Goal: Task Accomplishment & Management: Manage account settings

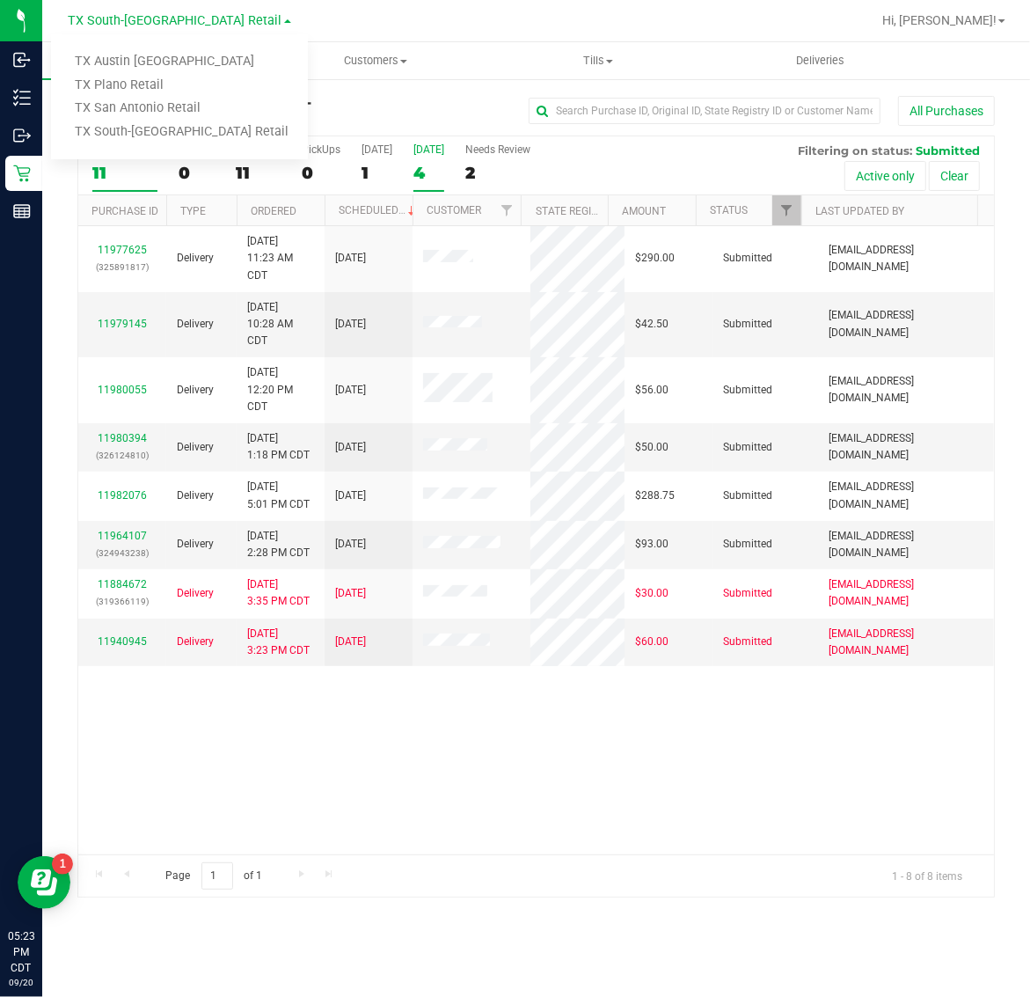
click at [432, 150] on div "[DATE]" at bounding box center [429, 149] width 31 height 12
click at [0, 0] on input "[DATE] 4" at bounding box center [0, 0] width 0 height 0
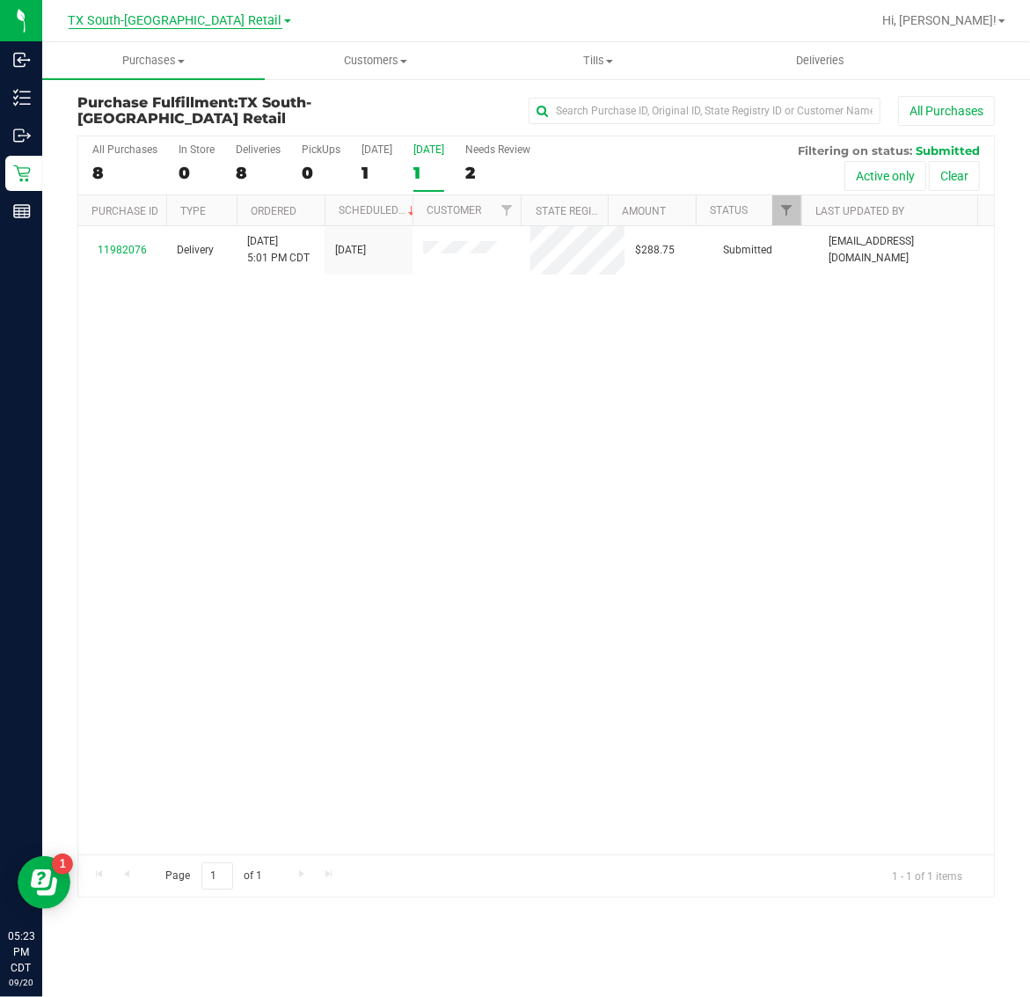
click at [154, 25] on span "TX South-[GEOGRAPHIC_DATA] Retail" at bounding box center [176, 21] width 214 height 16
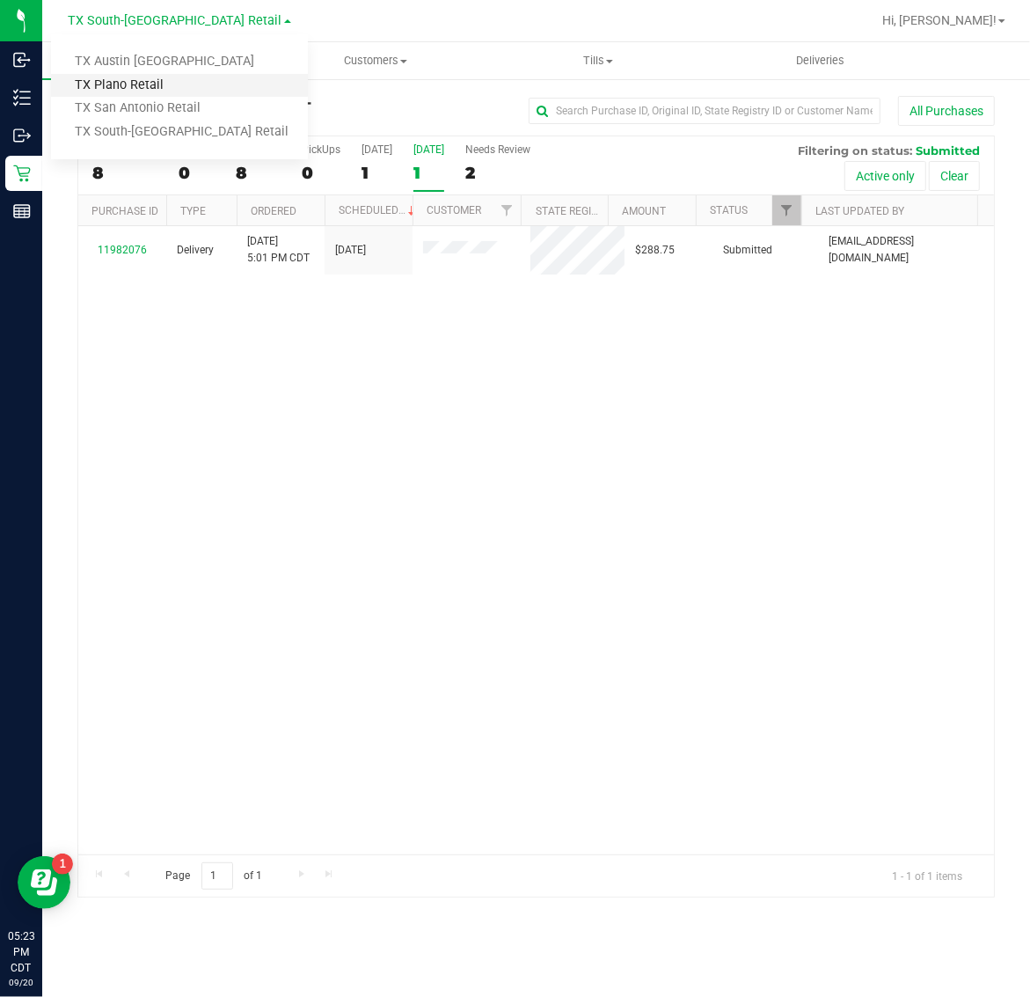
click at [156, 79] on link "TX Plano Retail" at bounding box center [179, 86] width 257 height 24
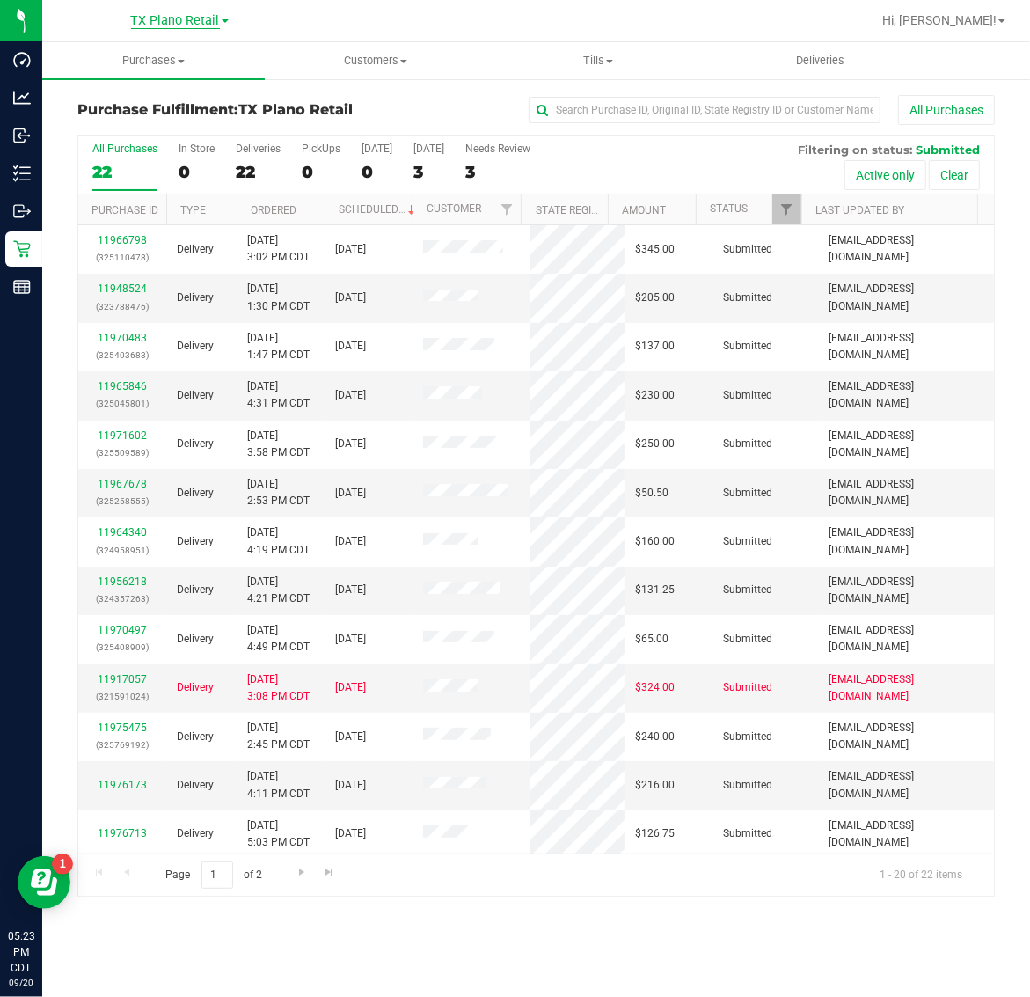
click at [165, 20] on span "TX Plano Retail" at bounding box center [175, 21] width 89 height 16
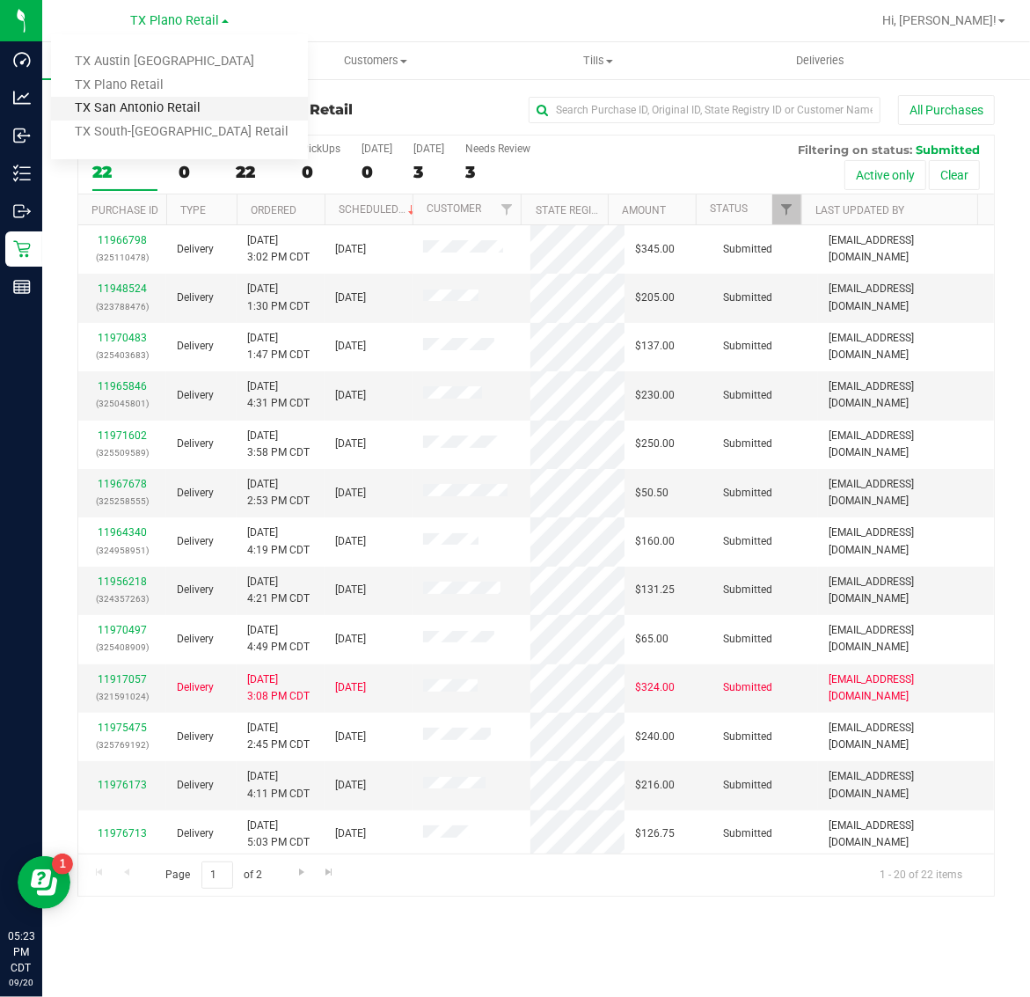
click at [160, 98] on link "TX San Antonio Retail" at bounding box center [179, 109] width 257 height 24
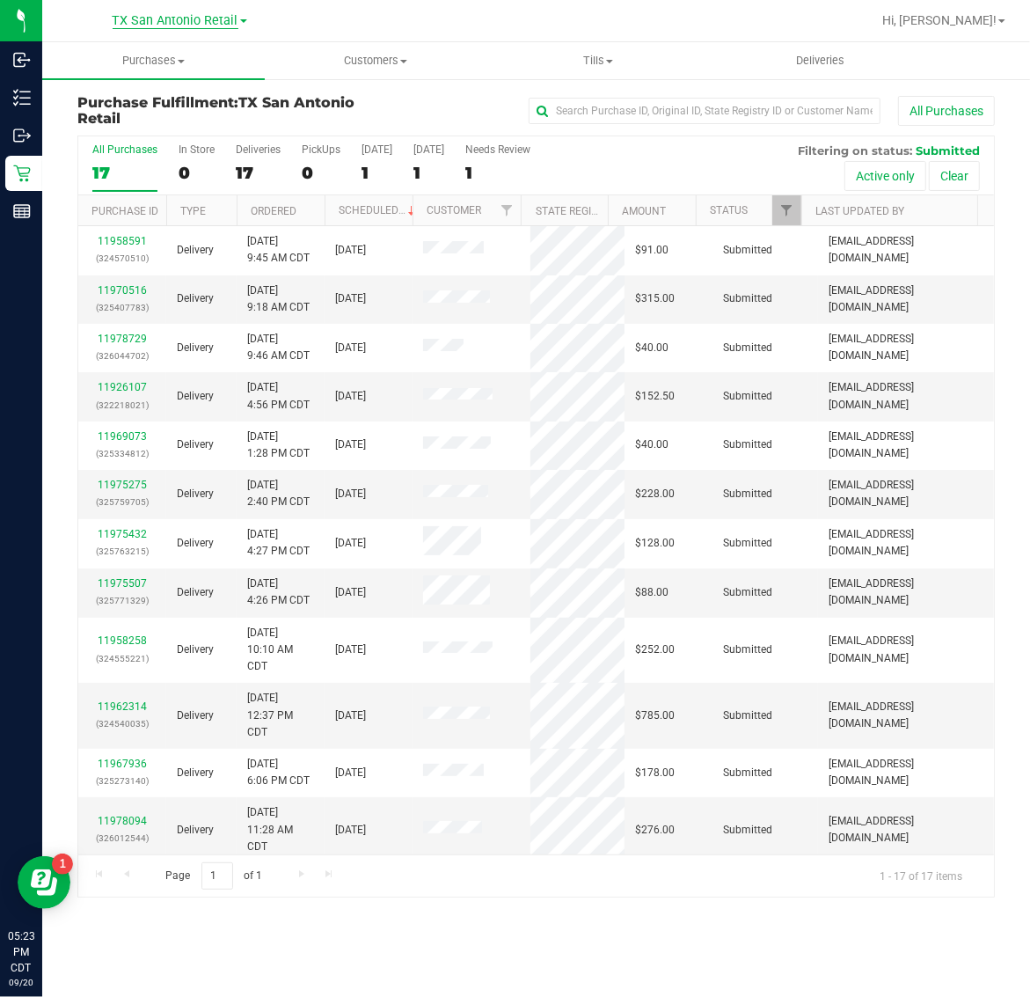
click at [168, 27] on span "TX San Antonio Retail" at bounding box center [176, 21] width 126 height 16
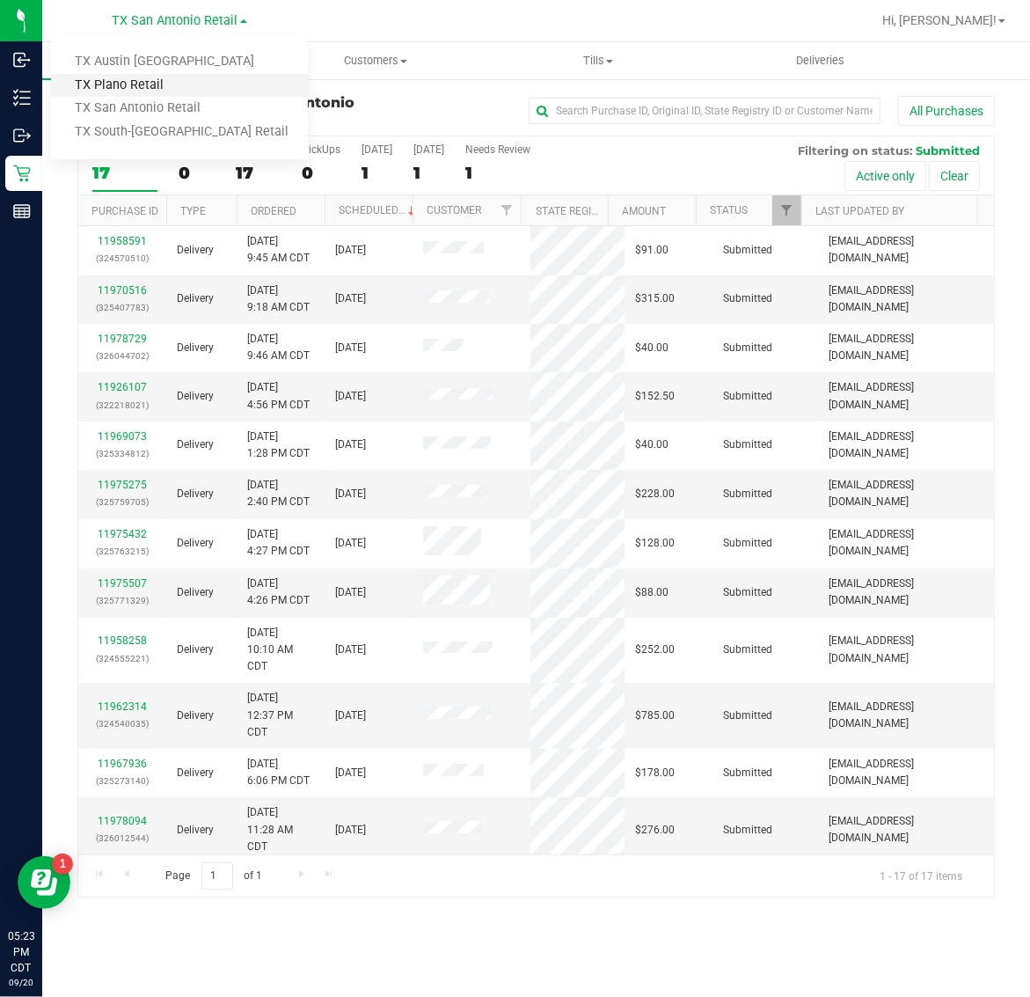
click at [160, 85] on link "TX Plano Retail" at bounding box center [179, 86] width 257 height 24
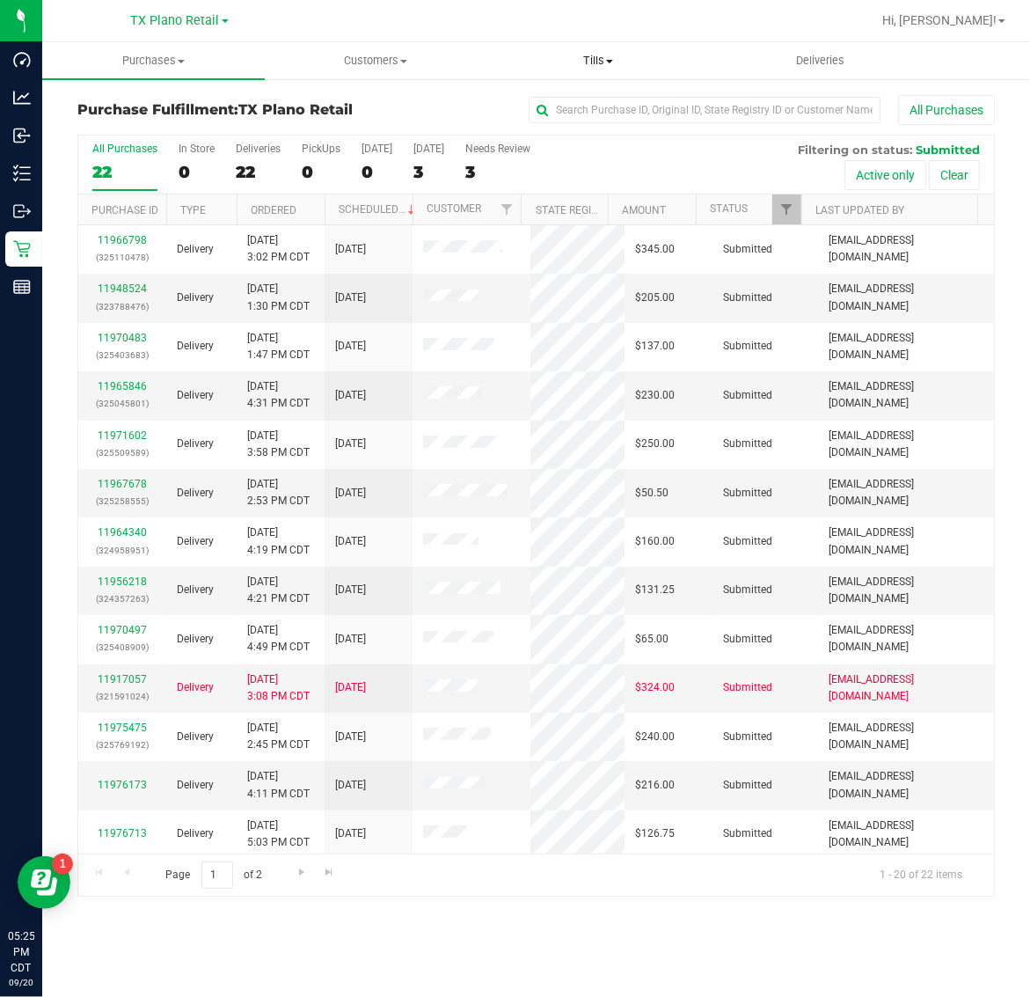
click at [600, 63] on span "Tills" at bounding box center [597, 61] width 221 height 16
click at [609, 106] on li "Manage tills" at bounding box center [598, 106] width 223 height 21
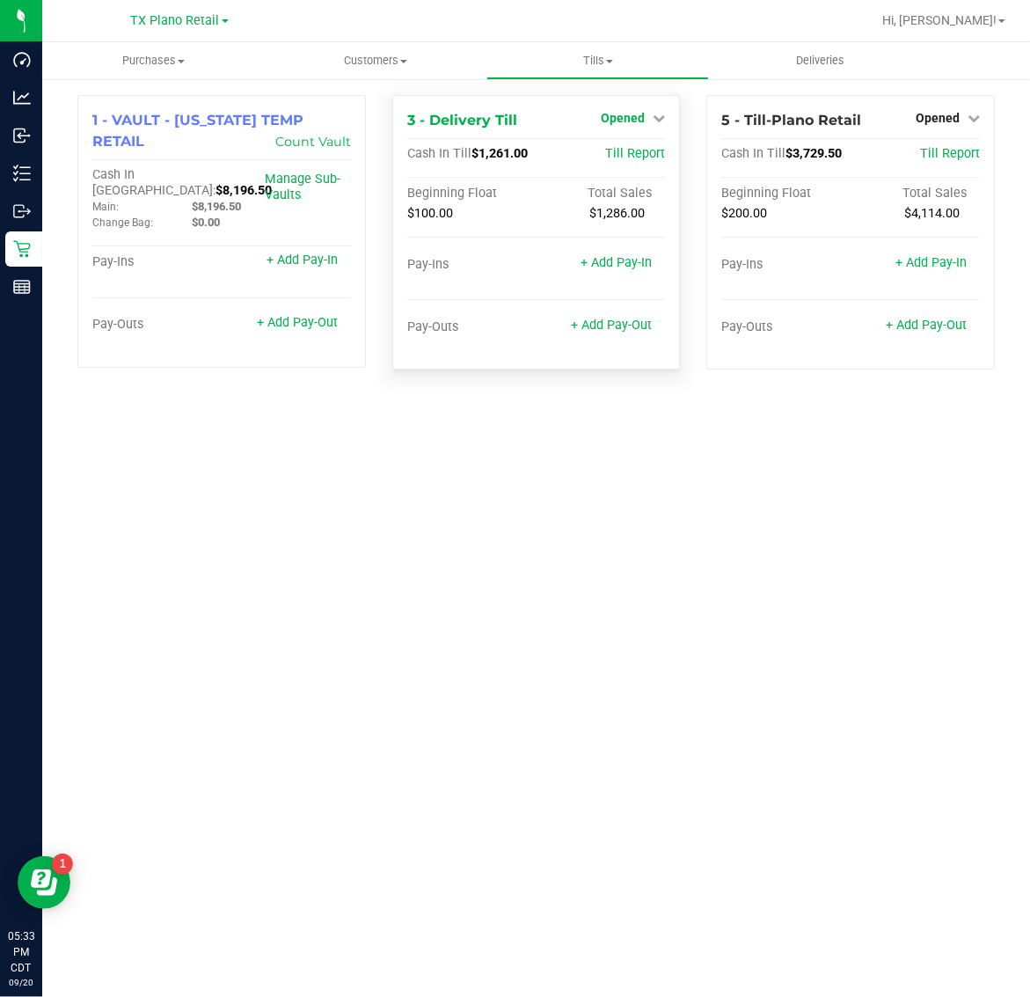
click at [640, 117] on span "Opened" at bounding box center [623, 118] width 44 height 14
click at [640, 157] on link "Close Till" at bounding box center [626, 155] width 48 height 14
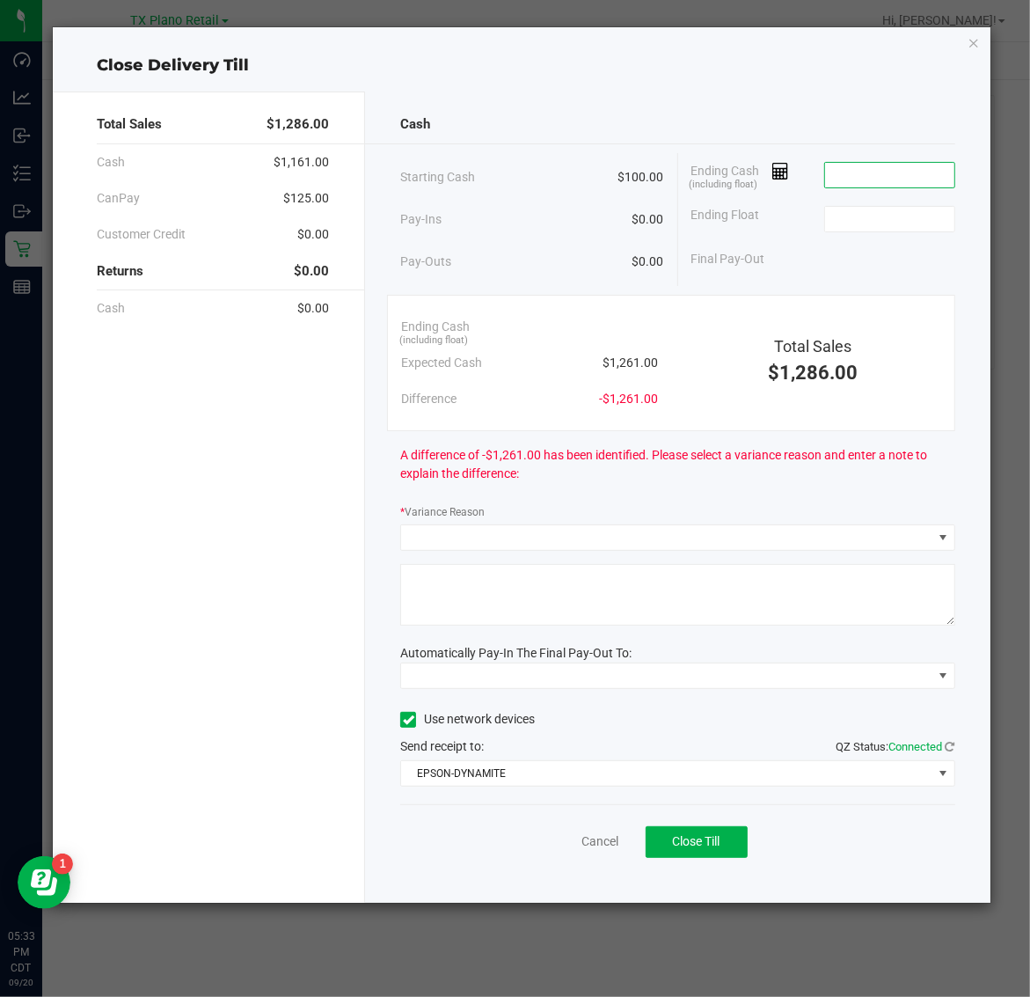
click at [887, 178] on input at bounding box center [889, 175] width 129 height 25
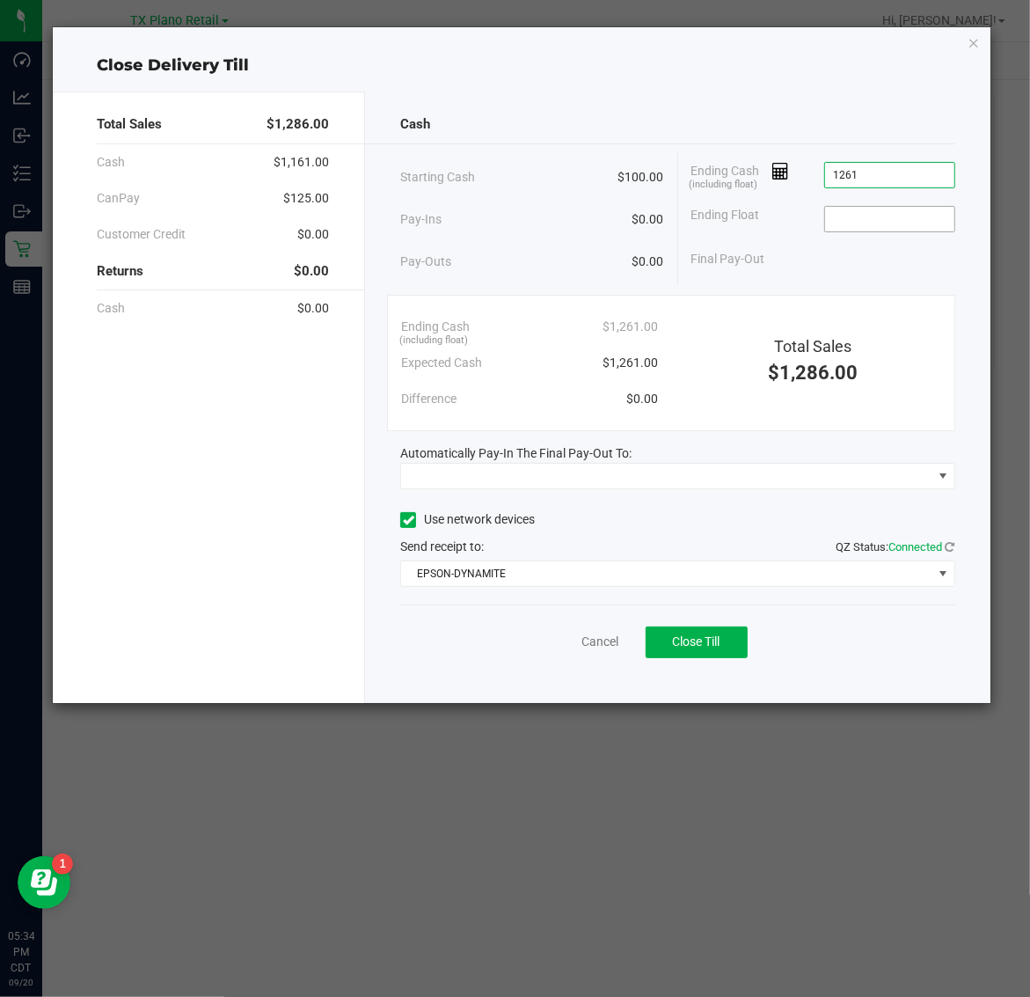
type input "$1,261.00"
click at [921, 221] on input at bounding box center [889, 219] width 129 height 25
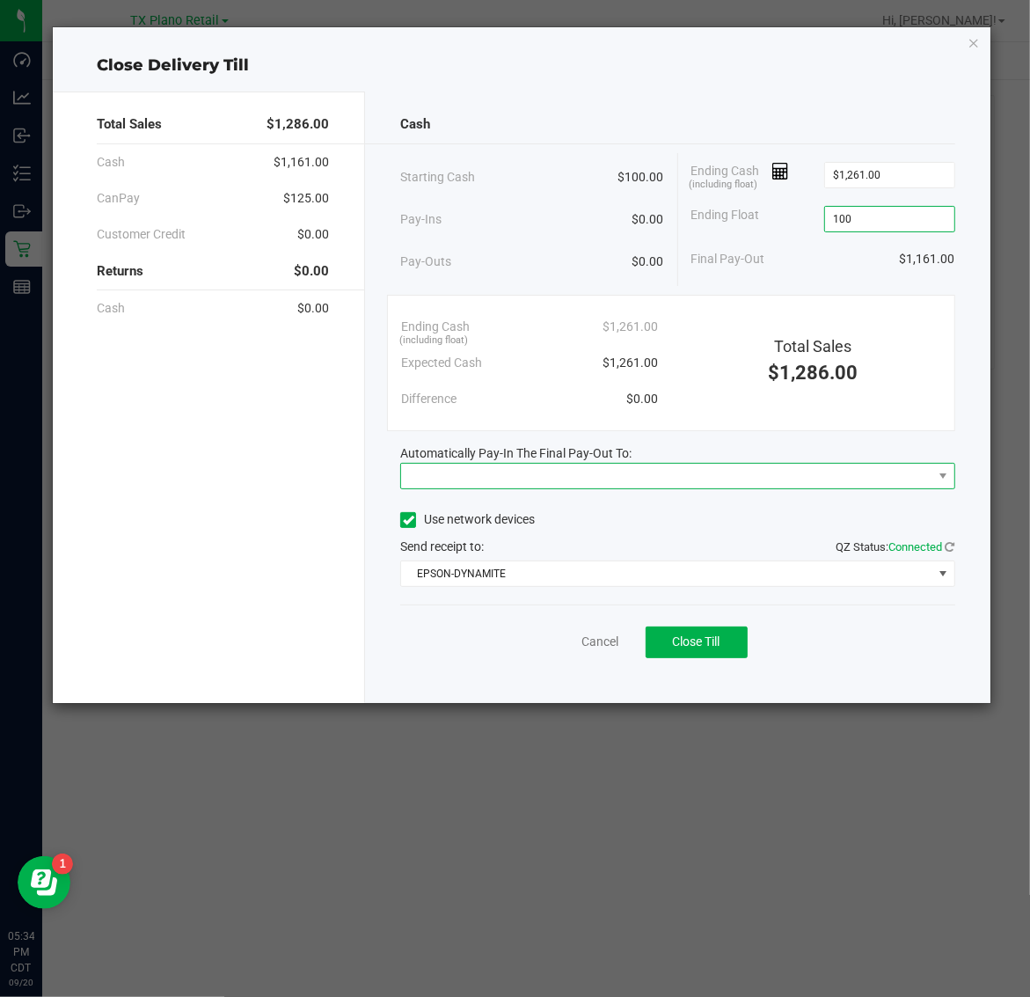
type input "$100.00"
click at [722, 480] on span at bounding box center [666, 476] width 531 height 25
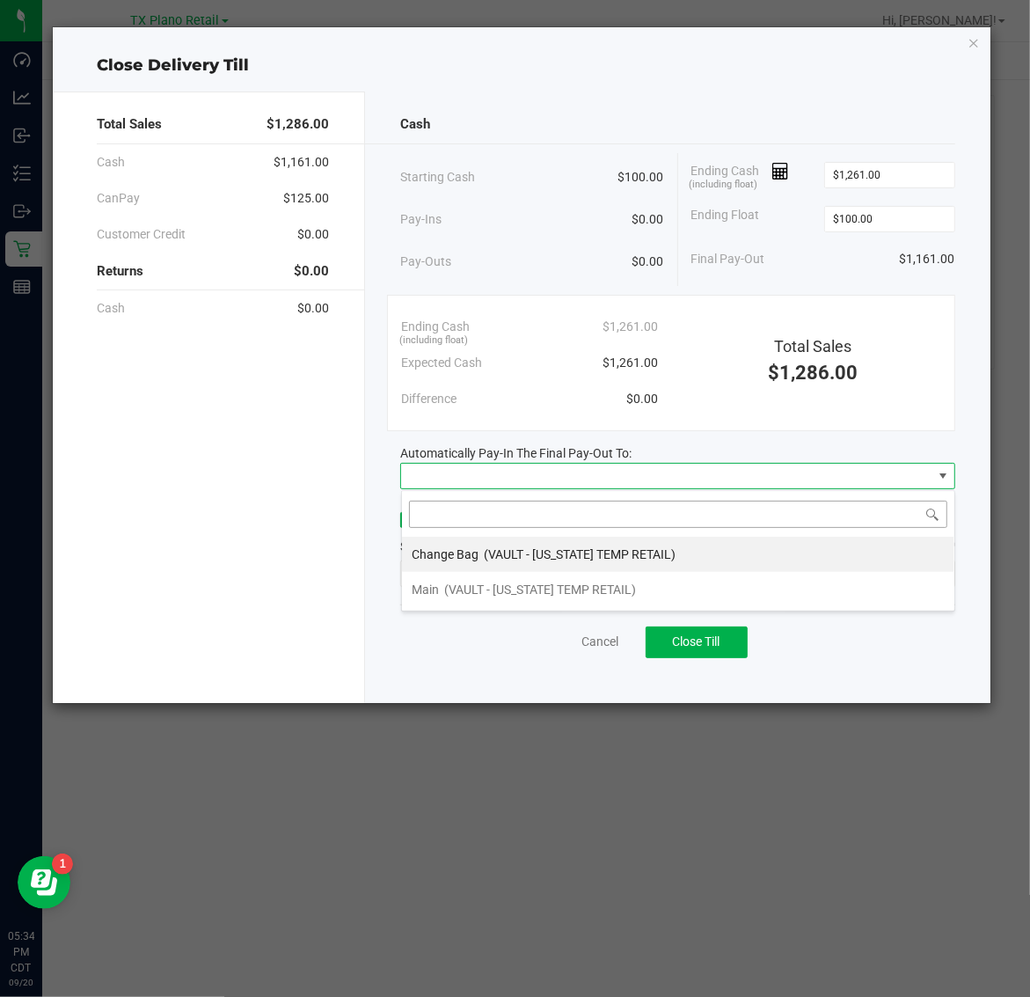
scroll to position [27, 554]
click at [667, 583] on li "Main (VAULT - TEXAS TEMP RETAIL)" at bounding box center [678, 589] width 553 height 35
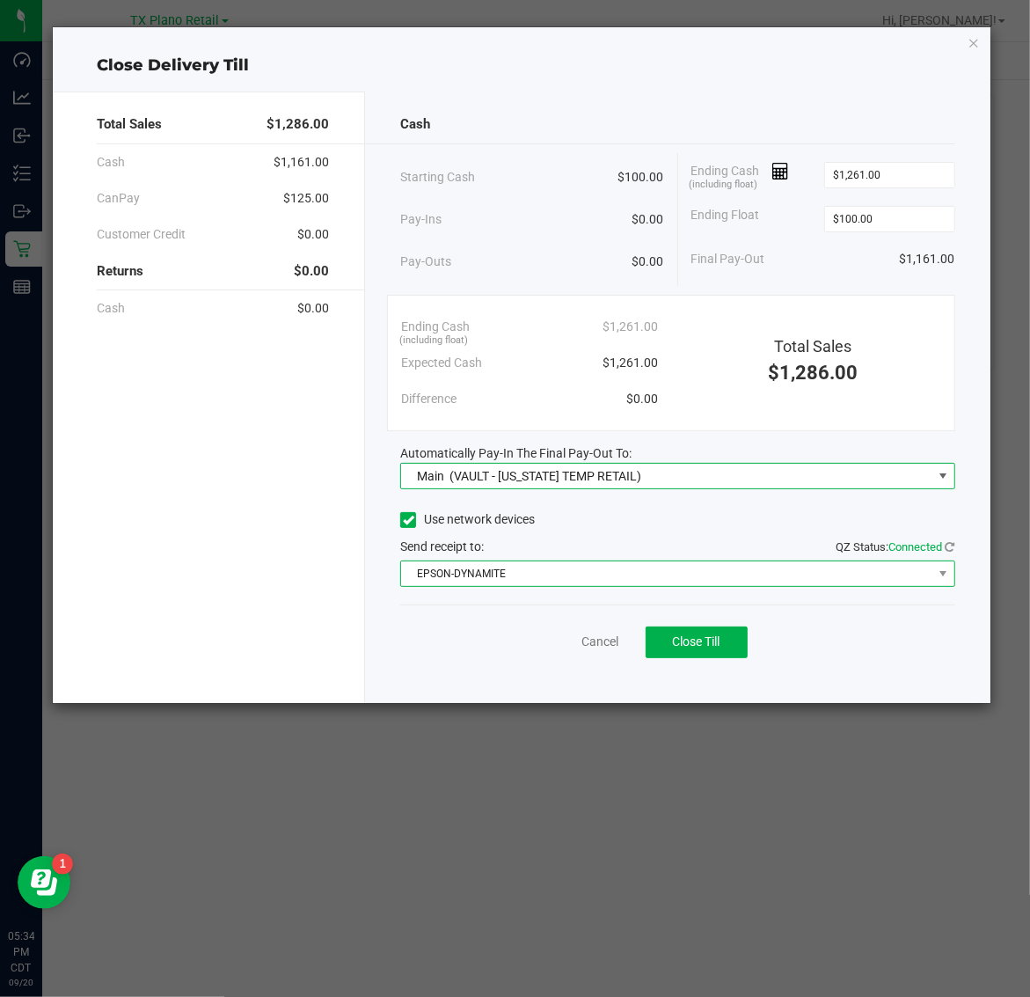
click at [680, 577] on span "EPSON-DYNAMITE" at bounding box center [666, 573] width 531 height 25
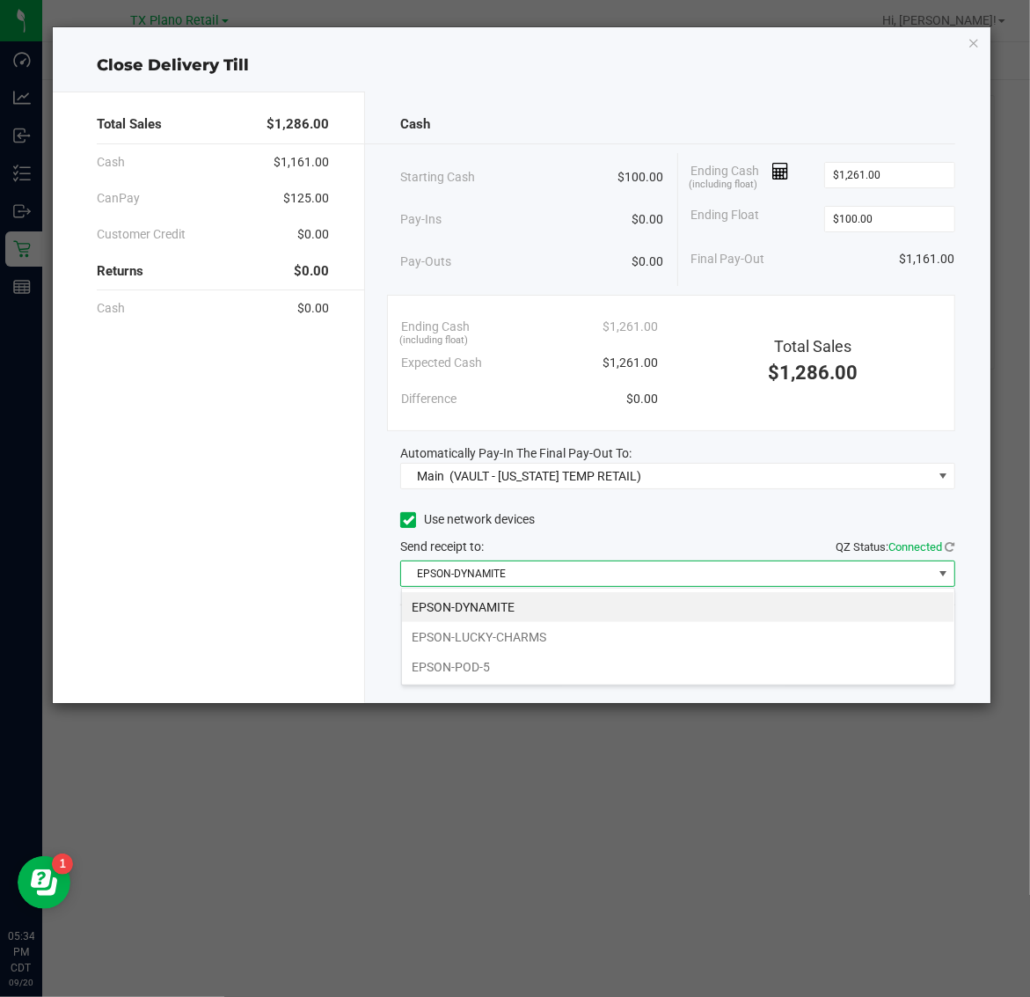
click at [625, 605] on li "EPSON-DYNAMITE" at bounding box center [678, 607] width 553 height 30
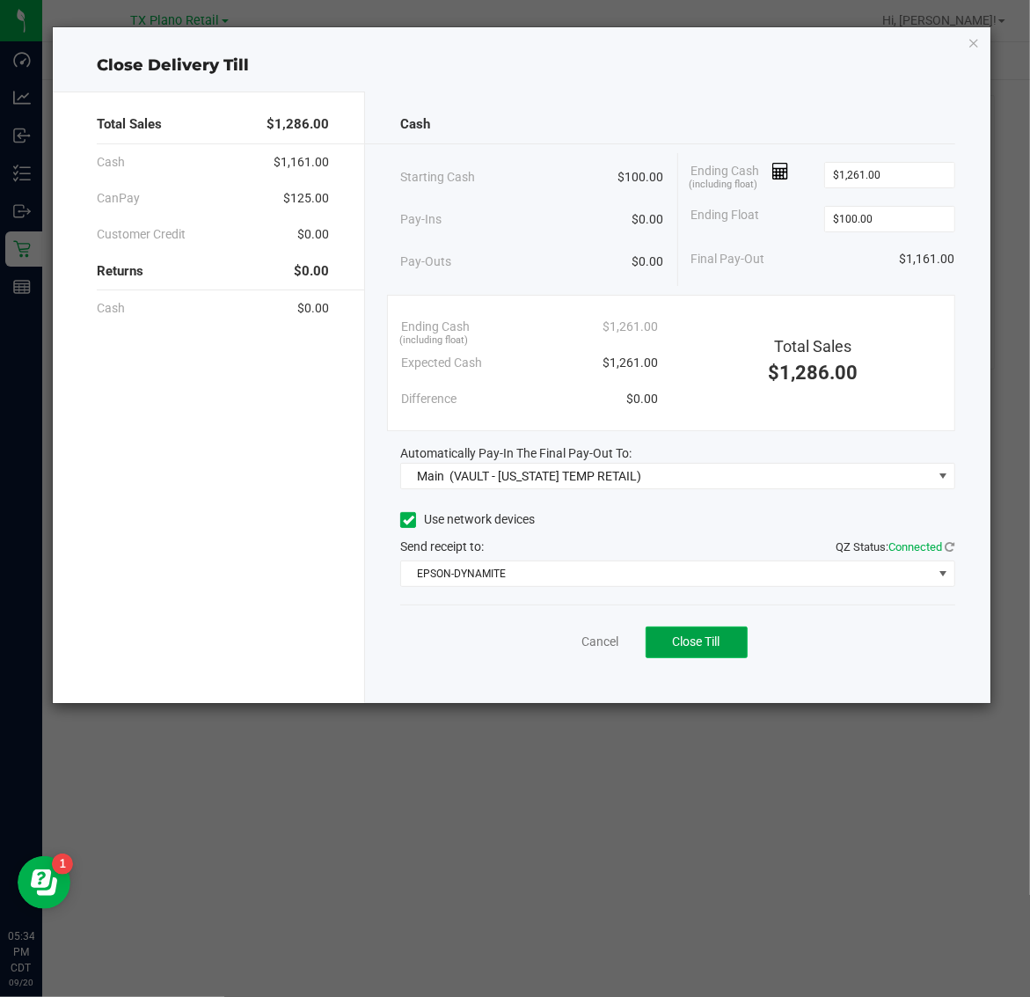
click at [674, 645] on span "Close Till" at bounding box center [697, 641] width 48 height 14
click at [556, 641] on link "Dismiss" at bounding box center [561, 642] width 42 height 18
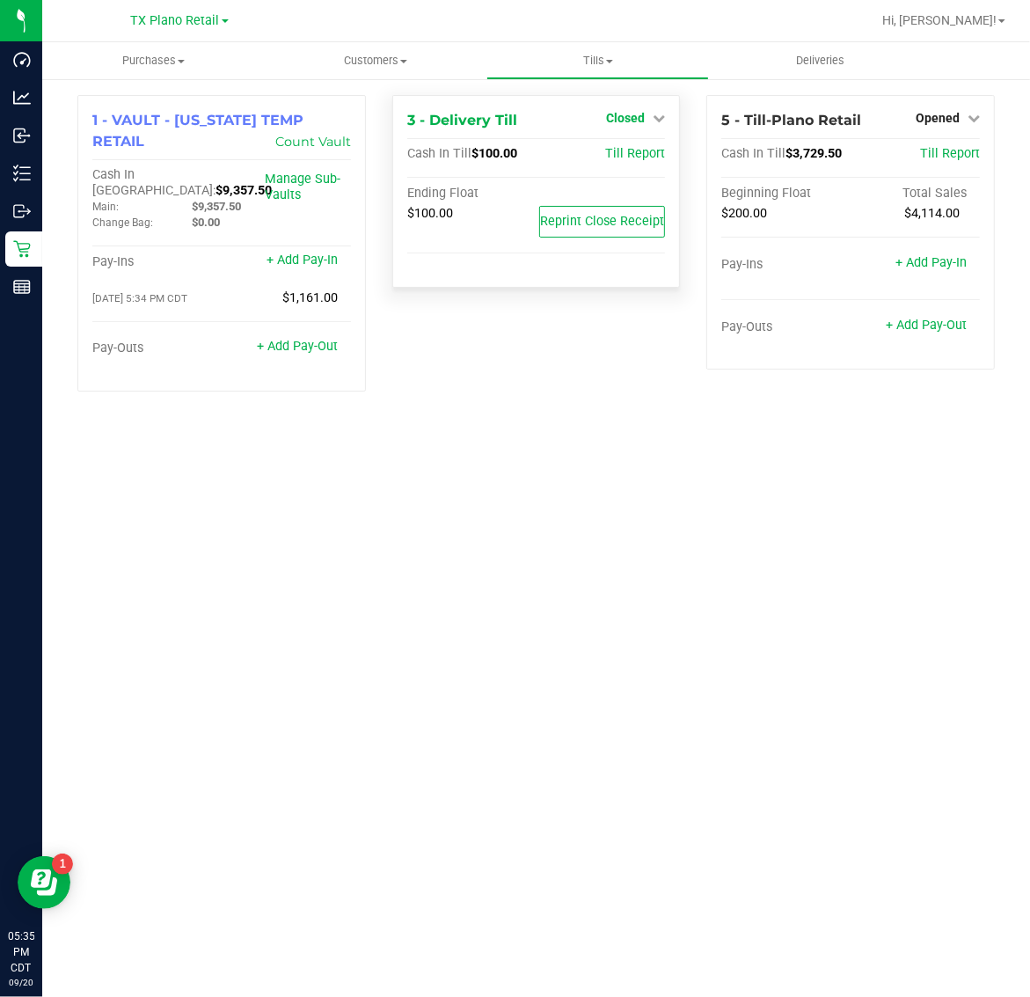
click at [621, 115] on span "Closed" at bounding box center [625, 118] width 39 height 14
click at [632, 150] on link "Open Till" at bounding box center [625, 155] width 47 height 14
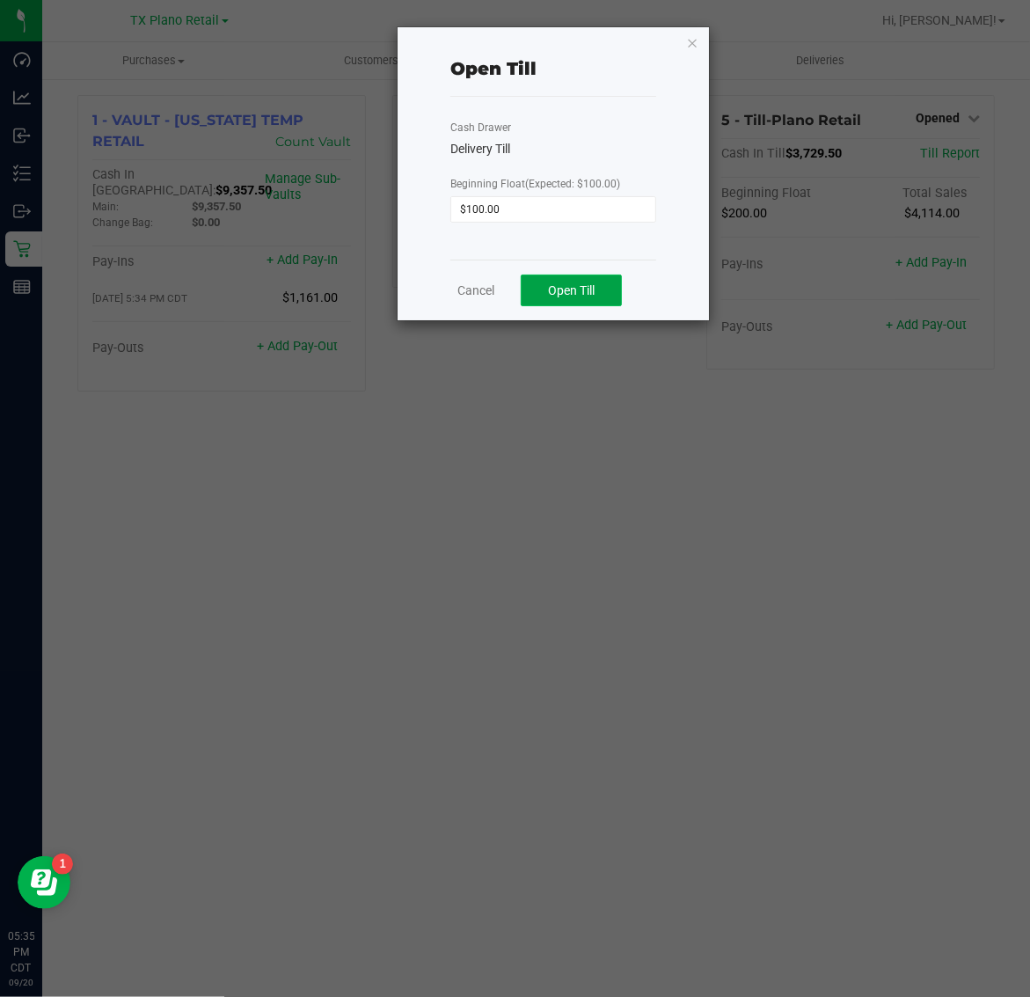
click at [560, 287] on span "Open Till" at bounding box center [571, 290] width 47 height 14
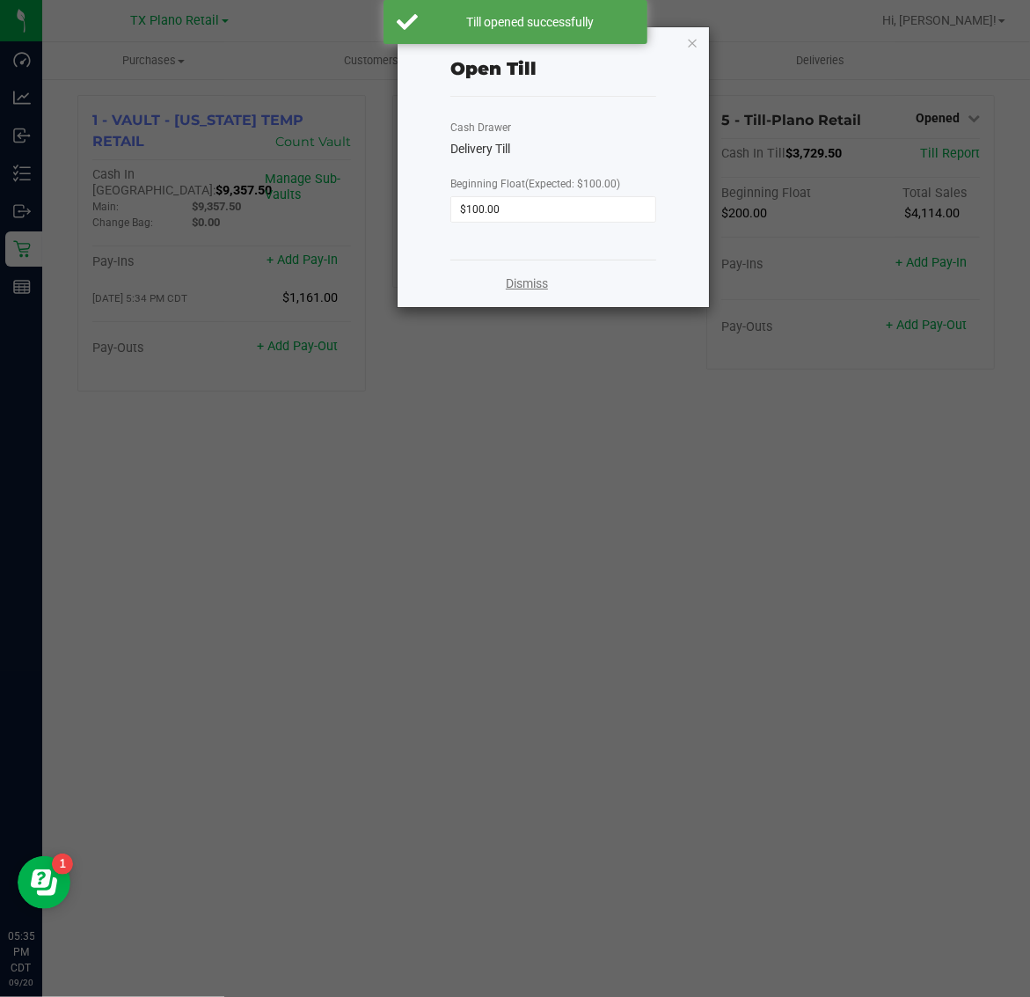
click at [525, 278] on link "Dismiss" at bounding box center [527, 284] width 42 height 18
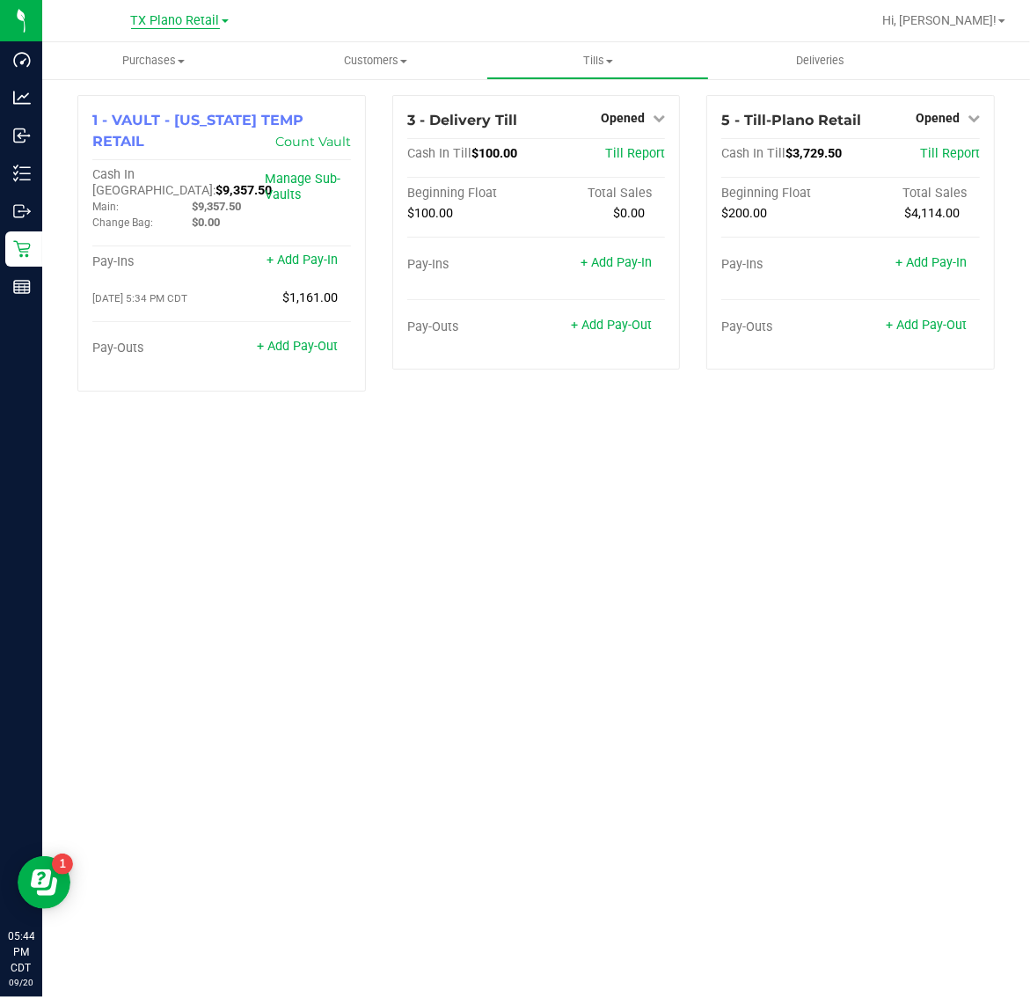
click at [146, 25] on span "TX Plano Retail" at bounding box center [175, 21] width 89 height 16
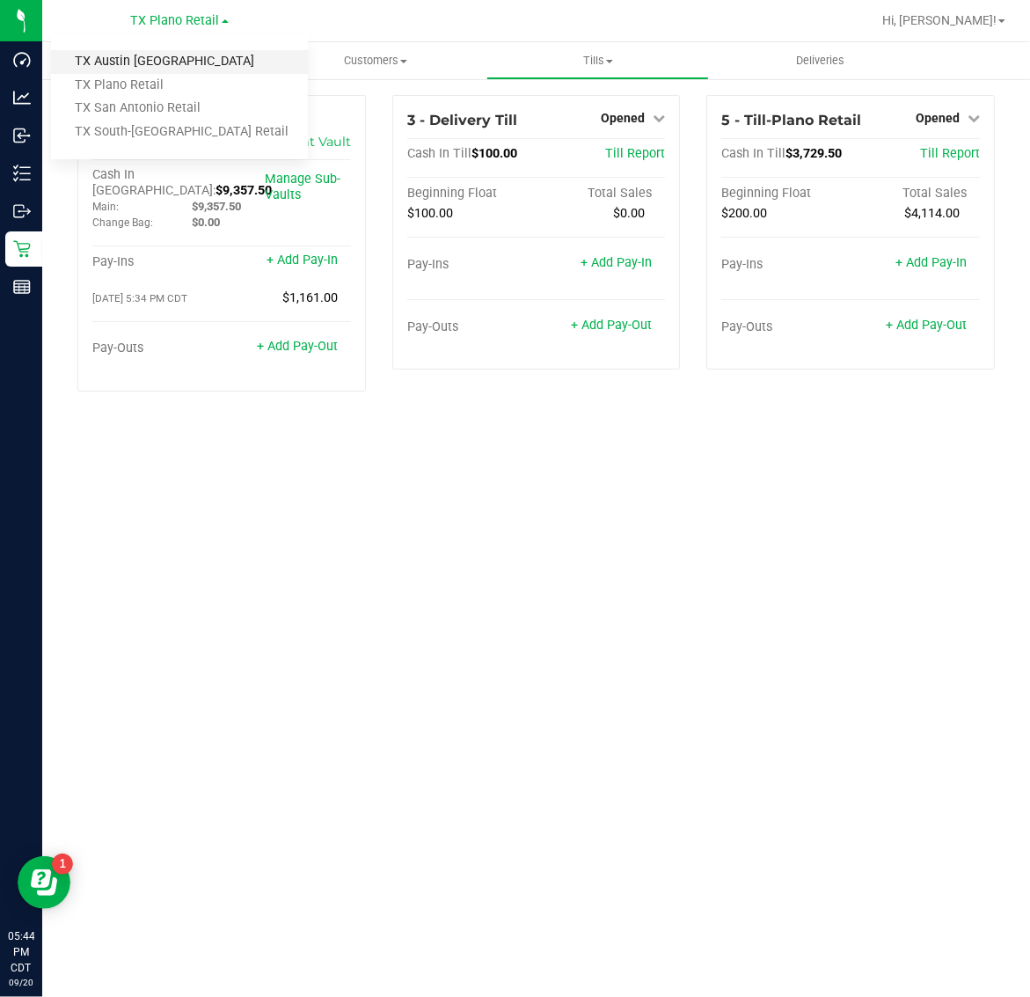
click at [157, 55] on link "TX Austin [GEOGRAPHIC_DATA]" at bounding box center [179, 62] width 257 height 24
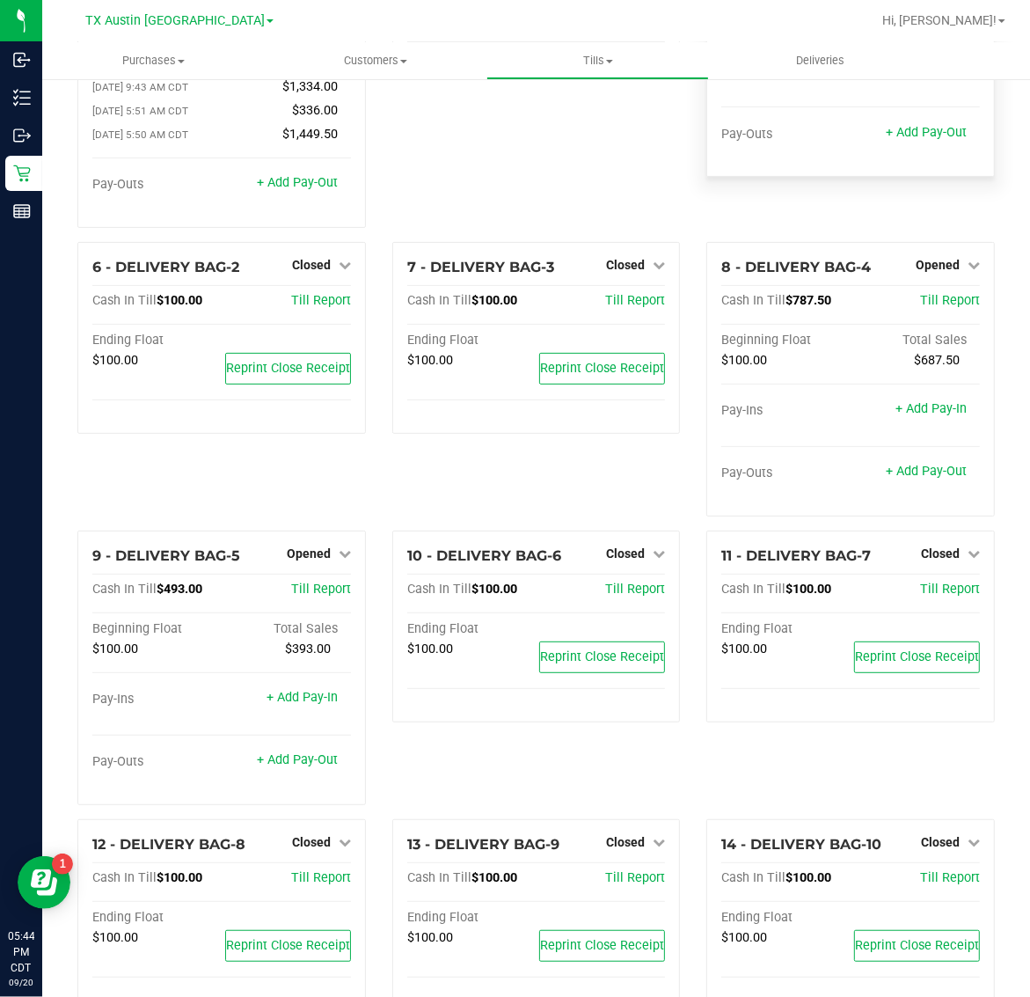
scroll to position [220, 0]
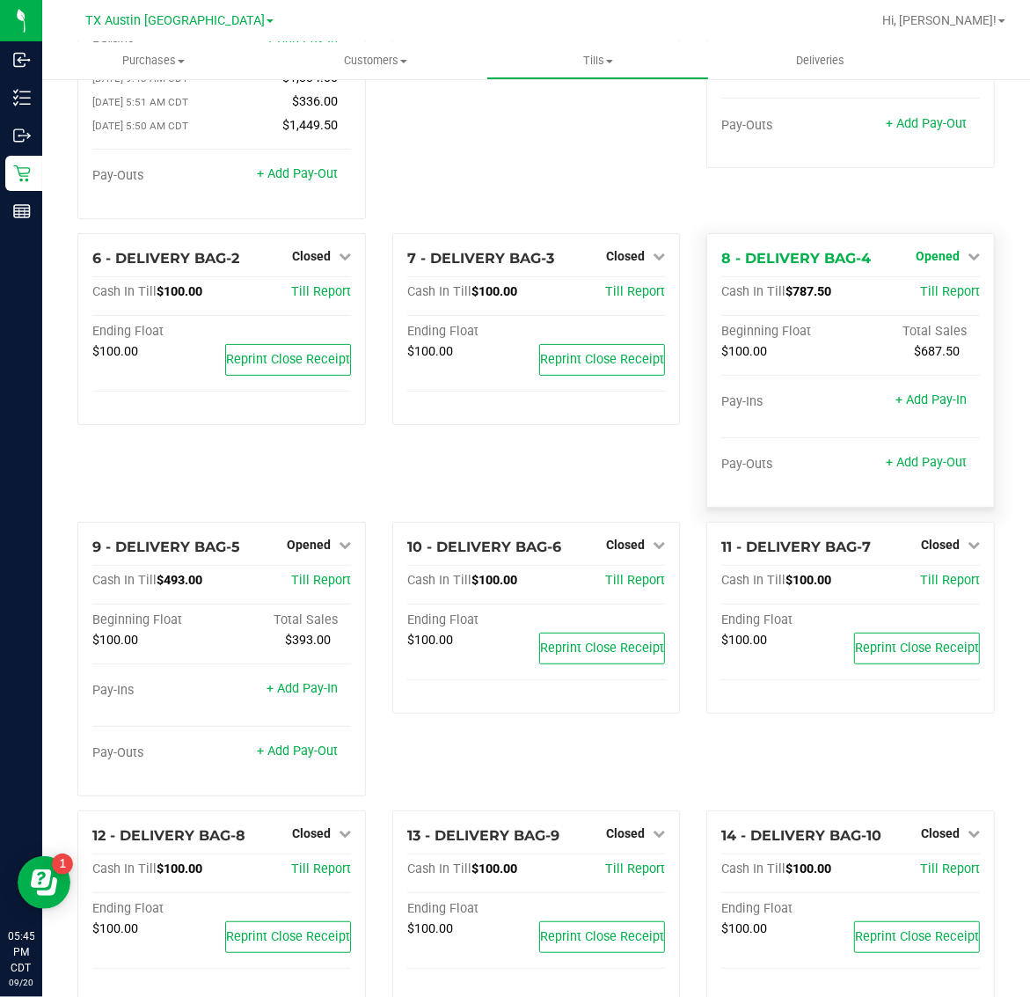
click at [927, 249] on span "Opened" at bounding box center [938, 256] width 44 height 14
click at [935, 285] on link "Close Till" at bounding box center [940, 292] width 48 height 14
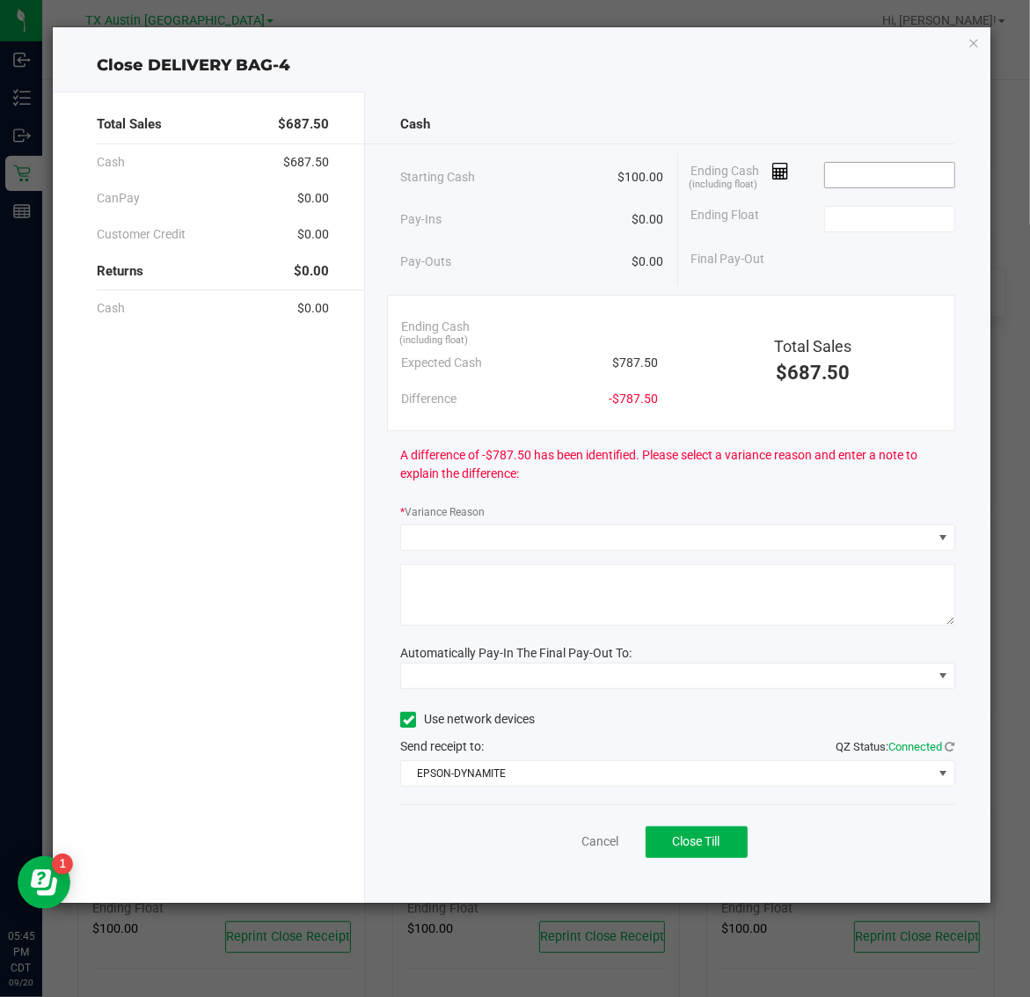
click at [905, 183] on input at bounding box center [889, 175] width 129 height 25
type input "$792.50"
click at [906, 220] on input at bounding box center [889, 219] width 129 height 25
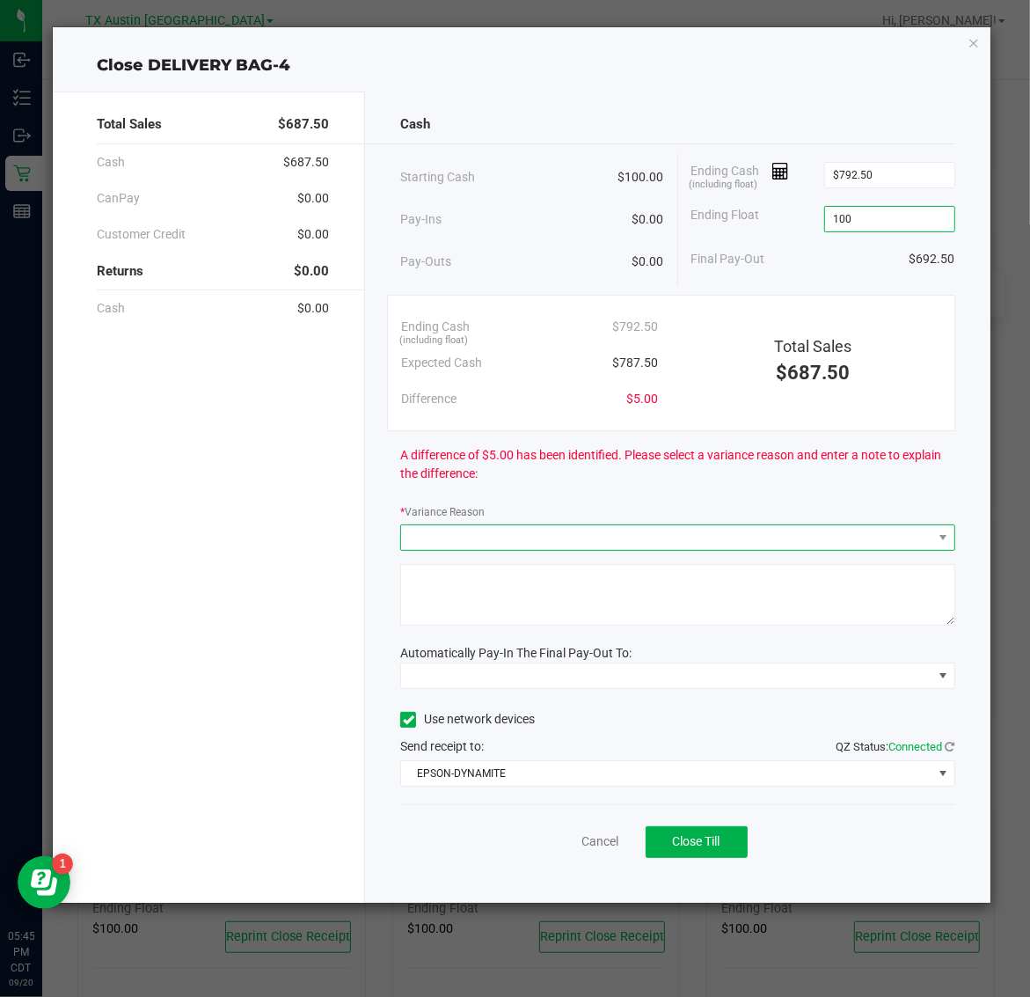
type input "$100.00"
click at [674, 534] on span at bounding box center [666, 537] width 531 height 25
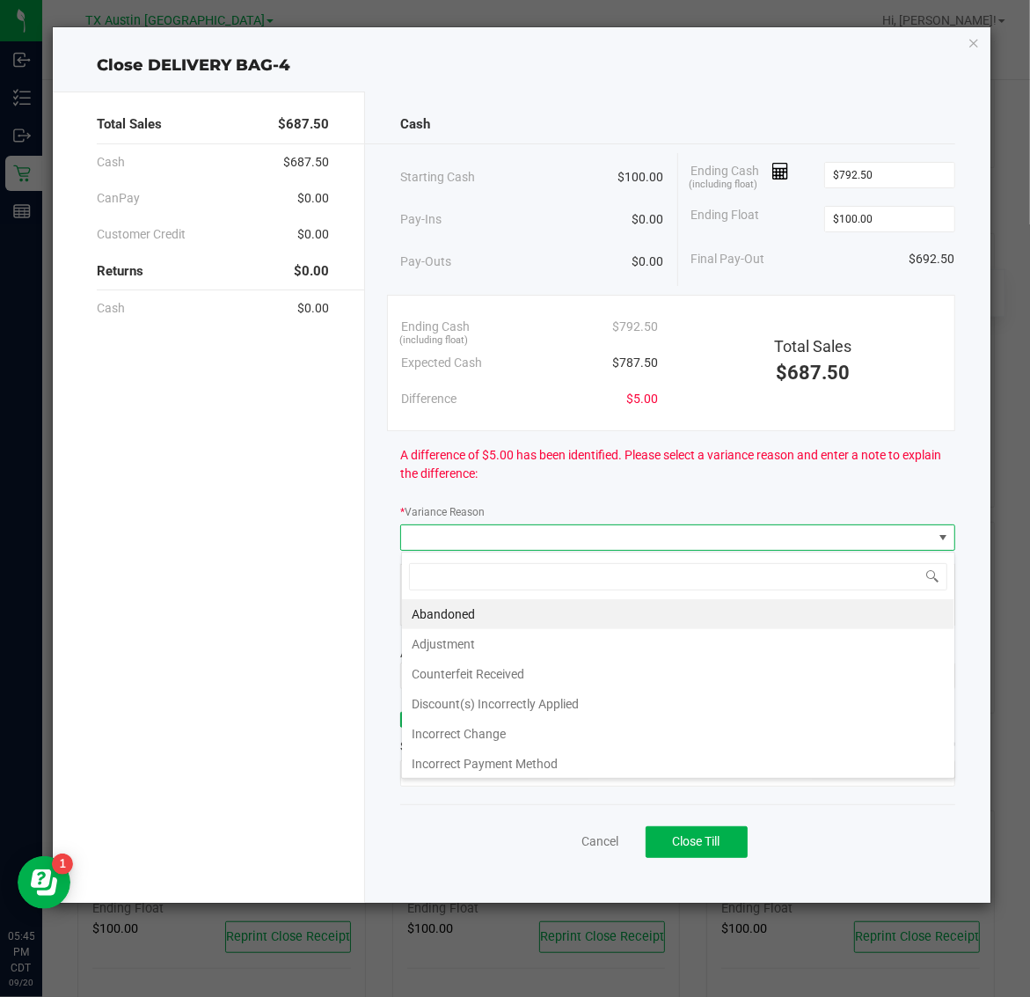
scroll to position [27, 554]
click at [639, 609] on li "Abandoned" at bounding box center [678, 614] width 553 height 30
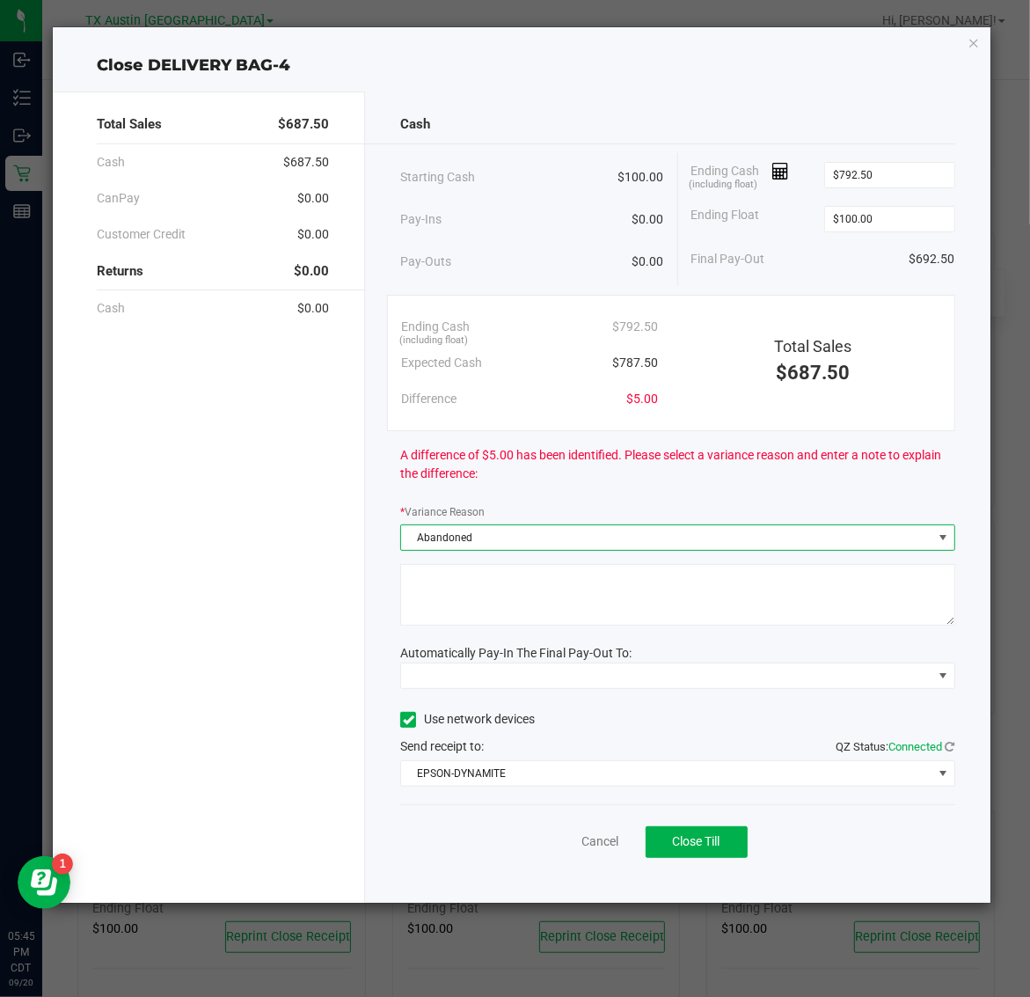
click at [688, 605] on textarea at bounding box center [677, 595] width 554 height 62
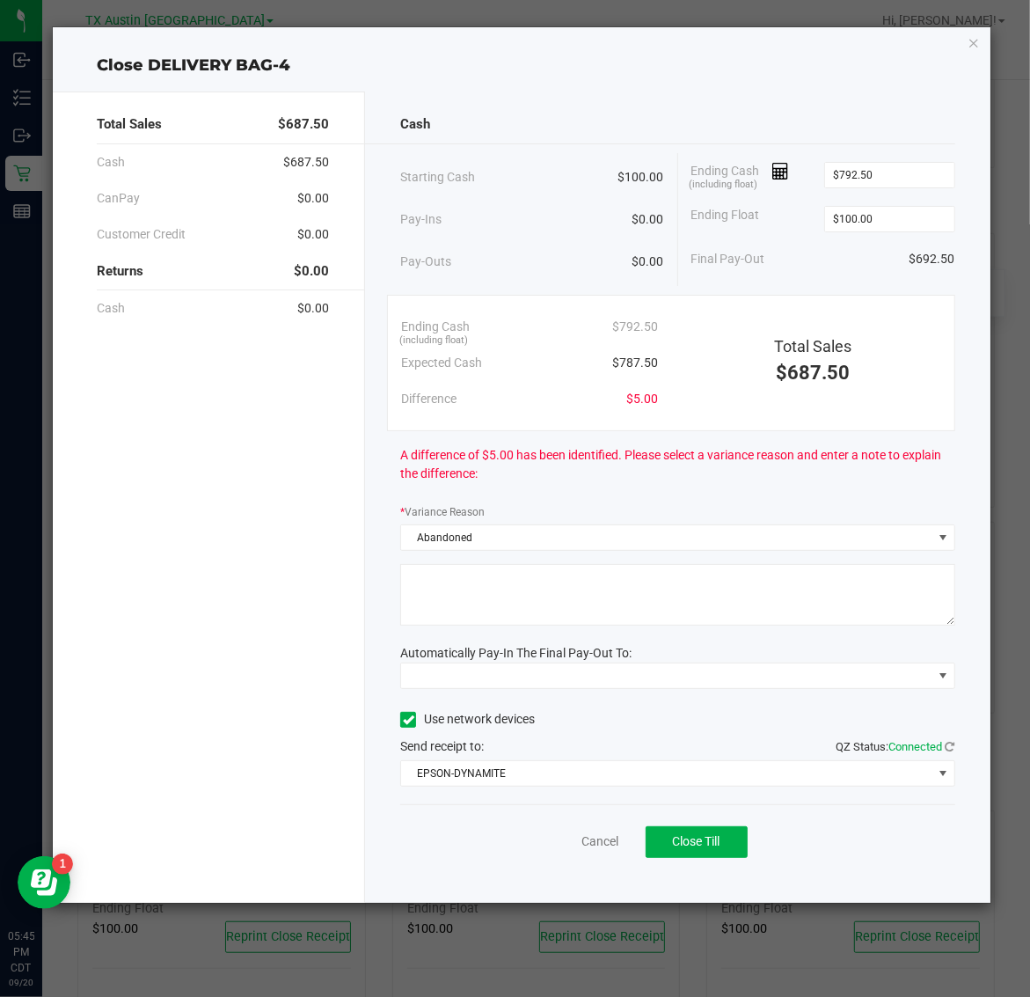
click at [688, 605] on textarea at bounding box center [677, 595] width 554 height 62
click at [691, 604] on textarea at bounding box center [677, 595] width 554 height 62
type textarea "Pt abandoned change."
click at [696, 680] on span at bounding box center [666, 675] width 531 height 25
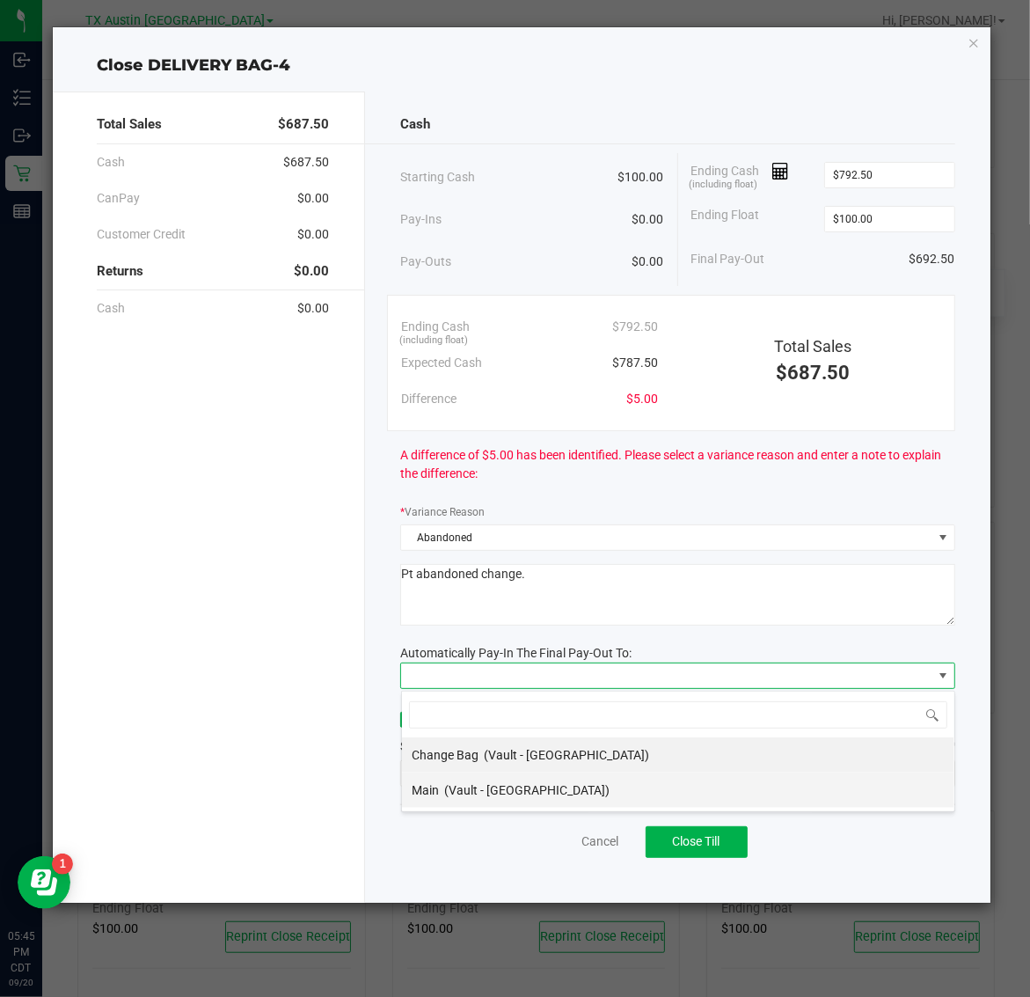
click at [663, 794] on li "Main (Vault - Austin DC)" at bounding box center [678, 790] width 553 height 35
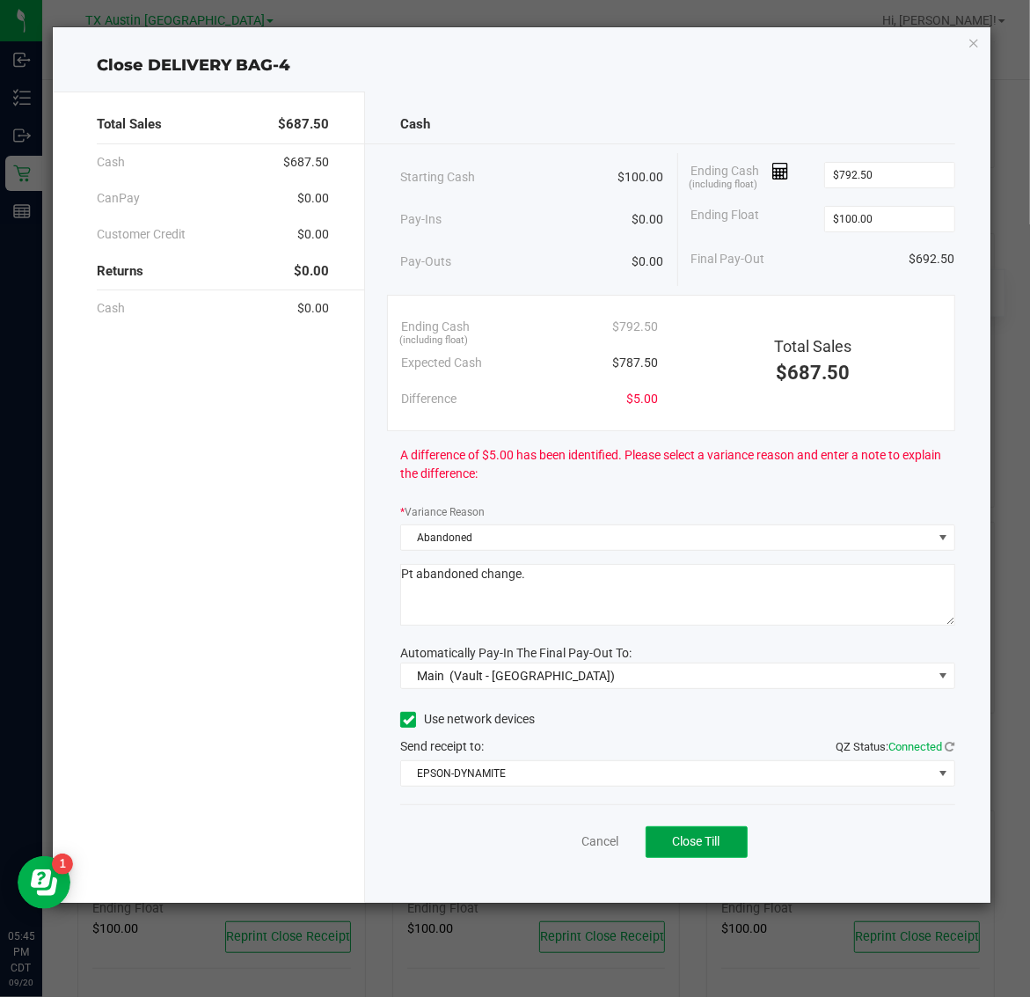
click at [733, 840] on button "Close Till" at bounding box center [697, 842] width 102 height 32
click at [564, 842] on link "Dismiss" at bounding box center [561, 841] width 42 height 18
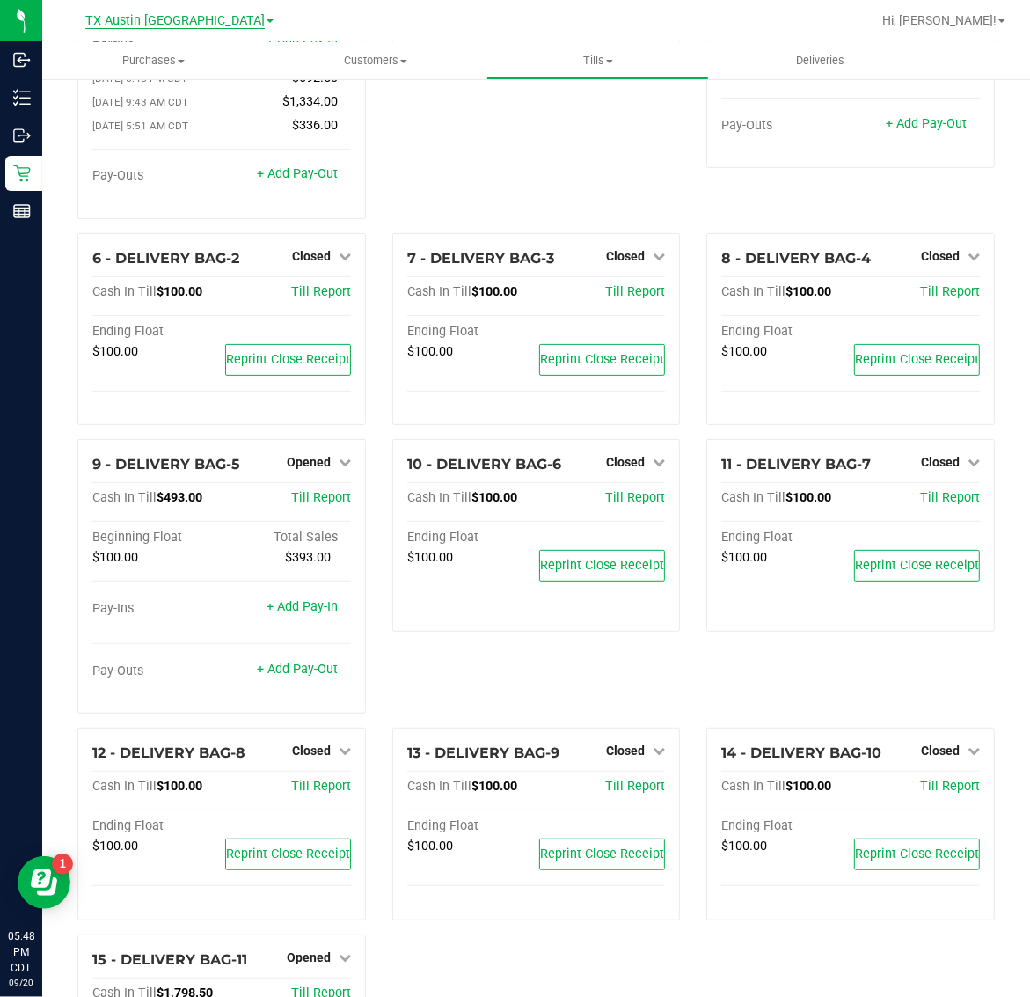
click at [199, 18] on span "TX Austin [GEOGRAPHIC_DATA]" at bounding box center [174, 21] width 179 height 16
click at [177, 101] on link "TX San Antonio Retail" at bounding box center [179, 109] width 257 height 24
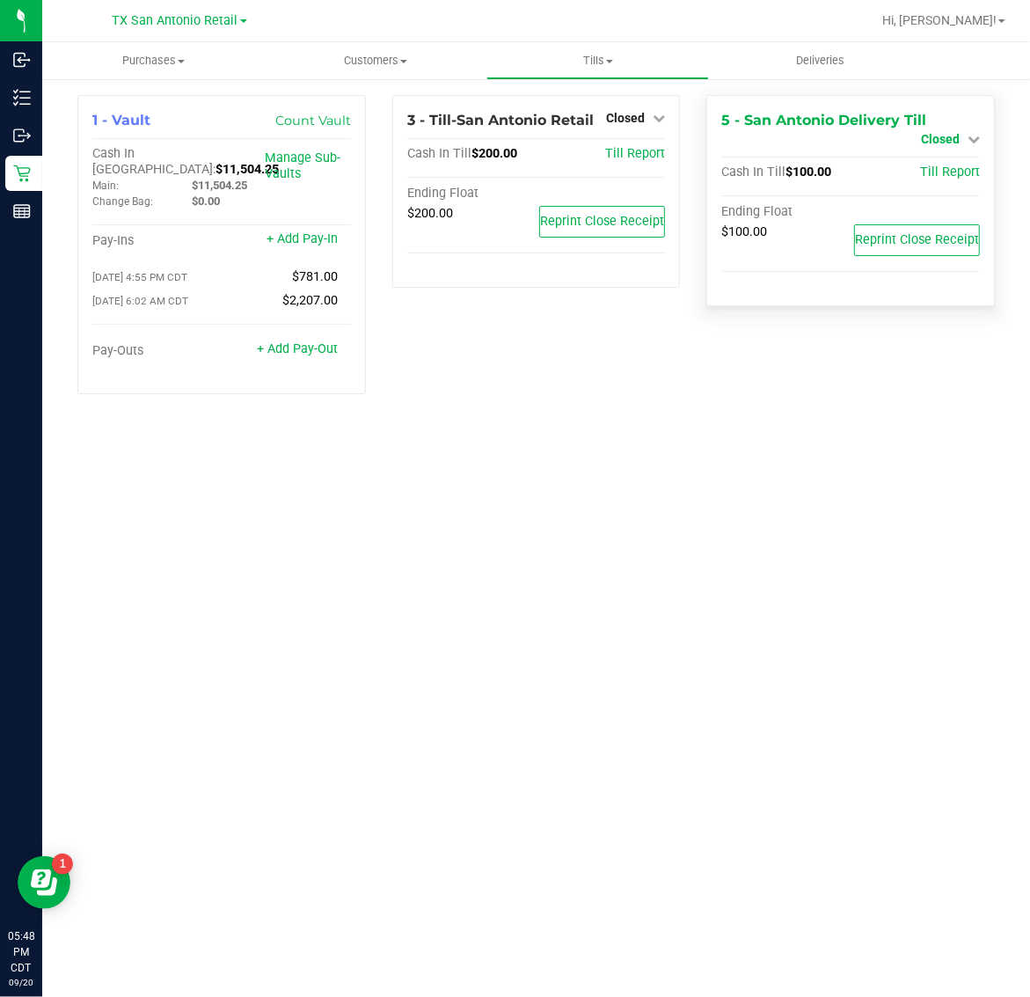
click at [938, 143] on span "Closed" at bounding box center [940, 139] width 39 height 14
click at [938, 151] on link "Open Till" at bounding box center [940, 155] width 47 height 14
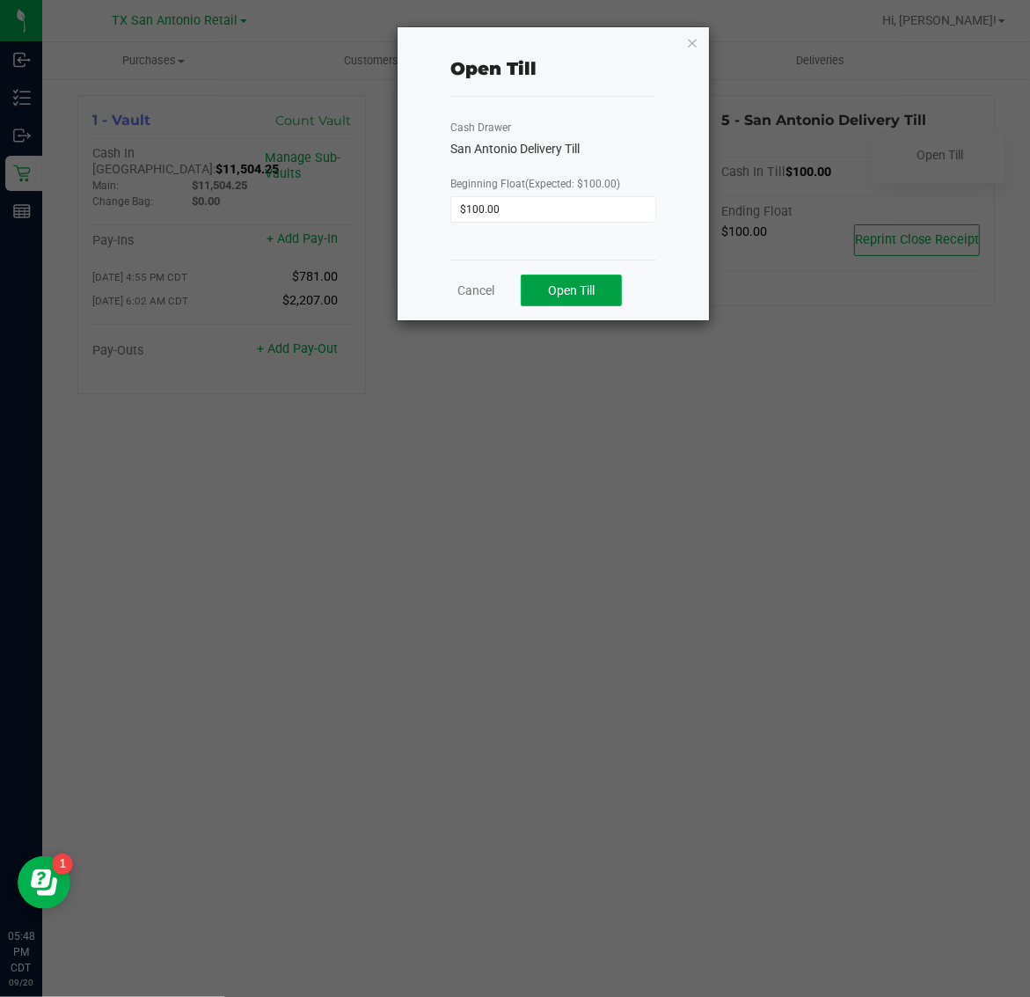
click at [604, 284] on button "Open Till" at bounding box center [571, 291] width 101 height 32
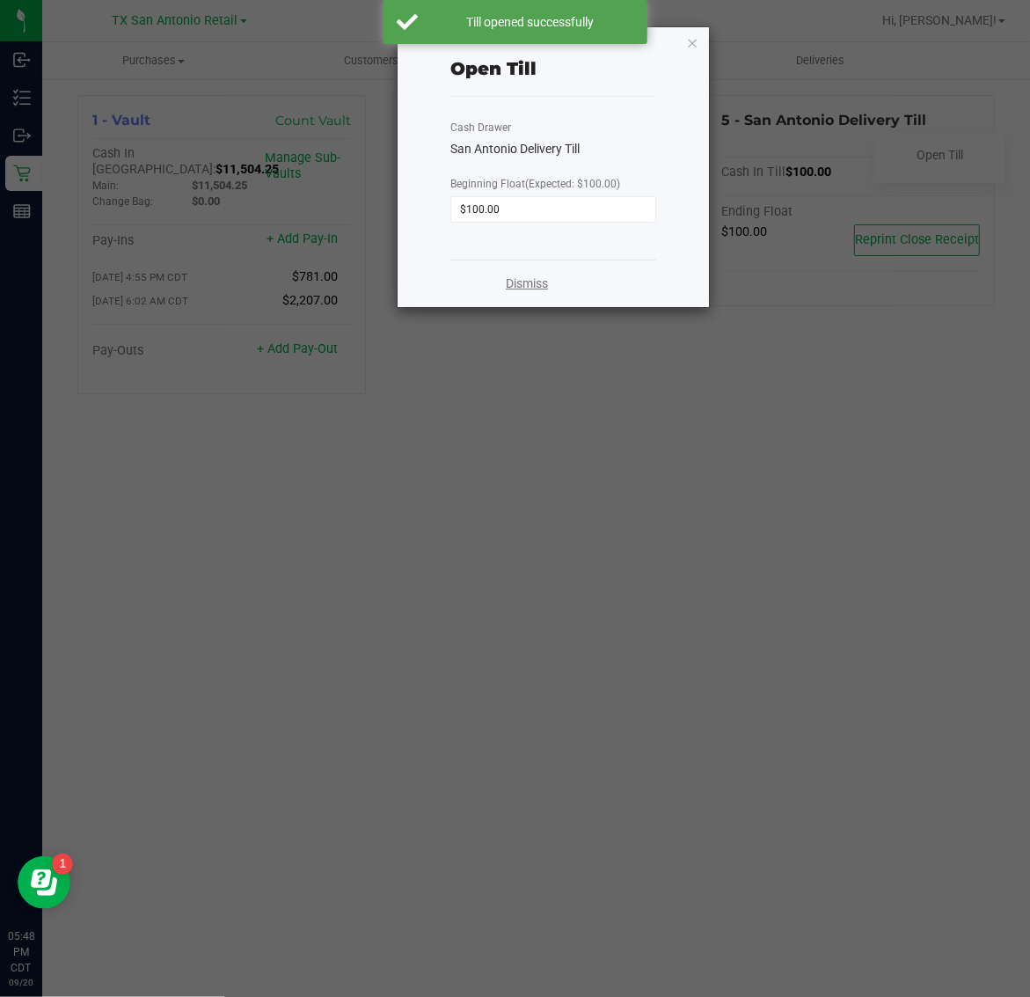
click at [534, 282] on link "Dismiss" at bounding box center [527, 284] width 42 height 18
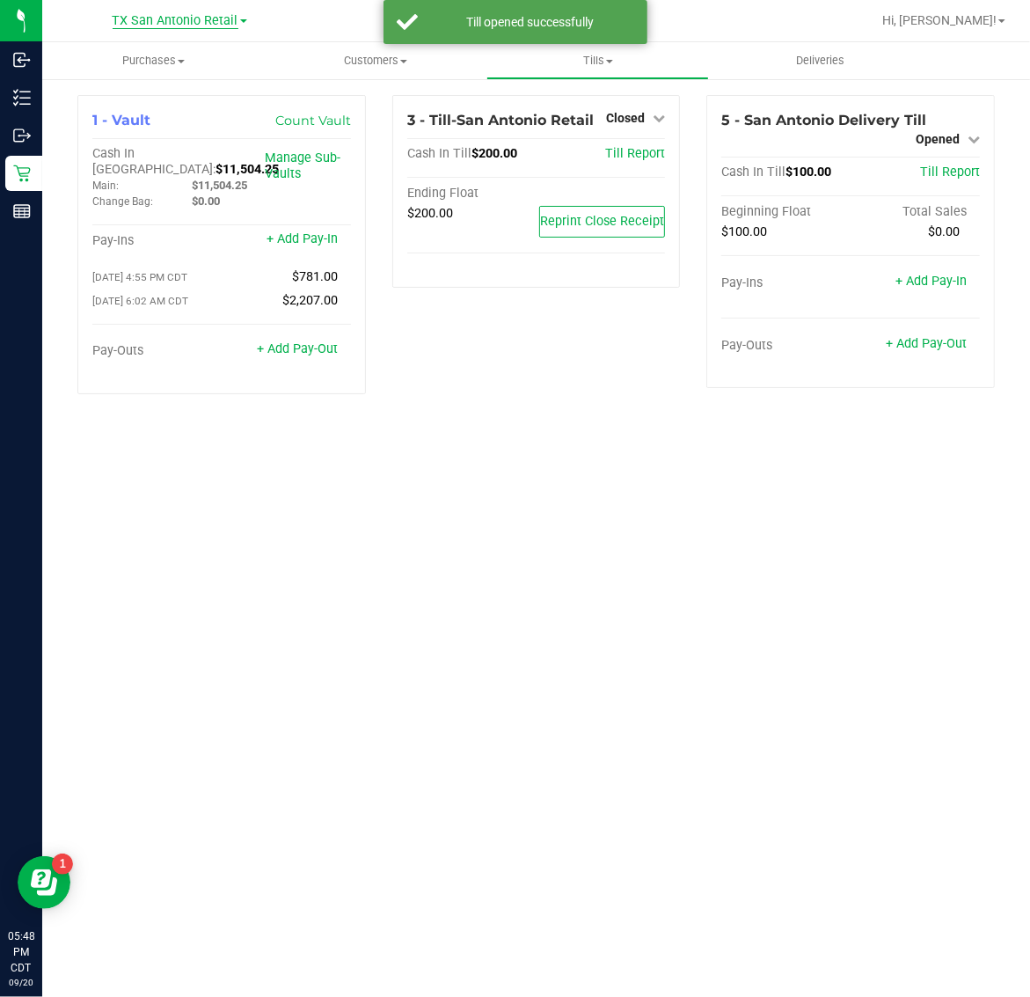
click at [143, 23] on span "TX San Antonio Retail" at bounding box center [176, 21] width 126 height 16
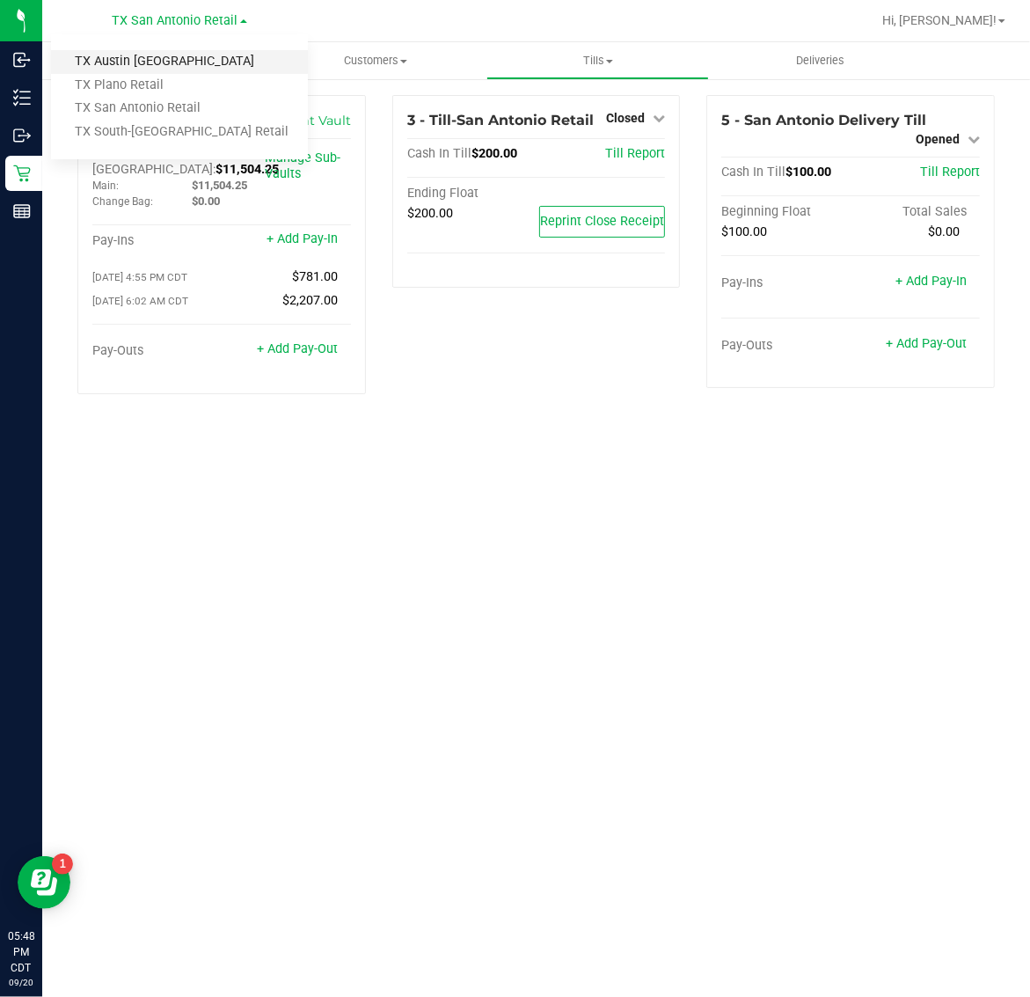
click at [141, 58] on link "TX Austin [GEOGRAPHIC_DATA]" at bounding box center [179, 62] width 257 height 24
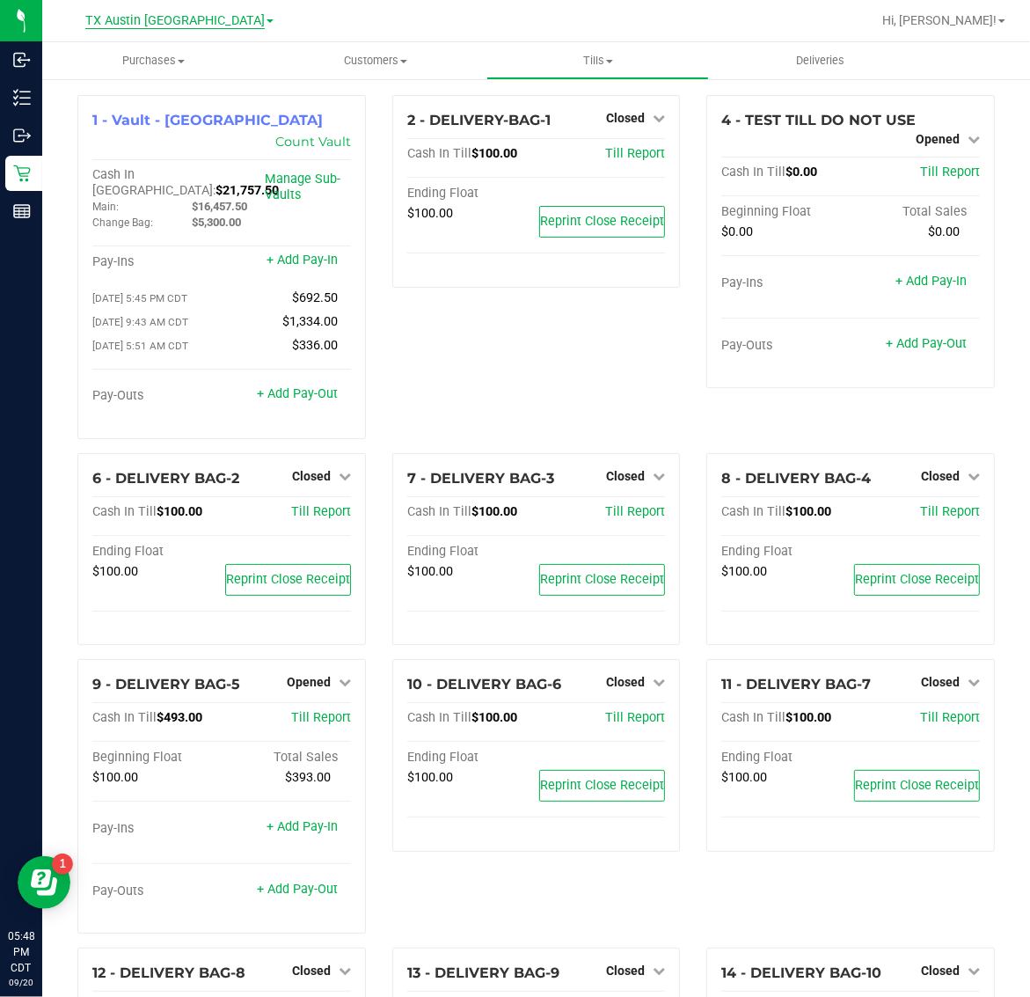
click at [165, 22] on span "TX Austin [GEOGRAPHIC_DATA]" at bounding box center [174, 21] width 179 height 16
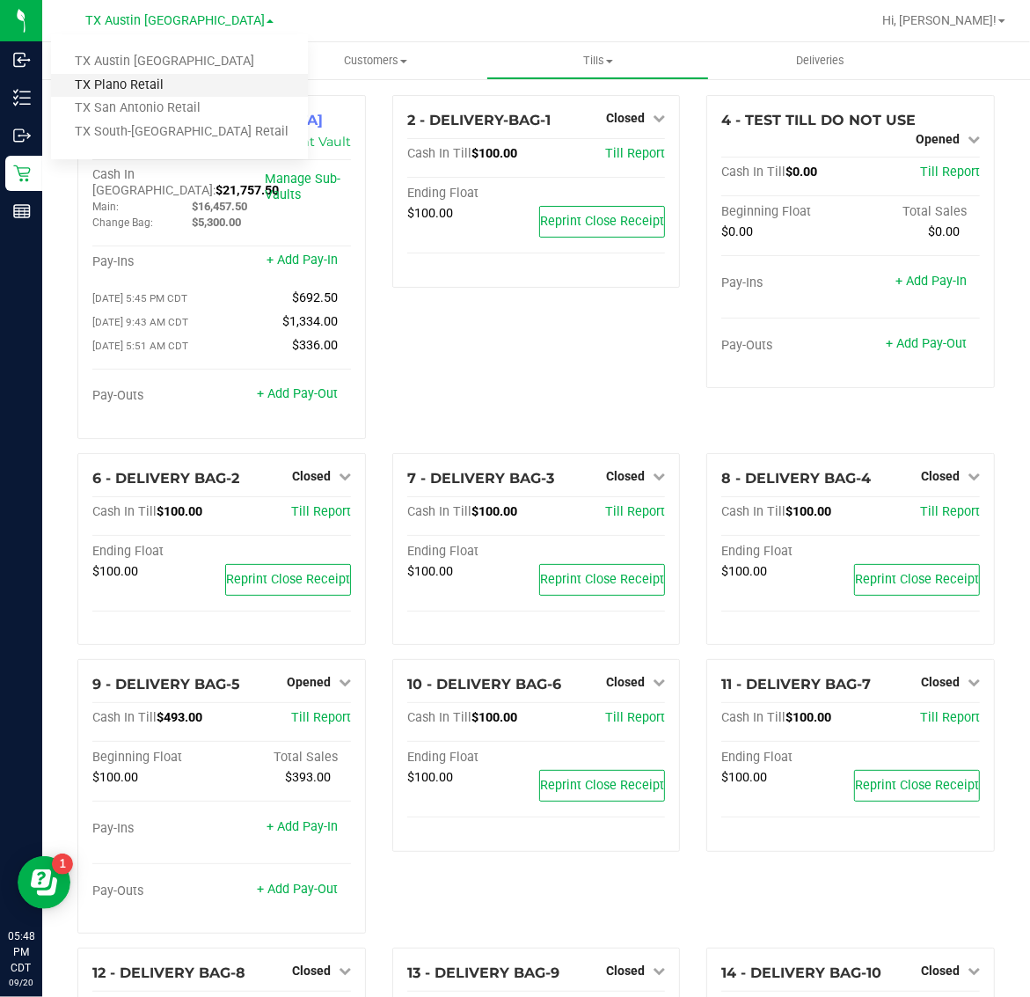
click at [163, 79] on link "TX Plano Retail" at bounding box center [179, 86] width 257 height 24
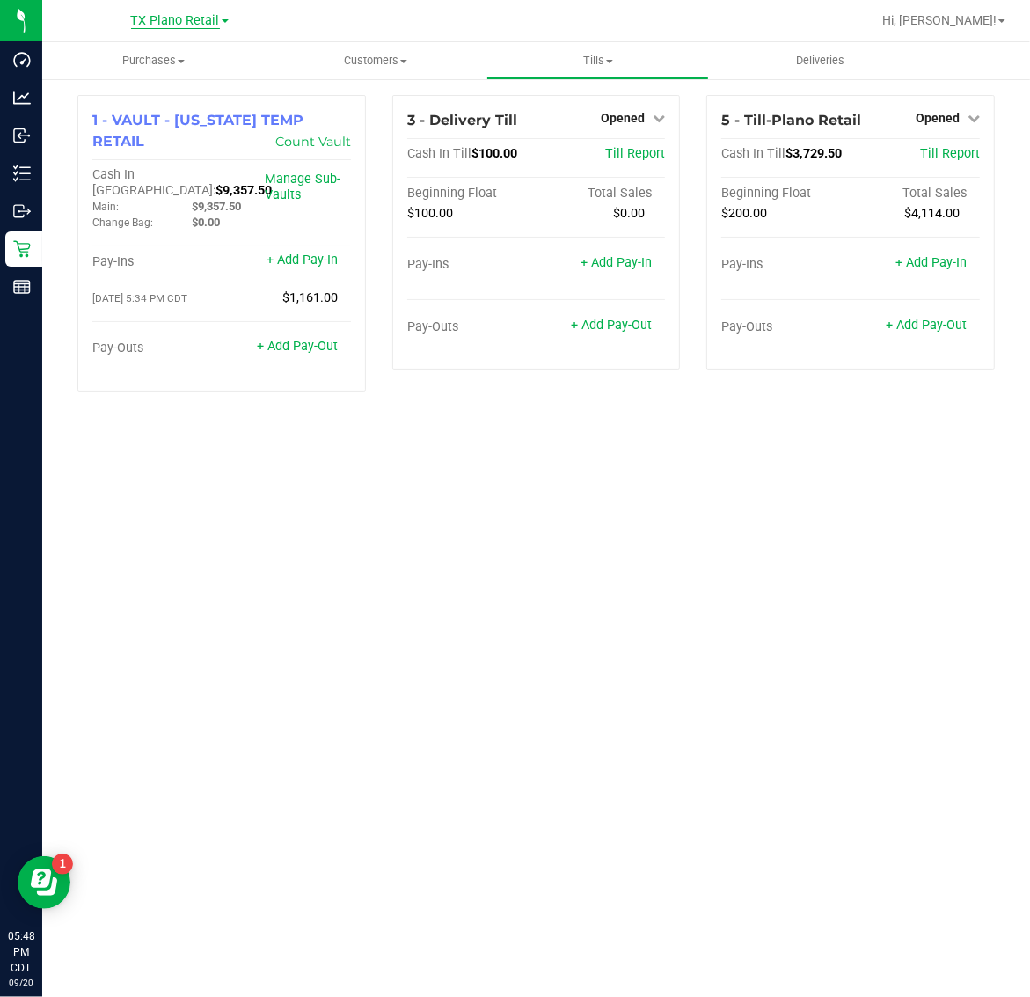
click at [172, 18] on span "TX Plano Retail" at bounding box center [175, 21] width 89 height 16
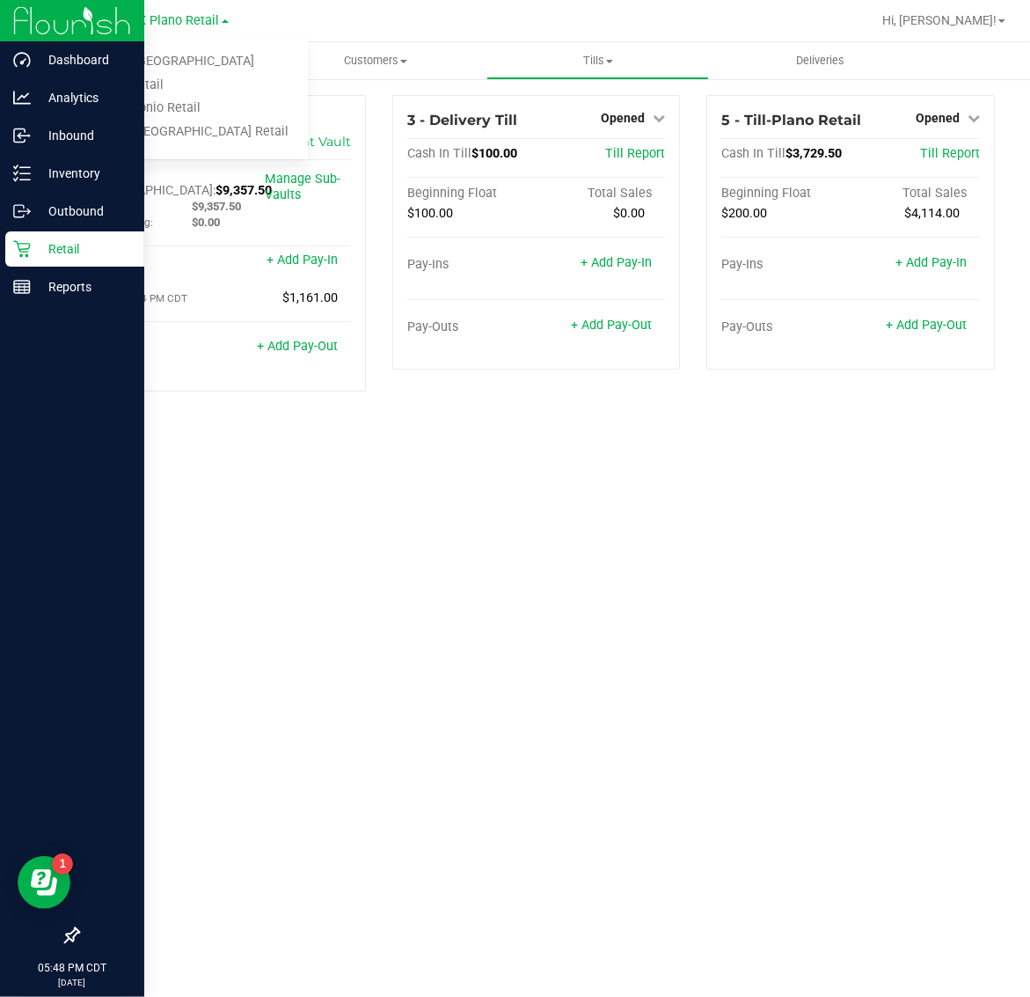
click at [38, 247] on p "Retail" at bounding box center [84, 248] width 106 height 21
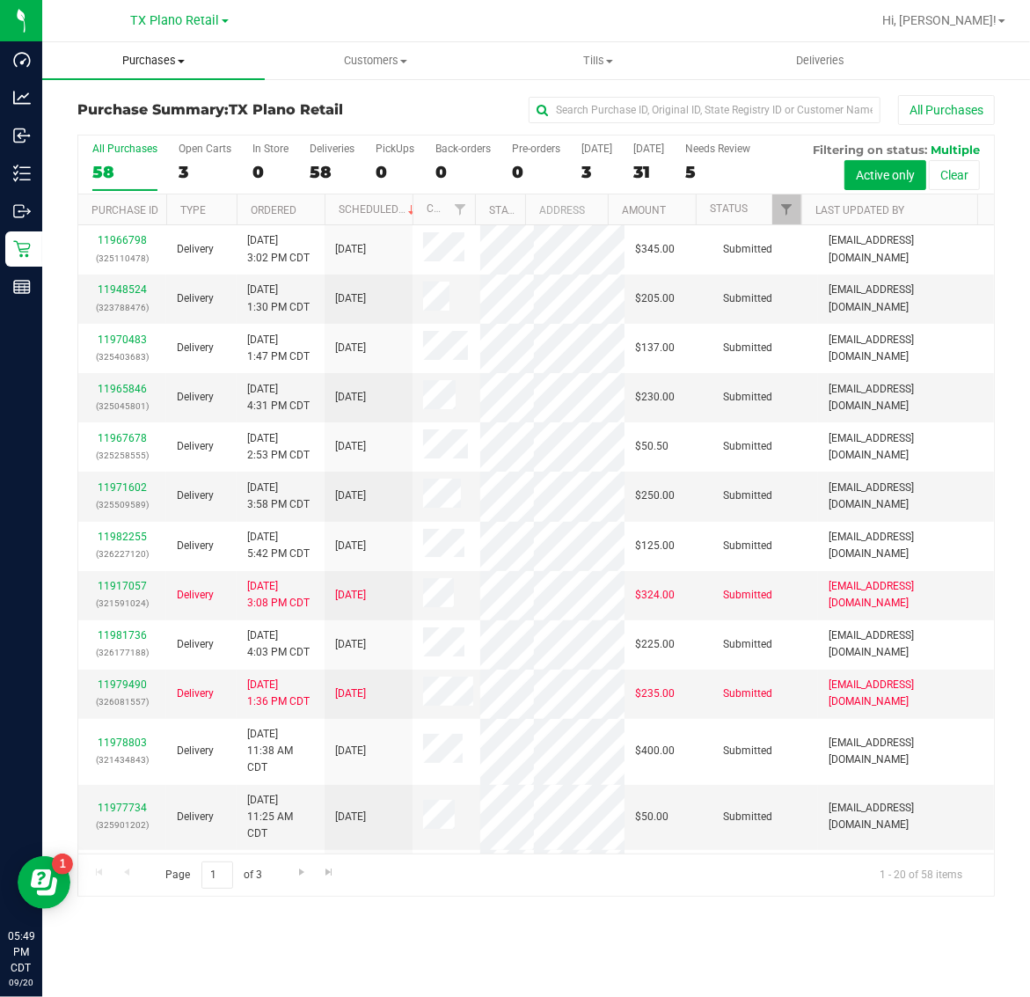
click at [159, 59] on span "Purchases" at bounding box center [153, 61] width 223 height 16
click at [157, 130] on li "Fulfillment" at bounding box center [153, 127] width 223 height 21
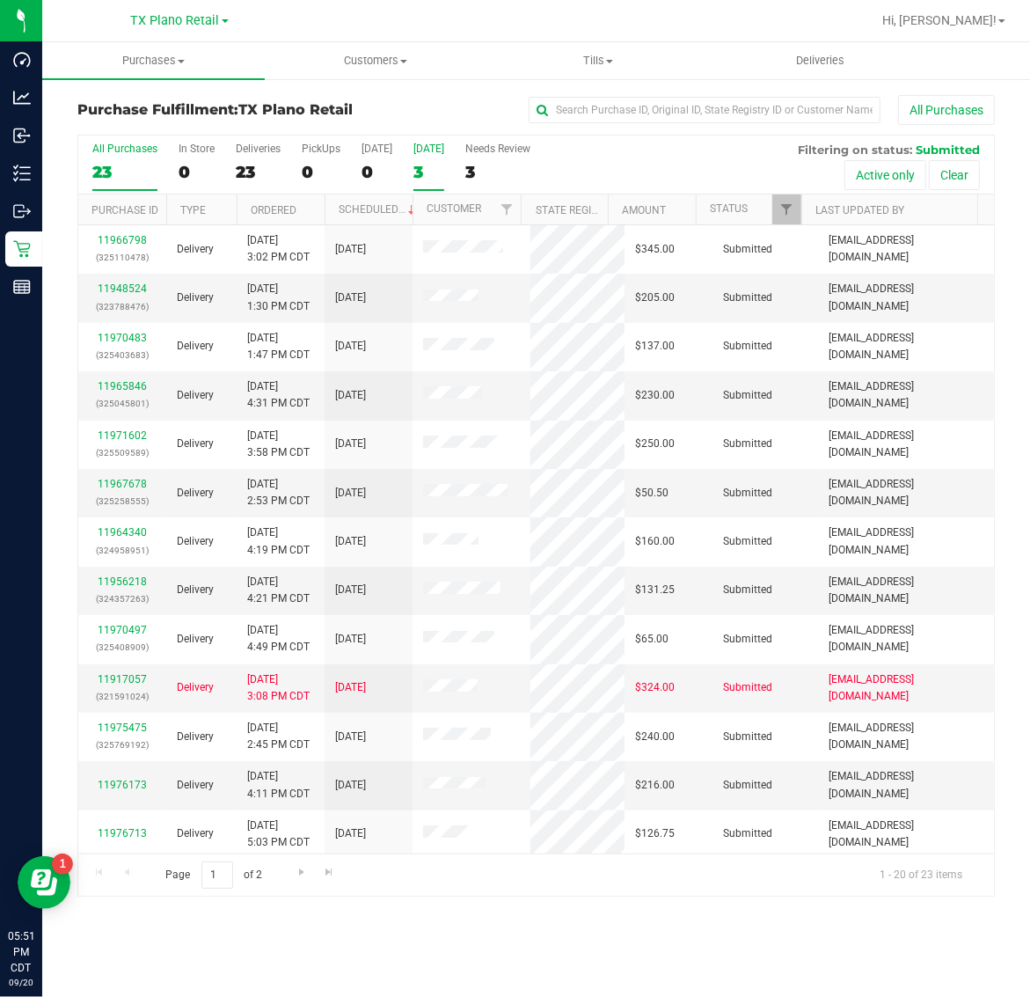
click at [414, 172] on div "3" at bounding box center [429, 172] width 31 height 20
click at [0, 0] on input "Tomorrow 3" at bounding box center [0, 0] width 0 height 0
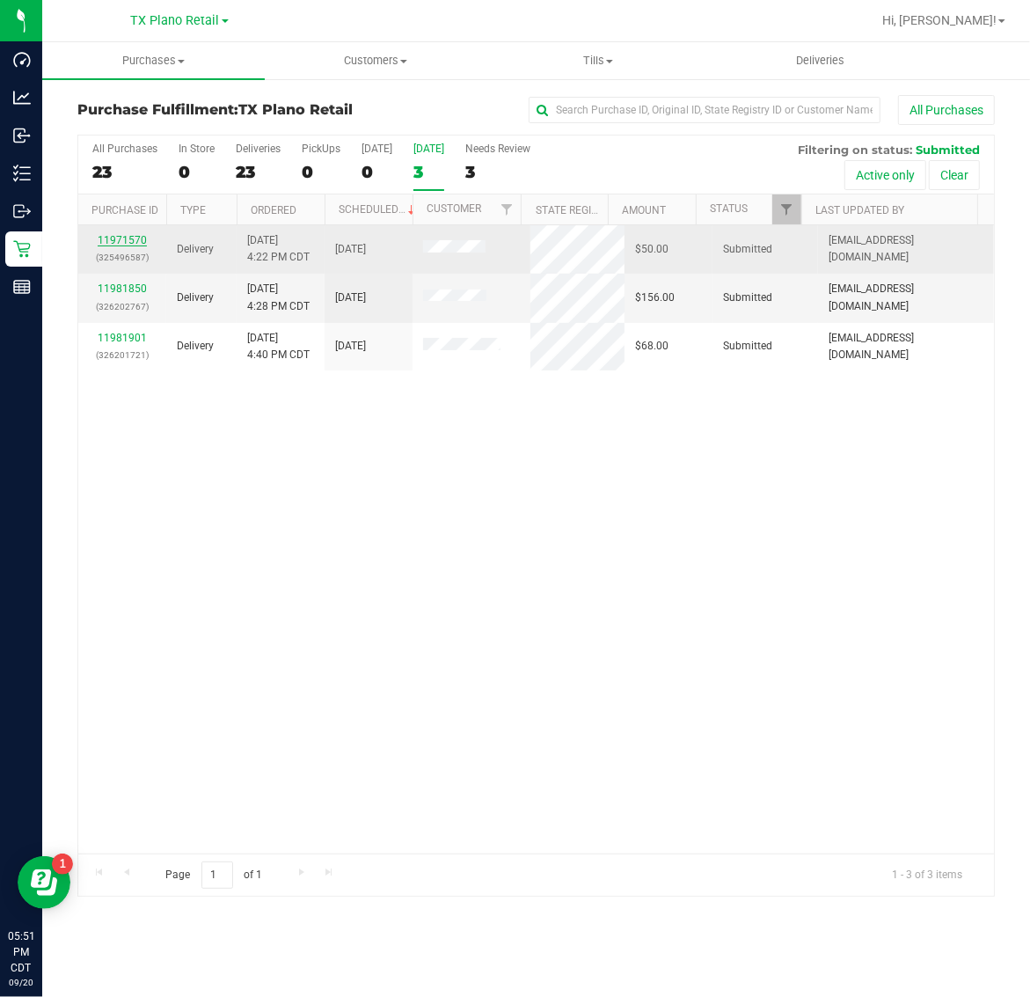
click at [138, 245] on link "11971570" at bounding box center [122, 240] width 49 height 12
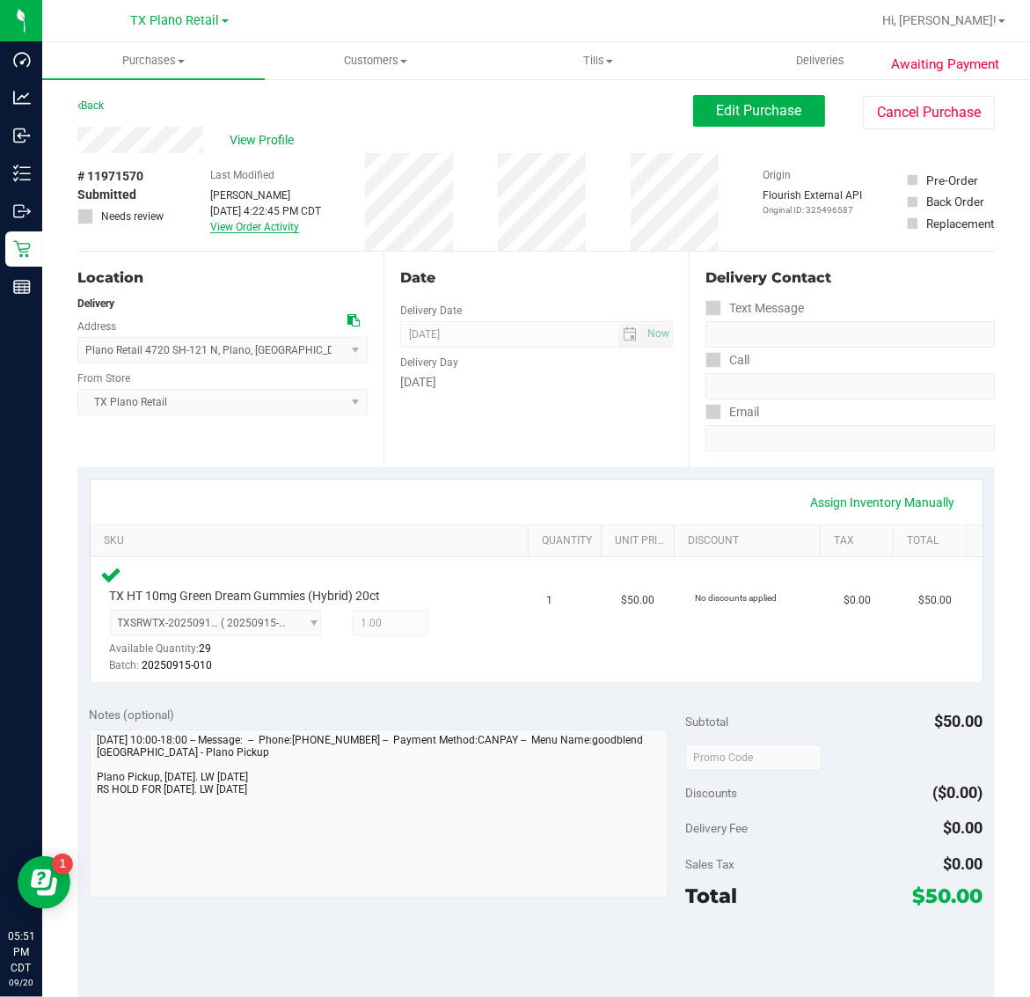
click at [257, 230] on link "View Order Activity" at bounding box center [254, 227] width 89 height 12
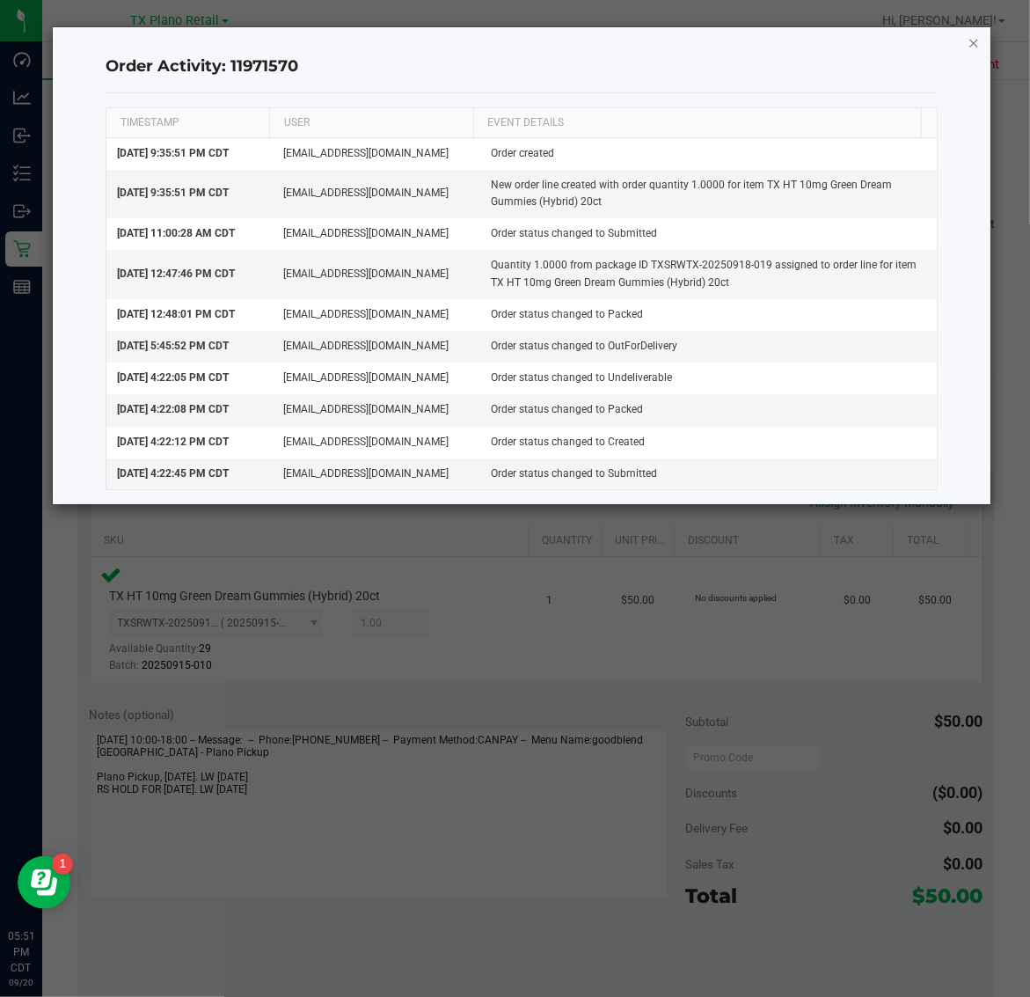
click at [977, 36] on icon "button" at bounding box center [974, 42] width 12 height 21
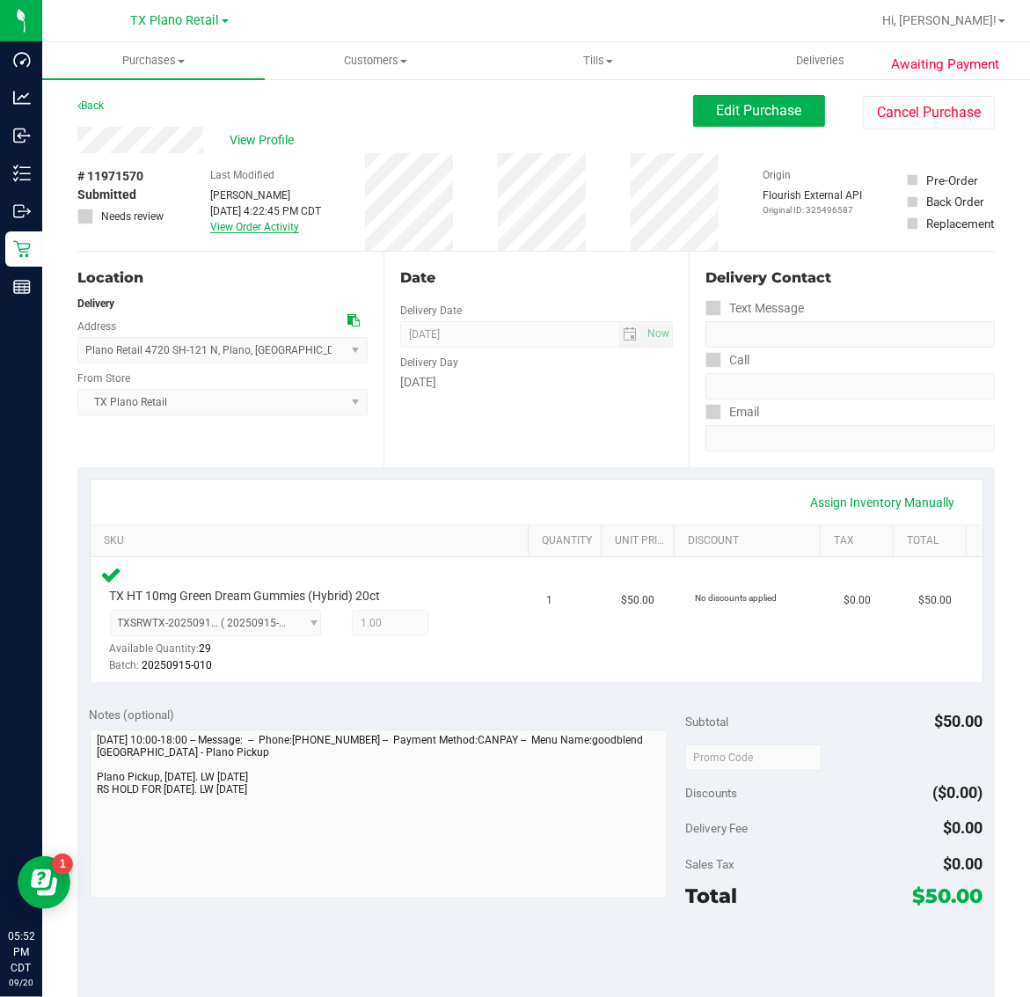
click at [247, 225] on link "View Order Activity" at bounding box center [254, 227] width 89 height 12
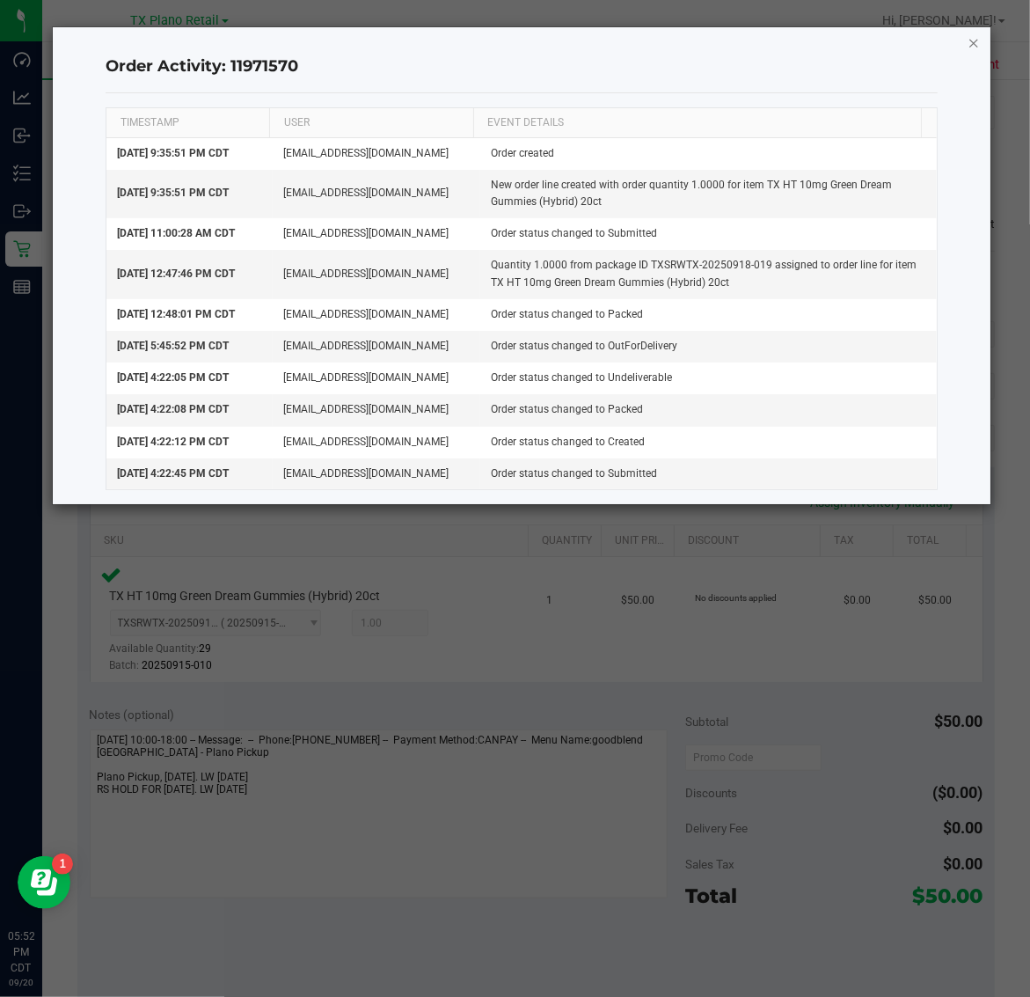
click at [975, 40] on icon "button" at bounding box center [974, 42] width 12 height 21
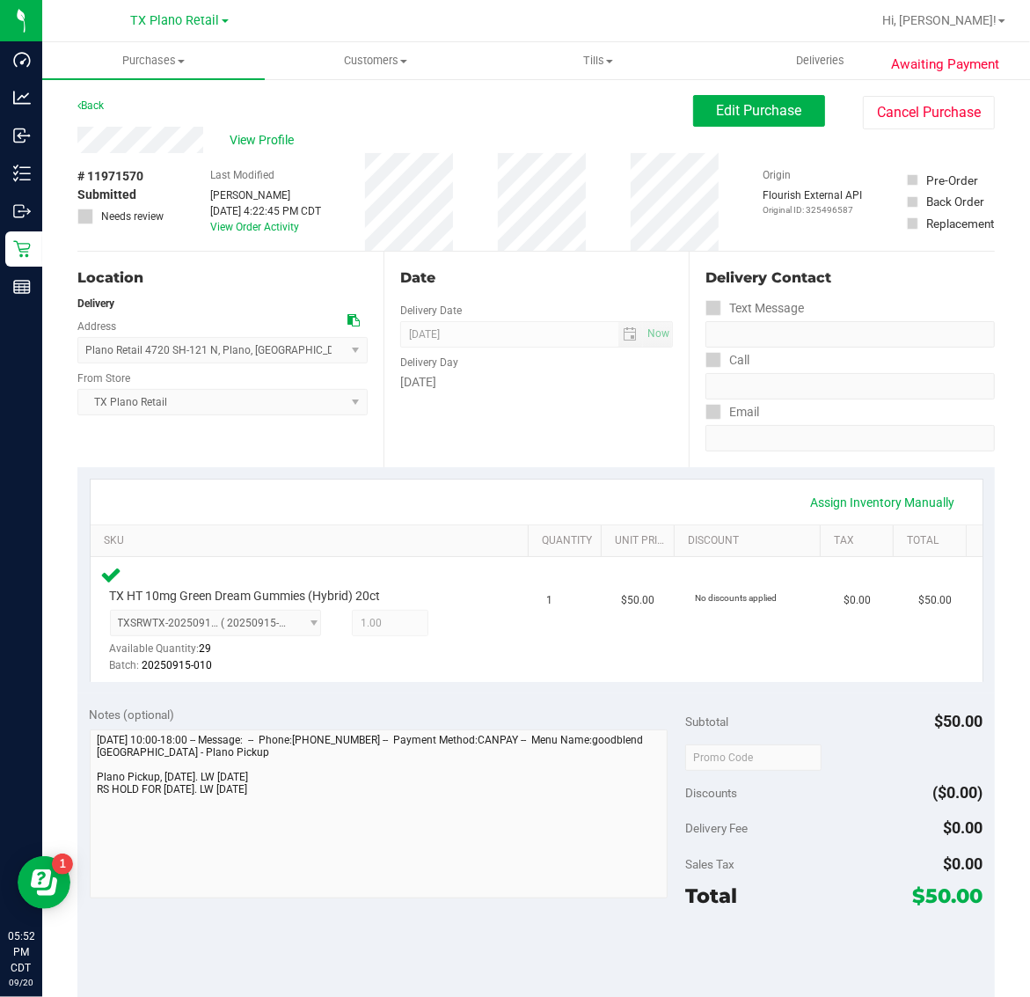
scroll to position [110, 0]
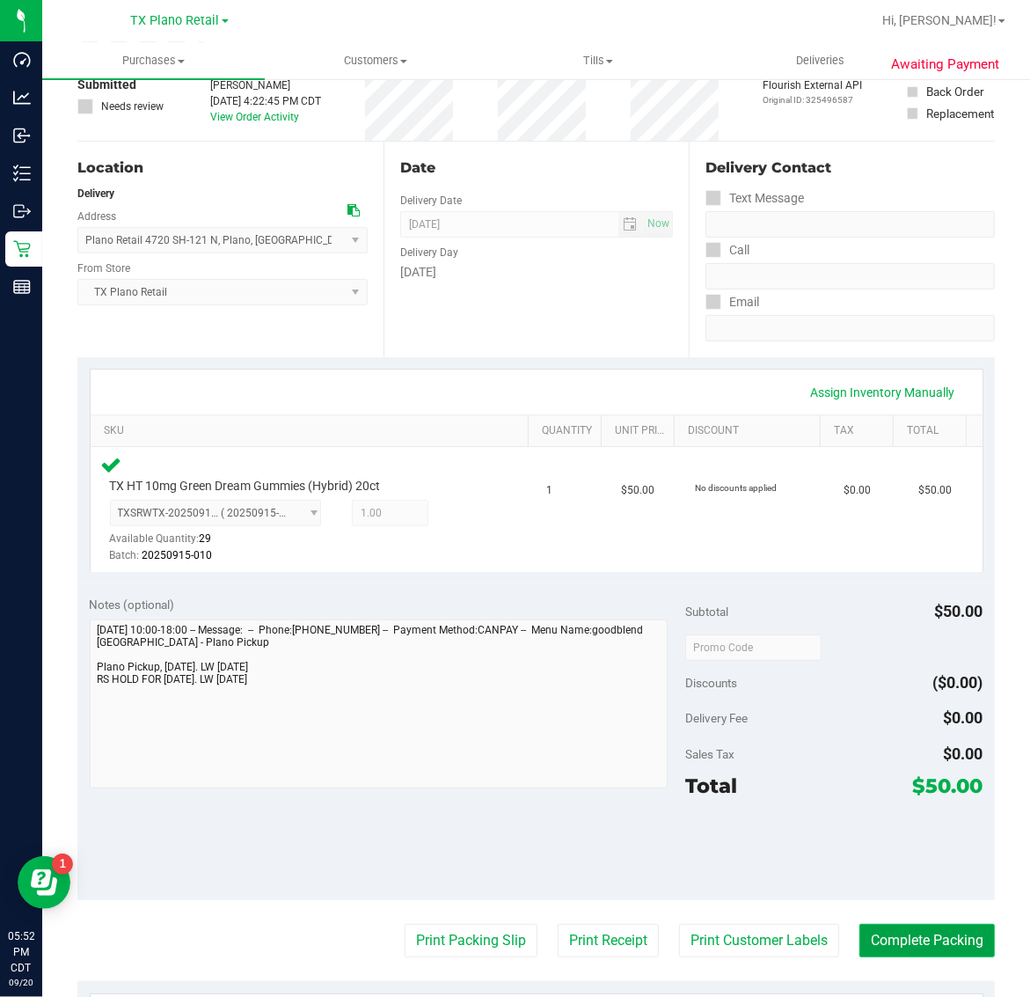
click at [900, 942] on button "Complete Packing" at bounding box center [928, 940] width 136 height 33
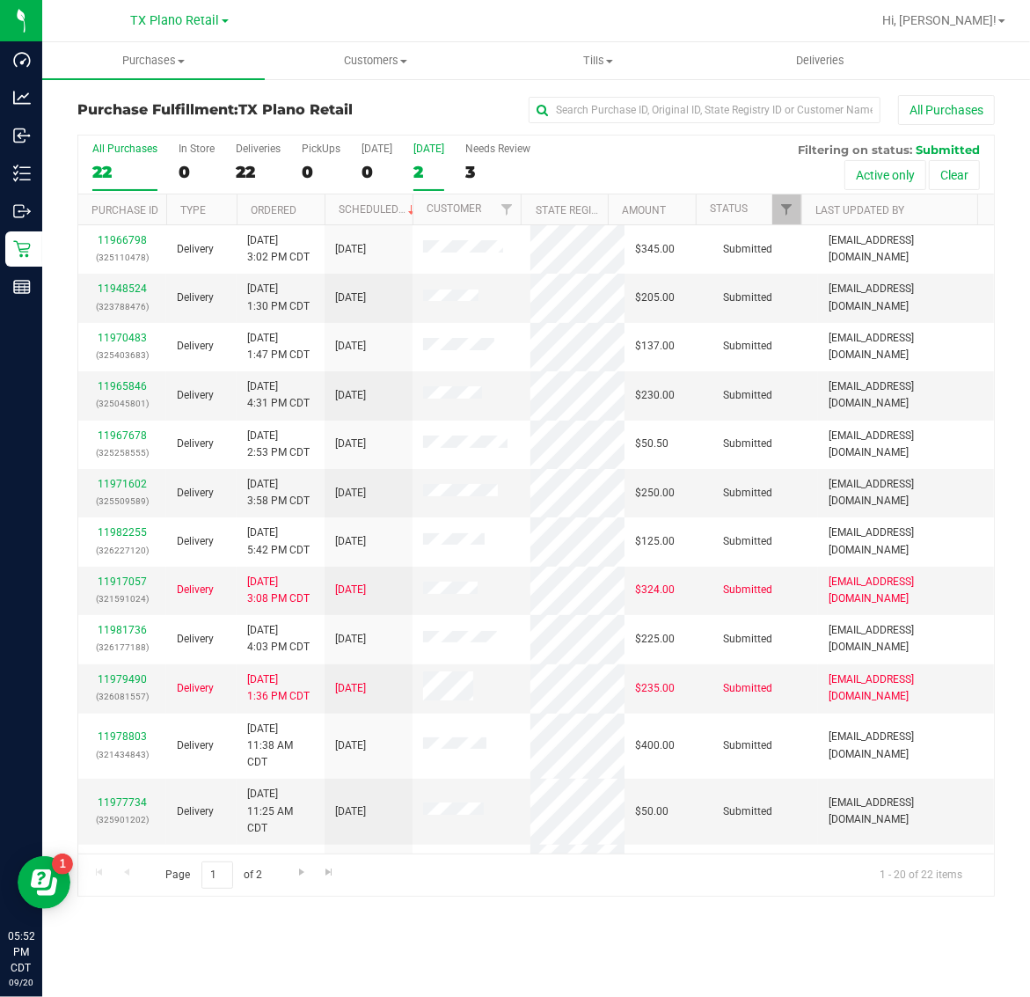
click at [428, 165] on div "2" at bounding box center [429, 172] width 31 height 20
click at [0, 0] on input "[DATE] 2" at bounding box center [0, 0] width 0 height 0
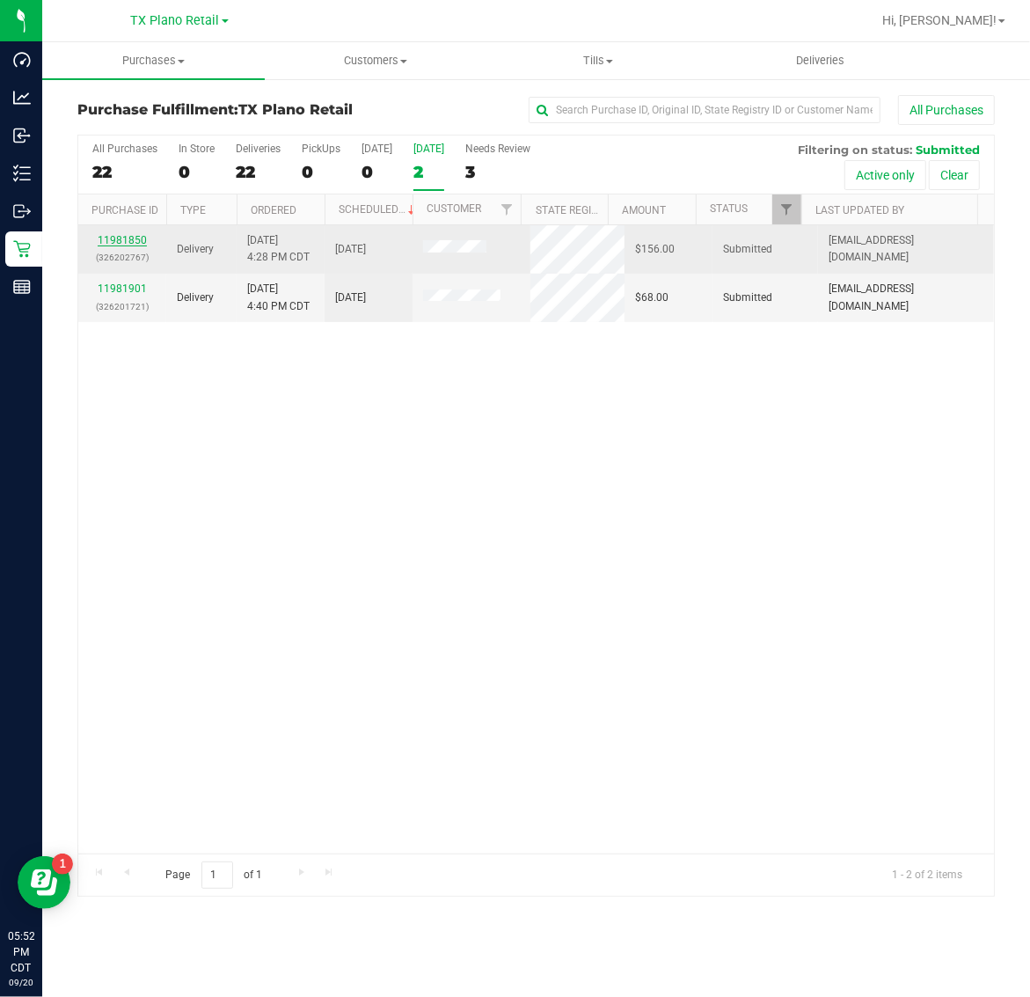
click at [130, 238] on link "11981850" at bounding box center [122, 240] width 49 height 12
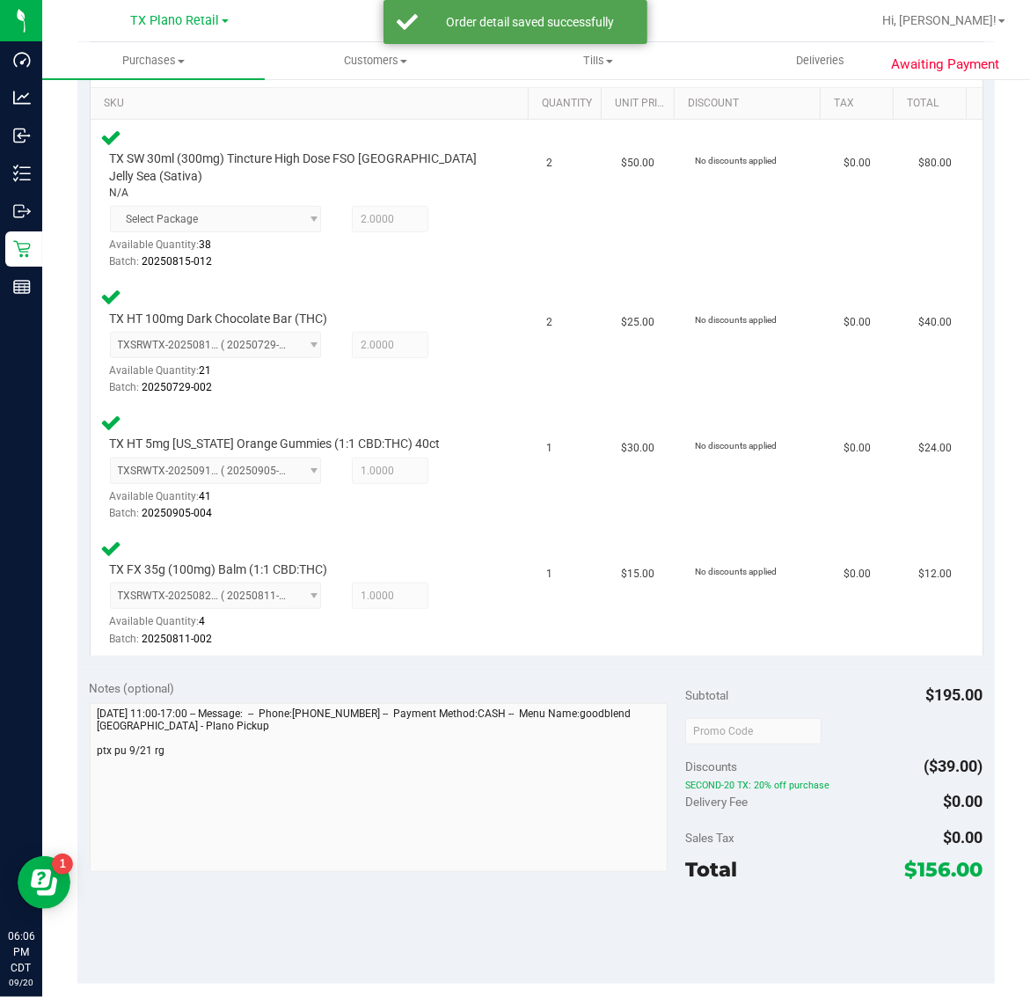
scroll to position [660, 0]
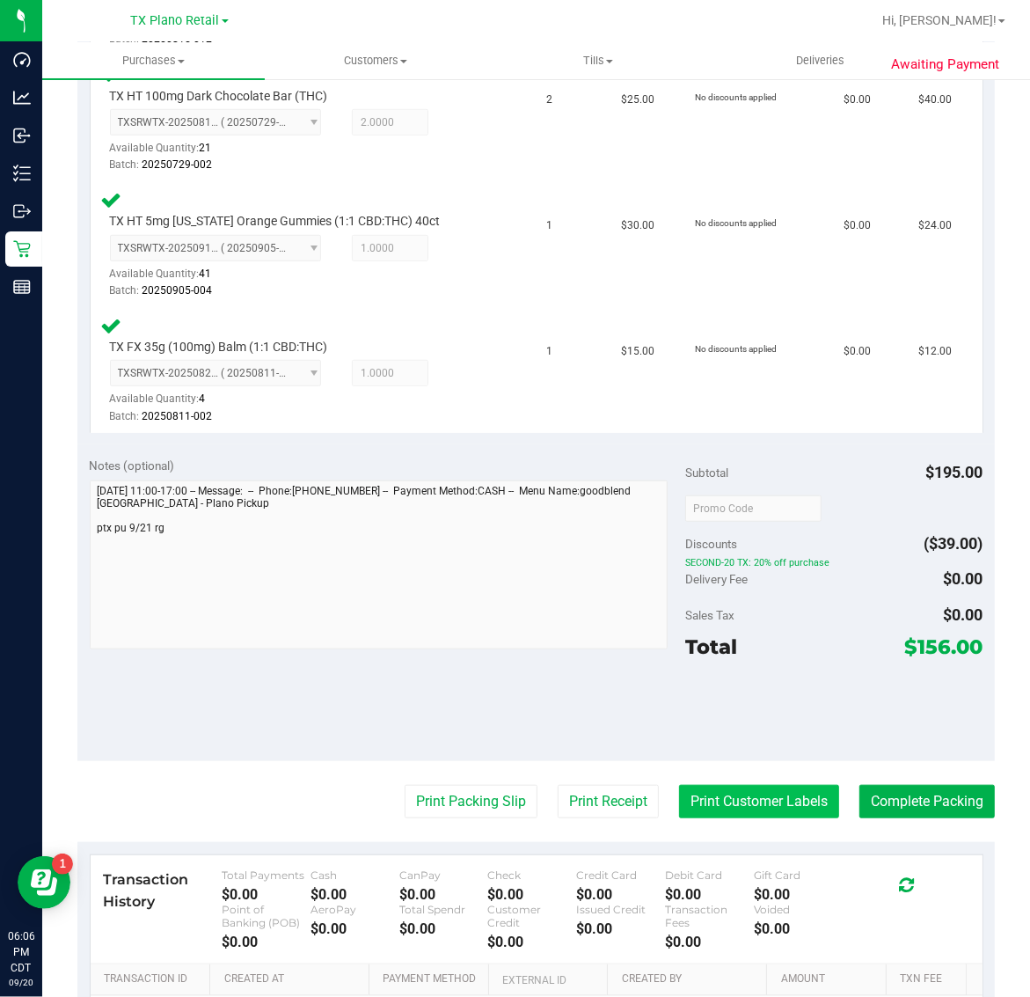
click at [749, 794] on button "Print Customer Labels" at bounding box center [759, 801] width 160 height 33
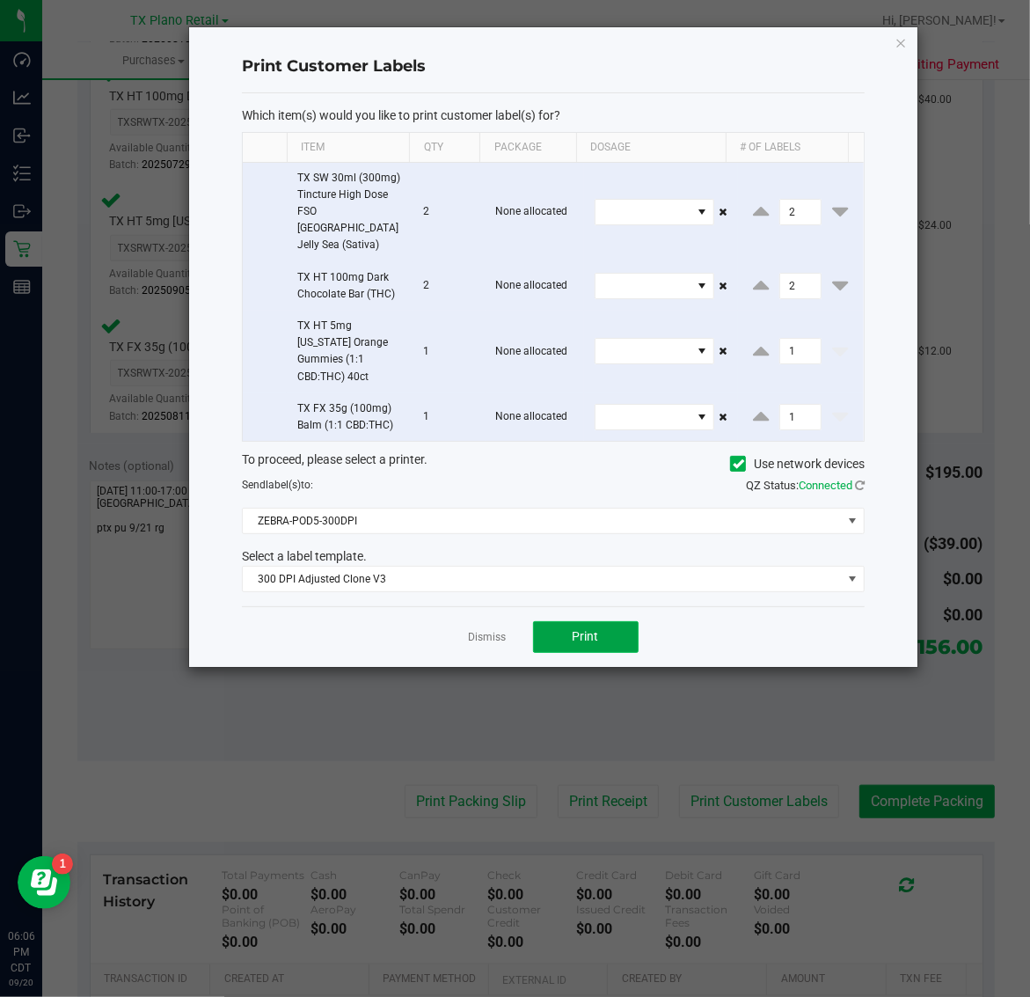
click at [555, 621] on button "Print" at bounding box center [586, 637] width 106 height 32
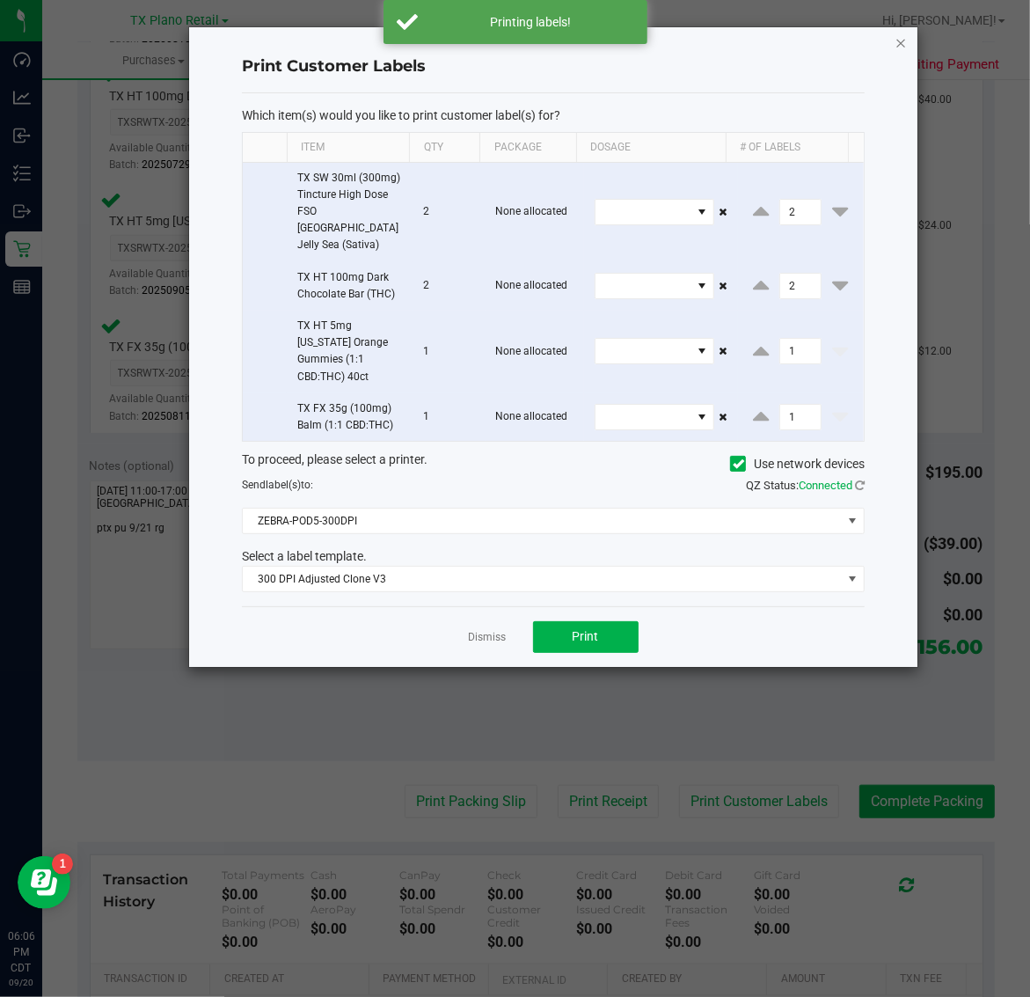
click at [896, 41] on icon "button" at bounding box center [902, 42] width 12 height 21
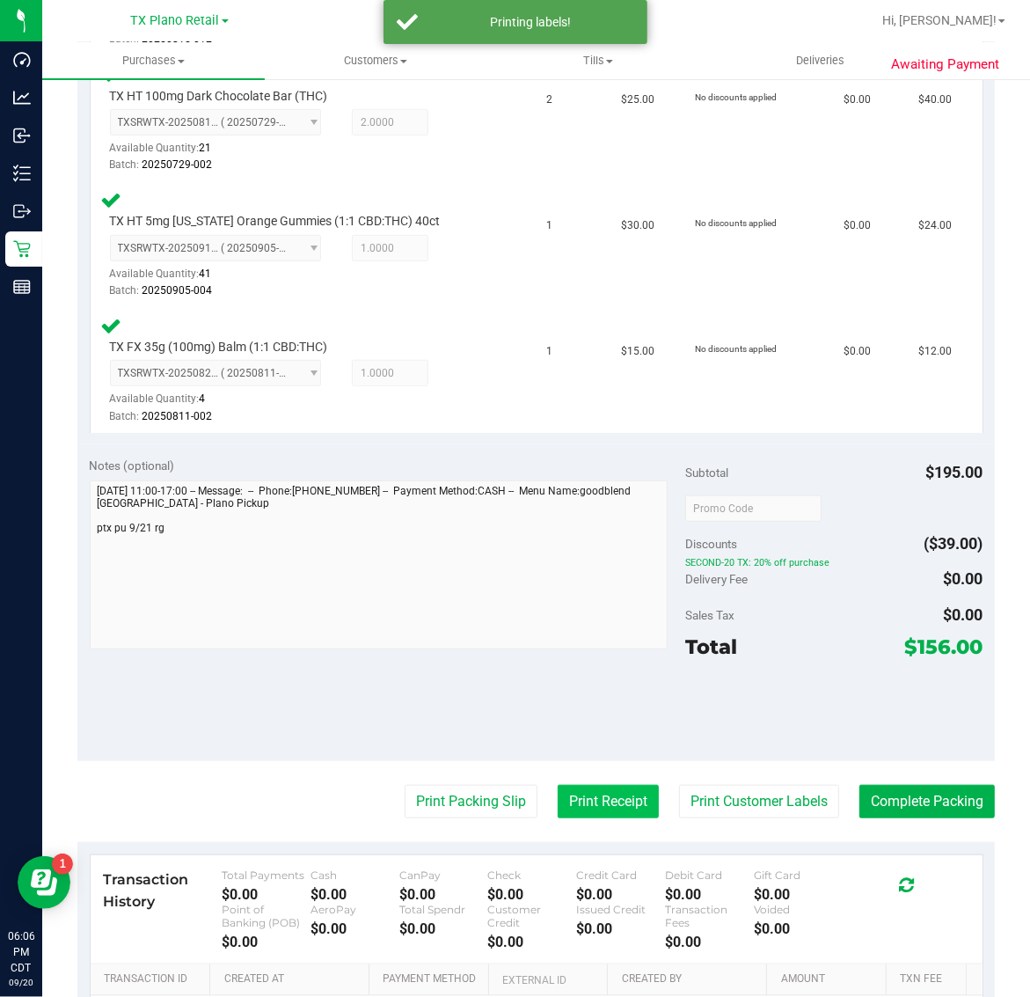
click at [588, 785] on button "Print Receipt" at bounding box center [608, 801] width 101 height 33
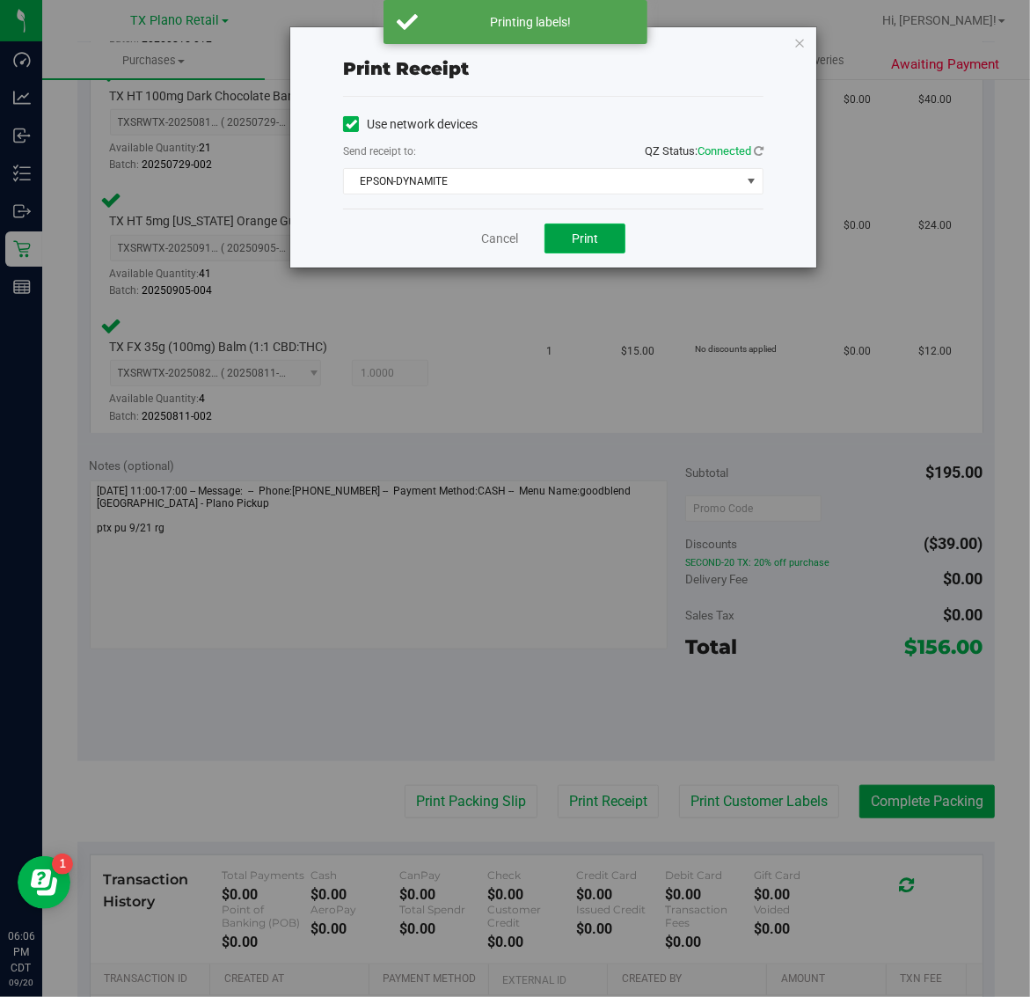
click at [591, 238] on span "Print" at bounding box center [585, 238] width 26 height 14
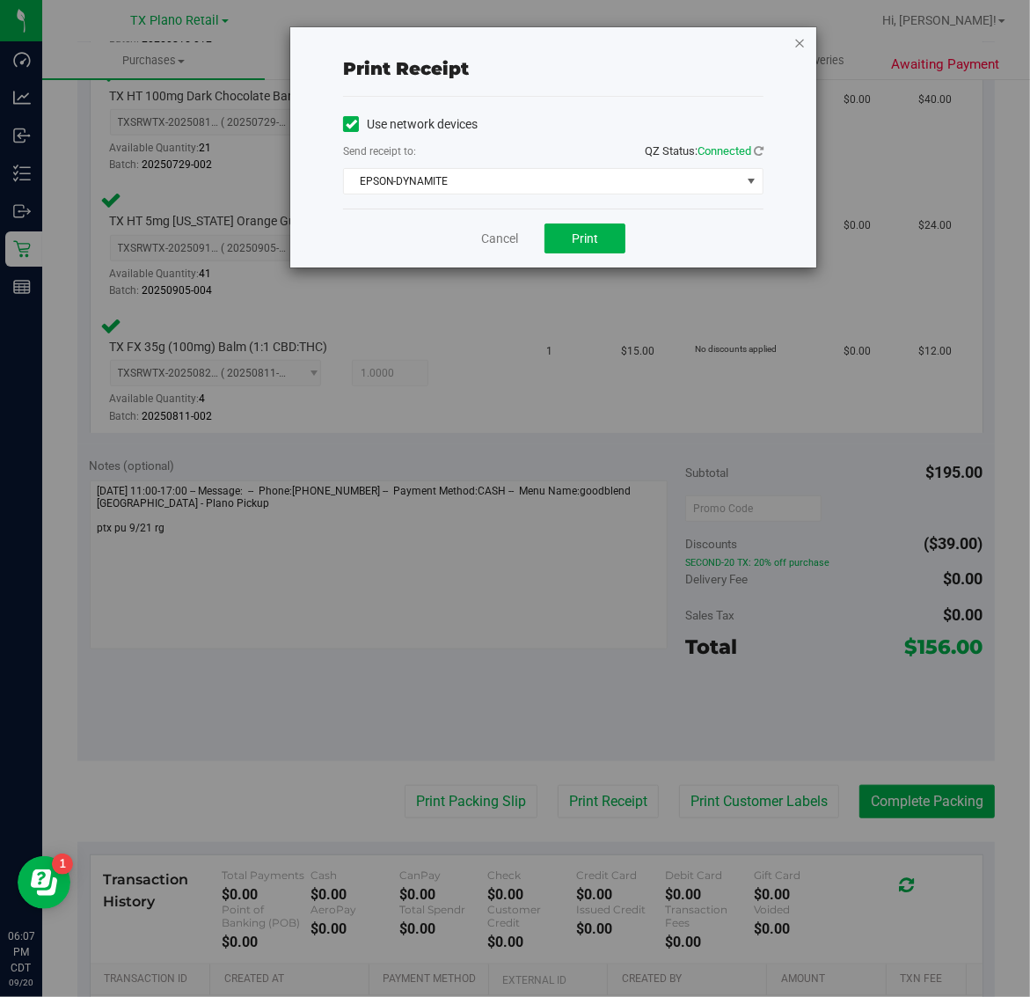
click at [796, 41] on icon "button" at bounding box center [800, 42] width 12 height 21
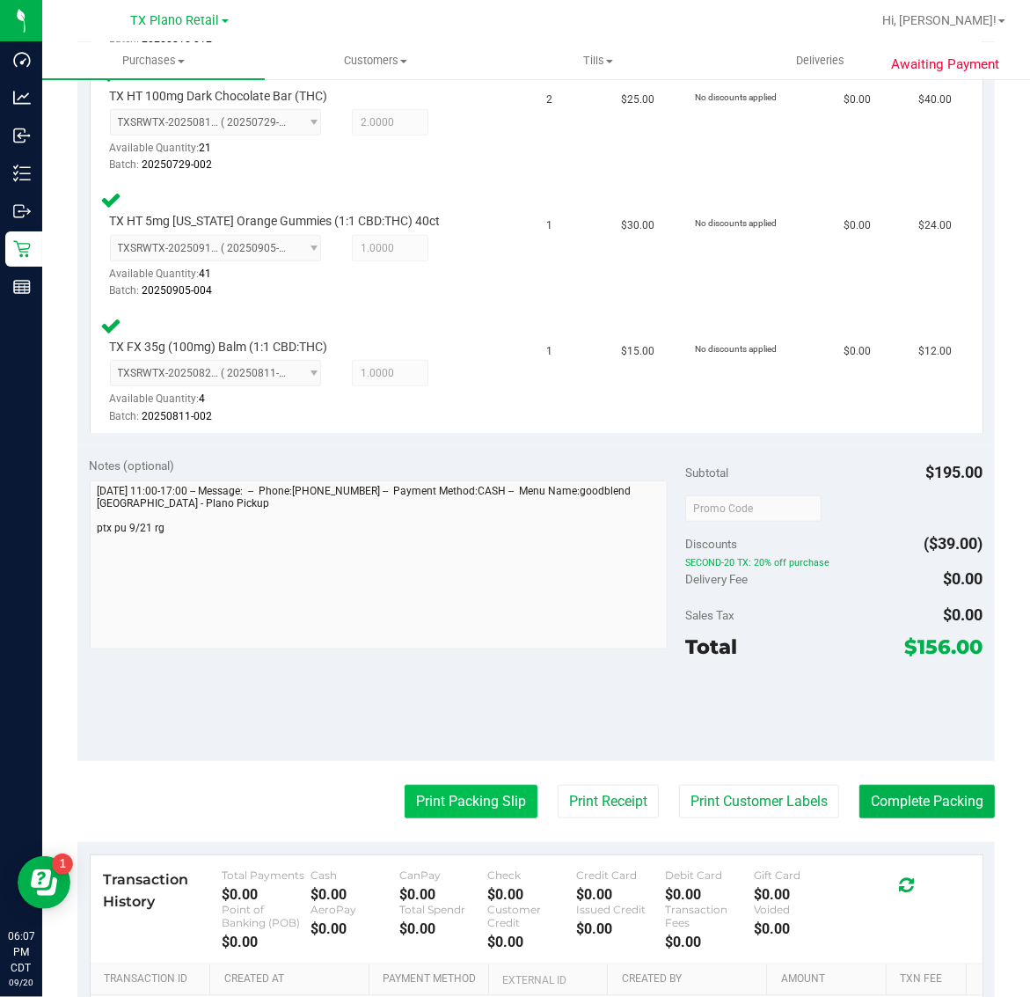
click at [464, 785] on button "Print Packing Slip" at bounding box center [471, 801] width 133 height 33
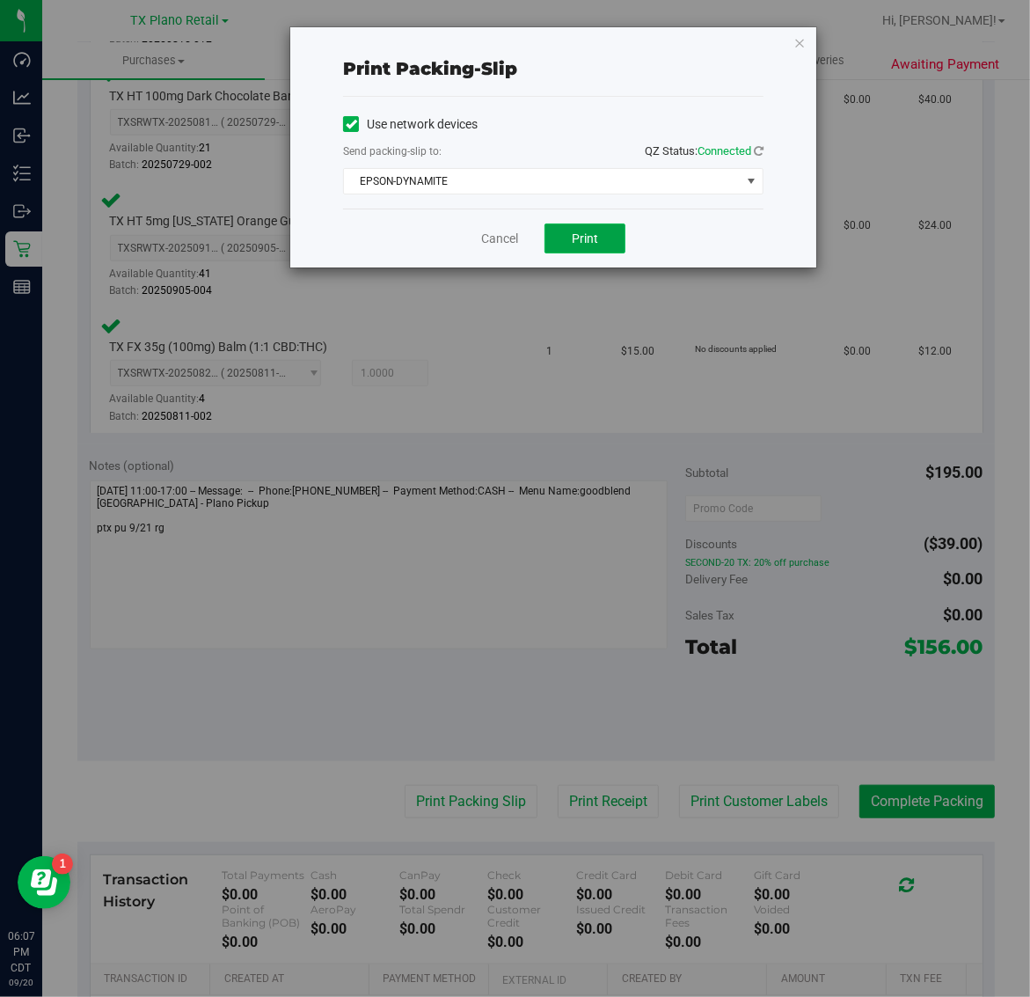
click at [599, 239] on button "Print" at bounding box center [585, 238] width 81 height 30
click at [802, 48] on icon "button" at bounding box center [800, 42] width 12 height 21
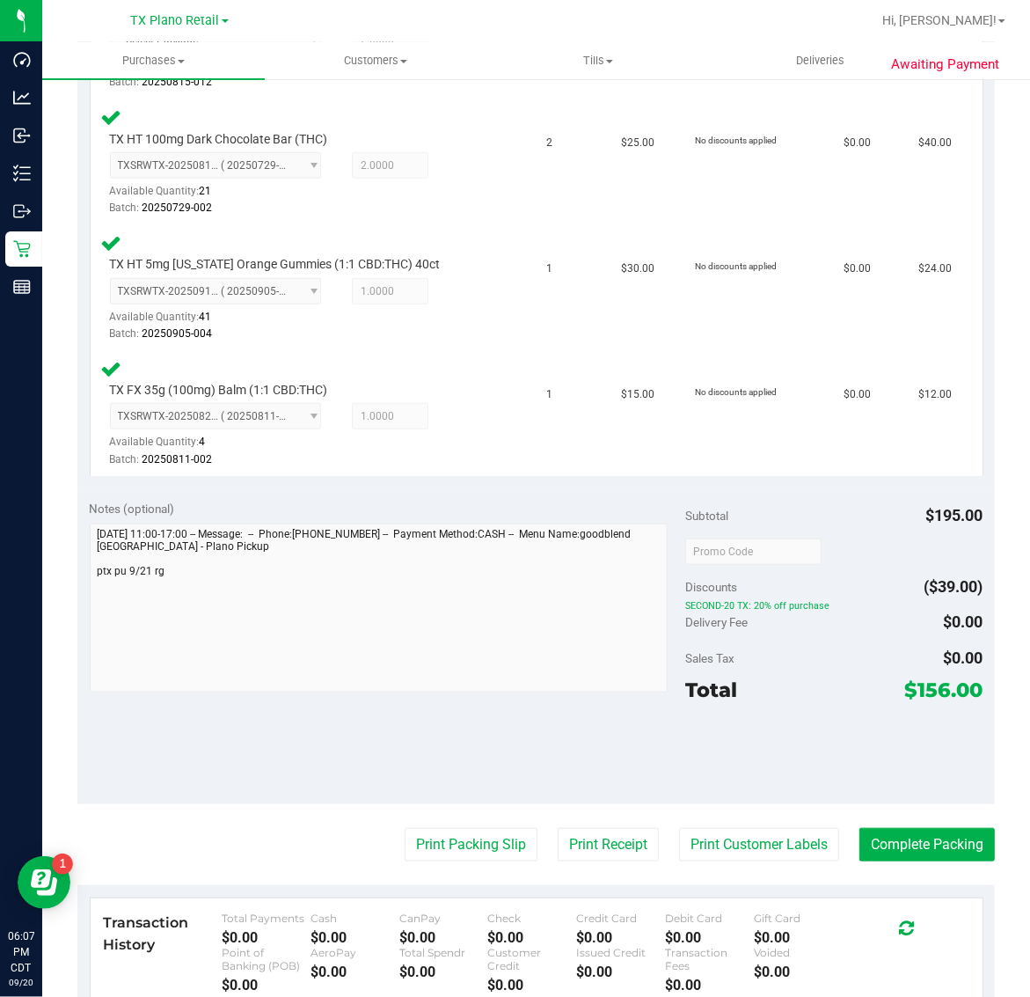
scroll to position [625, 0]
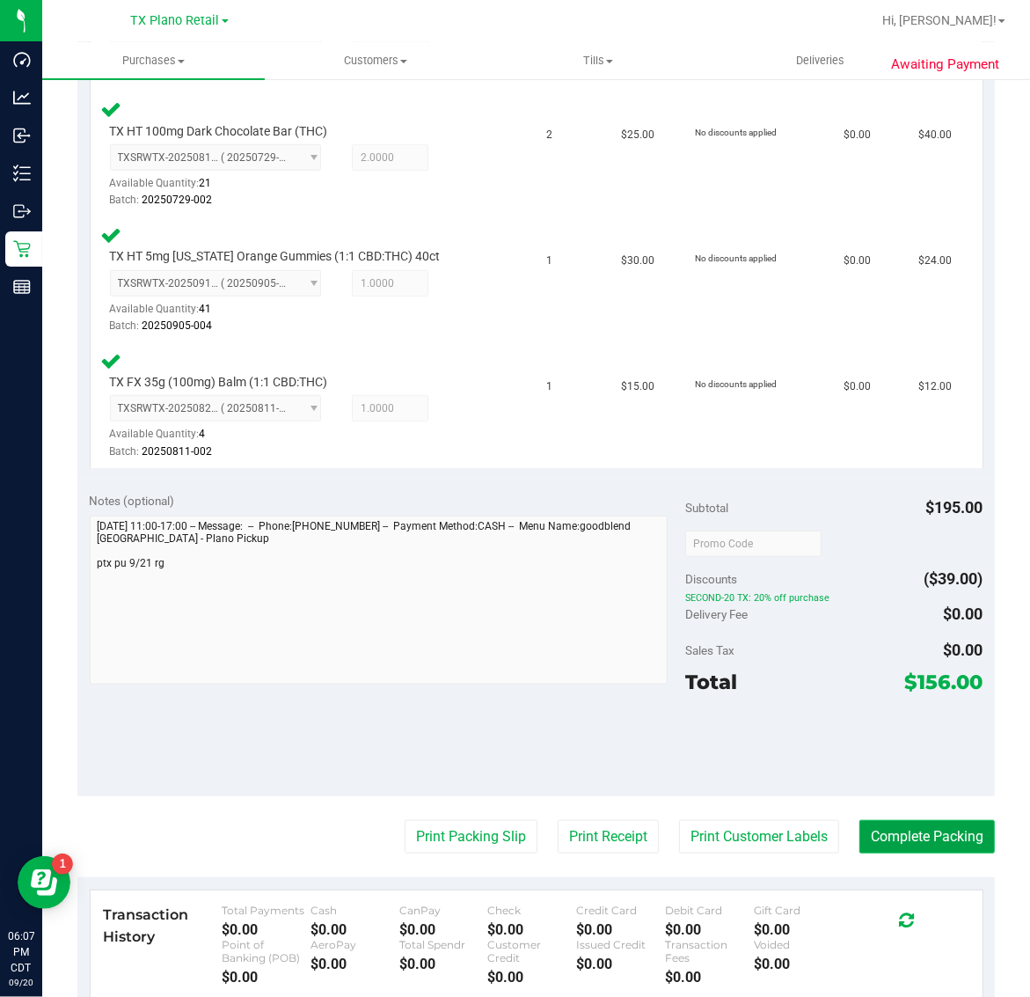
click at [897, 820] on button "Complete Packing" at bounding box center [928, 836] width 136 height 33
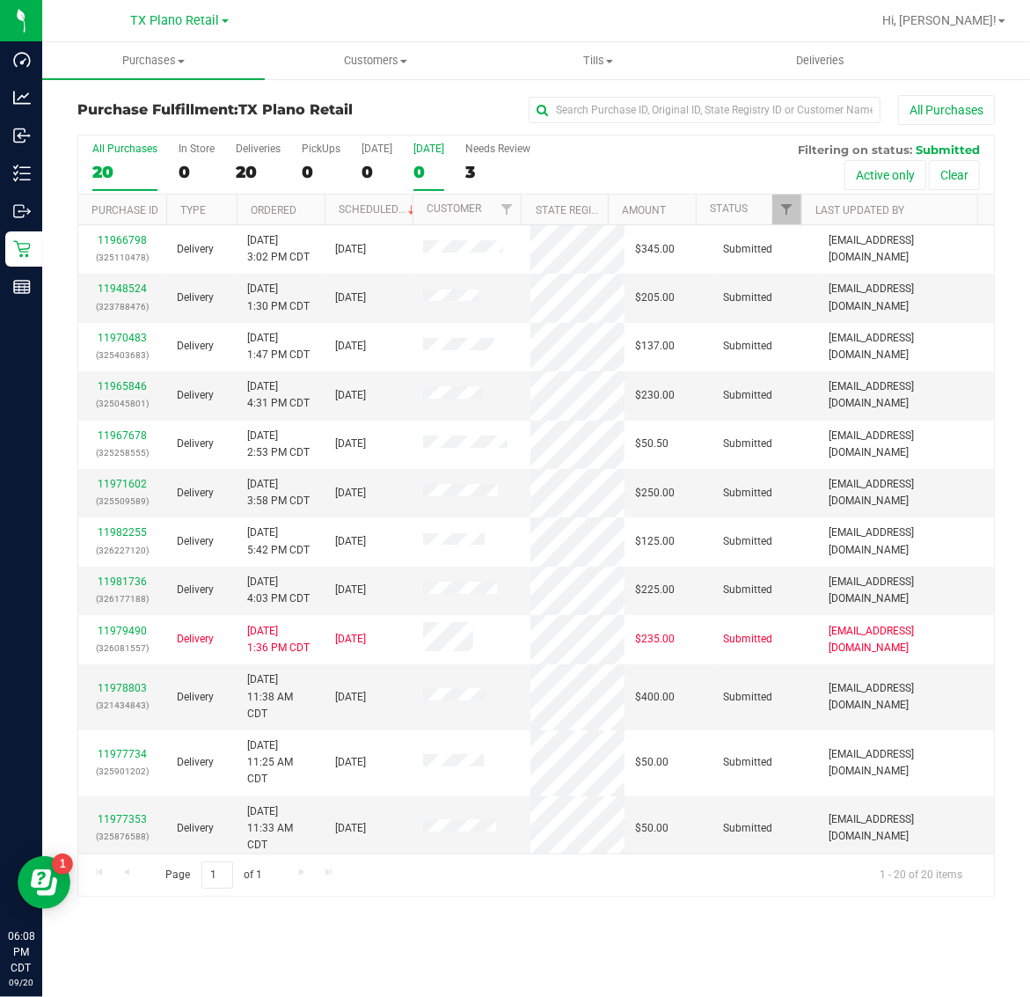
click at [444, 160] on label "Tomorrow 0" at bounding box center [429, 167] width 31 height 48
click at [0, 0] on input "Tomorrow 0" at bounding box center [0, 0] width 0 height 0
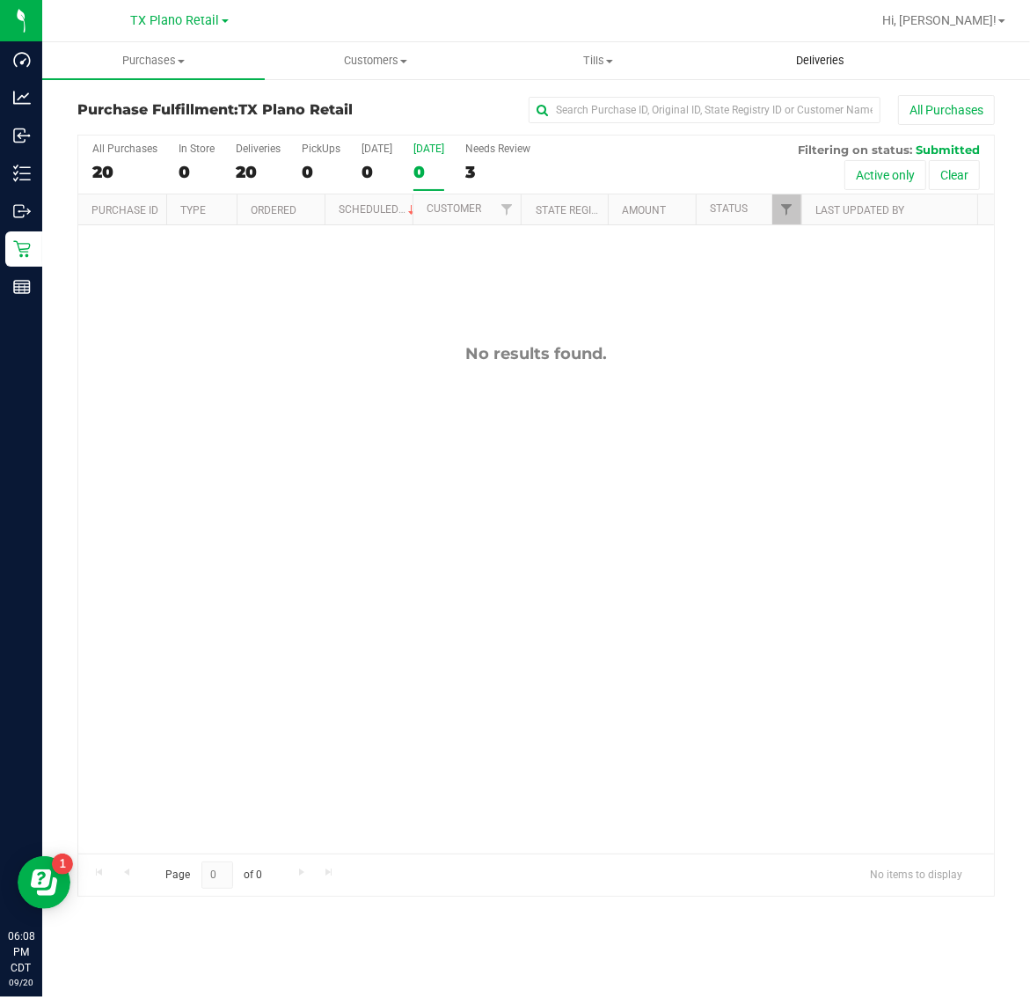
click at [830, 59] on span "Deliveries" at bounding box center [821, 61] width 96 height 16
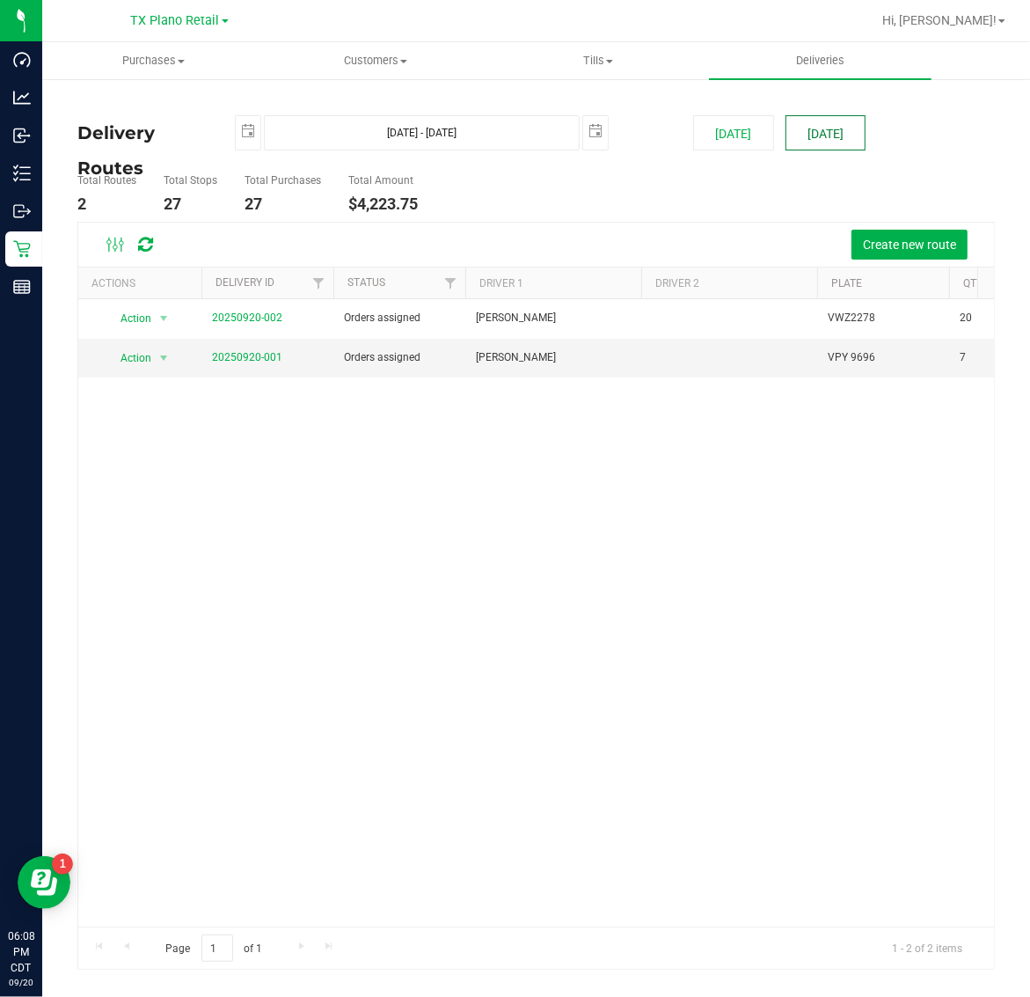
click at [847, 126] on button "[DATE]" at bounding box center [826, 132] width 80 height 35
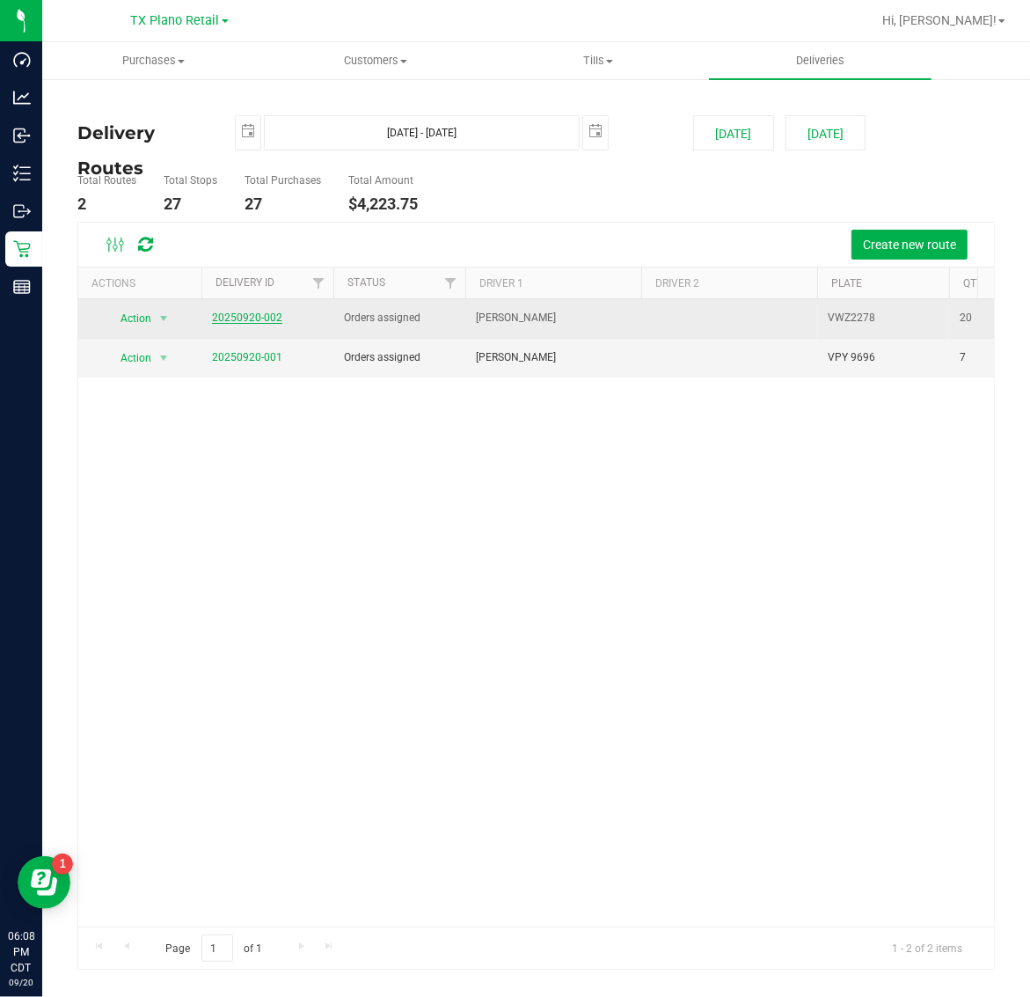
click at [260, 323] on link "20250920-002" at bounding box center [247, 317] width 70 height 12
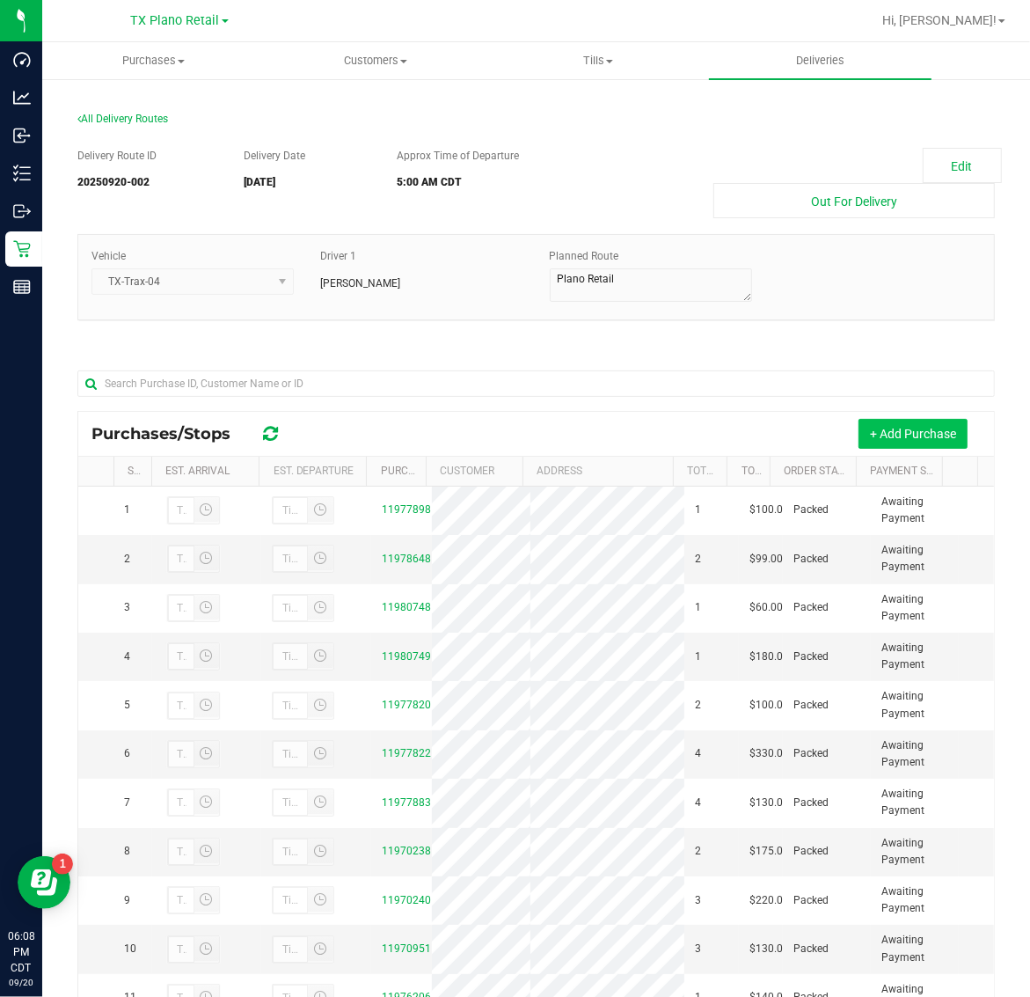
click at [912, 434] on button "+ Add Purchase" at bounding box center [913, 434] width 109 height 30
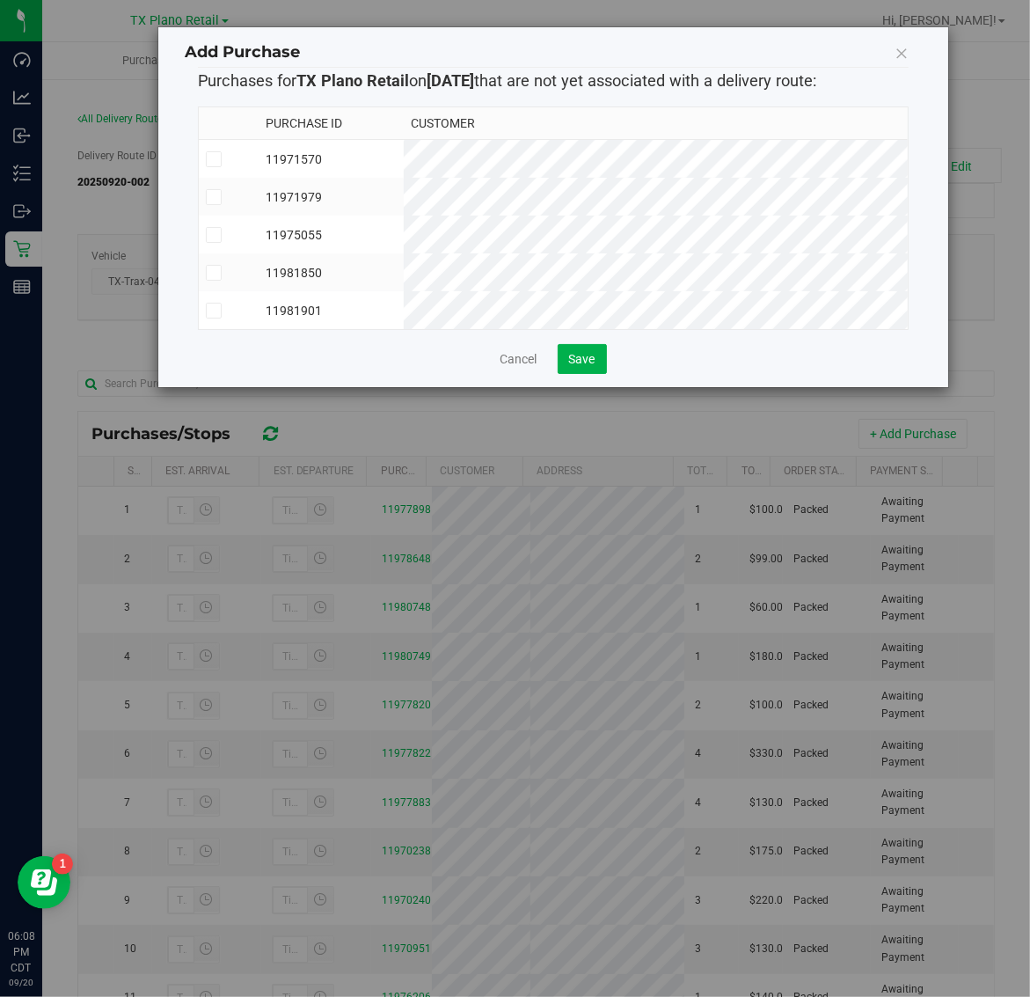
click at [404, 157] on td "11971570" at bounding box center [332, 159] width 144 height 39
click at [404, 186] on td "11971979" at bounding box center [332, 197] width 144 height 38
click at [404, 234] on td "11975055" at bounding box center [332, 235] width 144 height 38
click at [404, 269] on td "11981850" at bounding box center [332, 272] width 144 height 38
click at [404, 147] on td "11971570" at bounding box center [332, 159] width 144 height 39
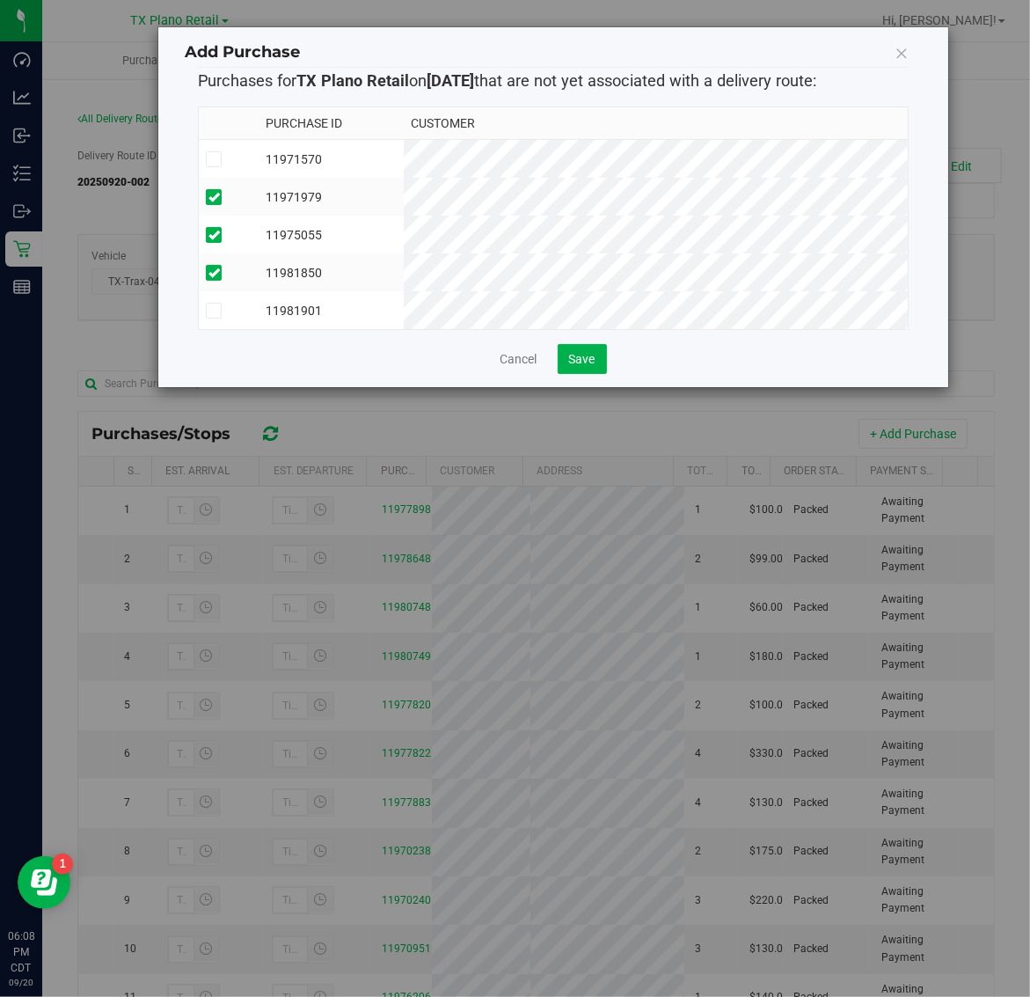
click at [404, 185] on td "11971979" at bounding box center [332, 197] width 144 height 38
click at [404, 238] on td "11975055" at bounding box center [332, 235] width 144 height 38
click at [404, 264] on td "11981850" at bounding box center [332, 272] width 144 height 38
click at [404, 308] on td "11981901" at bounding box center [332, 310] width 144 height 38
click at [404, 264] on td "11981850" at bounding box center [332, 272] width 144 height 38
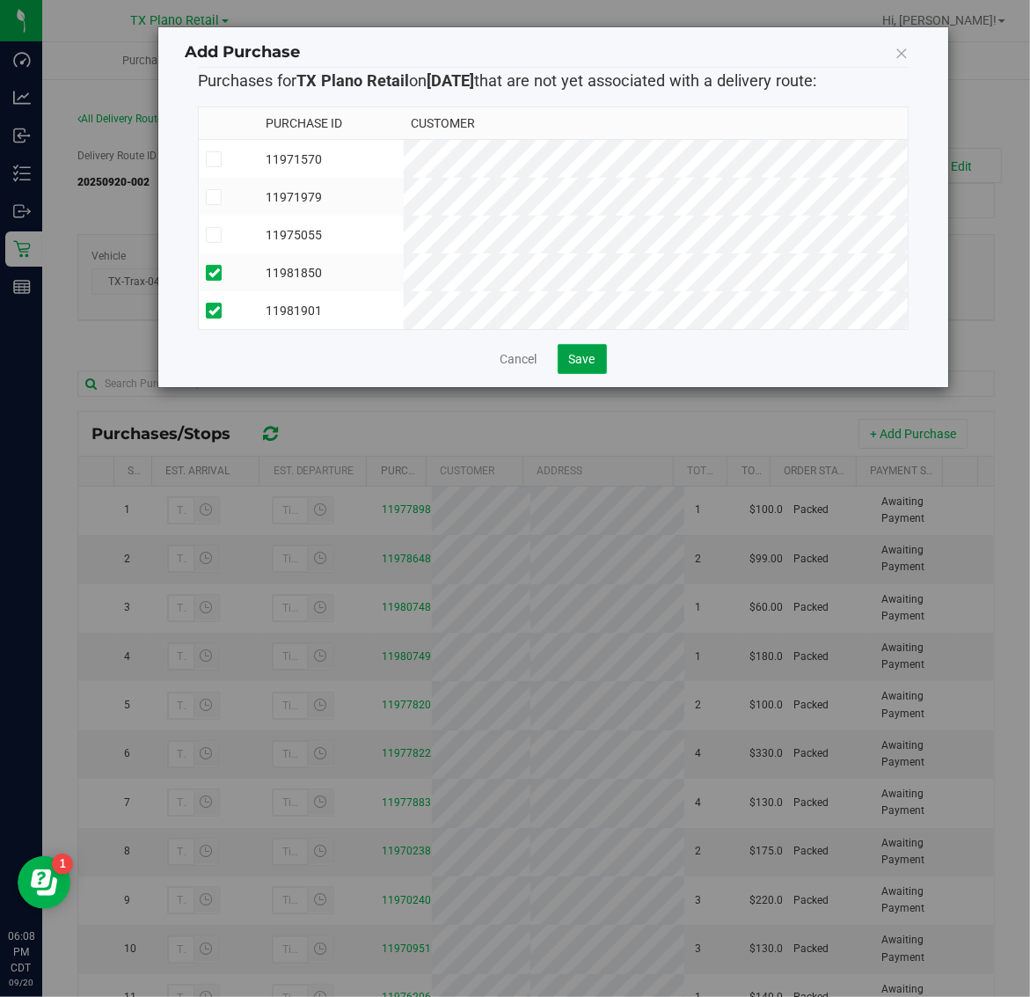
click at [588, 366] on span "Save" at bounding box center [582, 359] width 26 height 14
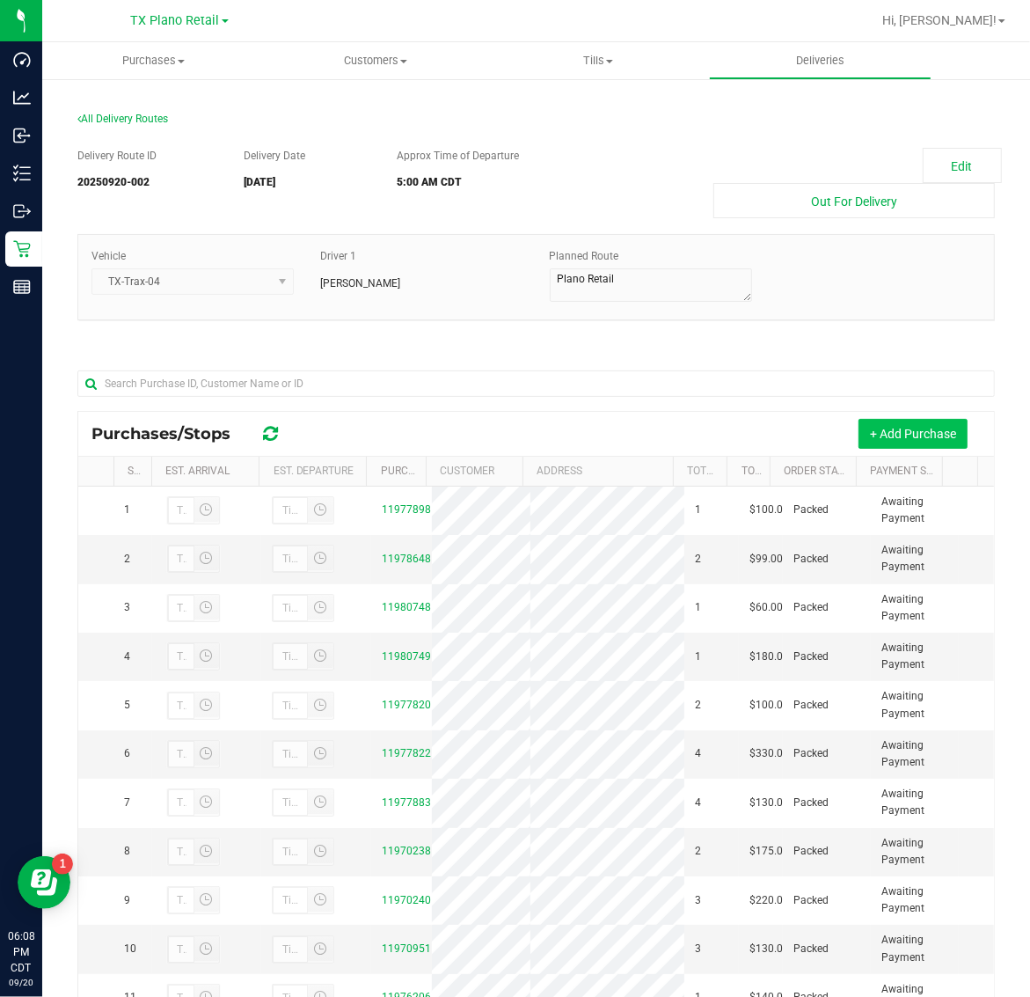
click at [902, 428] on button "+ Add Purchase" at bounding box center [913, 434] width 109 height 30
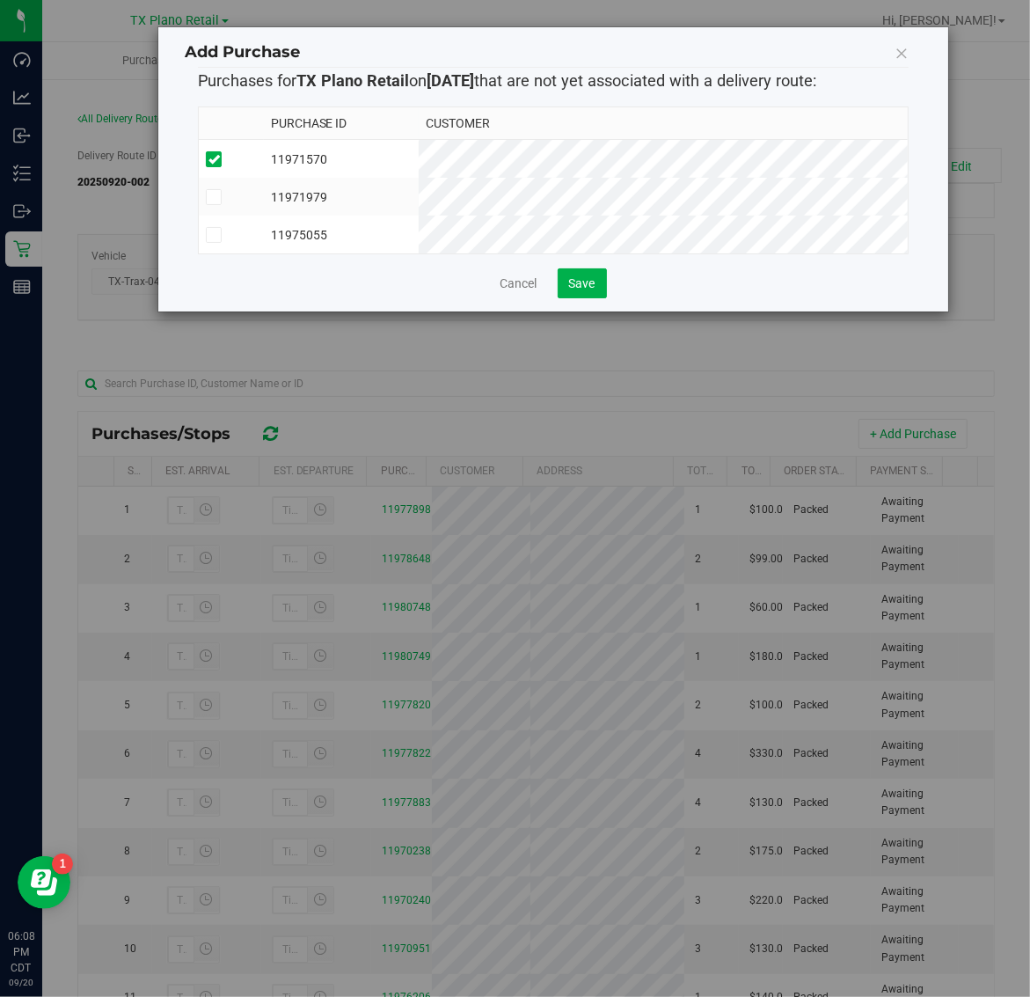
click at [419, 194] on td "11971979" at bounding box center [341, 197] width 155 height 38
click at [419, 220] on td "11975055" at bounding box center [341, 235] width 155 height 38
click at [579, 298] on button "Save" at bounding box center [582, 283] width 49 height 30
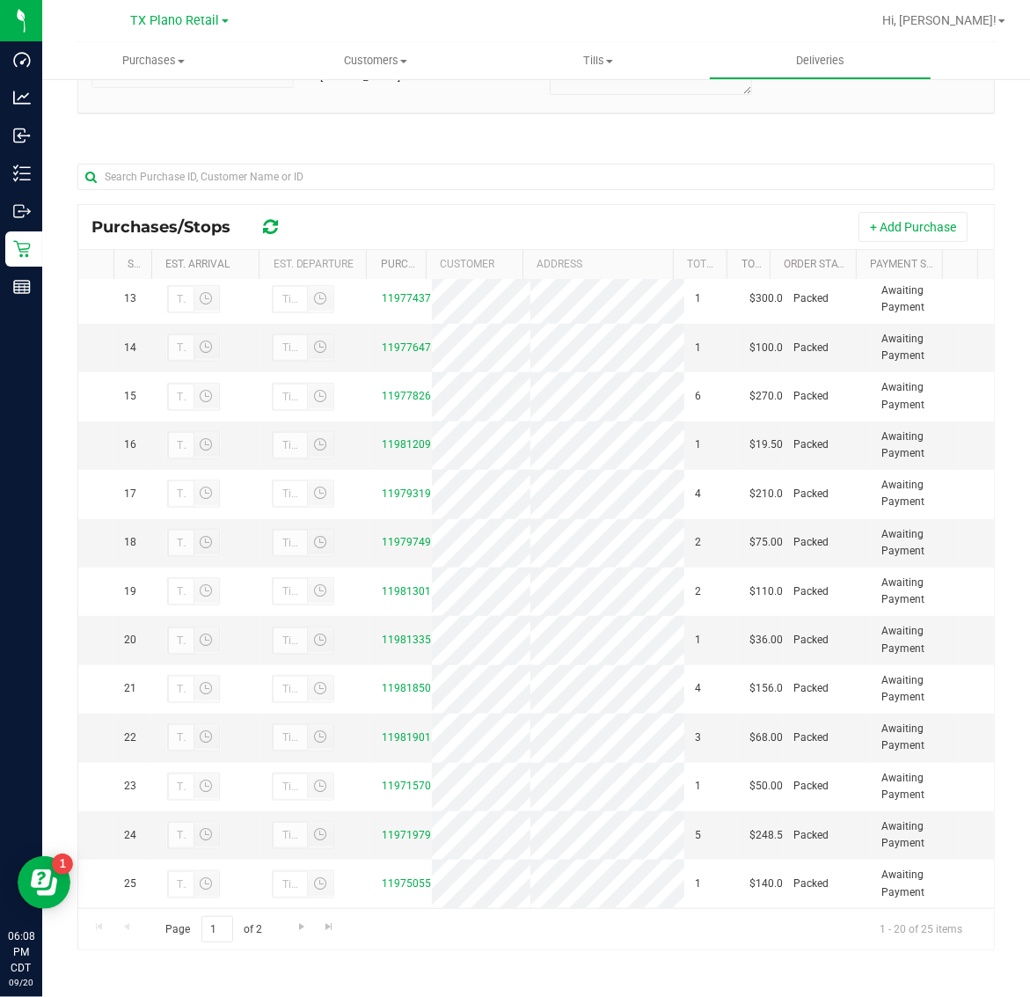
scroll to position [814, 0]
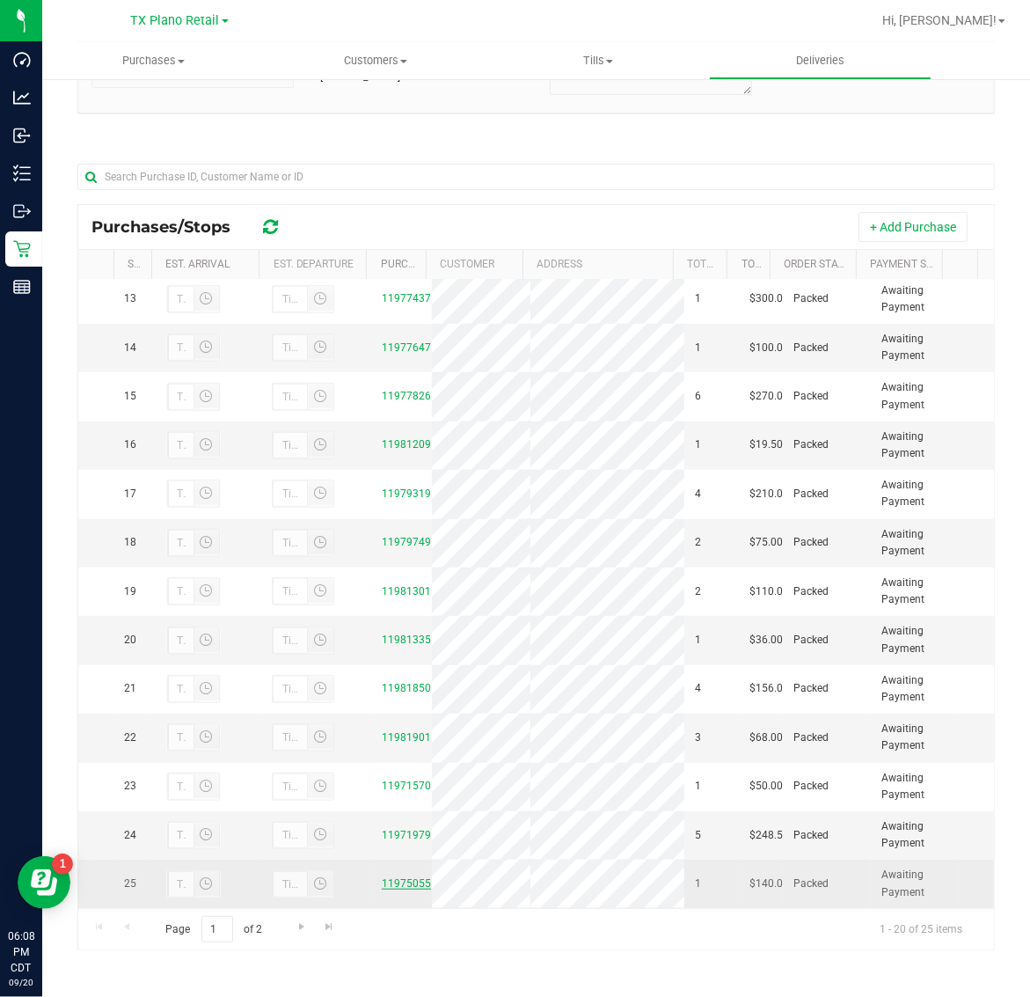
click at [392, 877] on link "11975055" at bounding box center [406, 883] width 49 height 12
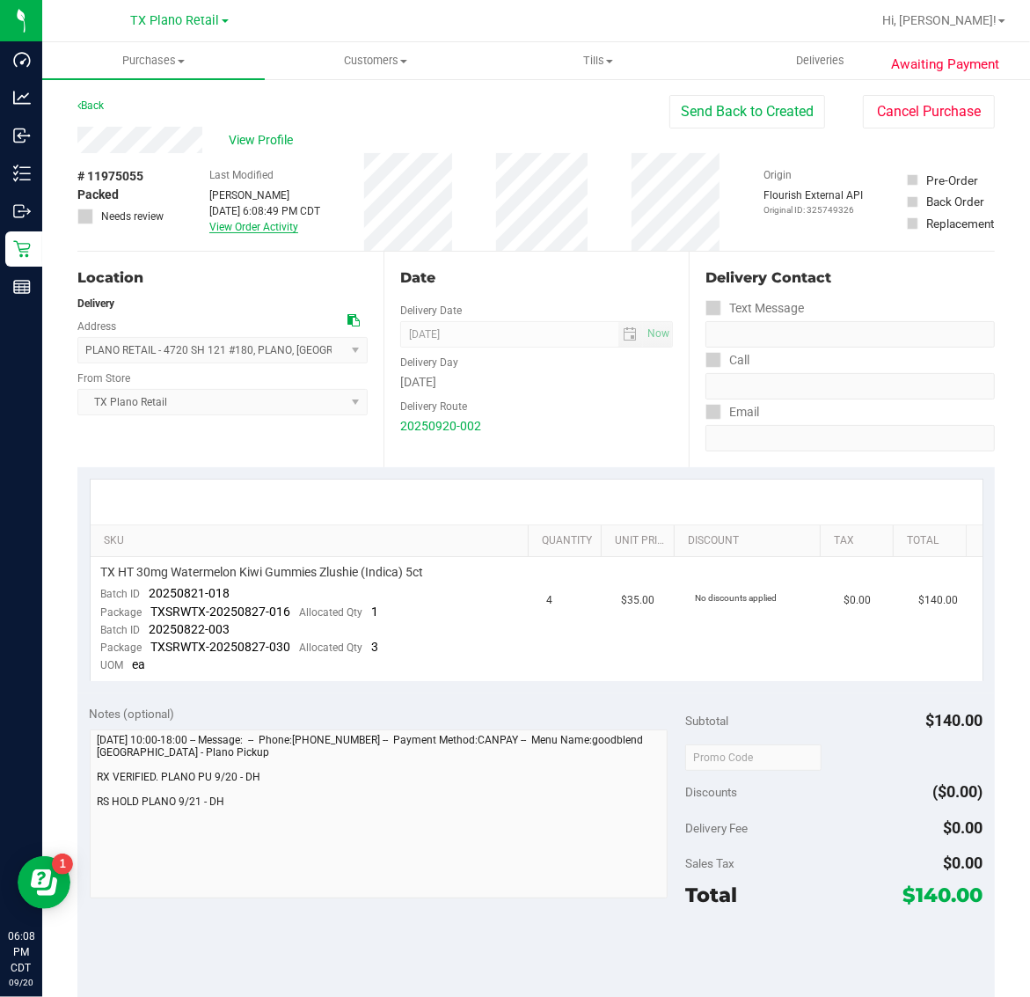
click at [256, 224] on link "View Order Activity" at bounding box center [253, 227] width 89 height 12
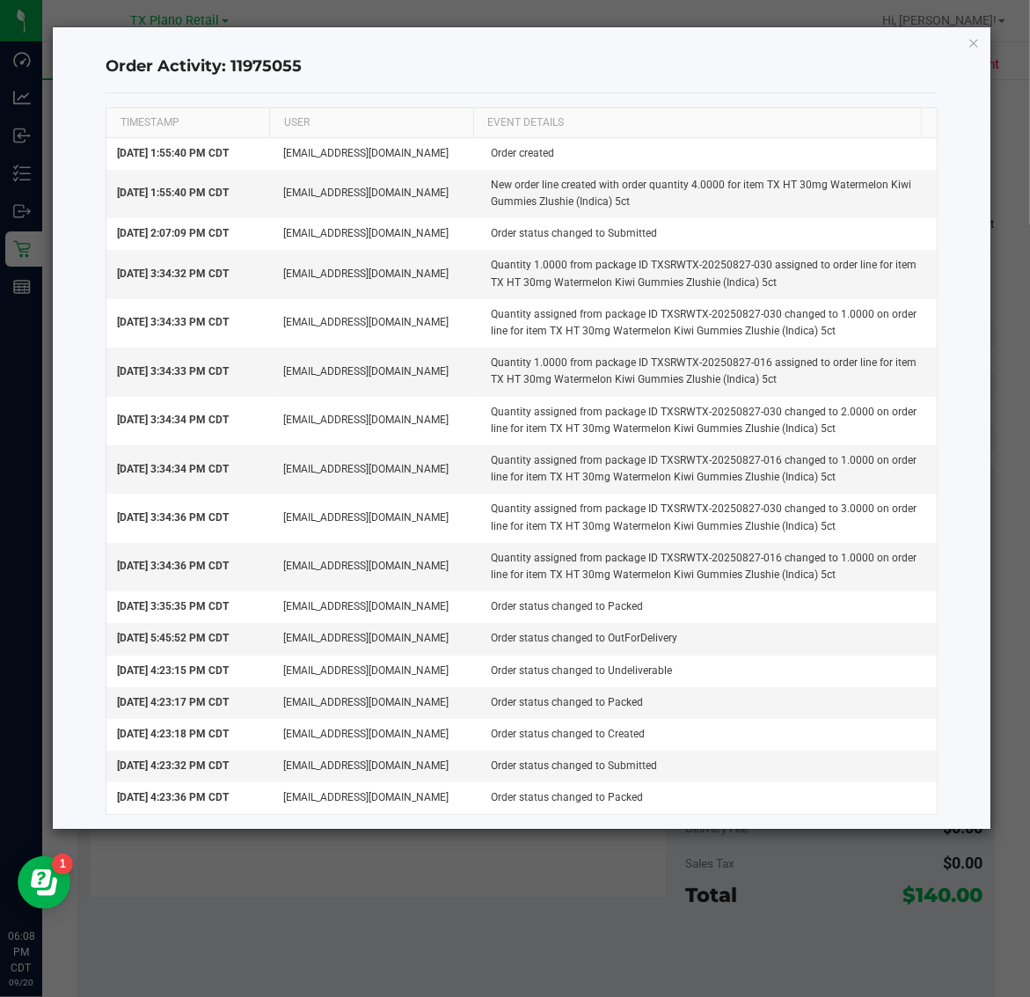
scroll to position [14, 0]
click at [968, 32] on icon "button" at bounding box center [974, 42] width 12 height 21
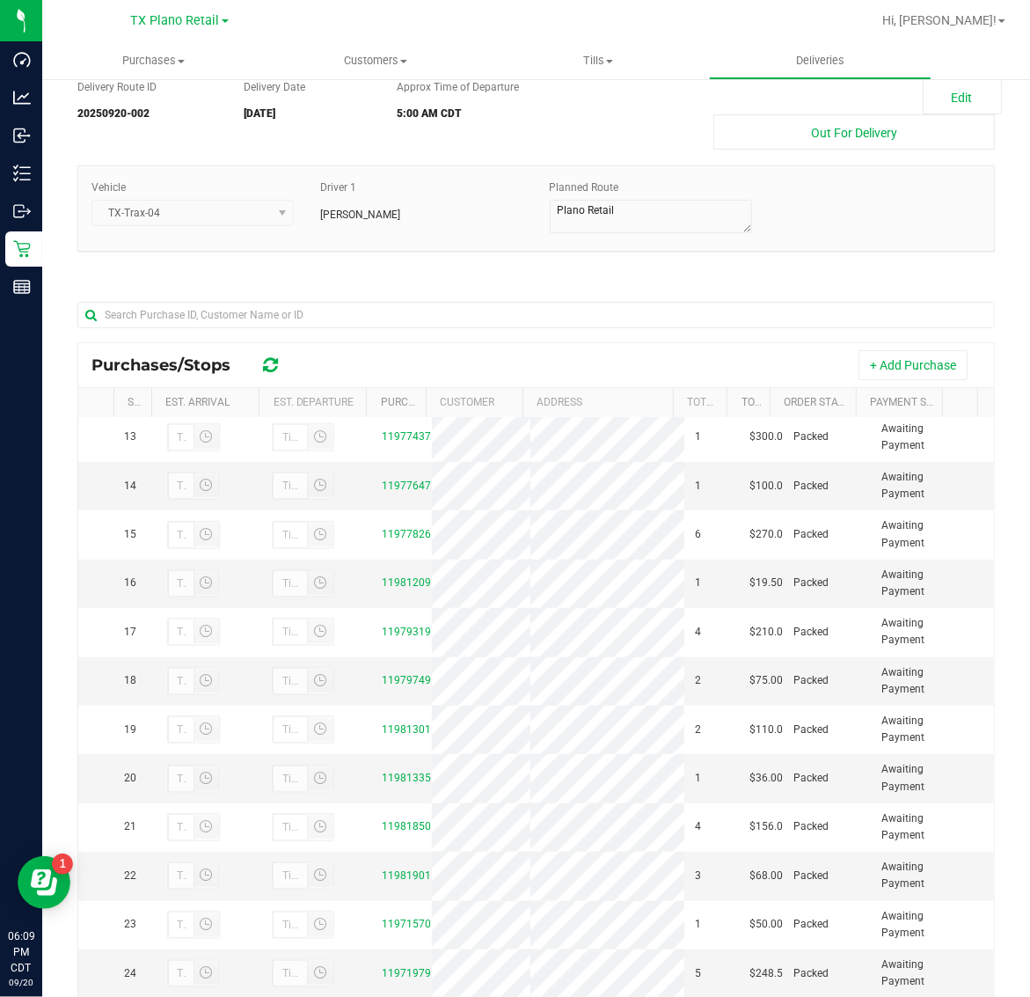
scroll to position [208, 0]
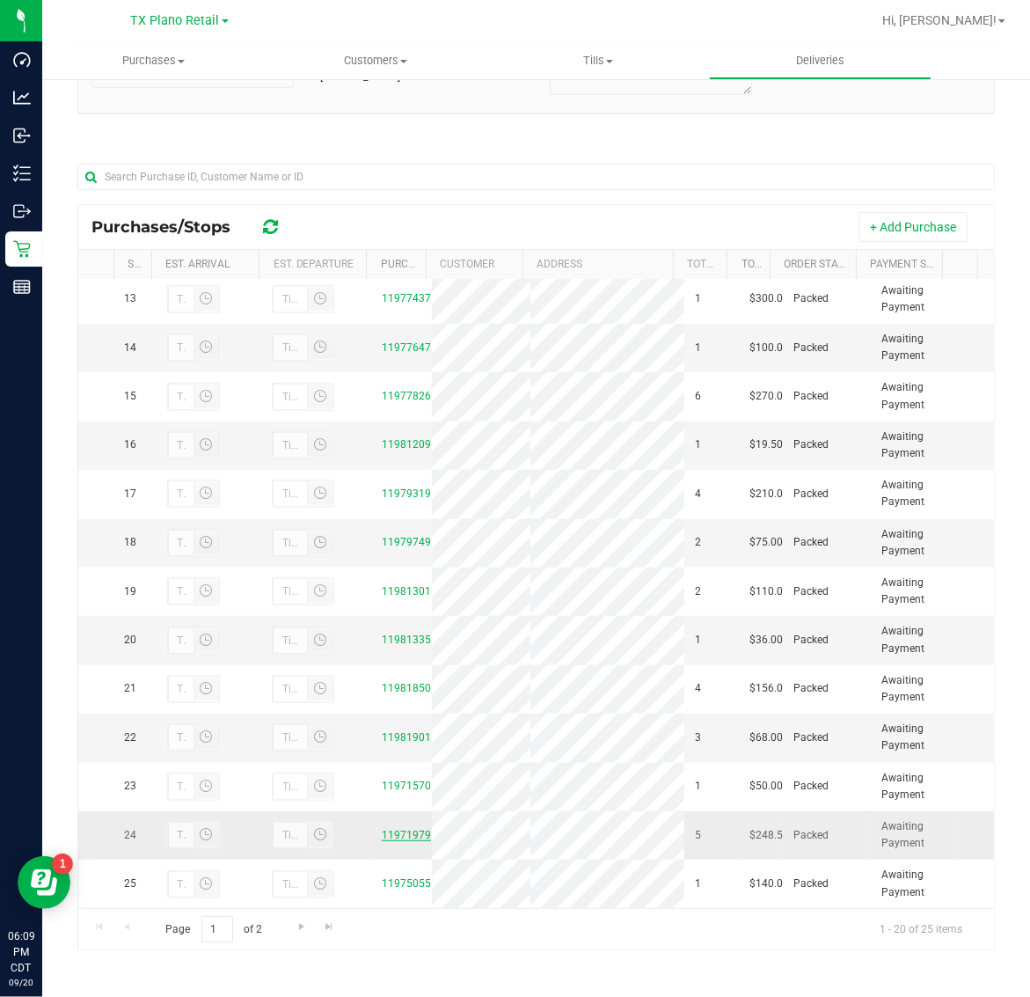
click at [397, 829] on link "11971979" at bounding box center [406, 835] width 49 height 12
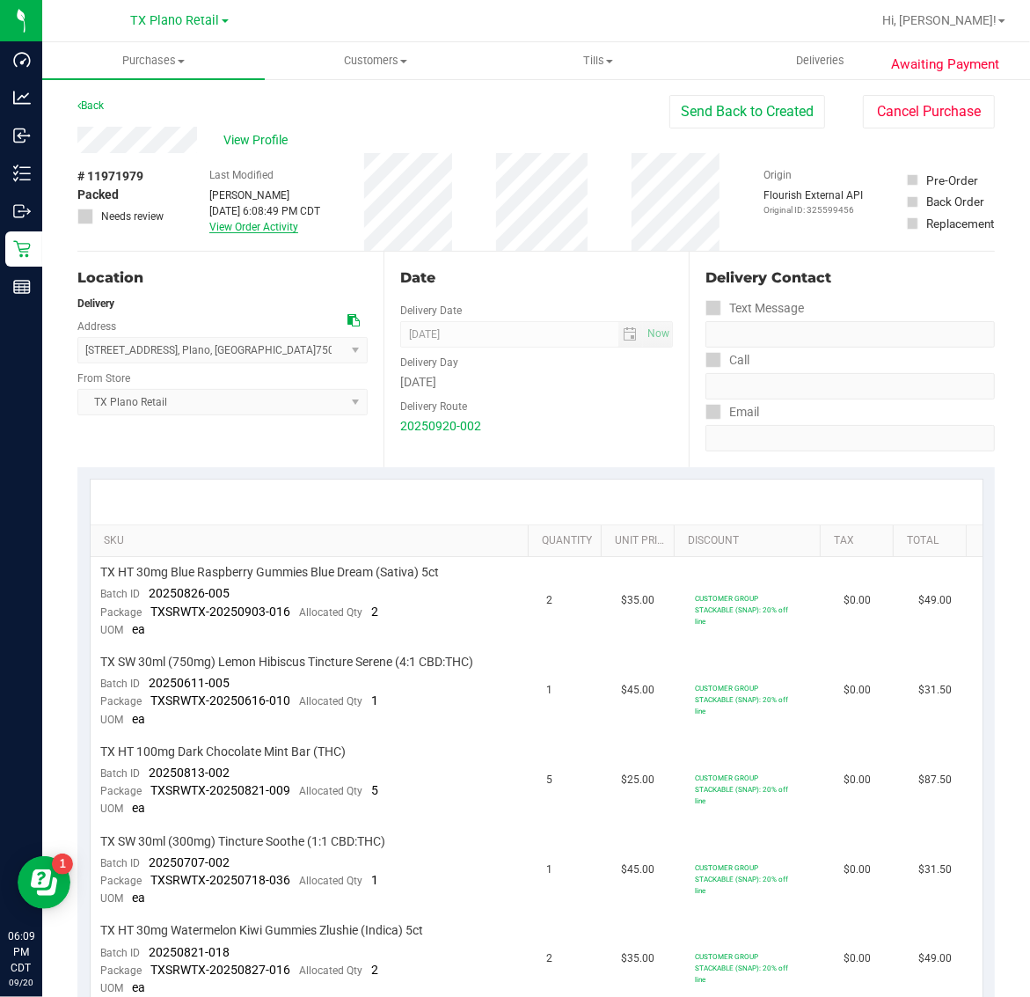
click at [275, 221] on link "View Order Activity" at bounding box center [253, 227] width 89 height 12
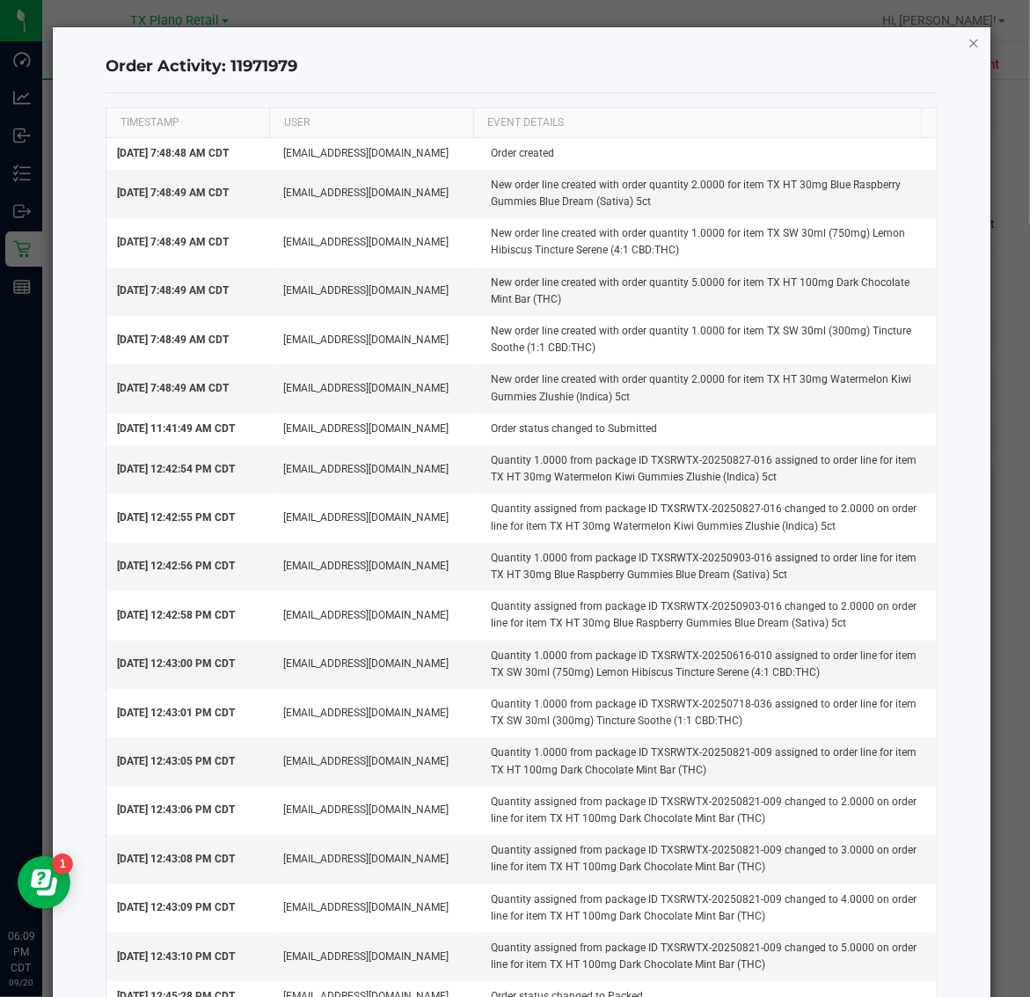
click at [968, 40] on icon "button" at bounding box center [974, 42] width 12 height 21
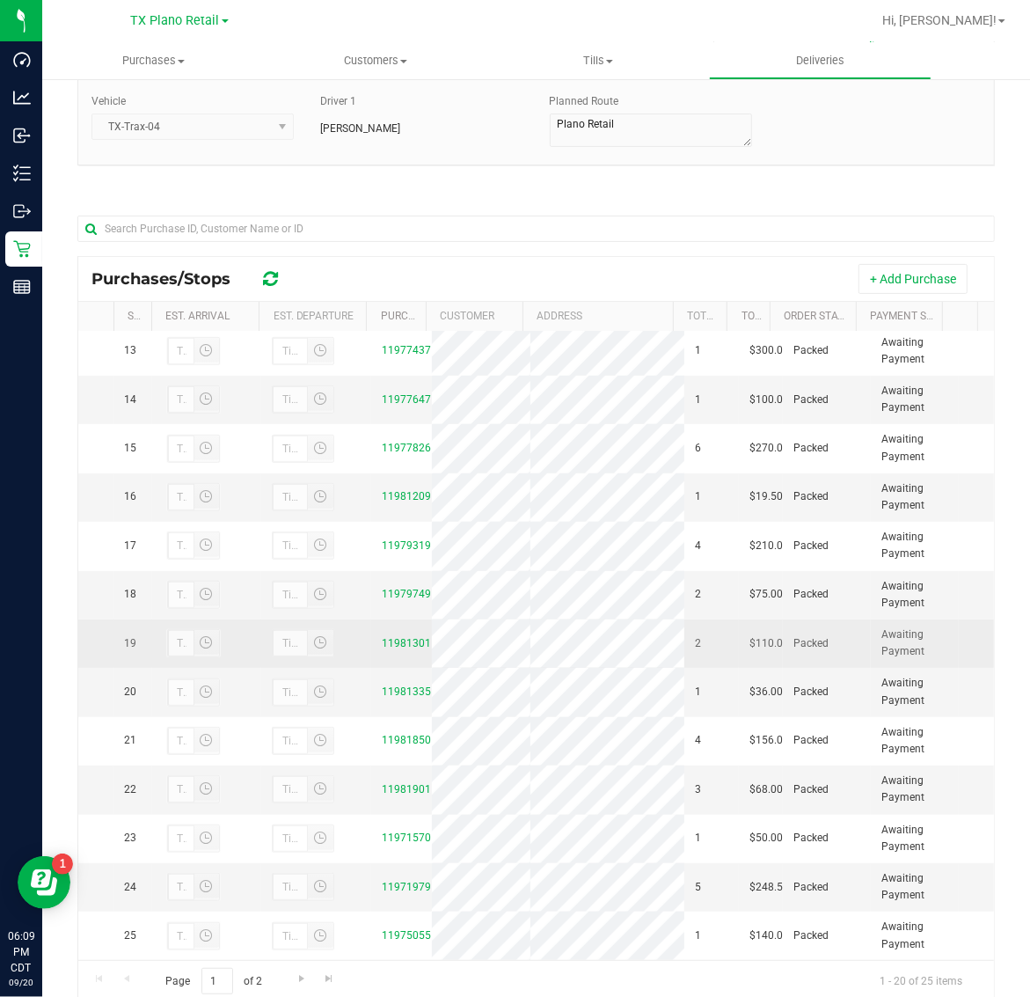
scroll to position [208, 0]
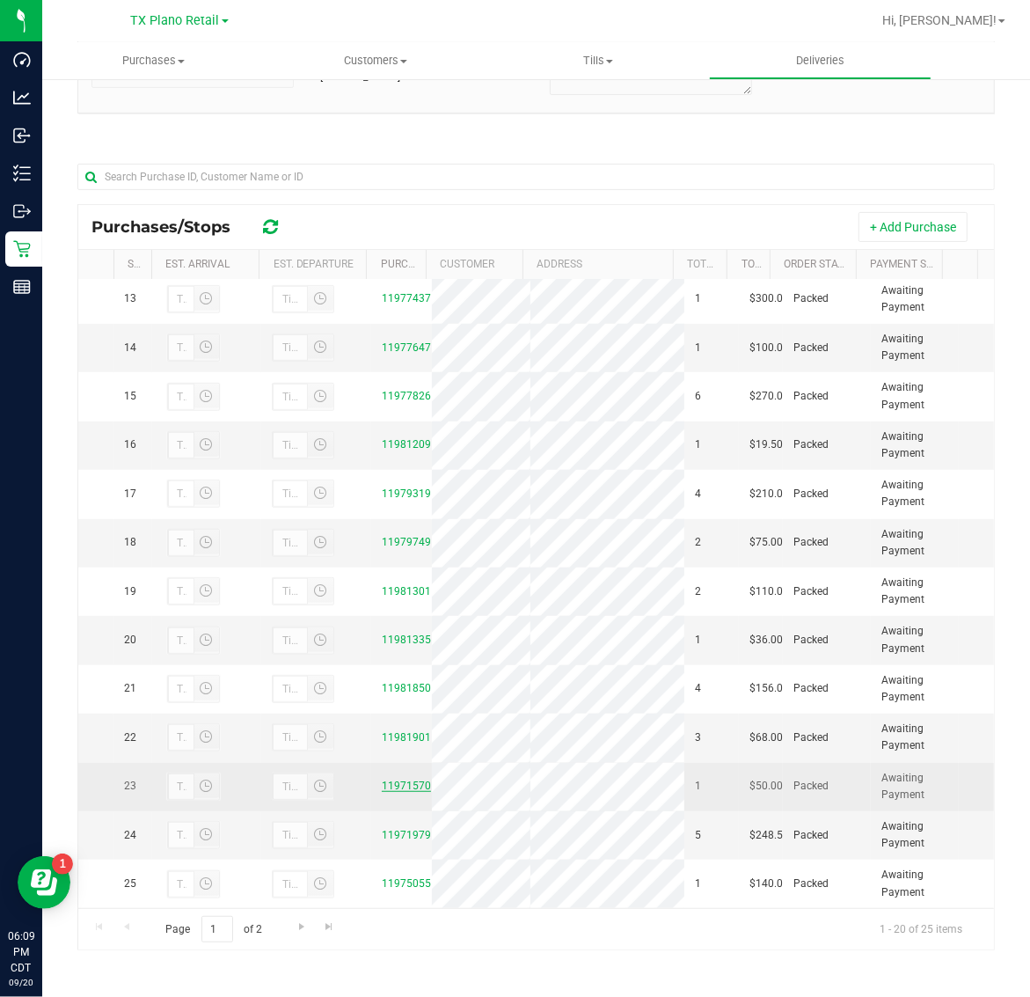
click at [385, 780] on link "11971570" at bounding box center [406, 786] width 49 height 12
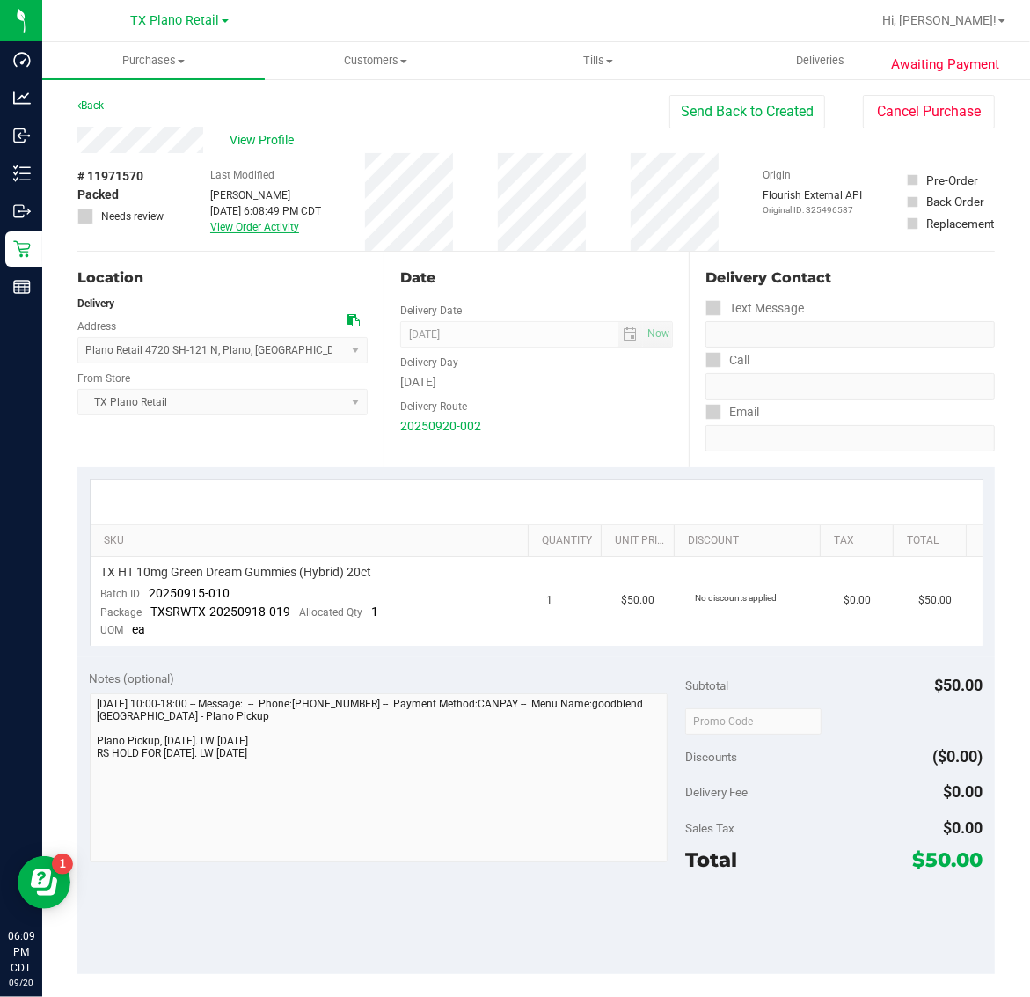
click at [233, 226] on link "View Order Activity" at bounding box center [254, 227] width 89 height 12
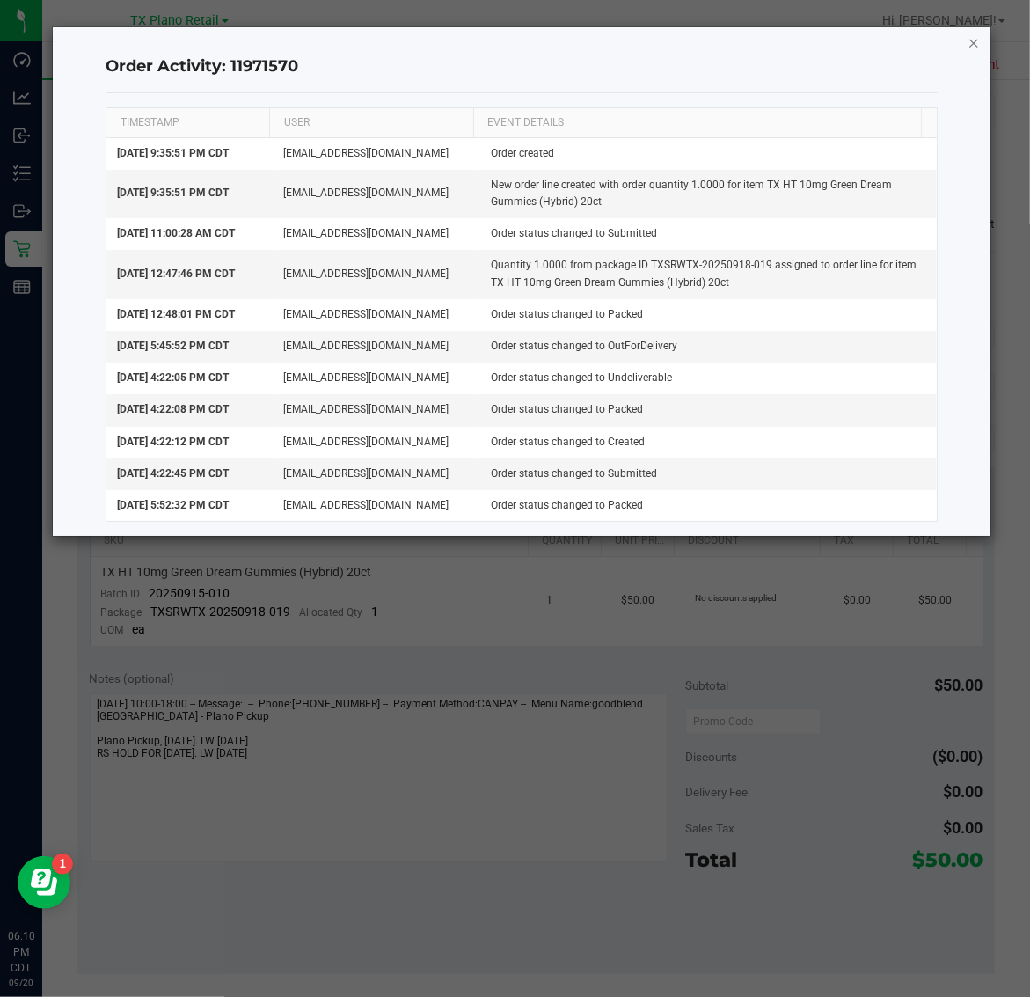
click at [971, 41] on icon "button" at bounding box center [974, 42] width 12 height 21
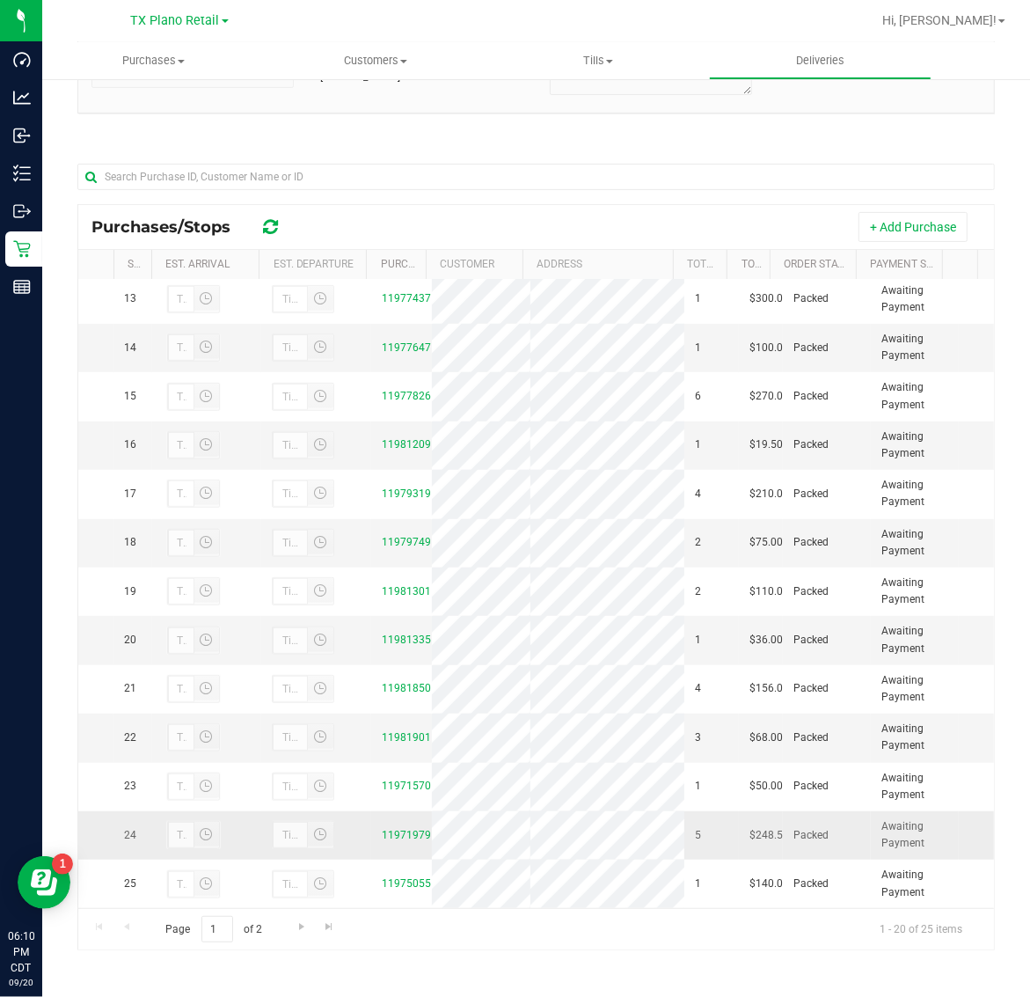
scroll to position [814, 0]
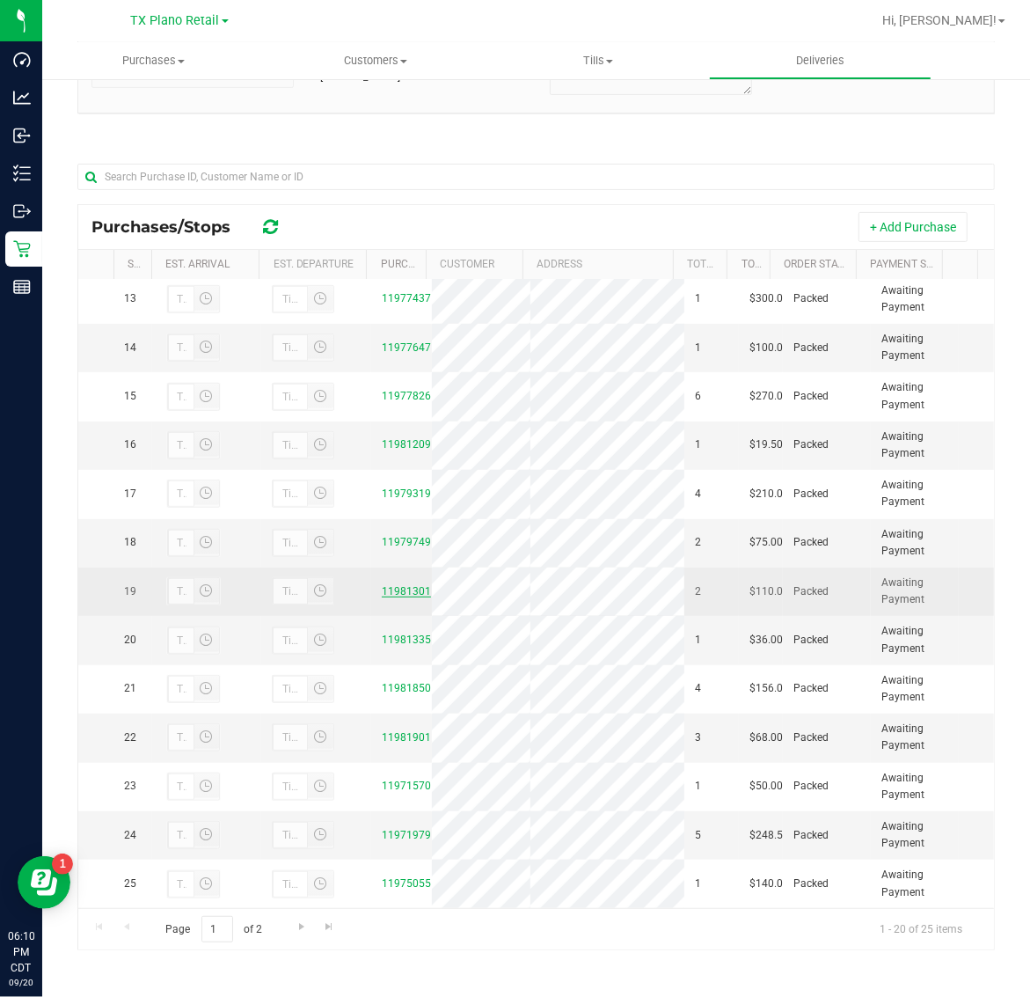
click at [388, 585] on link "11981301" at bounding box center [406, 591] width 49 height 12
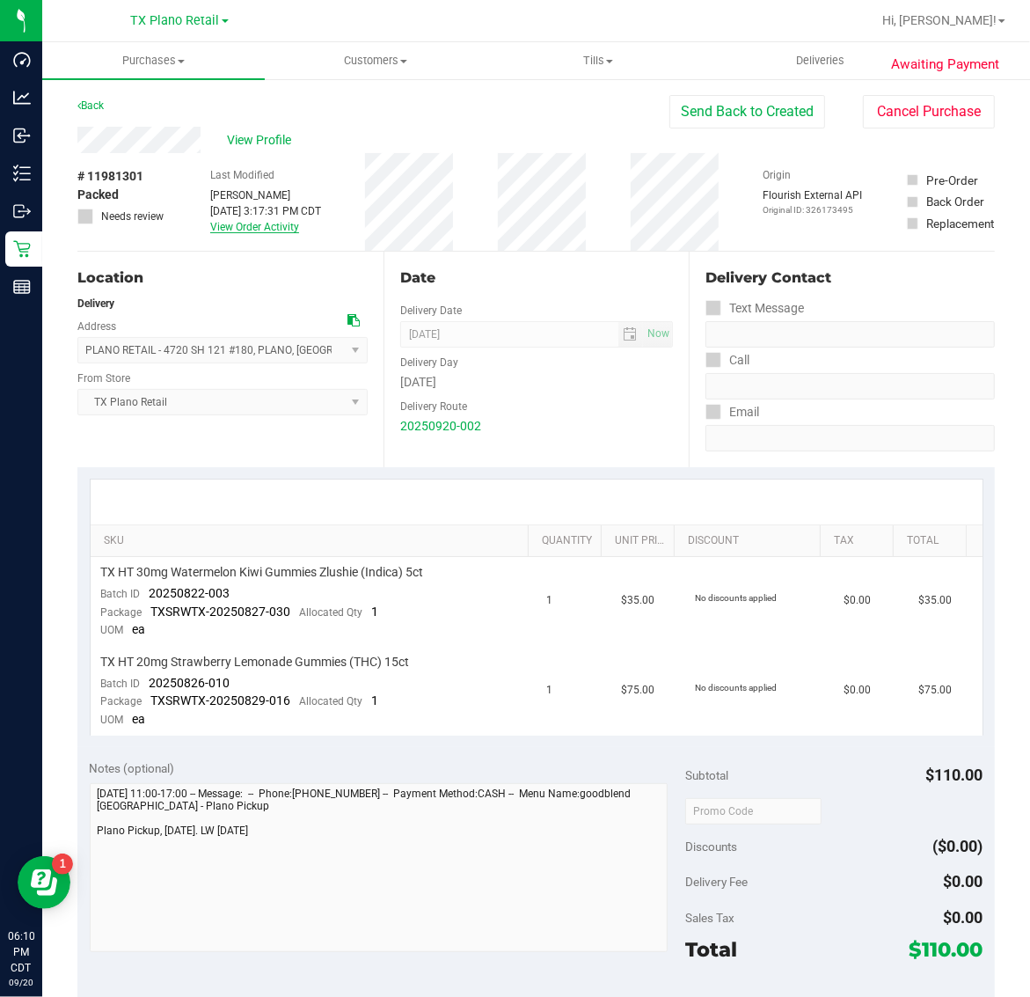
click at [277, 231] on link "View Order Activity" at bounding box center [254, 227] width 89 height 12
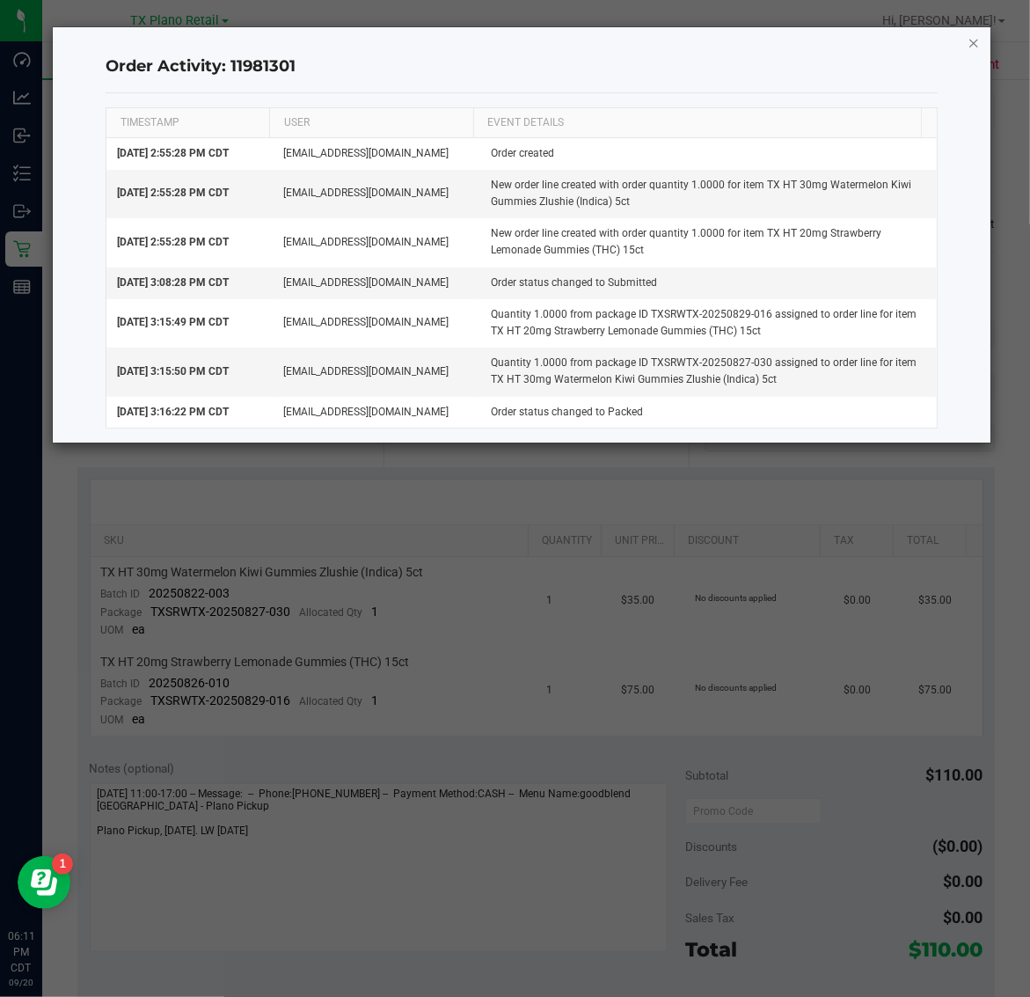
click at [977, 33] on icon "button" at bounding box center [974, 42] width 12 height 21
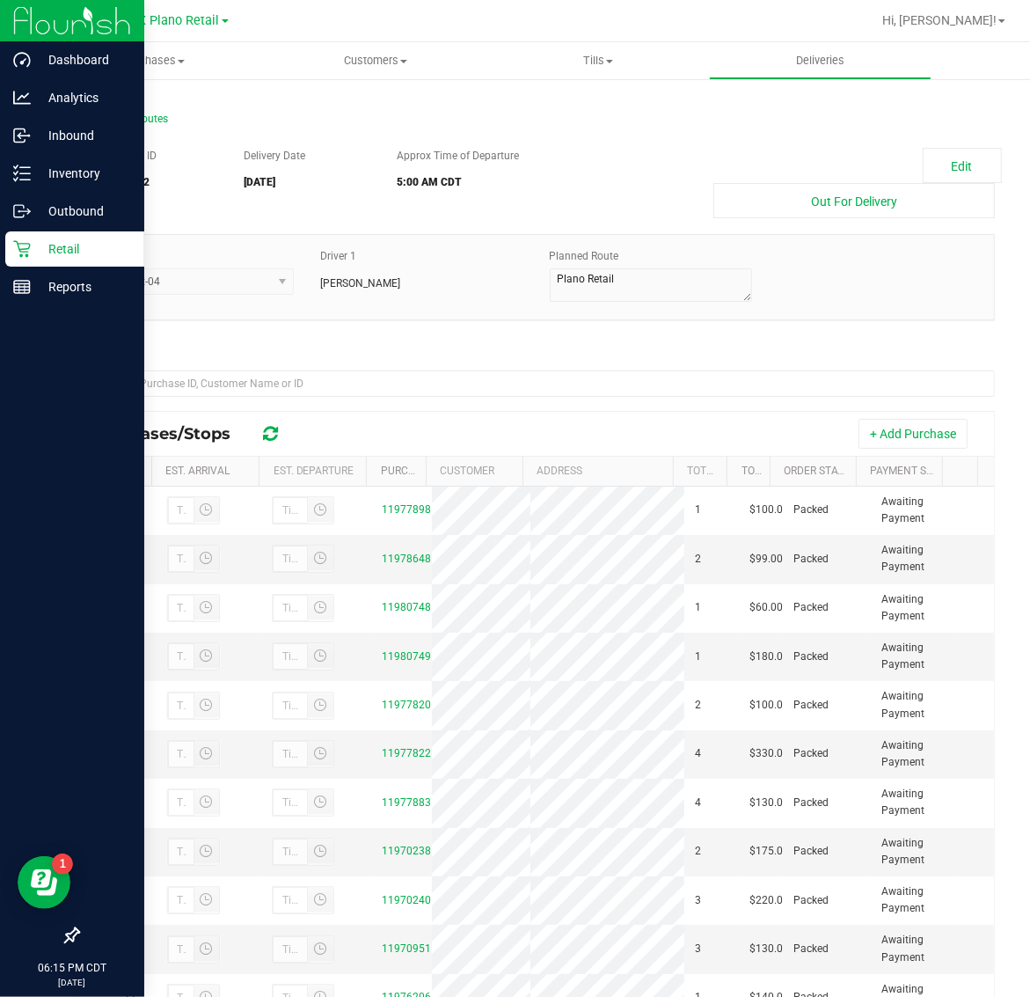
click at [54, 245] on p "Retail" at bounding box center [84, 248] width 106 height 21
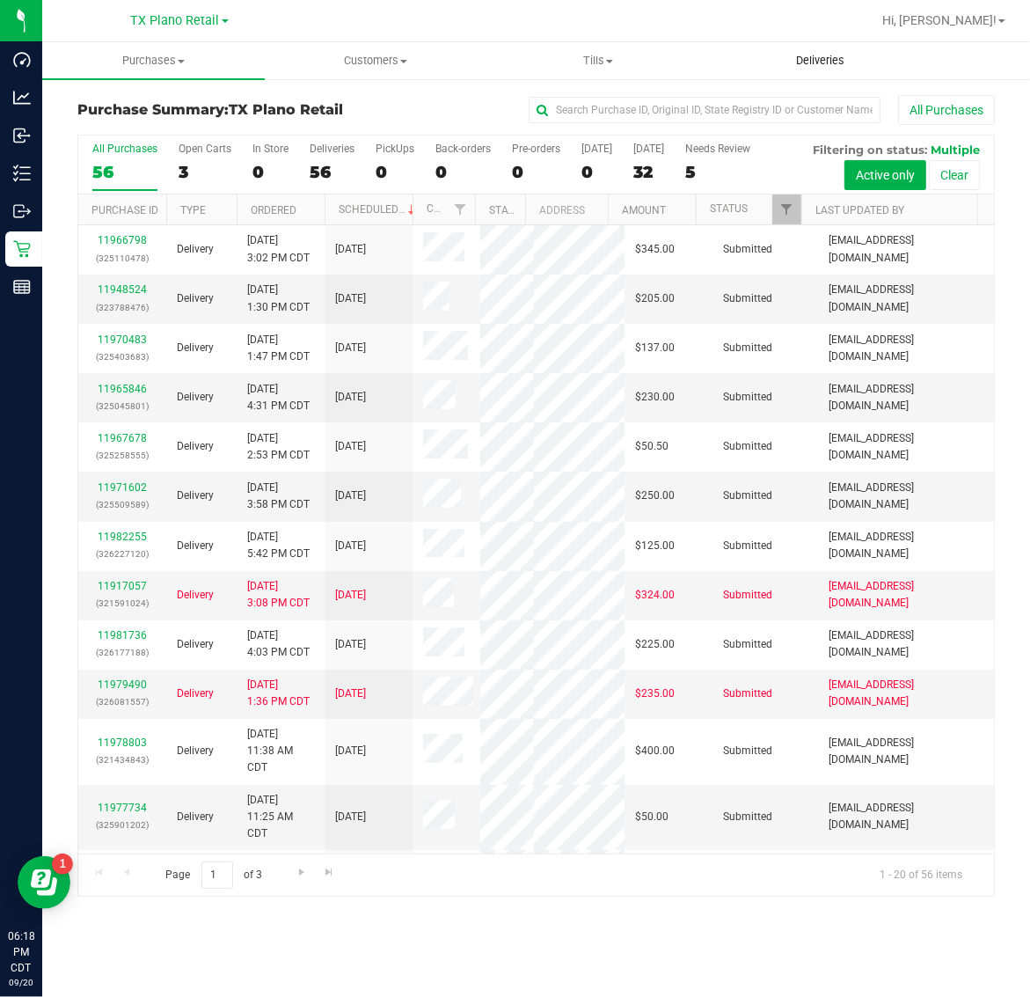
click at [830, 62] on span "Deliveries" at bounding box center [821, 61] width 96 height 16
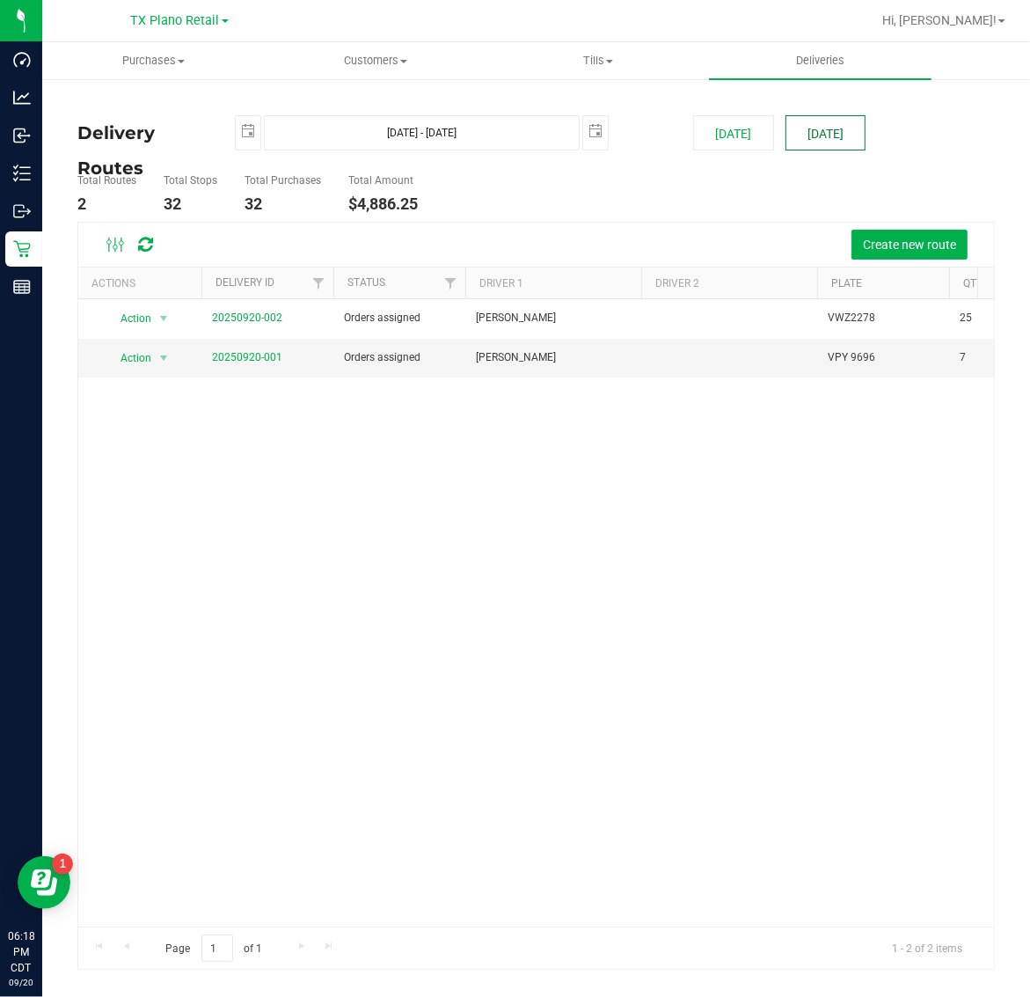
click at [820, 125] on button "[DATE]" at bounding box center [826, 132] width 80 height 35
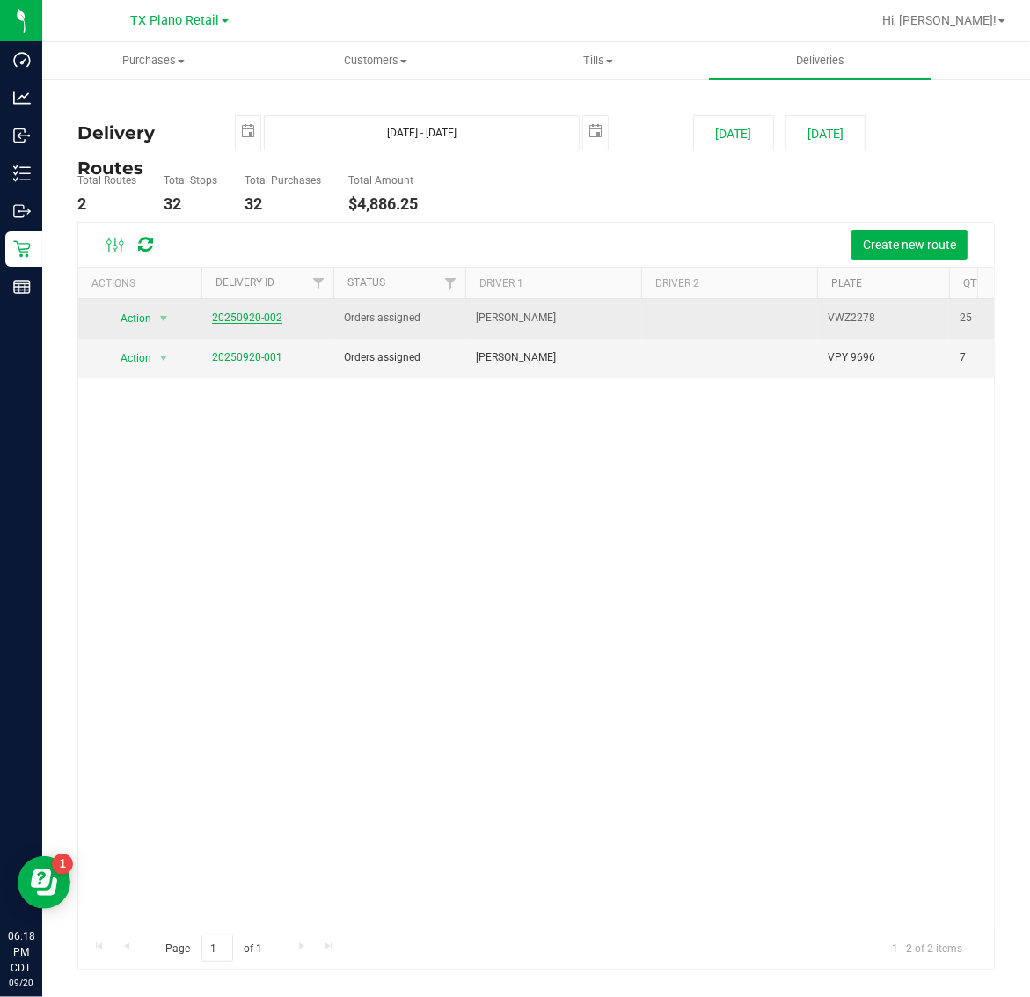
click at [248, 319] on link "20250920-002" at bounding box center [247, 317] width 70 height 12
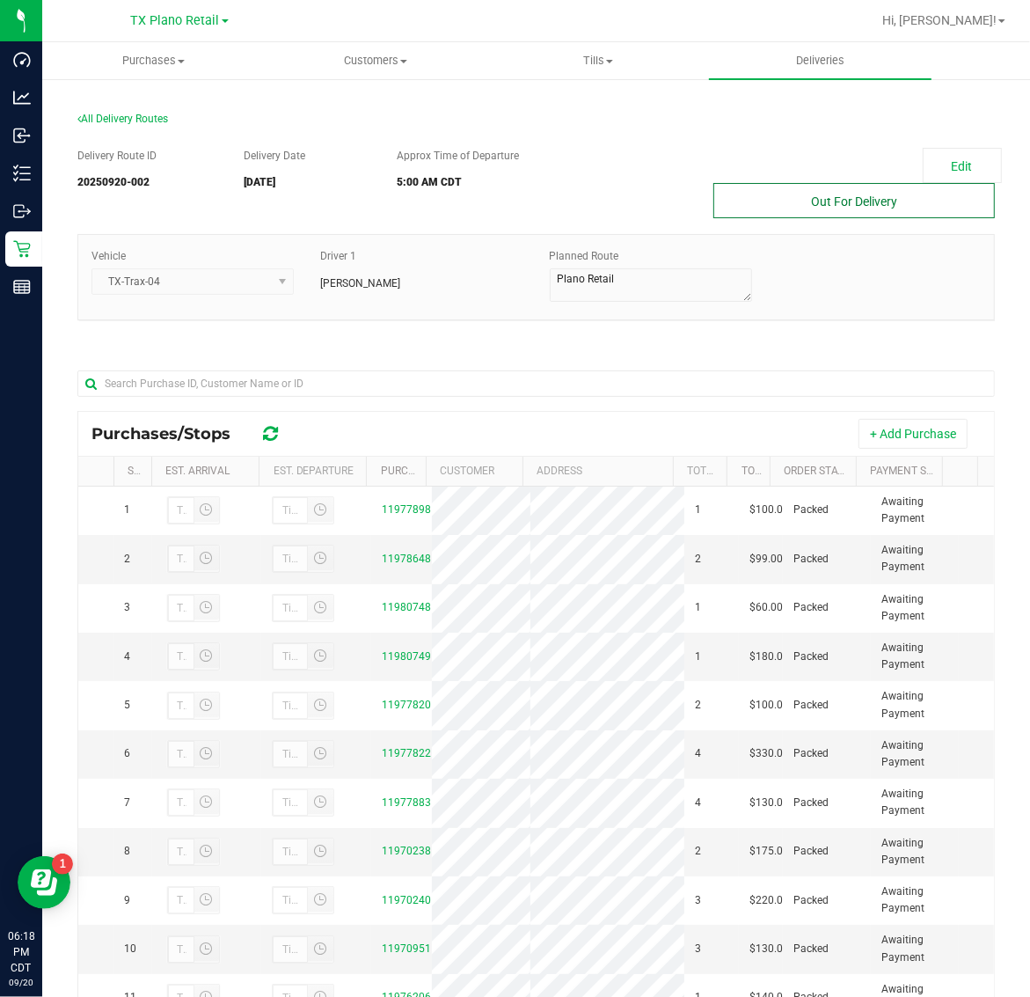
click at [830, 211] on button "Out For Delivery" at bounding box center [855, 200] width 282 height 35
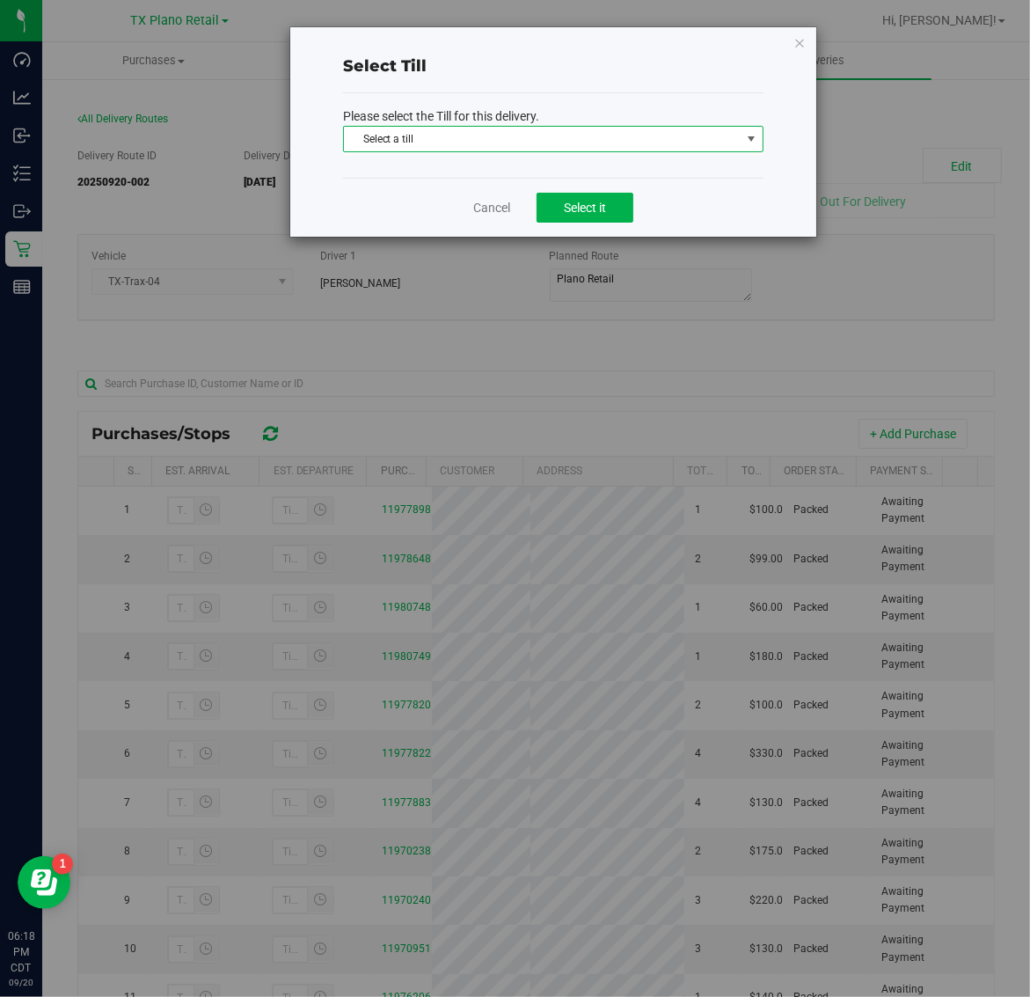
click at [636, 145] on span "Select a till" at bounding box center [542, 139] width 397 height 25
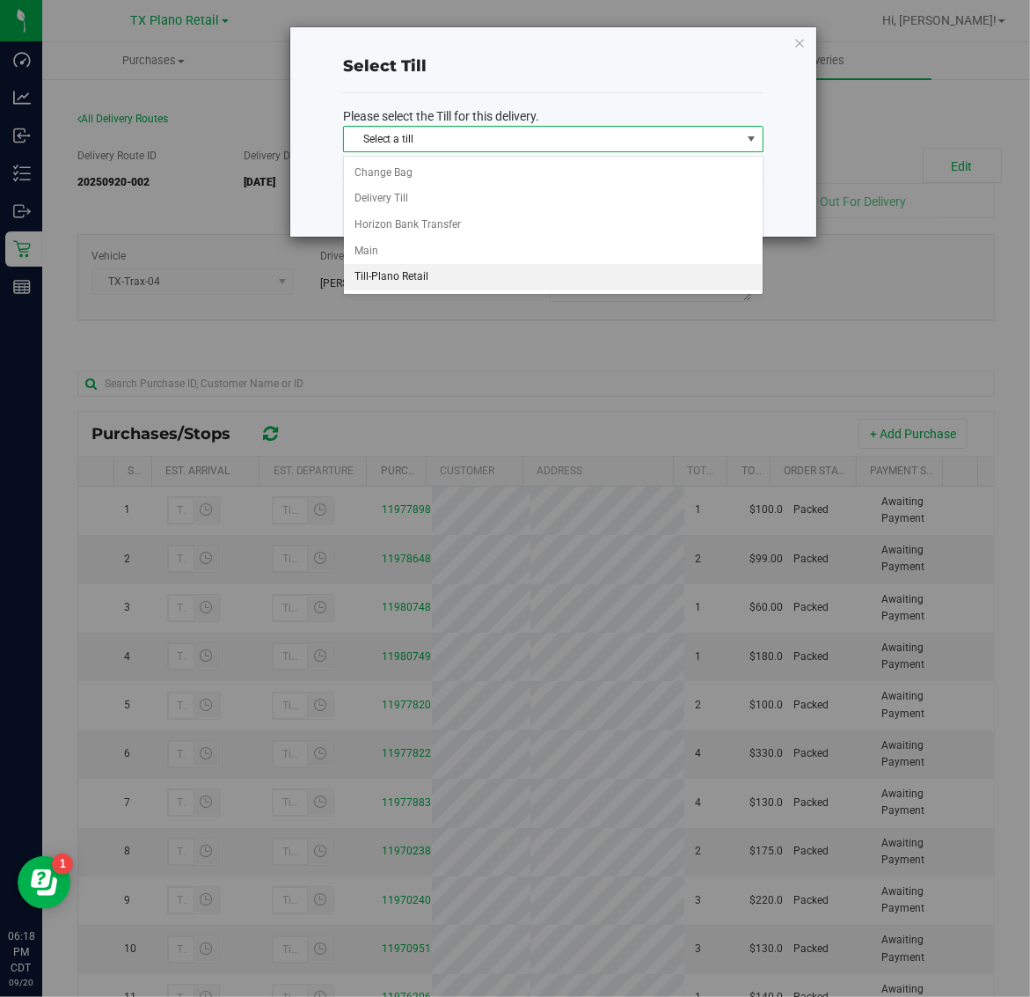
click at [444, 279] on li "Till-Plano Retail" at bounding box center [553, 277] width 419 height 26
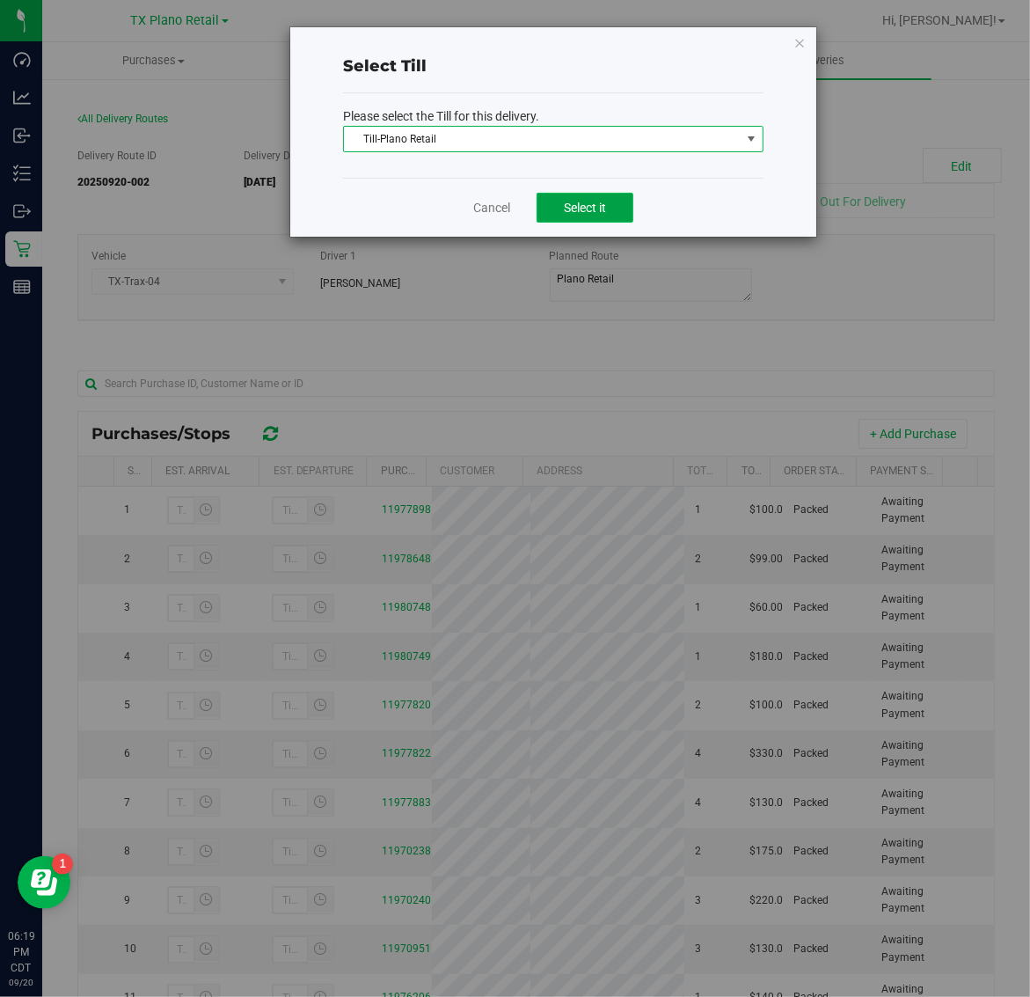
click at [575, 208] on span "Select it" at bounding box center [585, 208] width 42 height 14
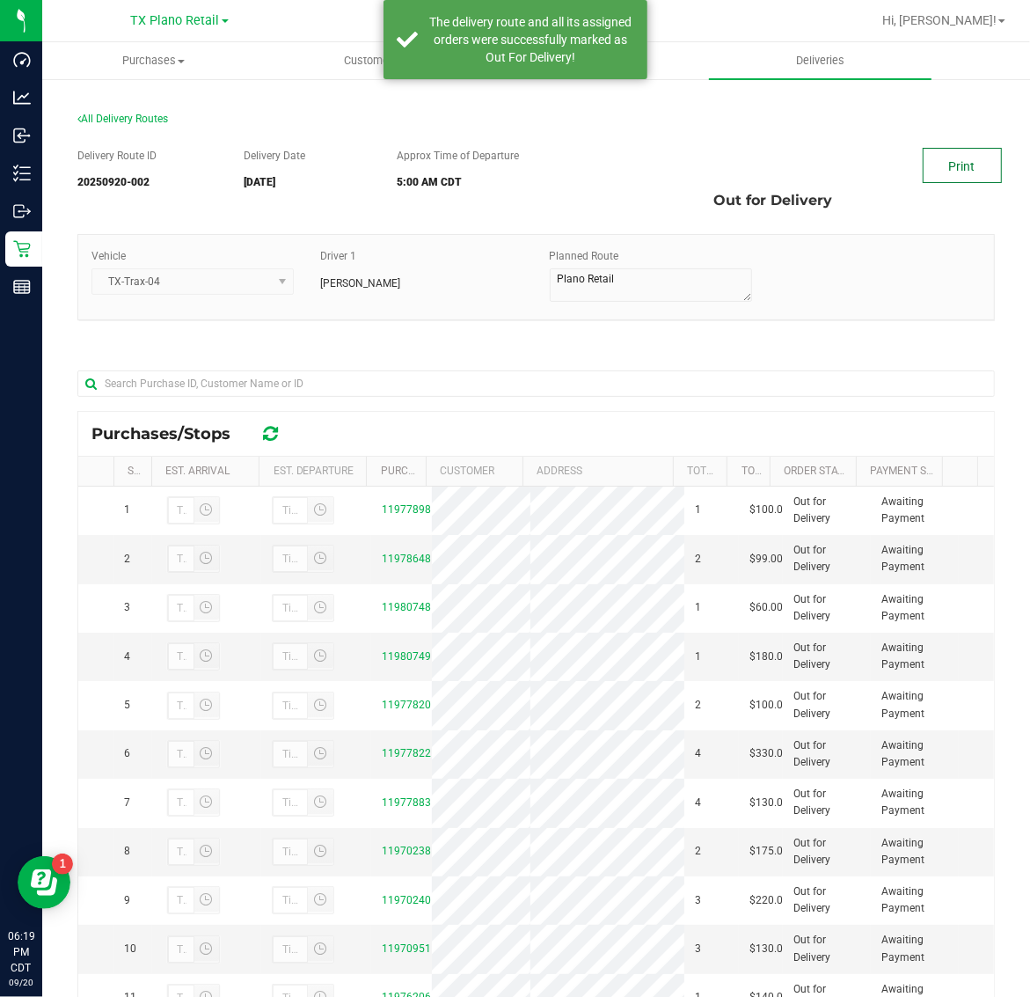
click at [933, 161] on link "Print" at bounding box center [962, 165] width 79 height 35
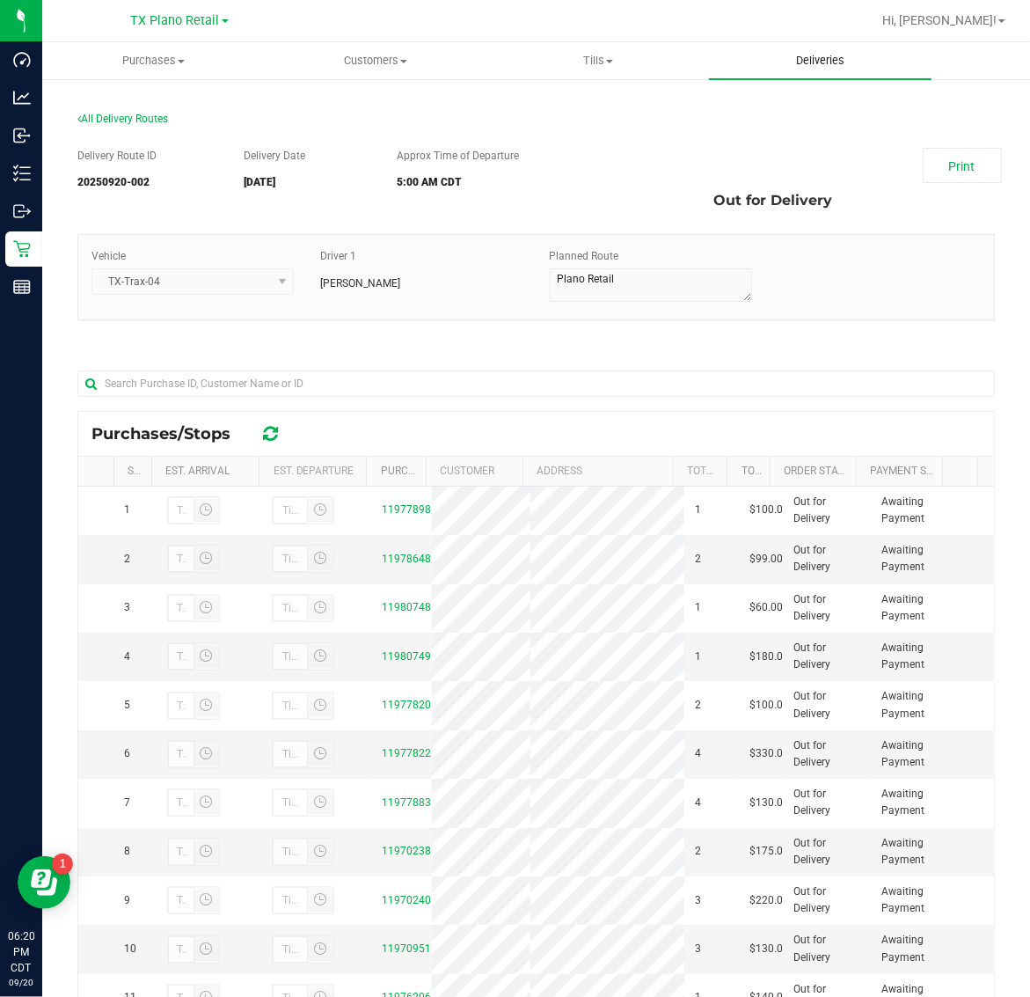
click at [836, 55] on span "Deliveries" at bounding box center [821, 61] width 96 height 16
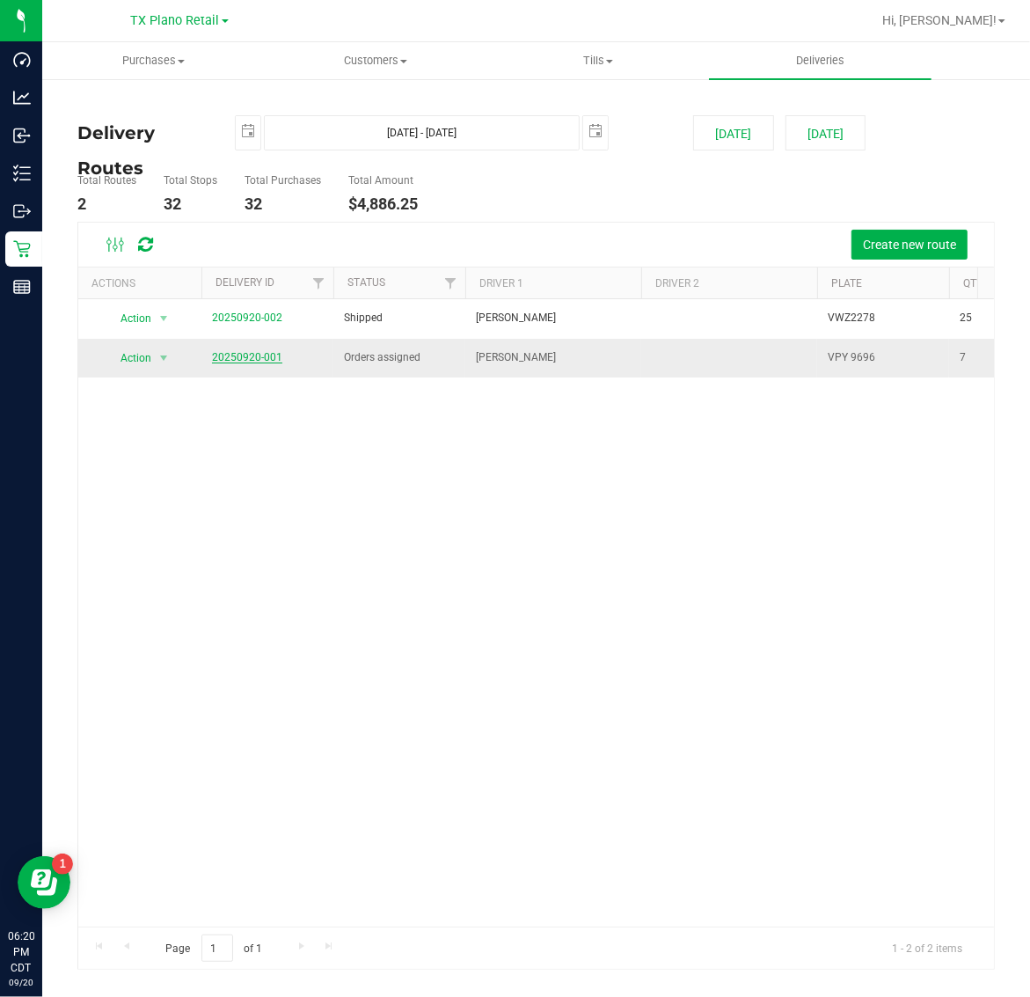
click at [233, 361] on link "20250920-001" at bounding box center [247, 357] width 70 height 12
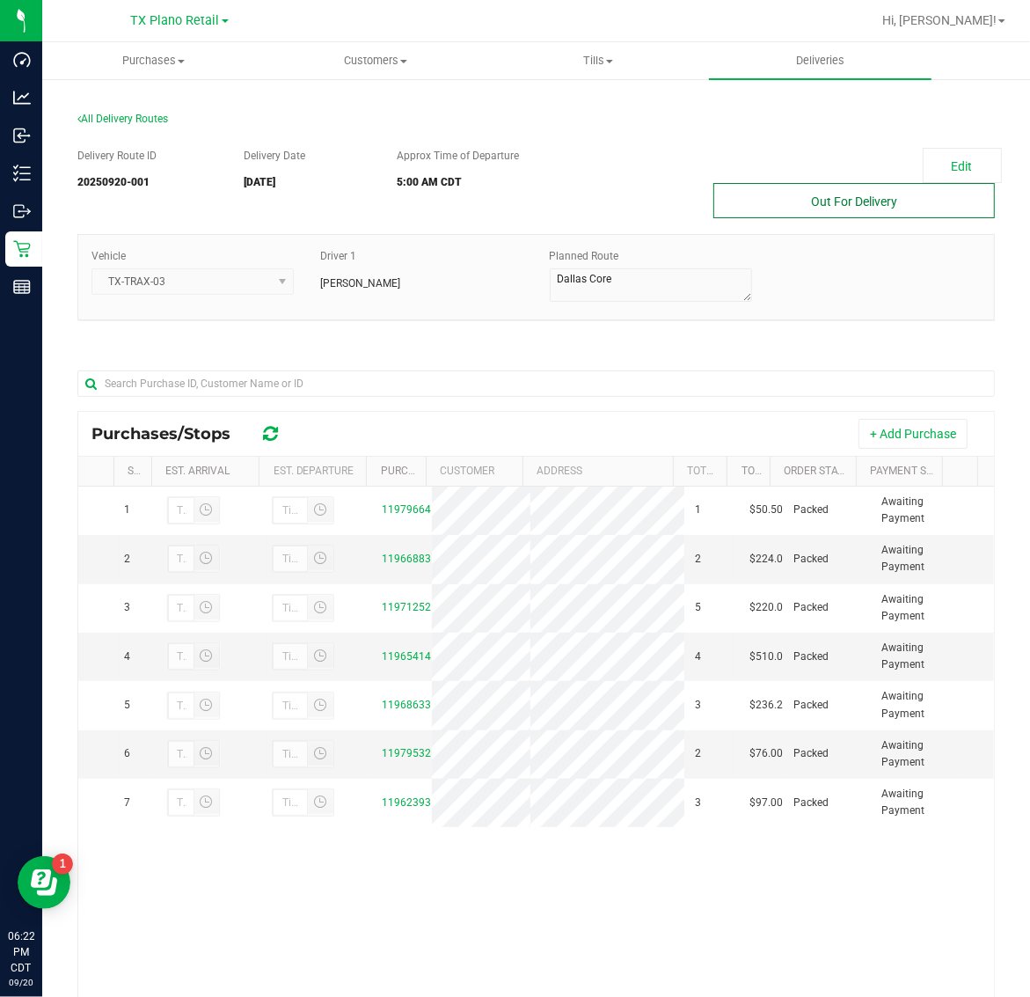
click at [859, 189] on button "Out For Delivery" at bounding box center [855, 200] width 282 height 35
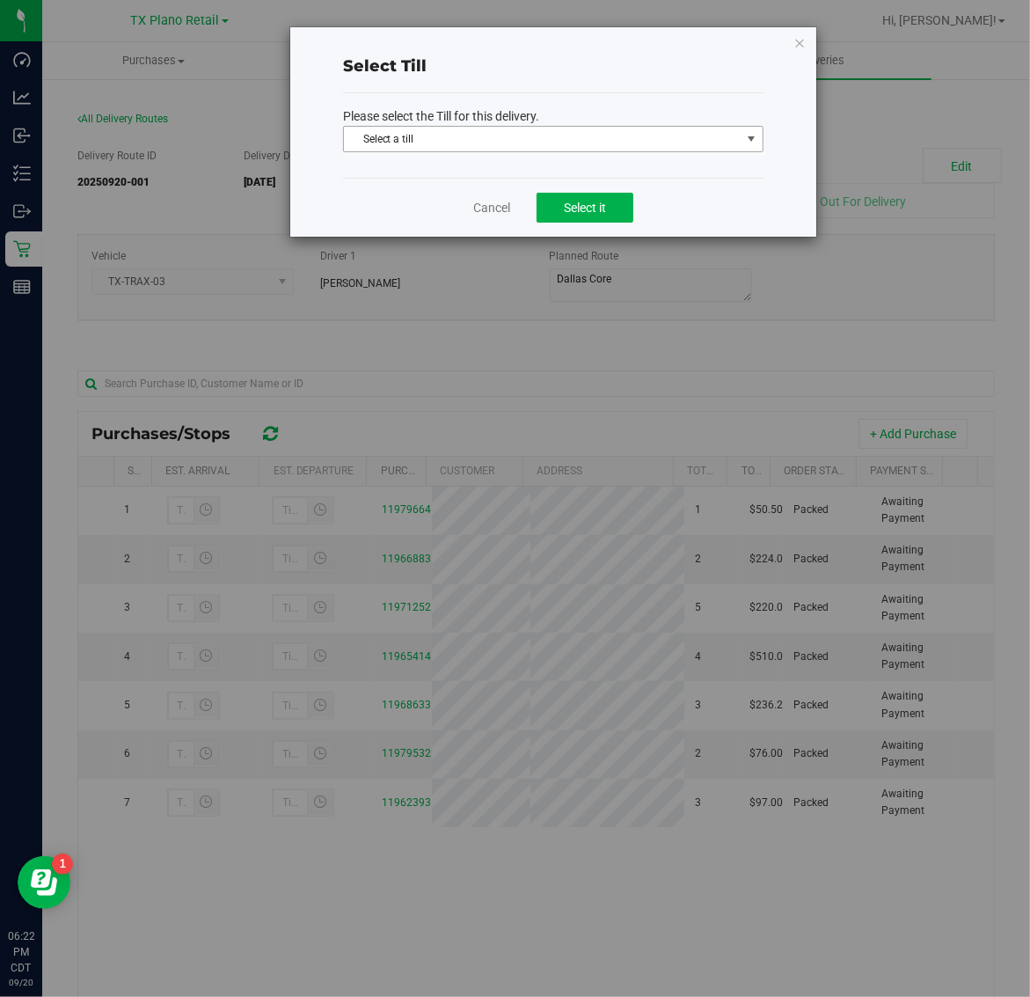
click at [623, 134] on span "Select a till" at bounding box center [542, 139] width 397 height 25
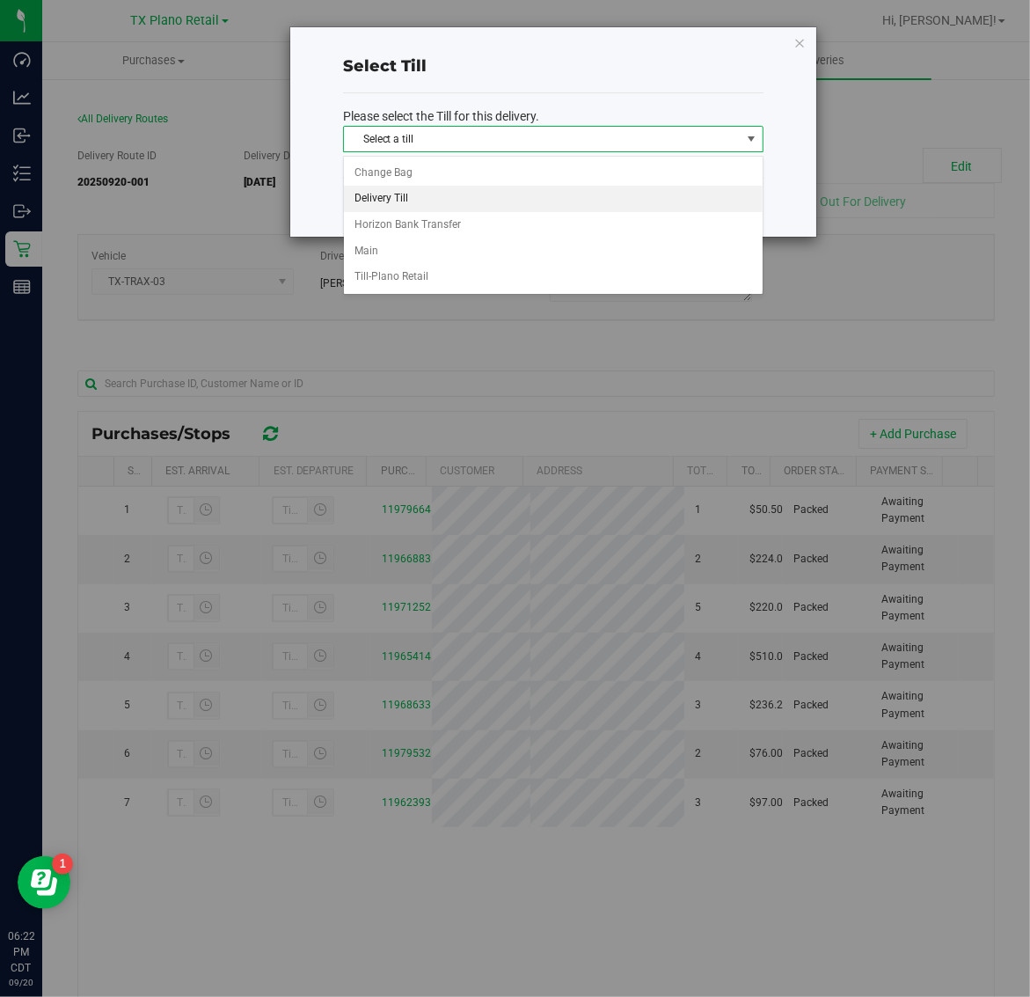
click at [482, 198] on li "Delivery Till" at bounding box center [553, 199] width 419 height 26
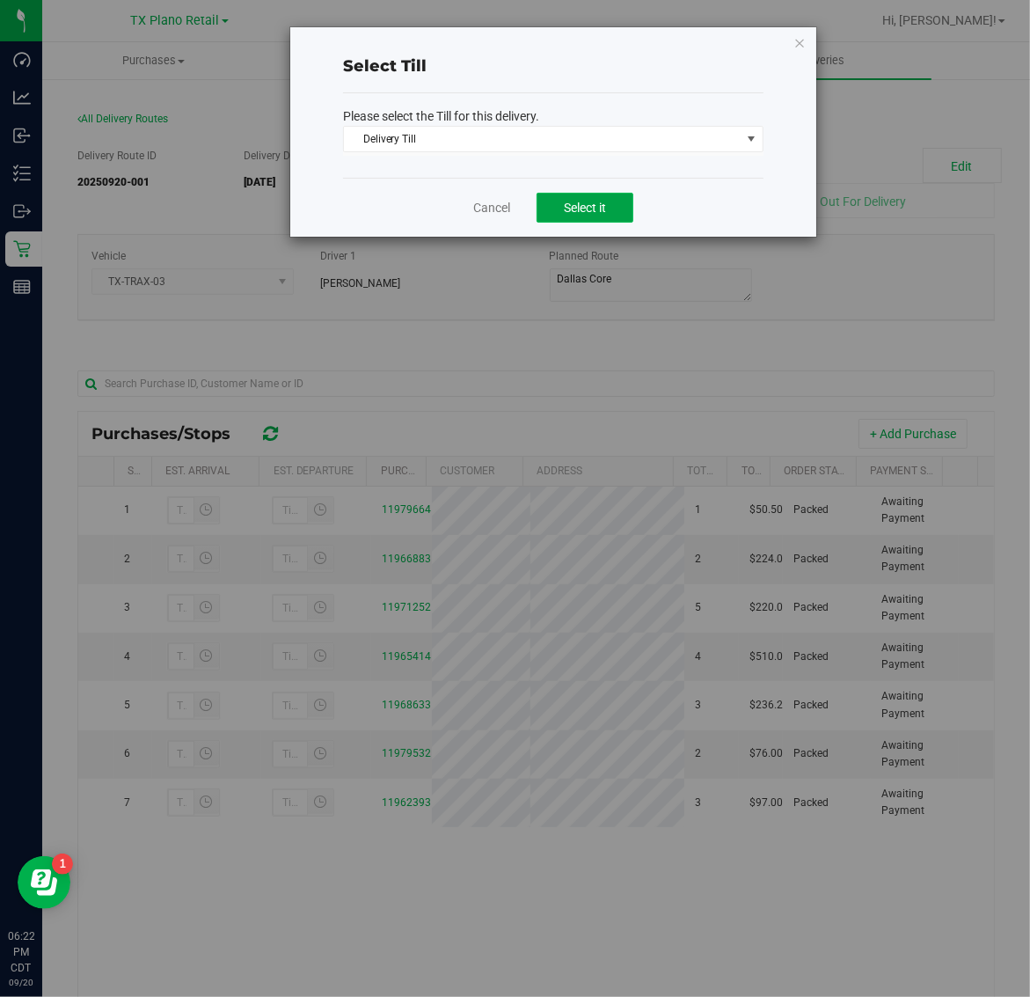
click at [577, 209] on span "Select it" at bounding box center [585, 208] width 42 height 14
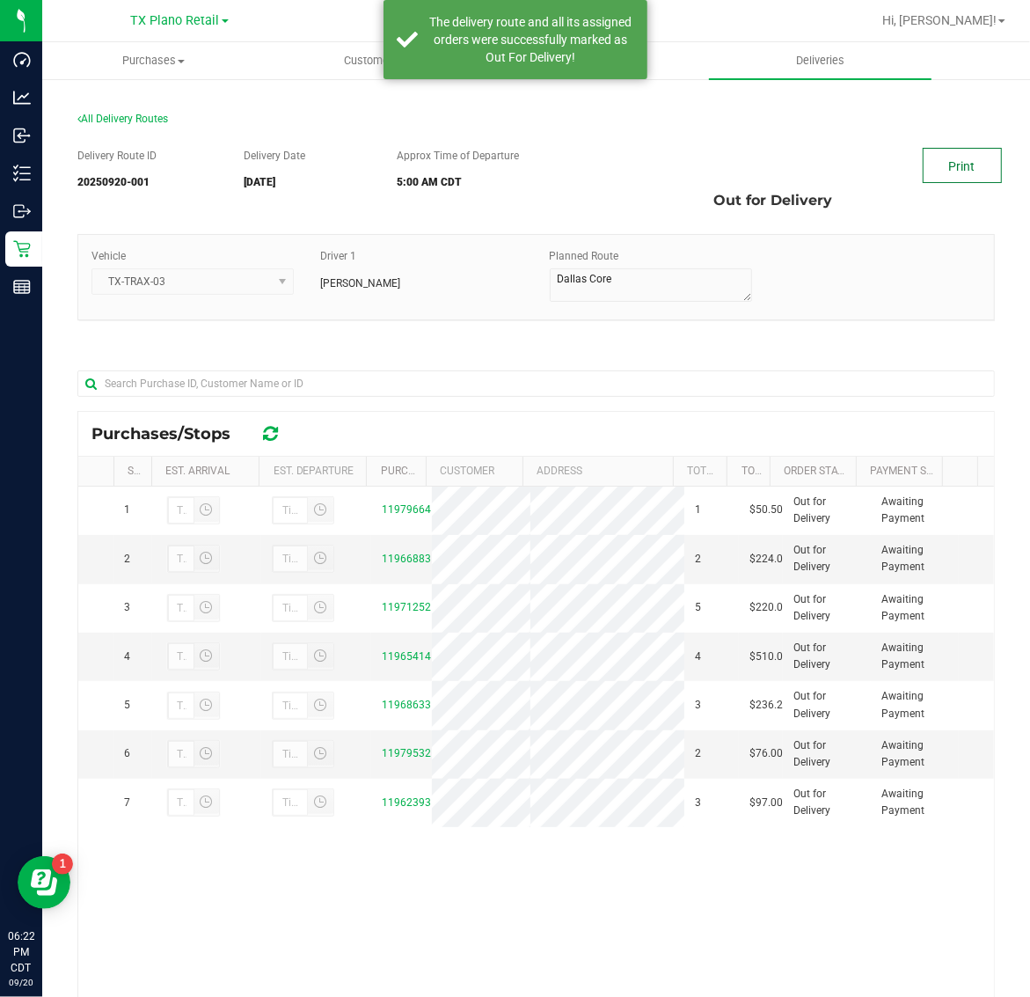
drag, startPoint x: 577, startPoint y: 209, endPoint x: 937, endPoint y: 165, distance: 362.5
click at [937, 165] on link "Print" at bounding box center [962, 165] width 79 height 35
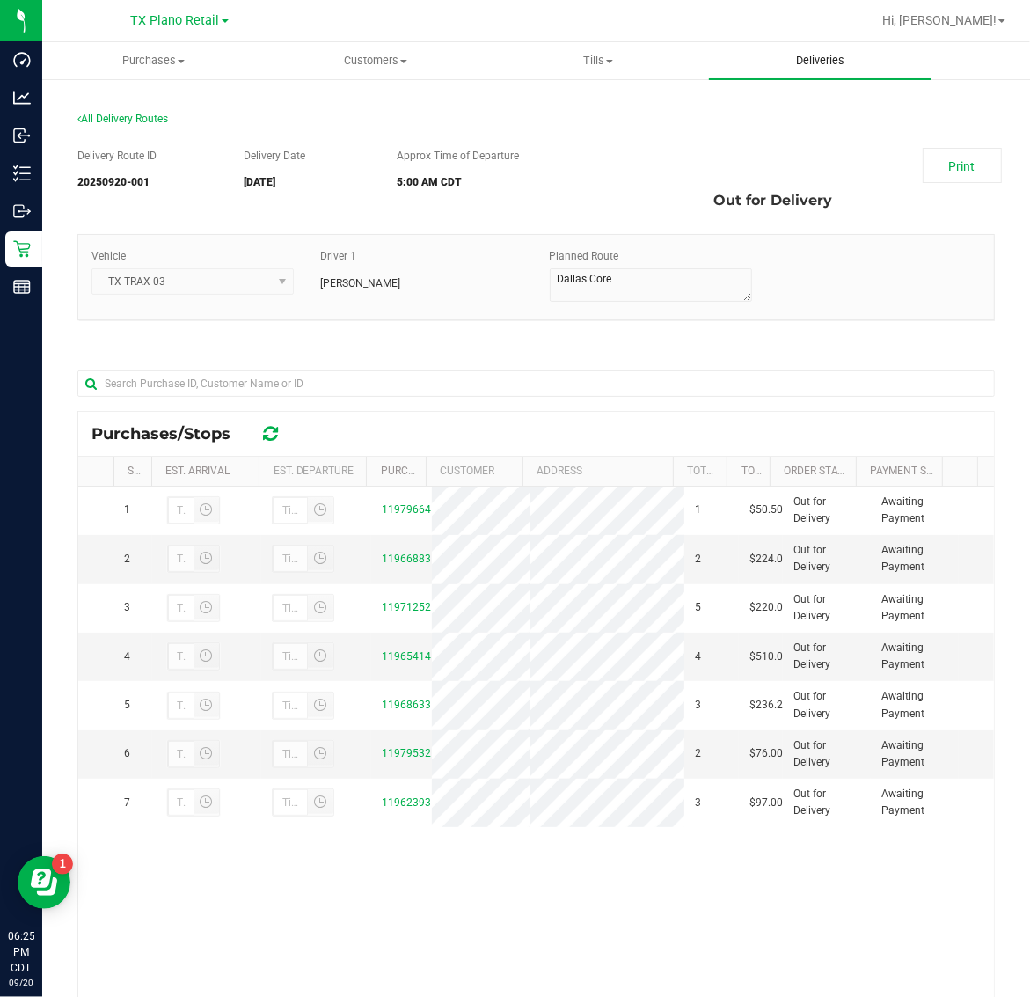
click at [810, 70] on uib-tab-heading "Deliveries" at bounding box center [820, 60] width 223 height 37
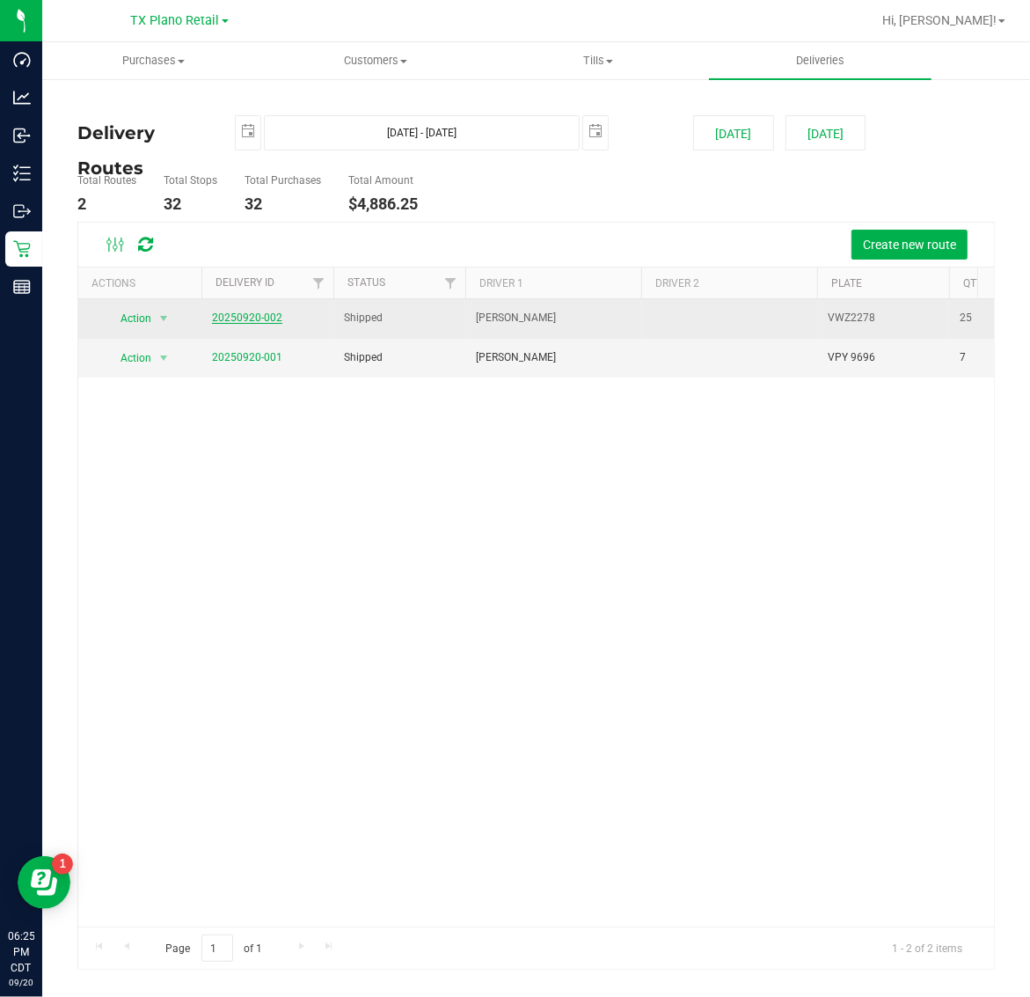
click at [265, 319] on link "20250920-002" at bounding box center [247, 317] width 70 height 12
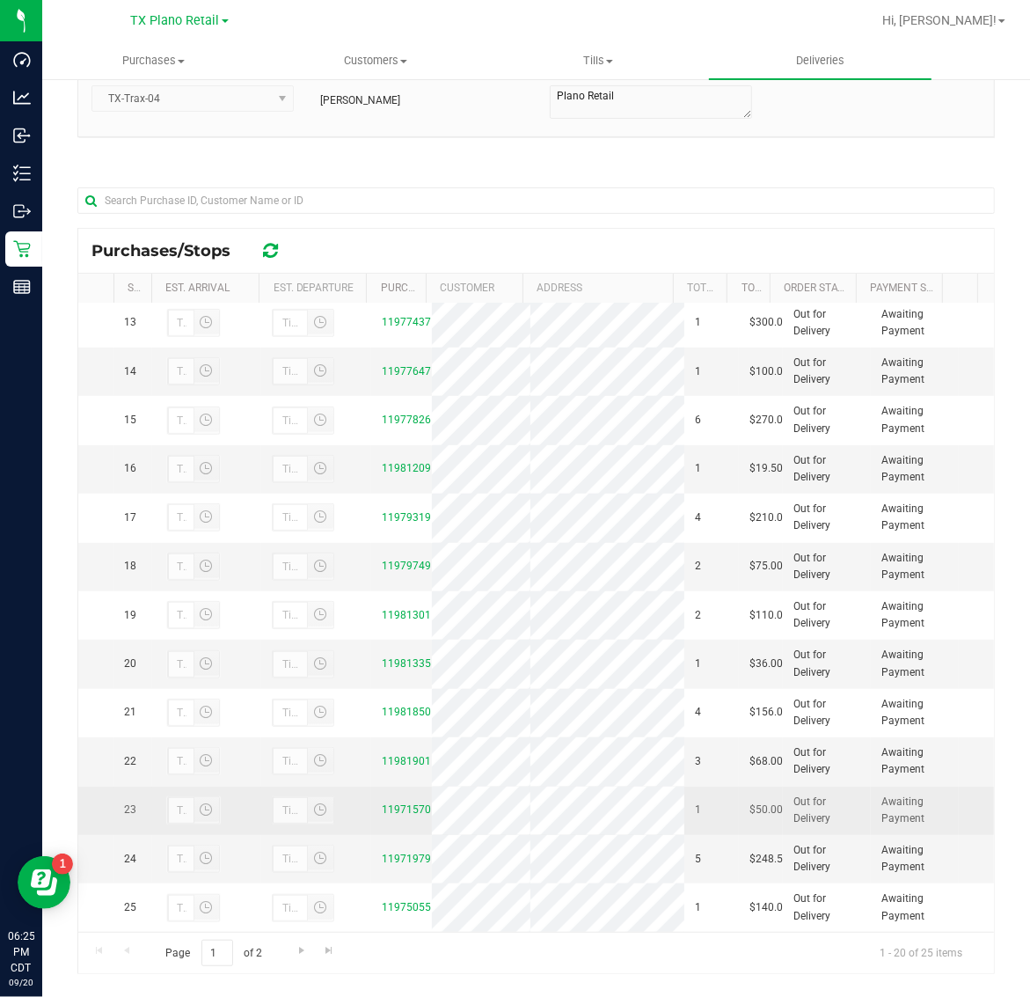
scroll to position [208, 0]
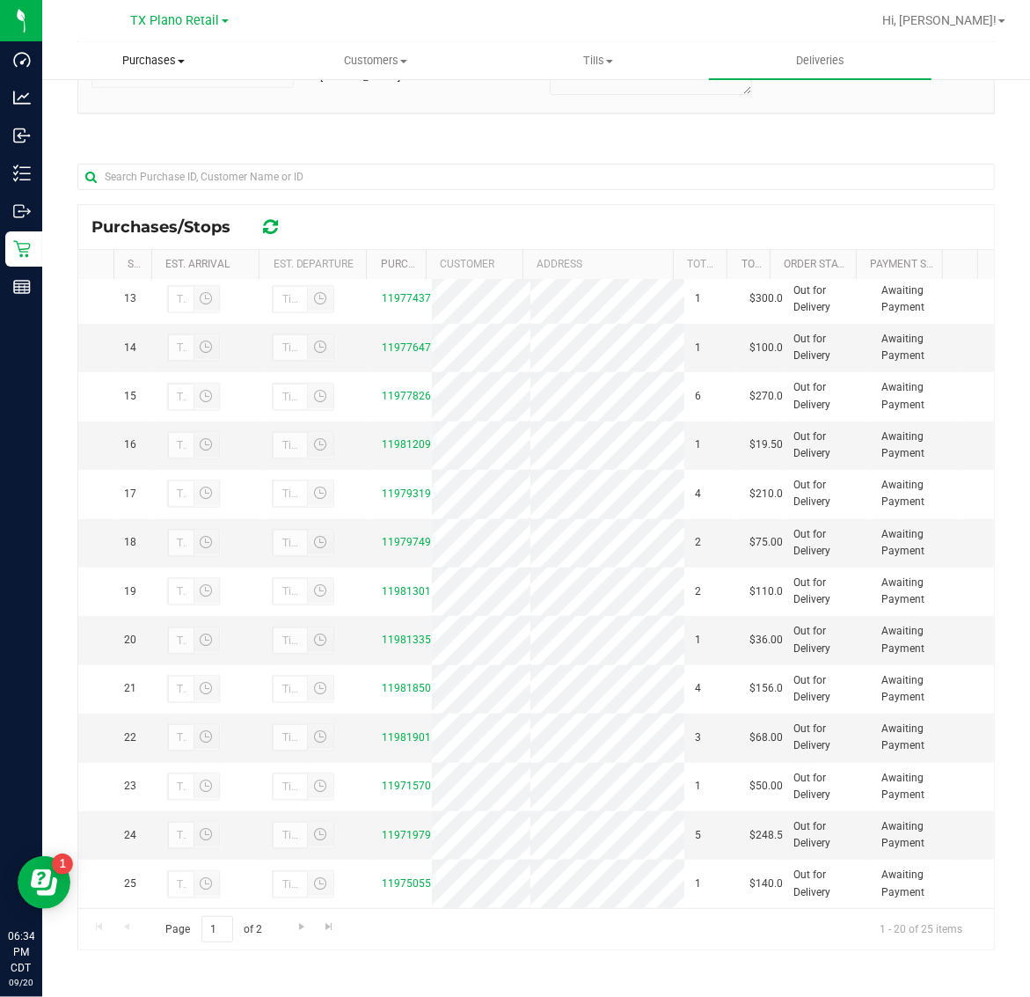
click at [158, 62] on span "Purchases" at bounding box center [153, 61] width 221 height 16
click at [167, 128] on li "Fulfillment" at bounding box center [153, 127] width 223 height 21
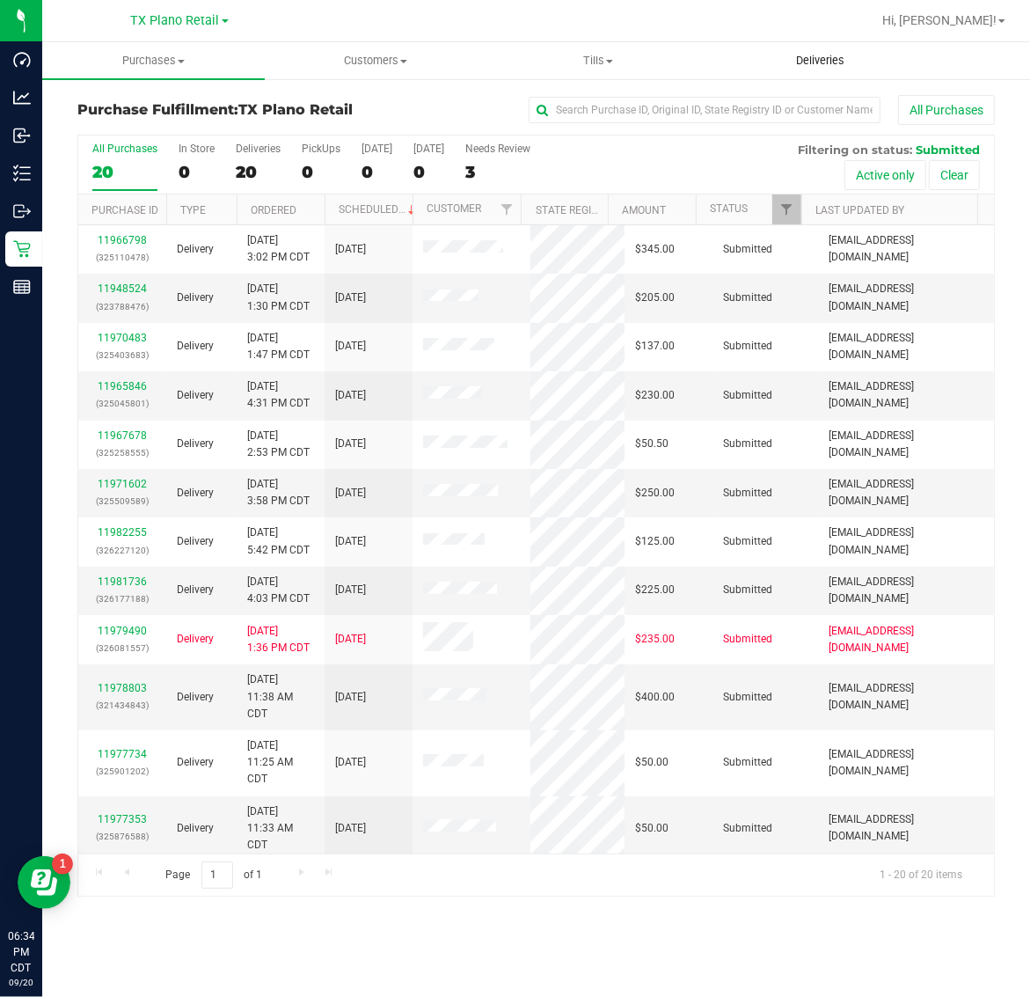
click at [830, 60] on span "Deliveries" at bounding box center [821, 61] width 96 height 16
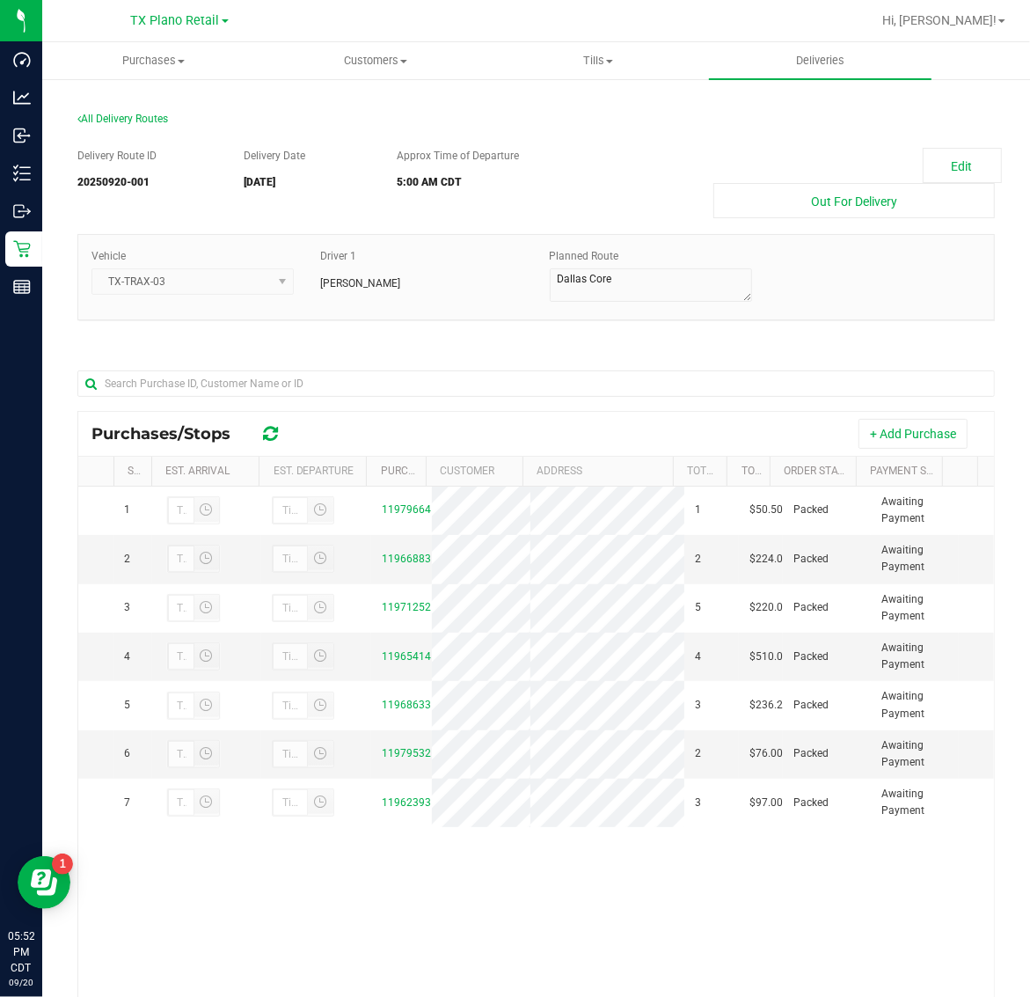
scroll to position [110, 0]
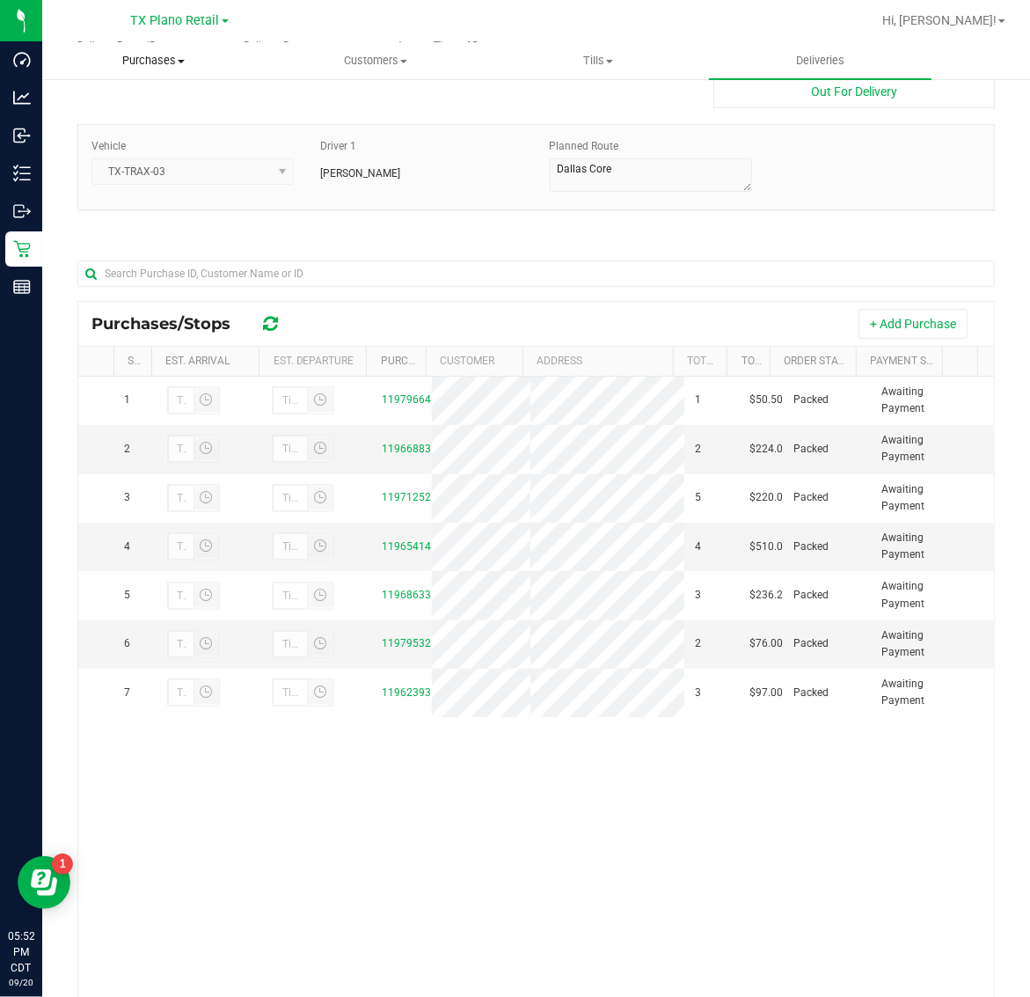
click at [157, 59] on span "Purchases" at bounding box center [153, 61] width 221 height 16
click at [167, 121] on li "Fulfillment" at bounding box center [153, 127] width 223 height 21
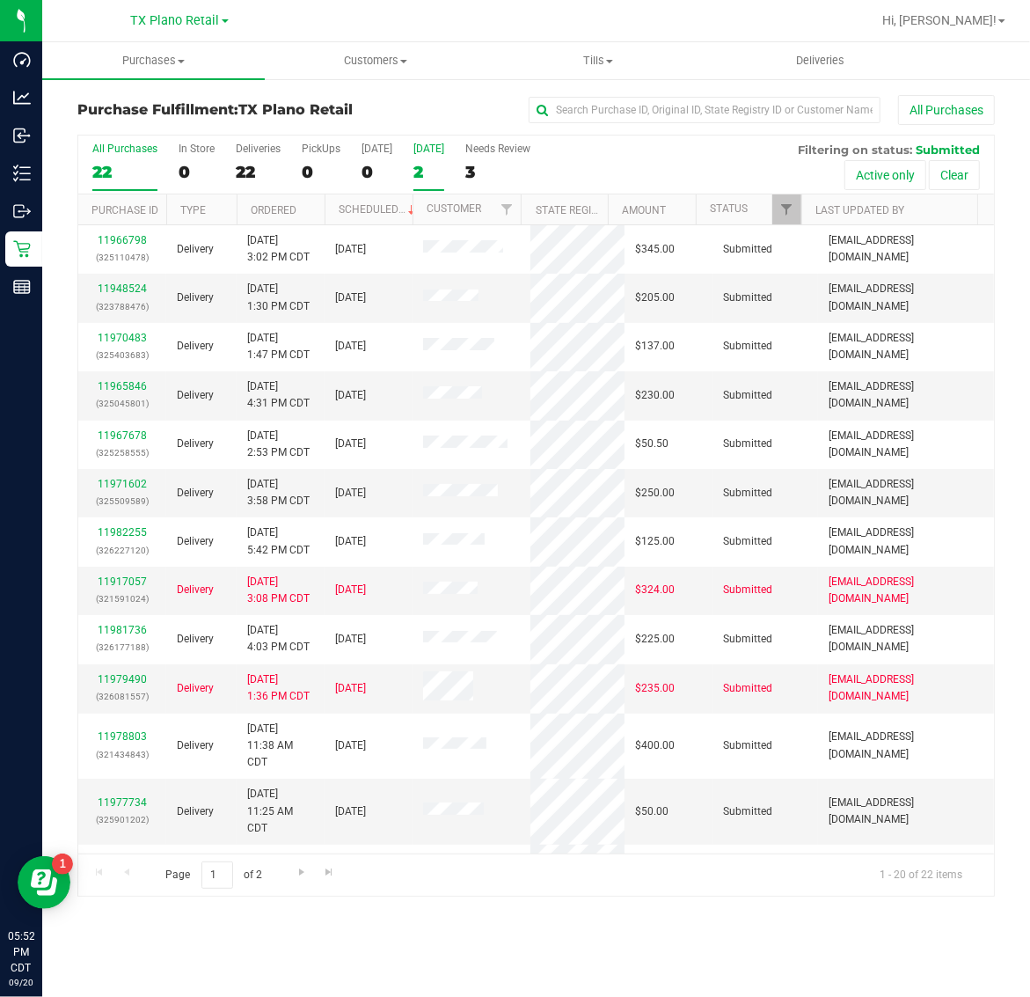
click at [420, 162] on div "2" at bounding box center [429, 172] width 31 height 20
click at [0, 0] on input "[DATE] 2" at bounding box center [0, 0] width 0 height 0
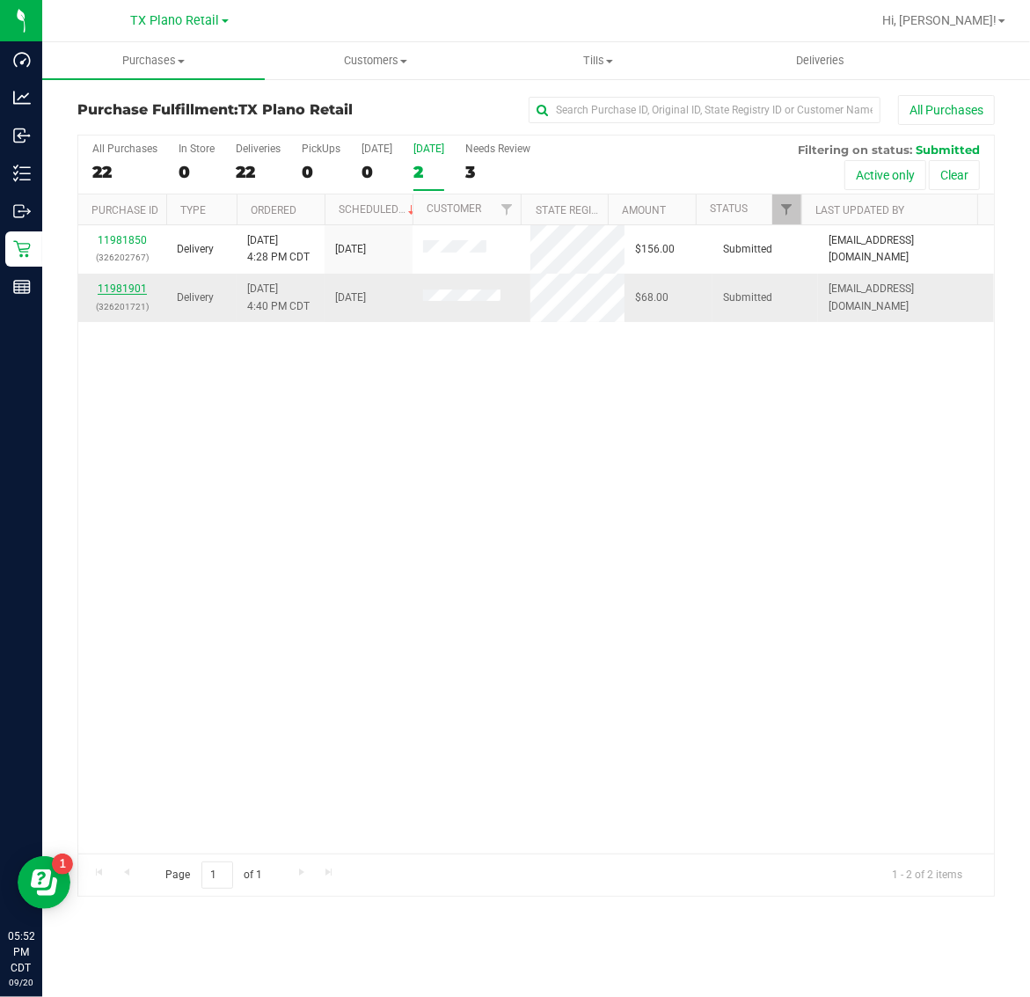
click at [108, 289] on link "11981901" at bounding box center [122, 288] width 49 height 12
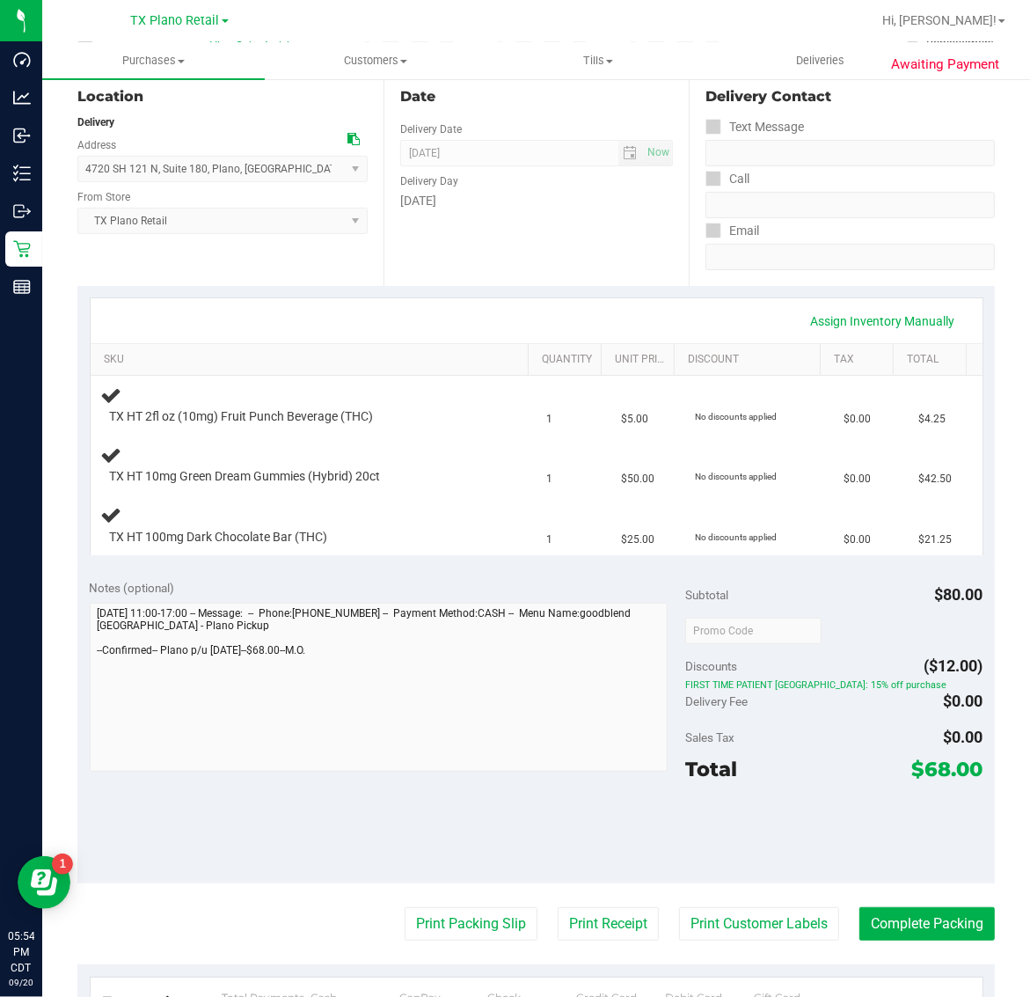
scroll to position [220, 0]
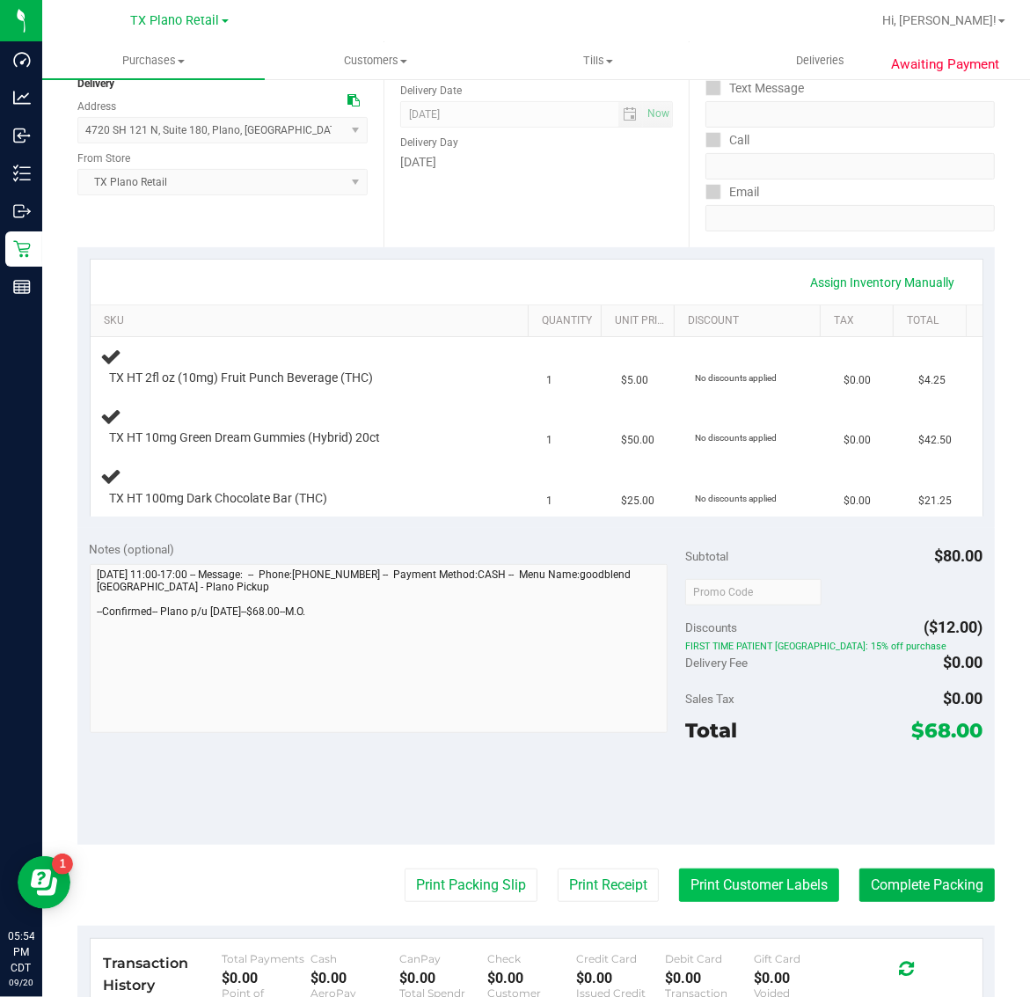
click at [732, 897] on button "Print Customer Labels" at bounding box center [759, 884] width 160 height 33
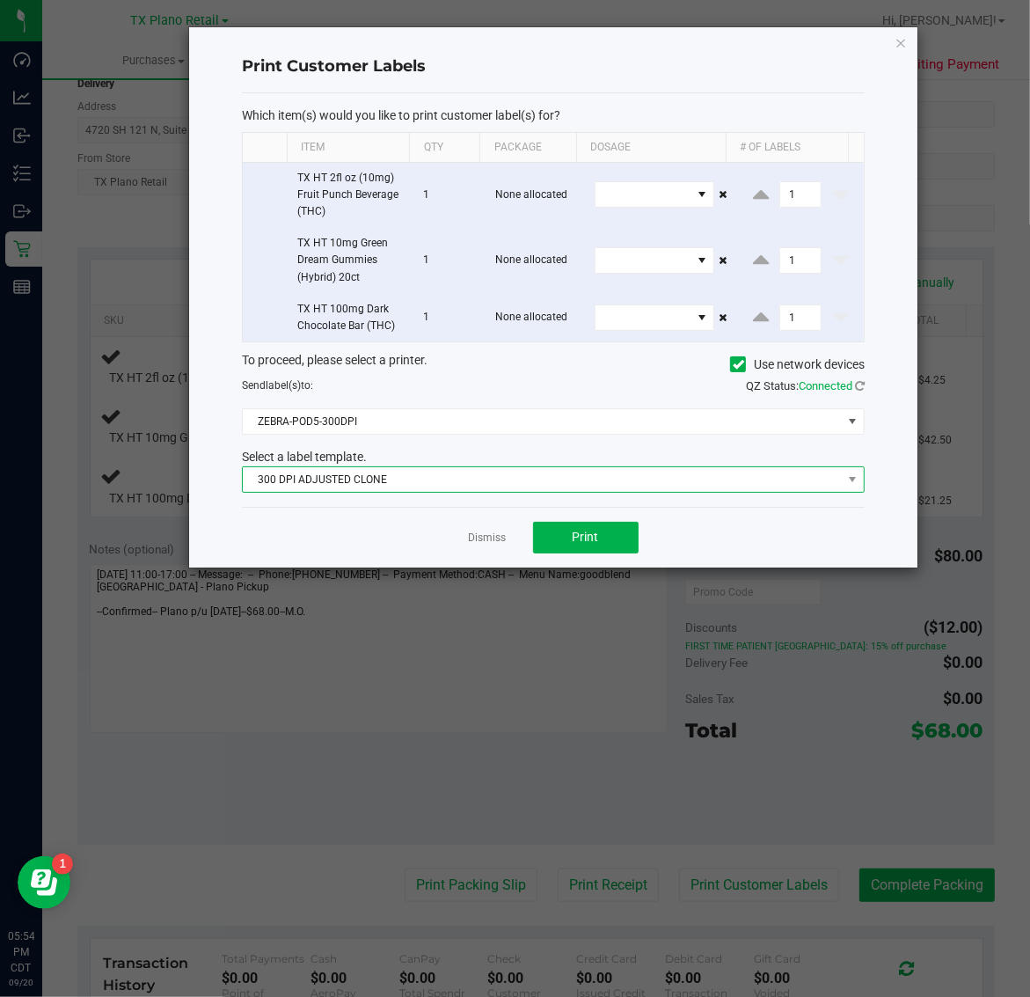
click at [489, 480] on span "300 DPI ADJUSTED CLONE" at bounding box center [542, 479] width 599 height 25
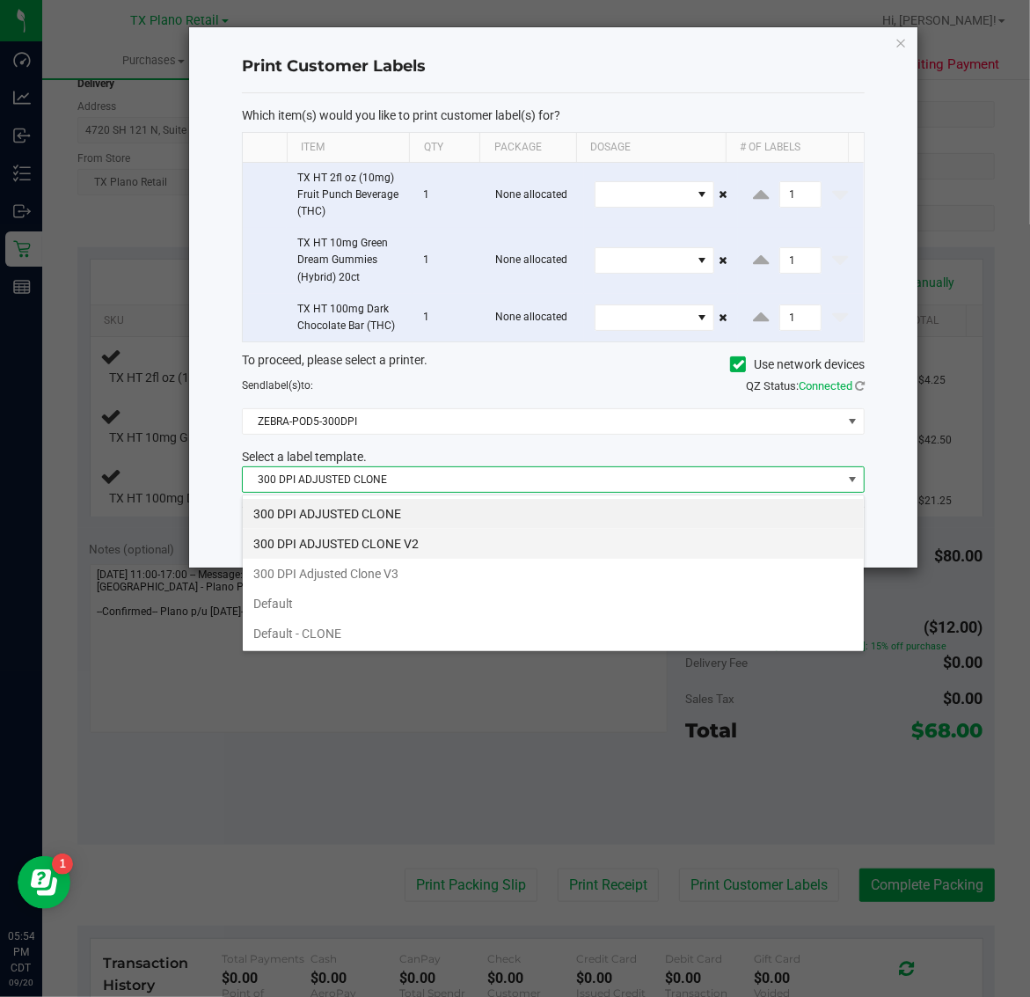
scroll to position [27, 623]
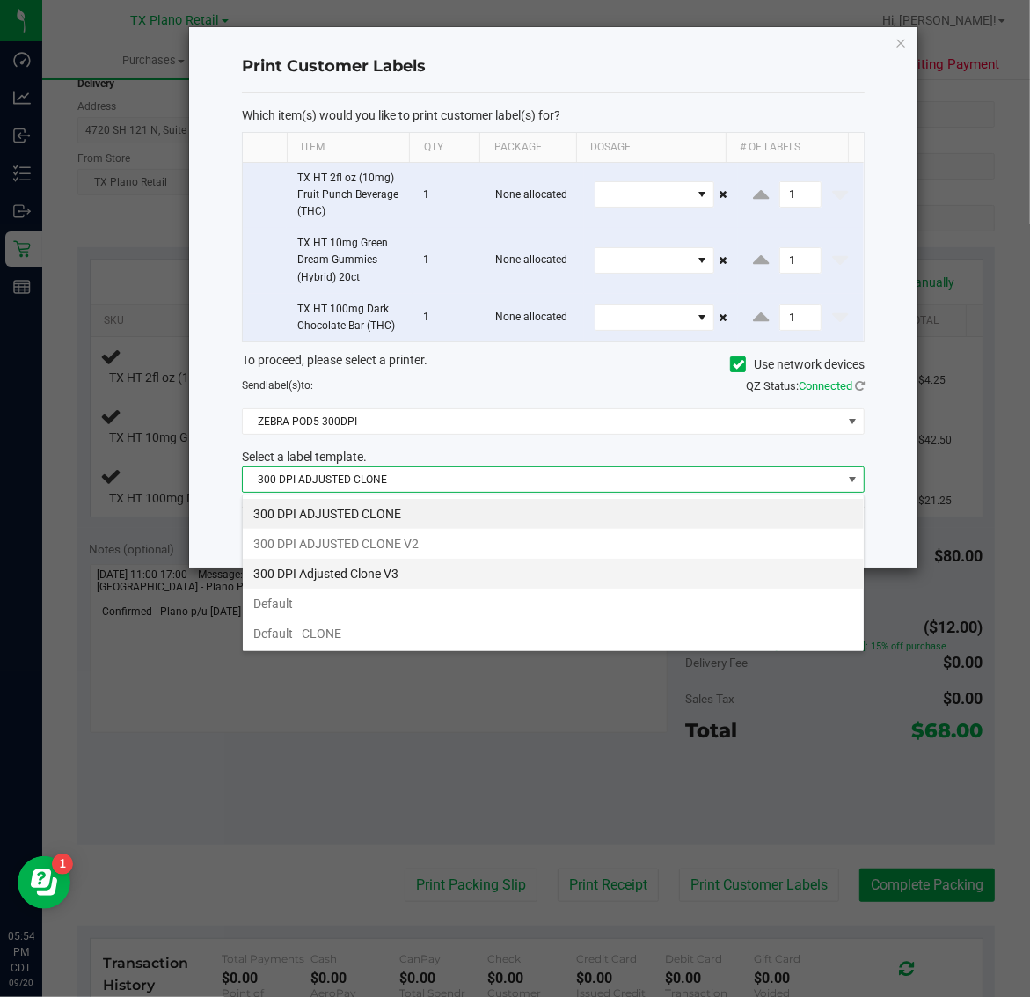
click at [444, 576] on li "300 DPI Adjusted Clone V3" at bounding box center [553, 574] width 621 height 30
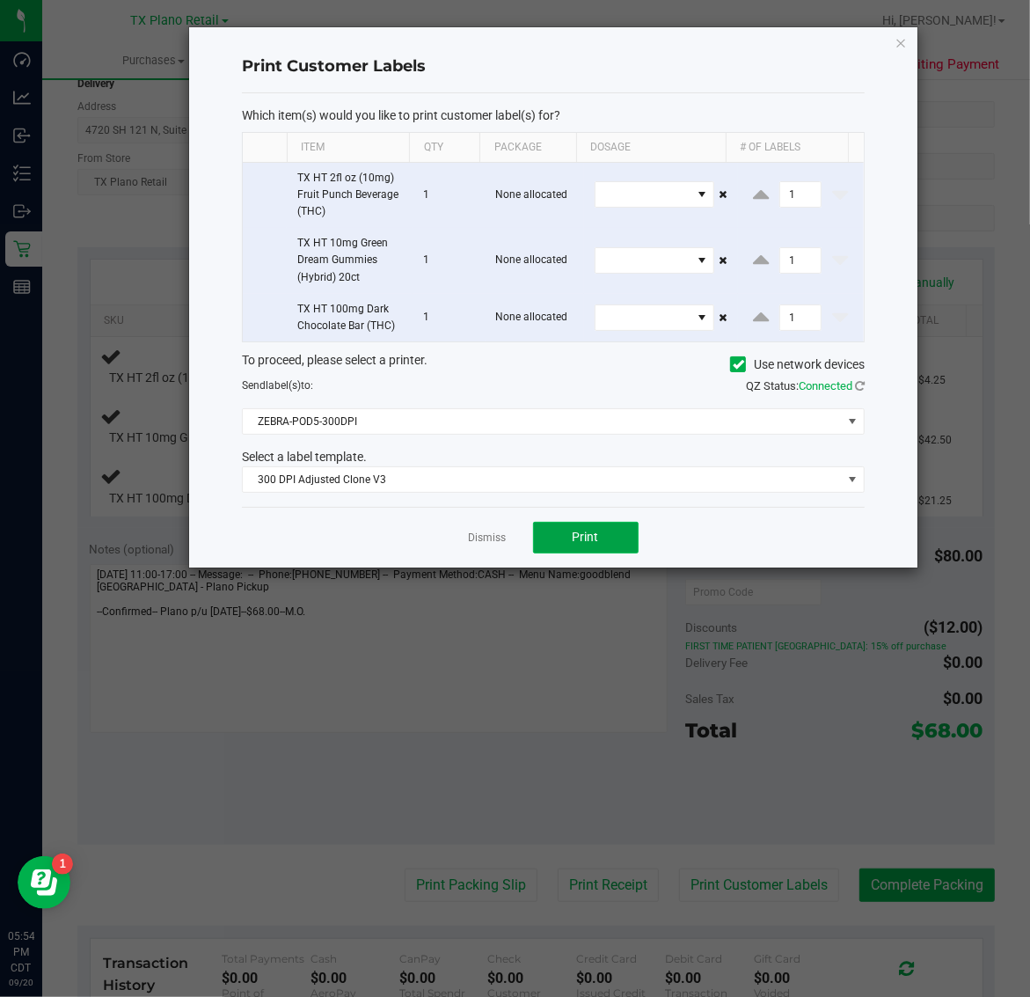
click at [568, 548] on button "Print" at bounding box center [586, 538] width 106 height 32
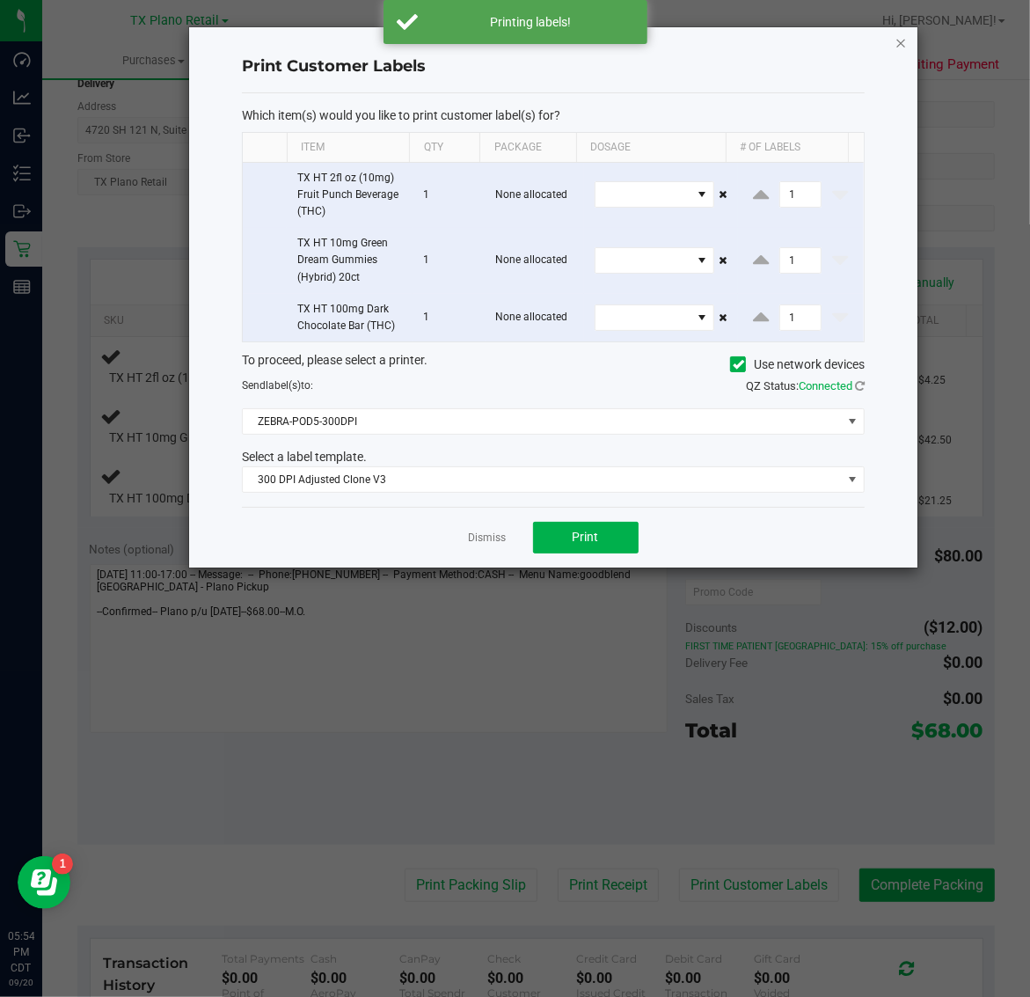
click at [900, 35] on icon "button" at bounding box center [902, 42] width 12 height 21
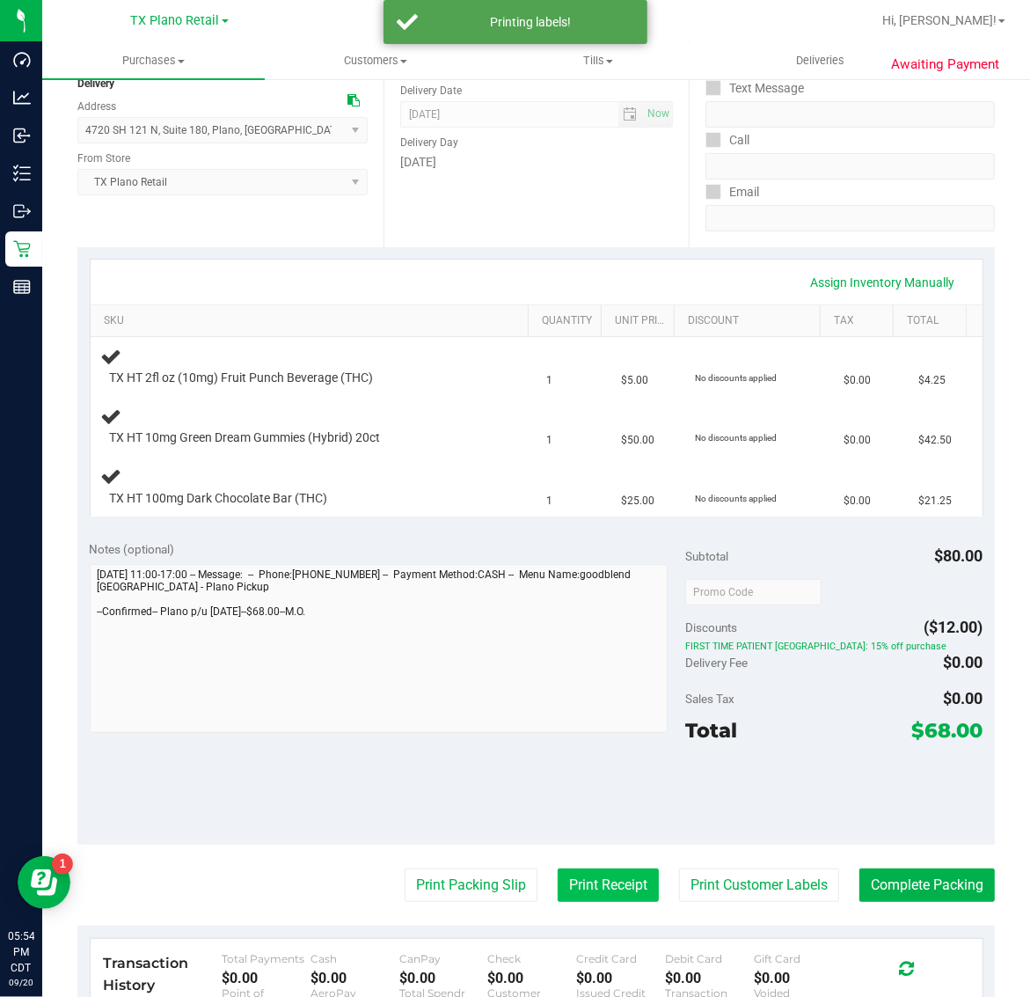
click at [591, 891] on button "Print Receipt" at bounding box center [608, 884] width 101 height 33
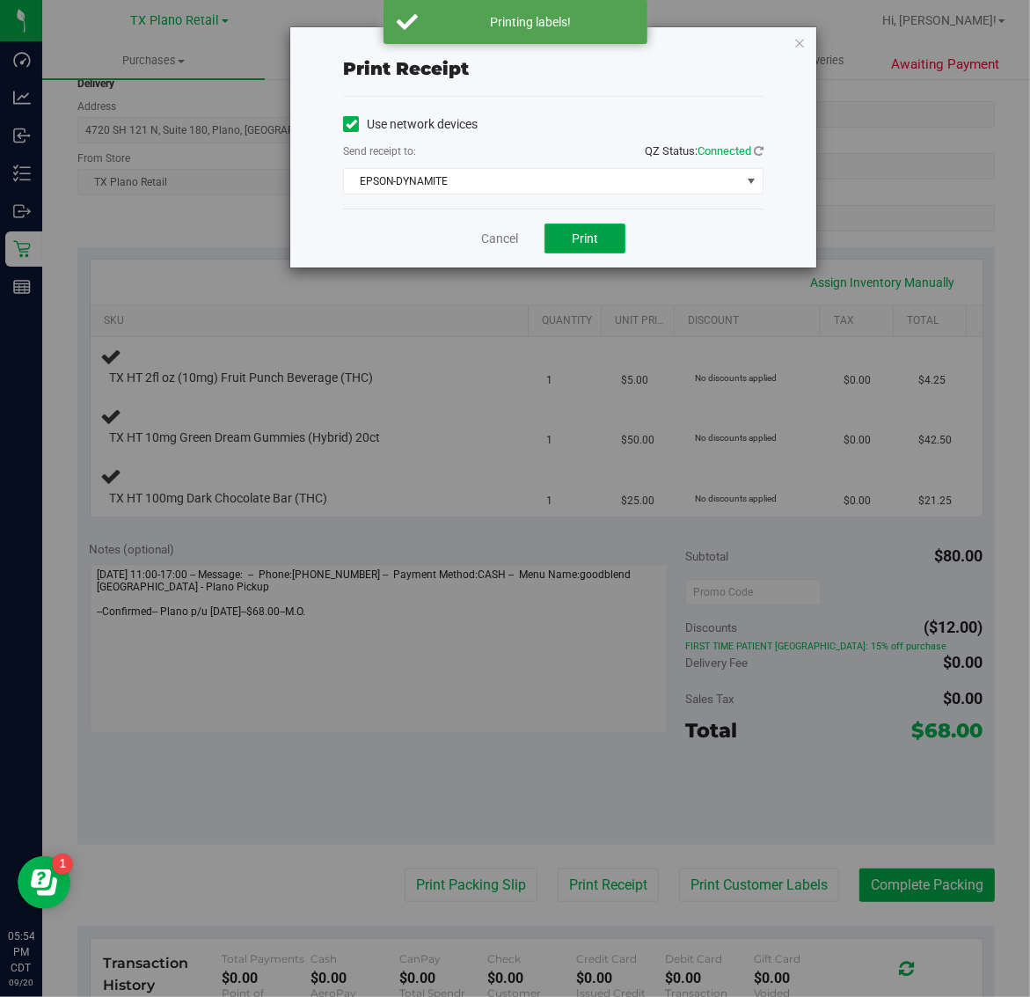
click at [582, 245] on span "Print" at bounding box center [585, 238] width 26 height 14
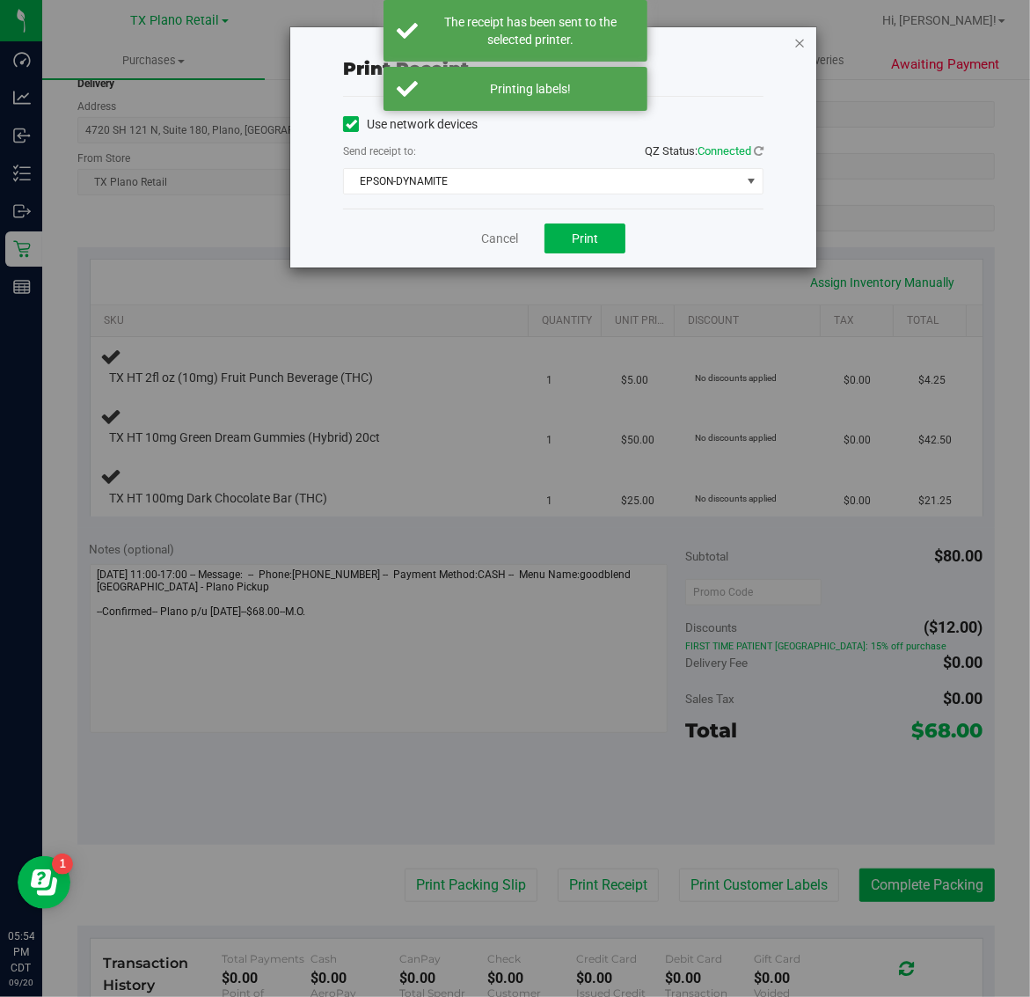
click at [802, 41] on icon "button" at bounding box center [800, 42] width 12 height 21
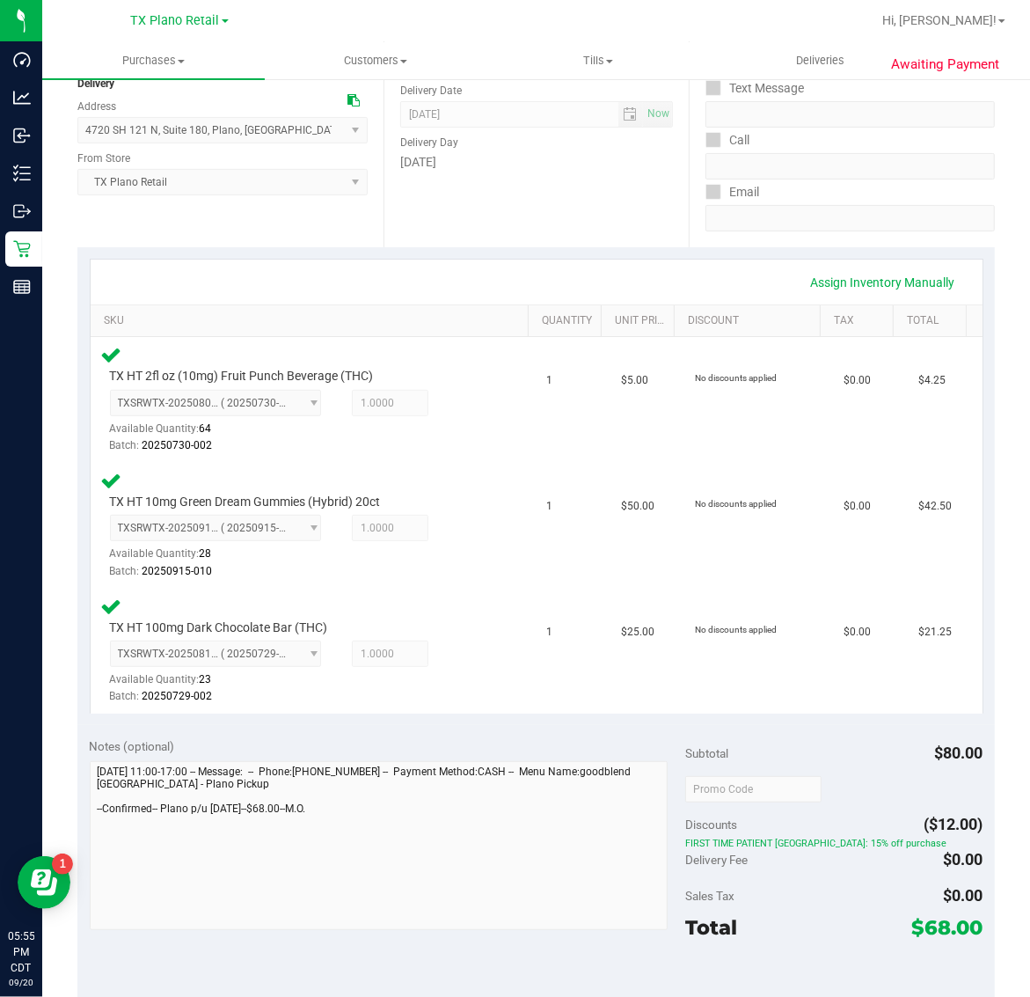
scroll to position [507, 0]
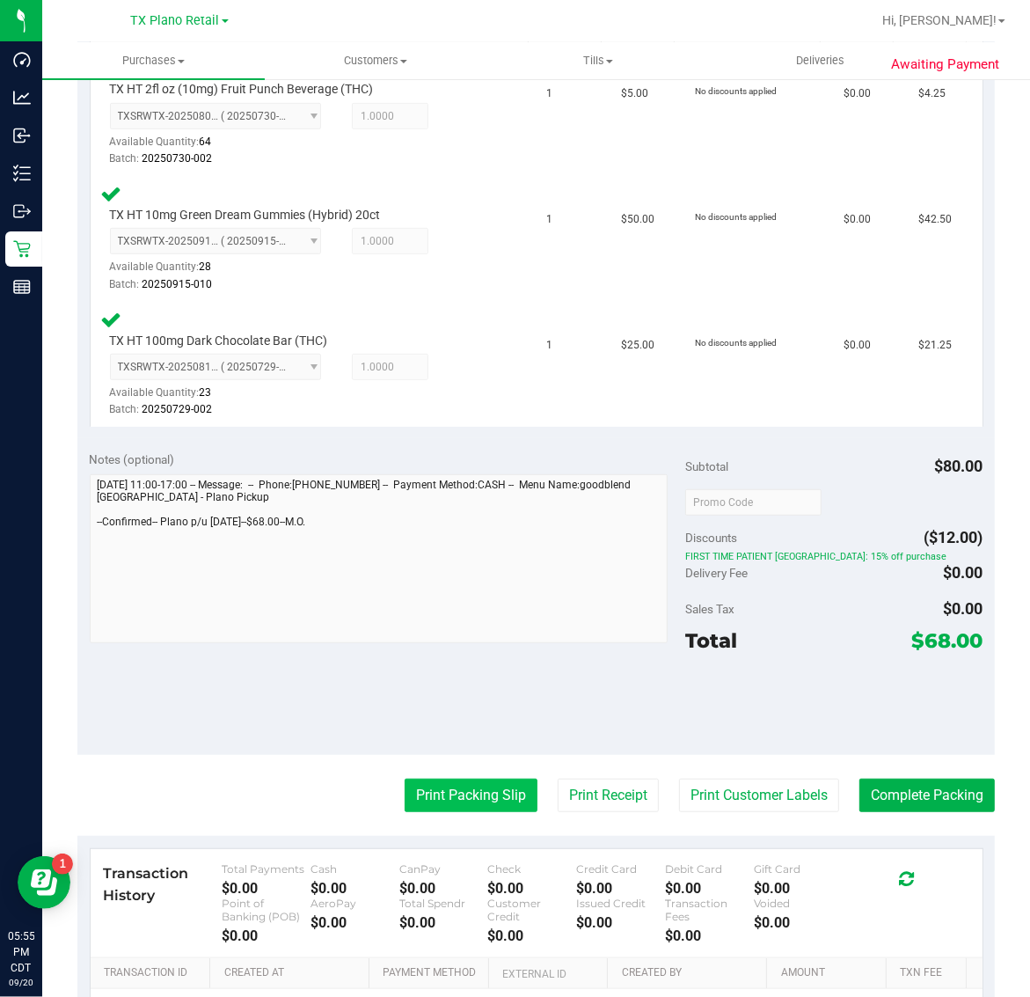
click at [463, 796] on button "Print Packing Slip" at bounding box center [471, 795] width 133 height 33
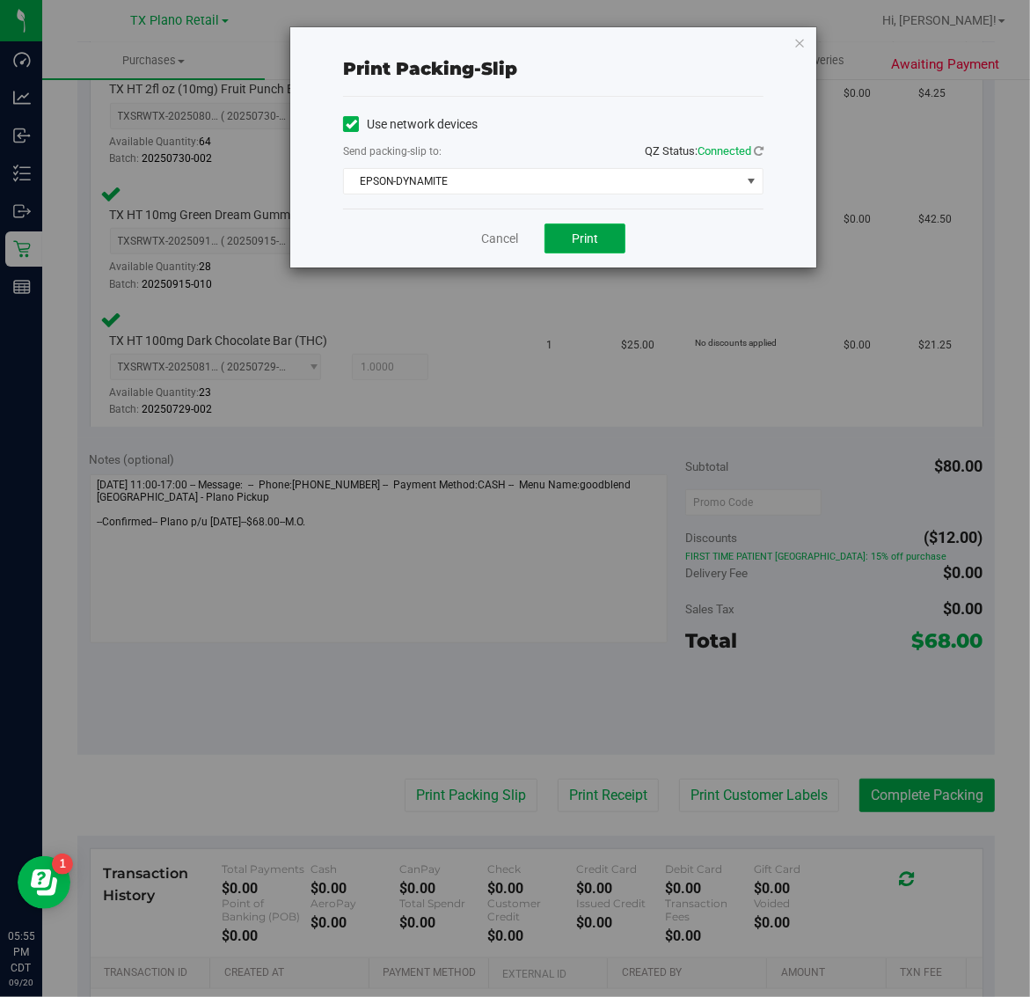
click at [605, 252] on button "Print" at bounding box center [585, 238] width 81 height 30
click at [801, 41] on icon "button" at bounding box center [800, 42] width 12 height 21
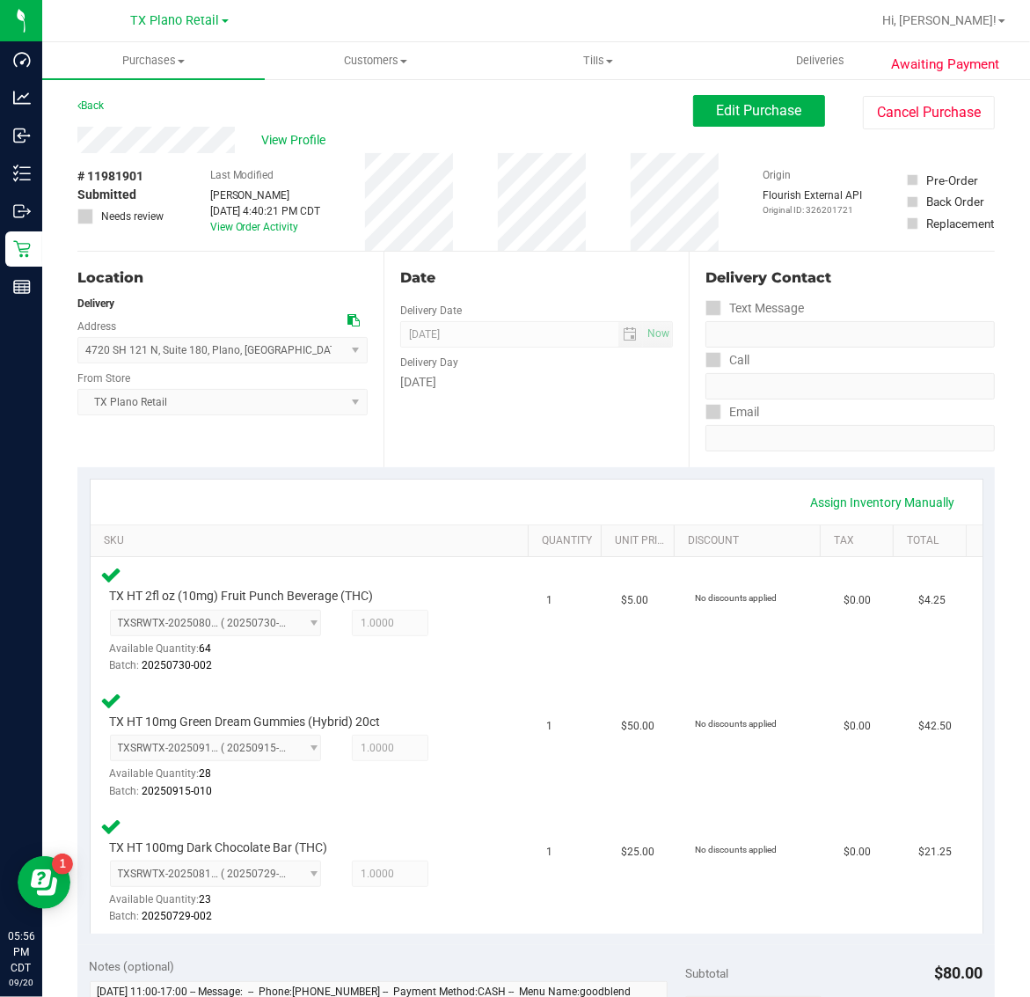
scroll to position [550, 0]
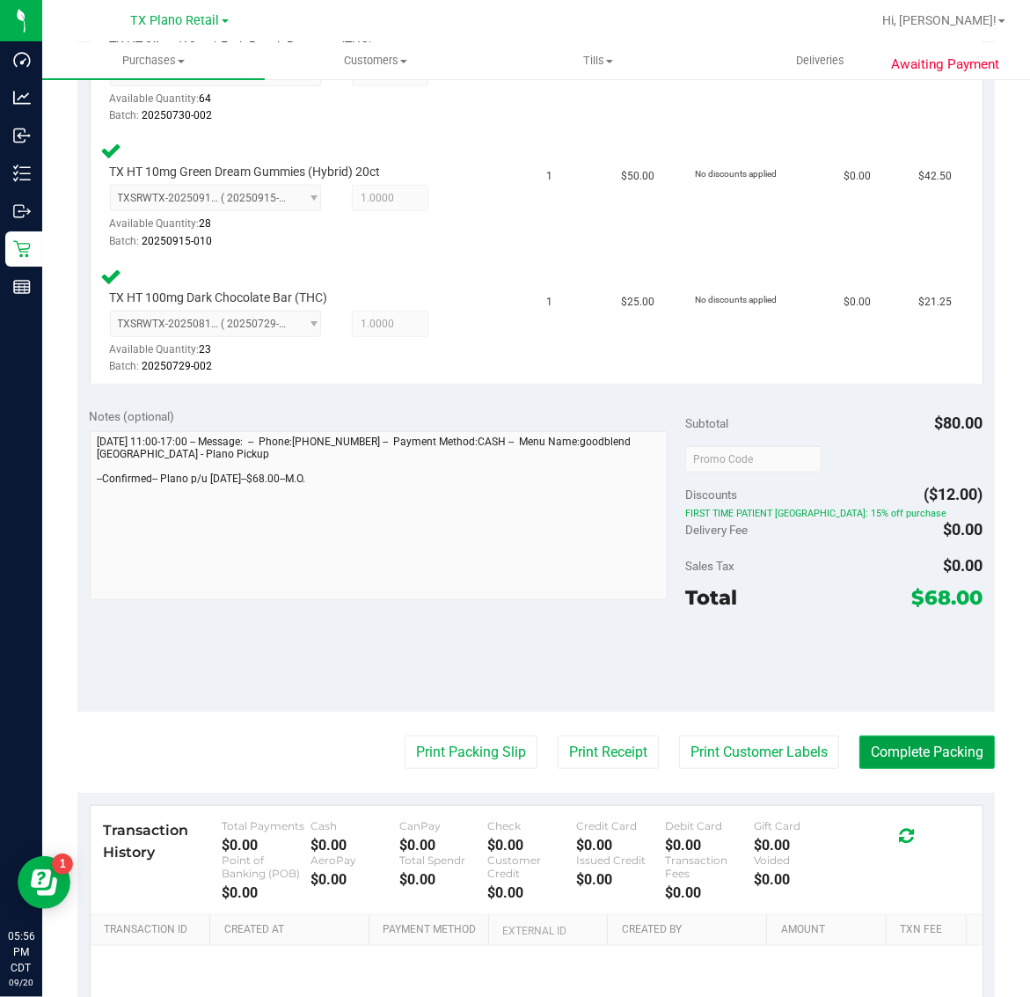
click at [905, 750] on button "Complete Packing" at bounding box center [928, 752] width 136 height 33
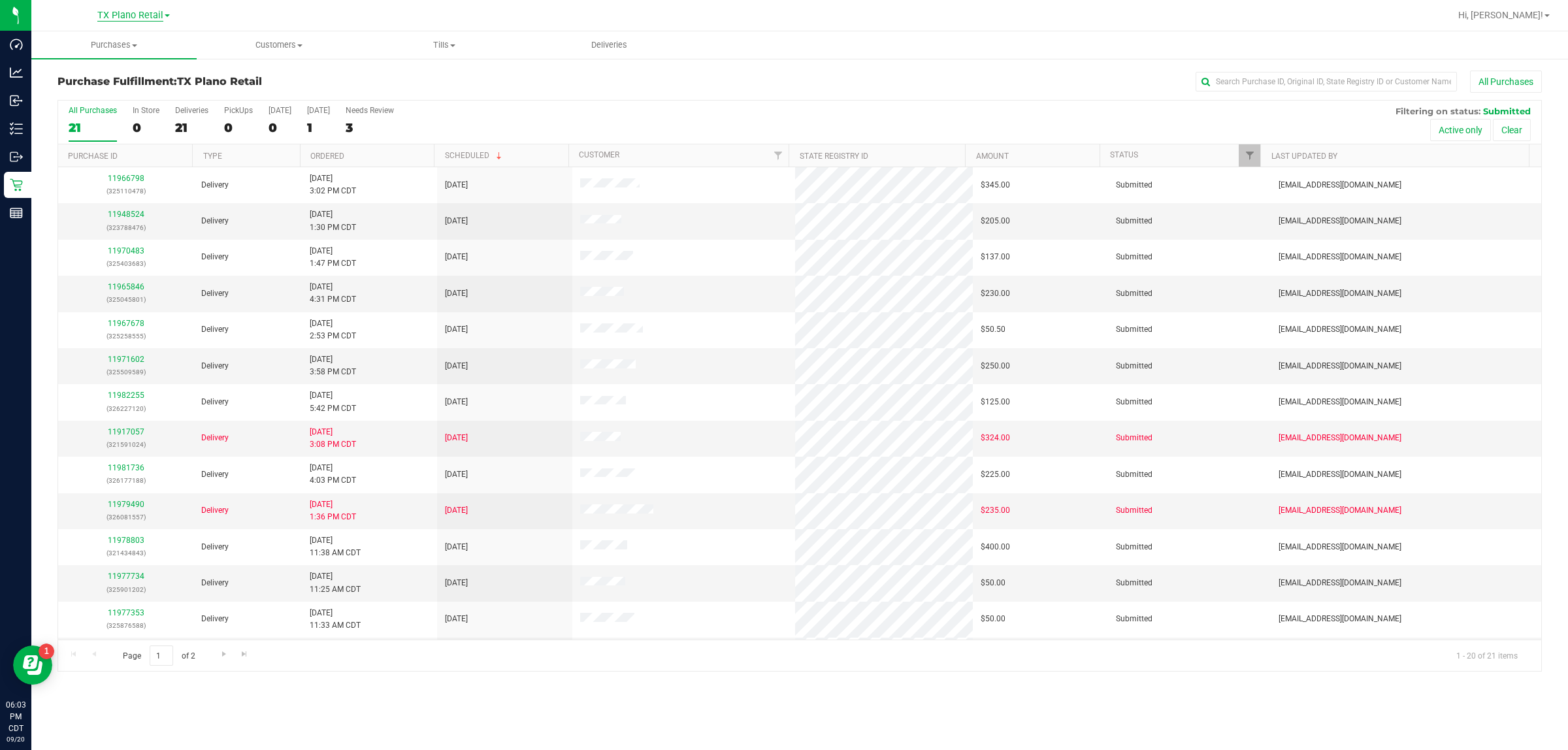
click at [114, 13] on span "TX Plano Retail" at bounding box center [130, 16] width 66 height 12
click at [139, 55] on link "TX Plano Retail" at bounding box center [133, 64] width 191 height 18
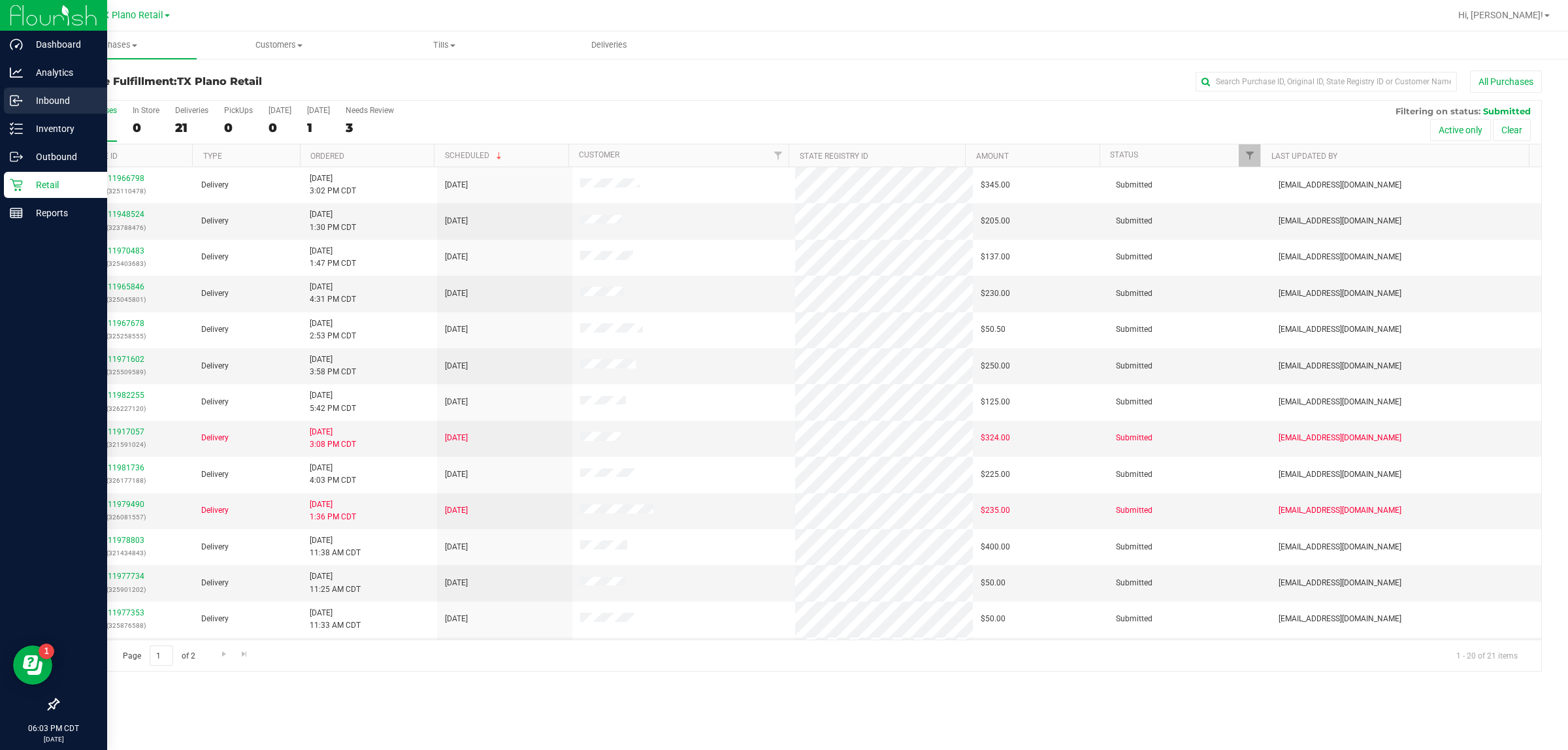
click at [56, 102] on p "Inbound" at bounding box center [62, 100] width 79 height 16
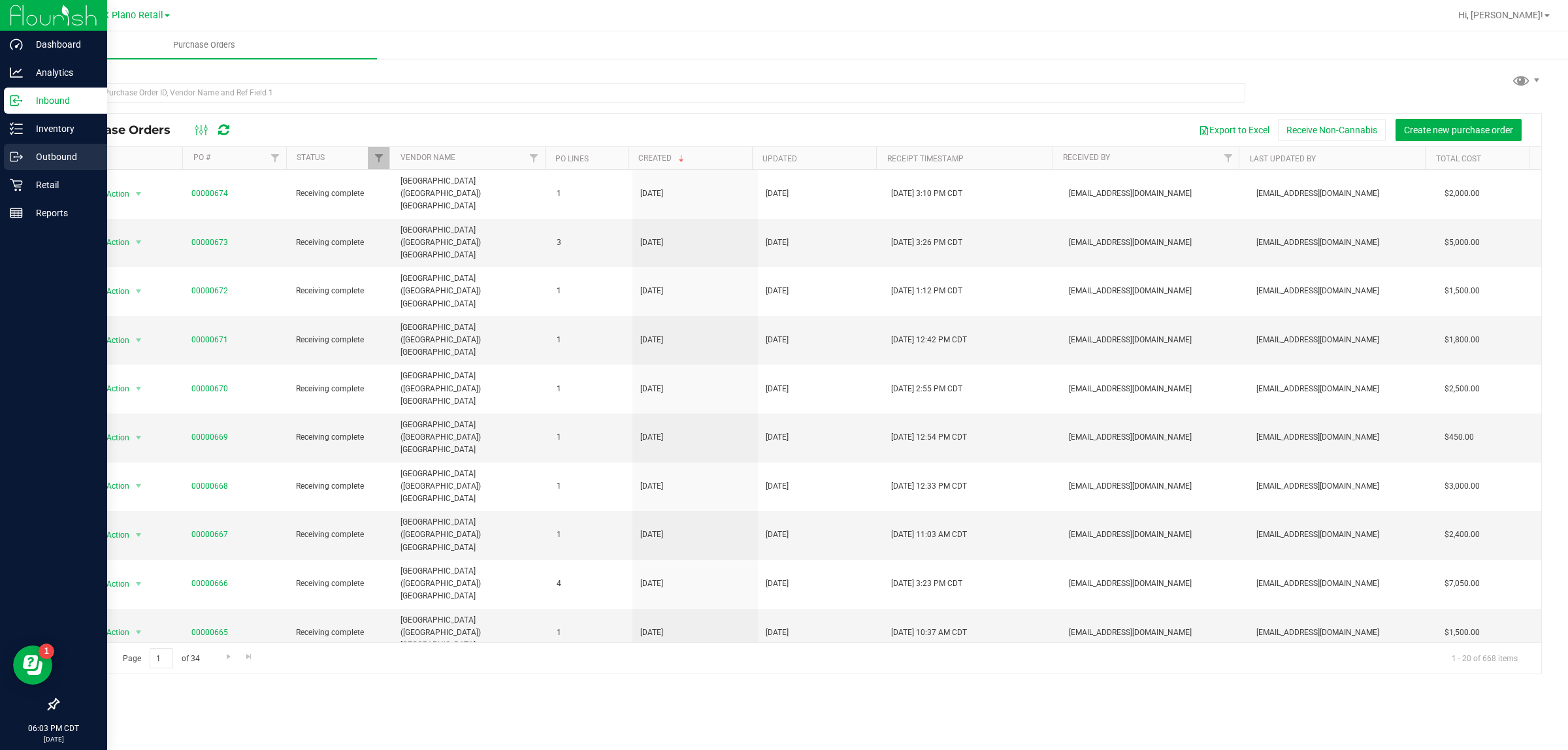
click at [71, 154] on p "Outbound" at bounding box center [62, 157] width 79 height 16
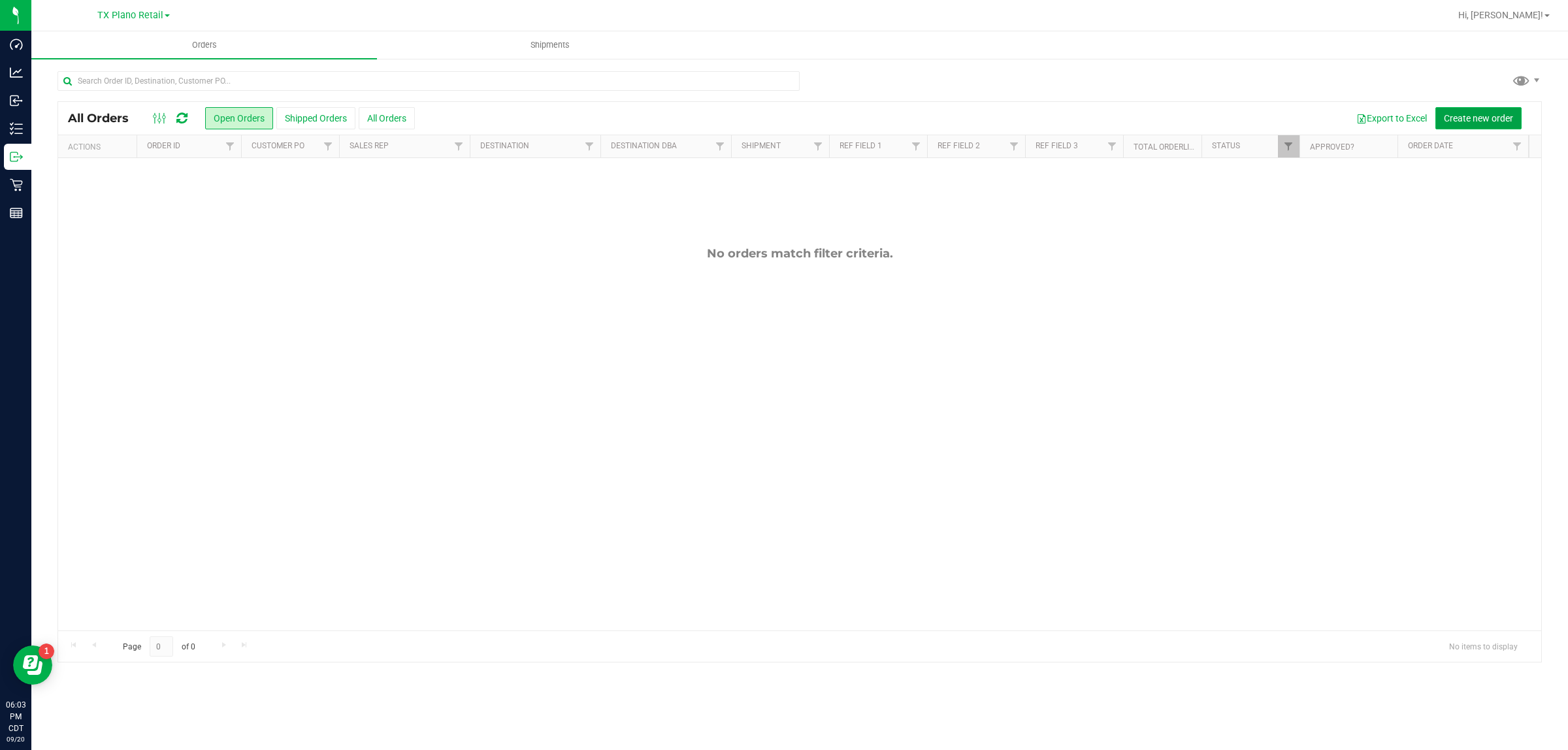
click at [764, 117] on span "Create new order" at bounding box center [1478, 118] width 69 height 10
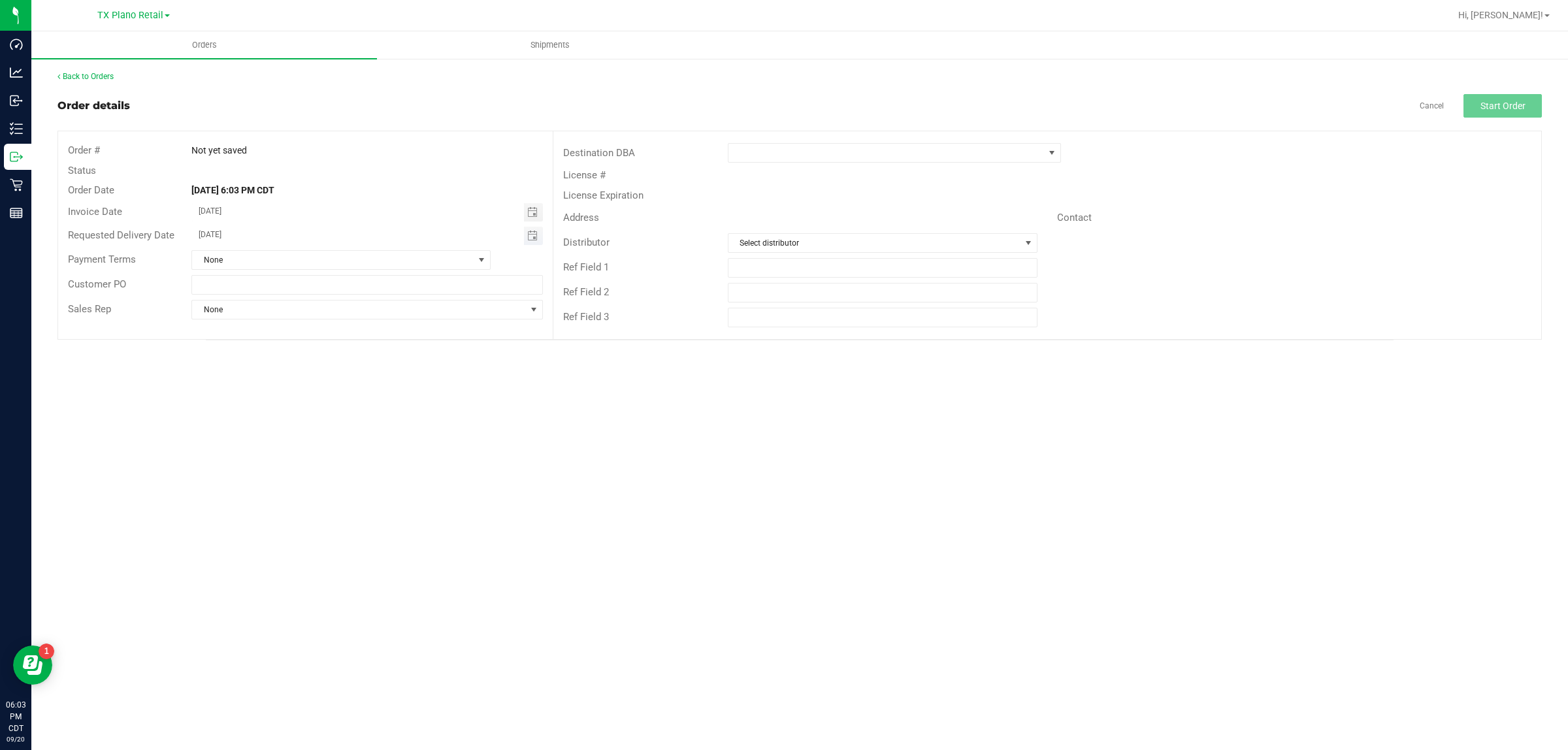
click at [536, 243] on span "Toggle calendar" at bounding box center [534, 235] width 19 height 19
click at [363, 256] on span "[DATE]" at bounding box center [360, 260] width 30 height 17
type input "[DATE]"
click at [764, 150] on span at bounding box center [886, 153] width 316 height 19
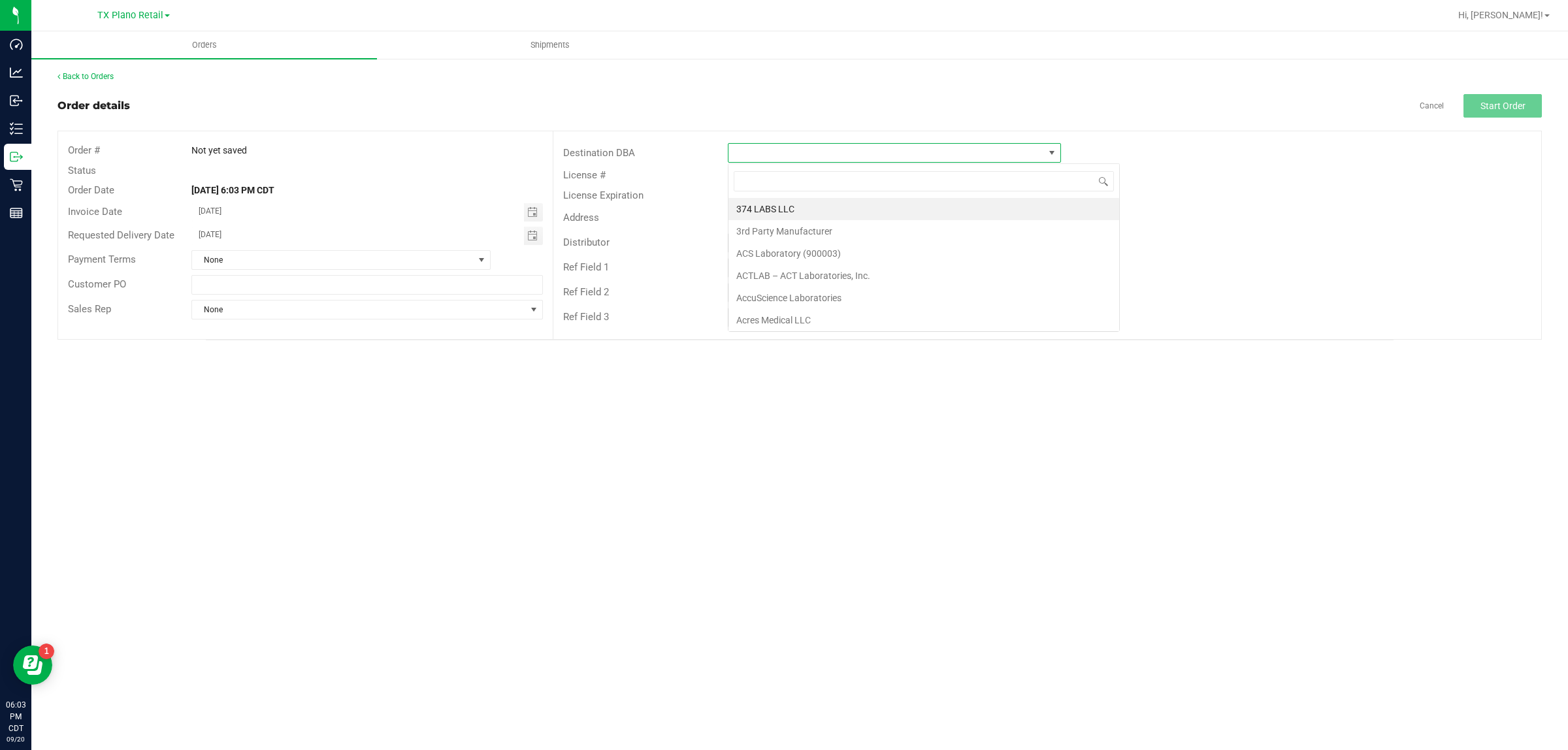
scroll to position [20, 333]
type input "t"
click at [143, 14] on span "TX Plano Retail" at bounding box center [130, 16] width 66 height 12
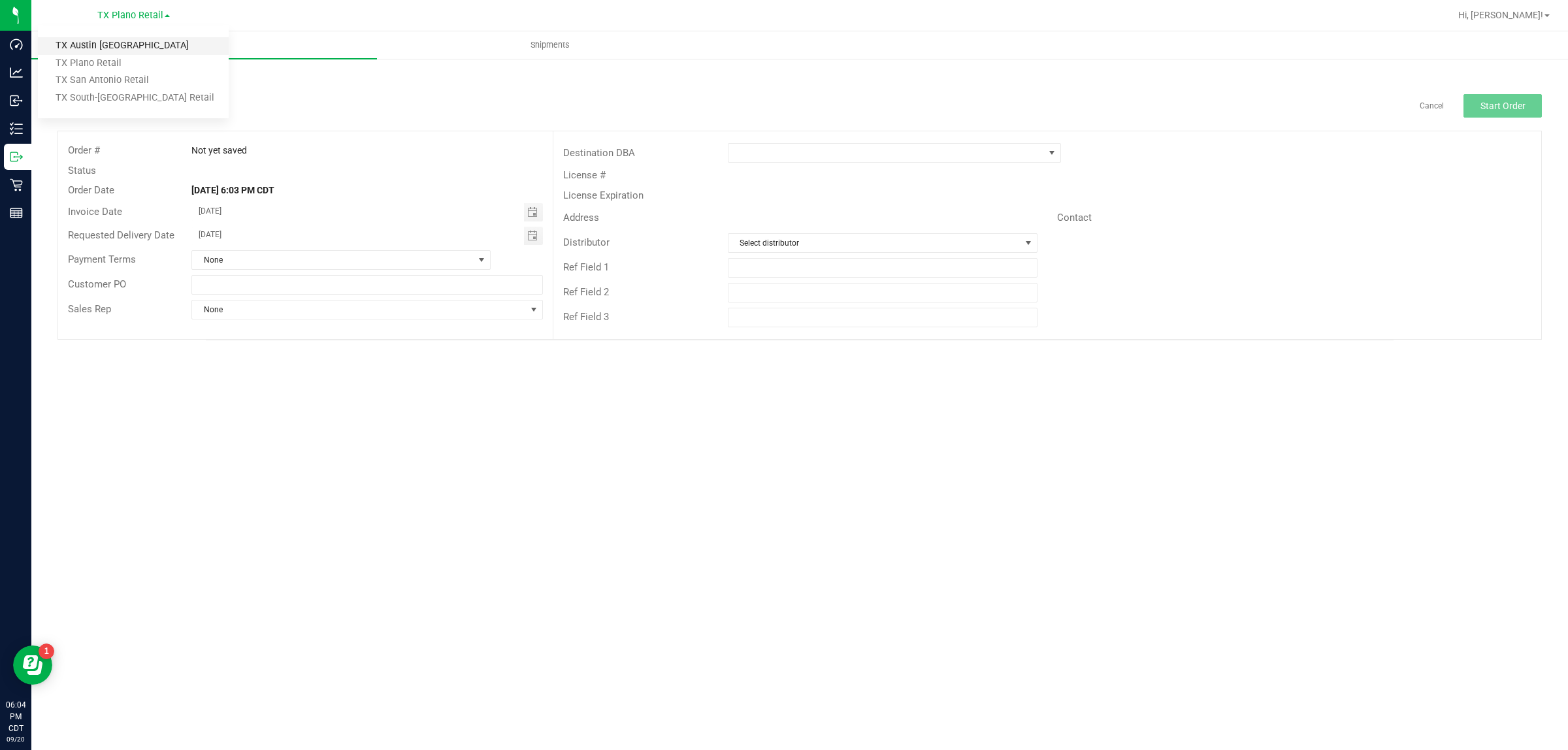
click at [143, 51] on link "TX Austin [GEOGRAPHIC_DATA]" at bounding box center [133, 46] width 191 height 18
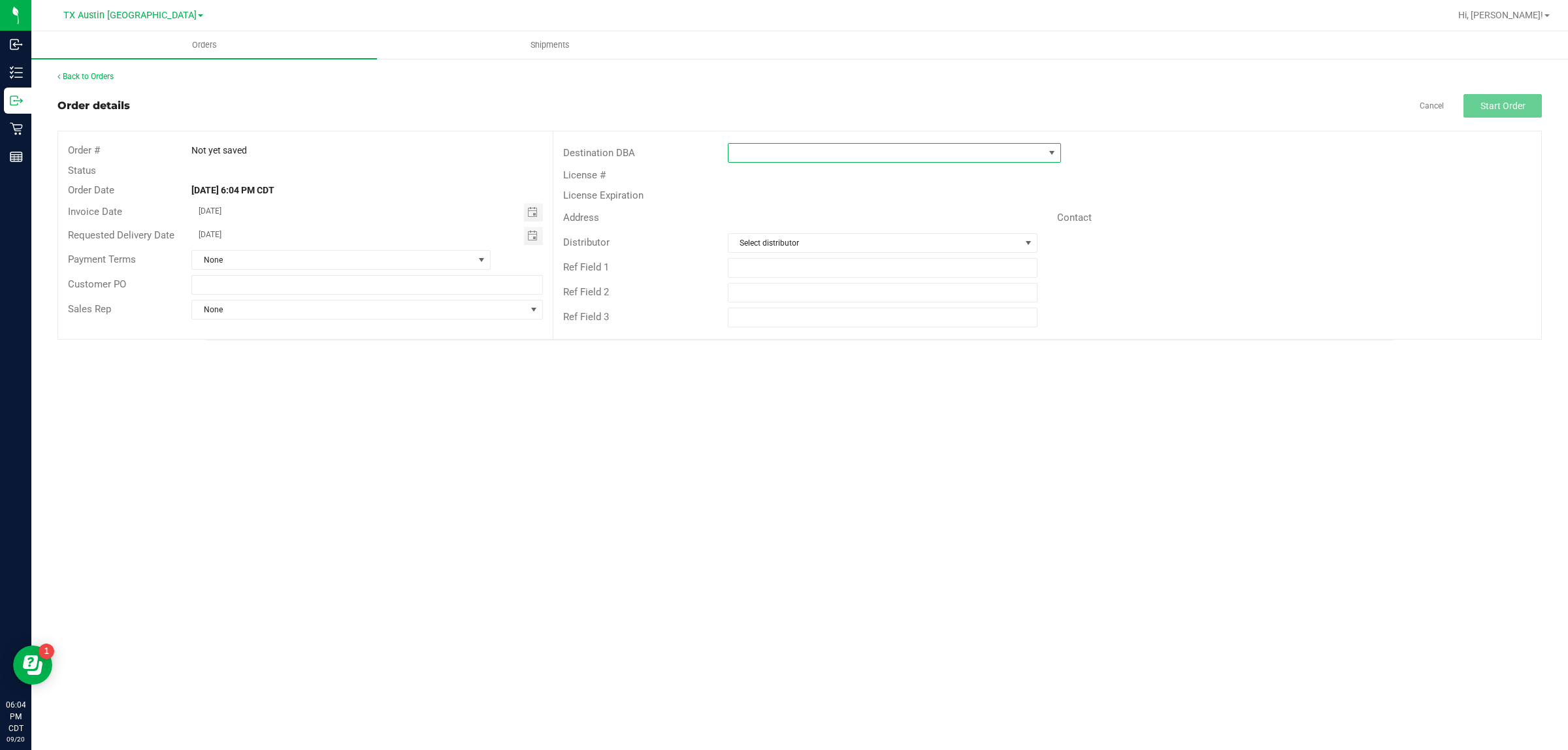
click at [764, 152] on span at bounding box center [886, 153] width 316 height 19
type input "tx"
click at [764, 209] on li "TX Plano Retail" at bounding box center [894, 209] width 332 height 22
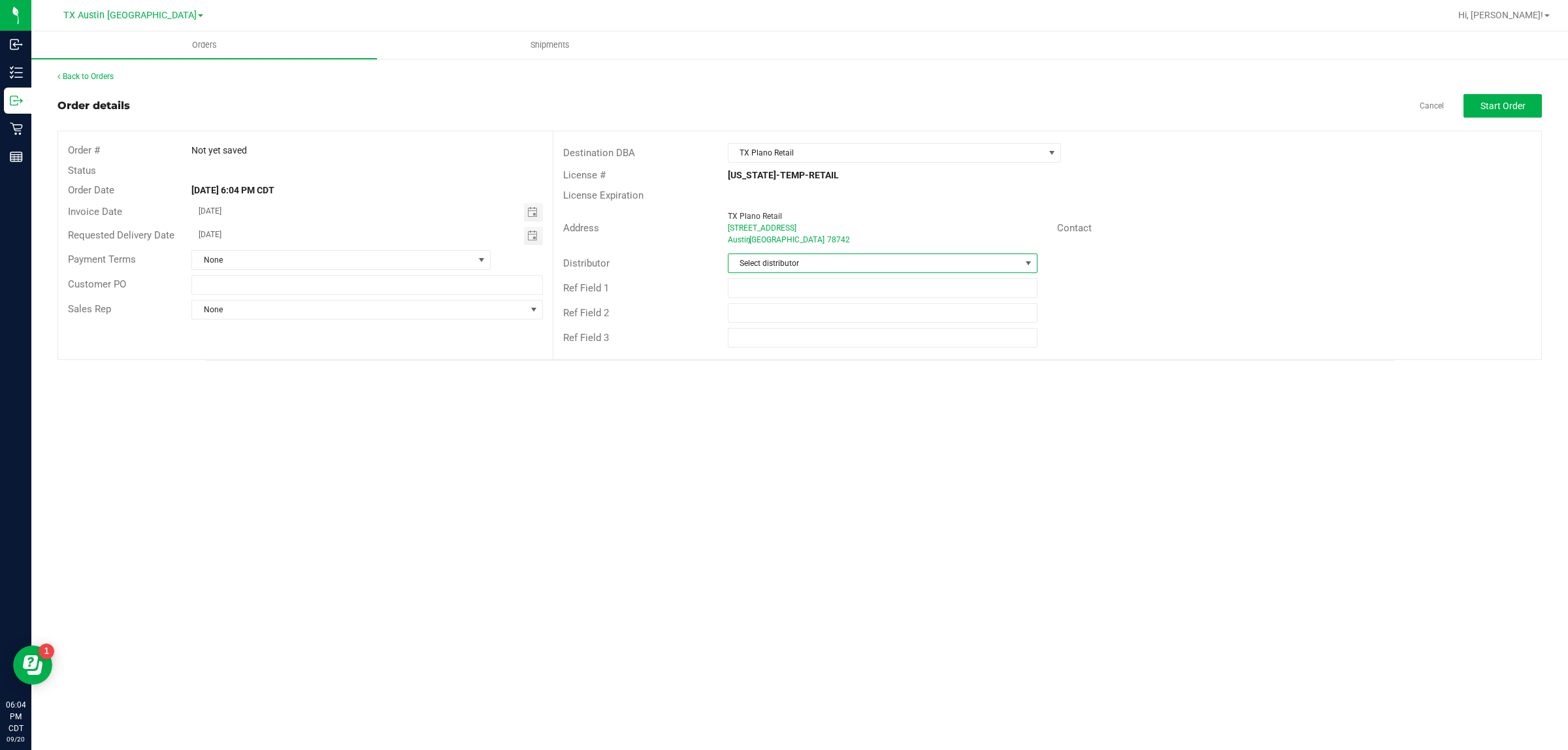
click at [764, 264] on span "Select distributor" at bounding box center [874, 263] width 292 height 19
type input "aus"
click at [764, 330] on li "Austin DC" at bounding box center [882, 320] width 308 height 22
click at [764, 117] on button "Start Order" at bounding box center [1503, 106] width 79 height 24
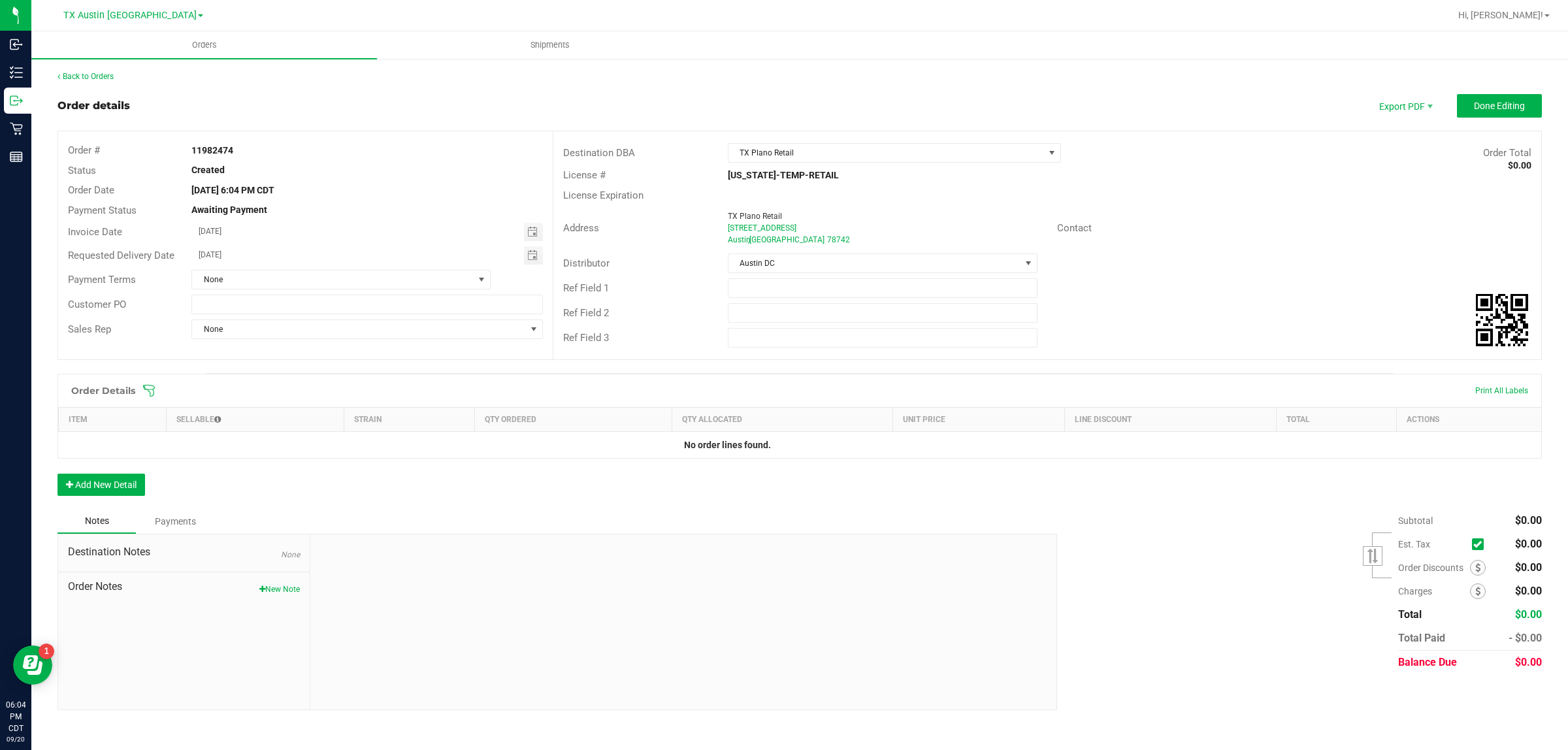
click at [150, 390] on icon at bounding box center [149, 391] width 12 height 12
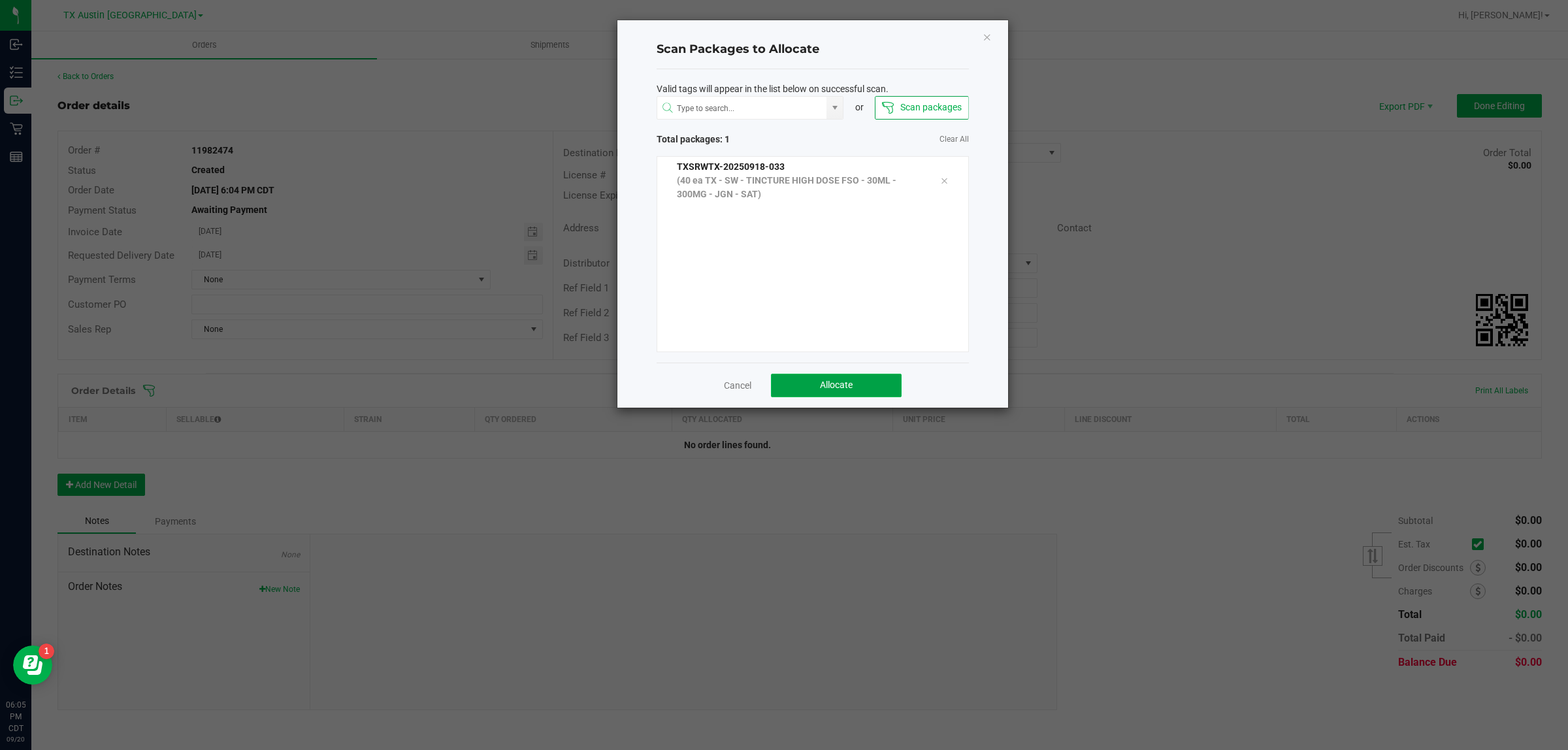
click at [764, 388] on button "Allocate" at bounding box center [836, 385] width 131 height 24
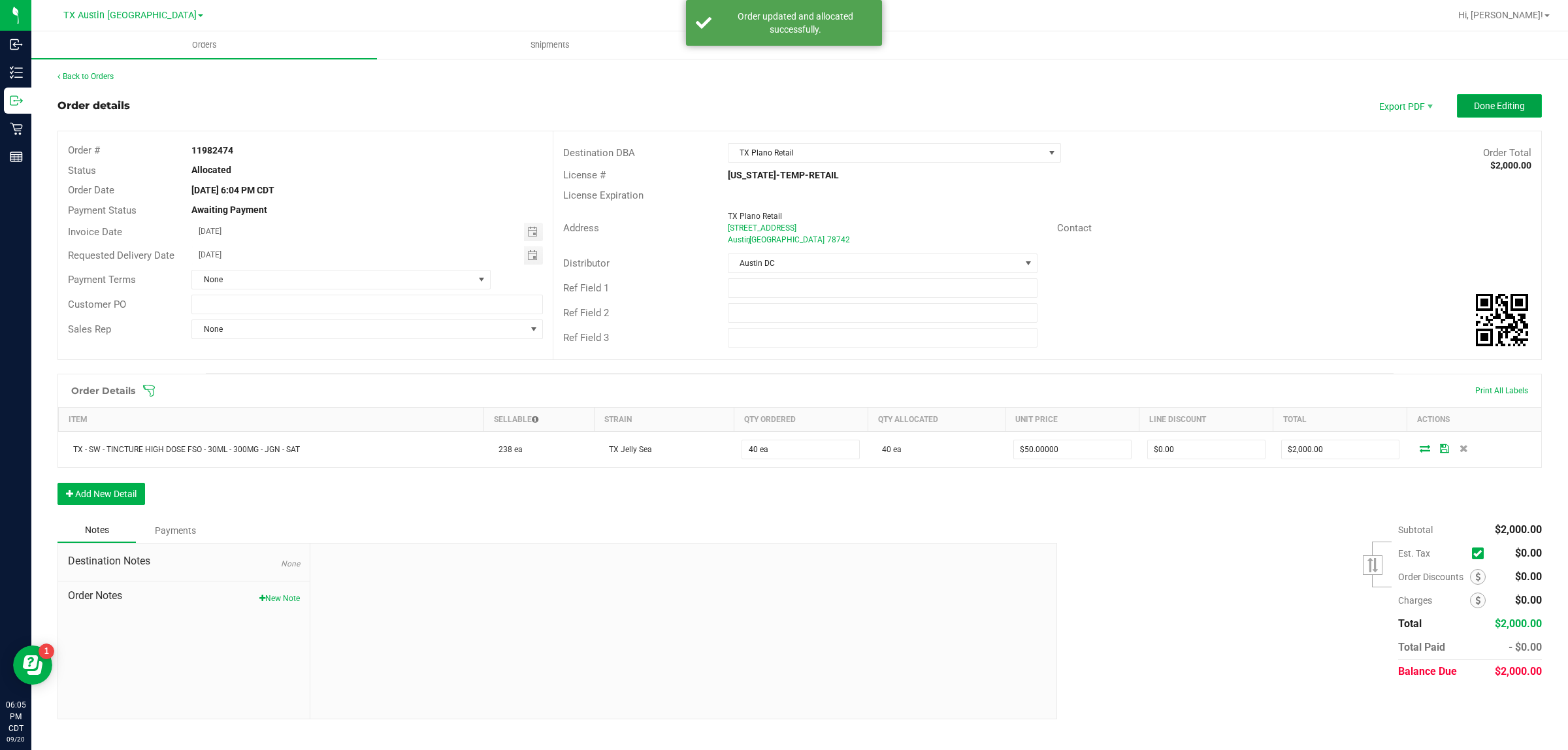
click at [764, 106] on span "Done Editing" at bounding box center [1499, 106] width 51 height 10
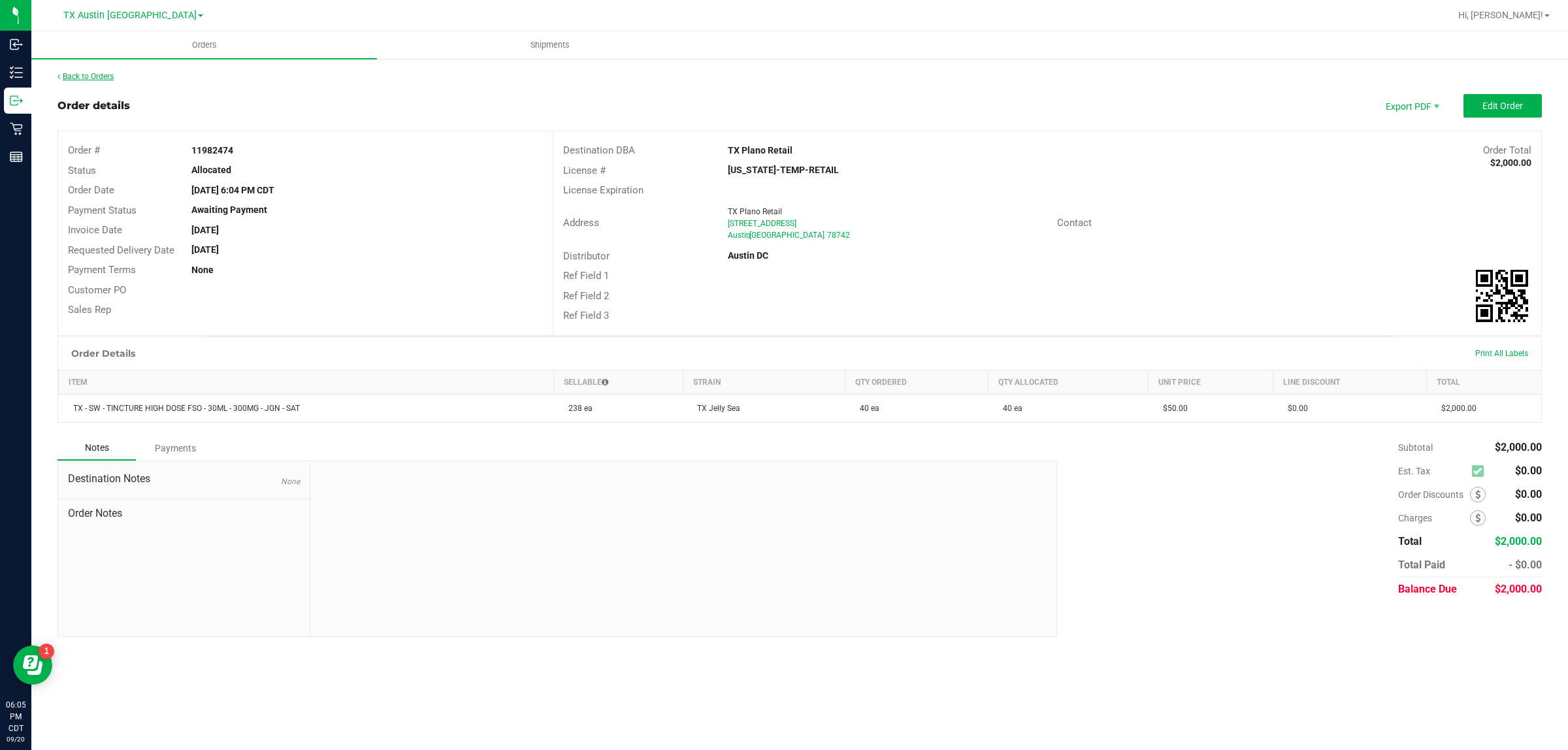
click at [99, 79] on link "Back to Orders" at bounding box center [85, 76] width 56 height 9
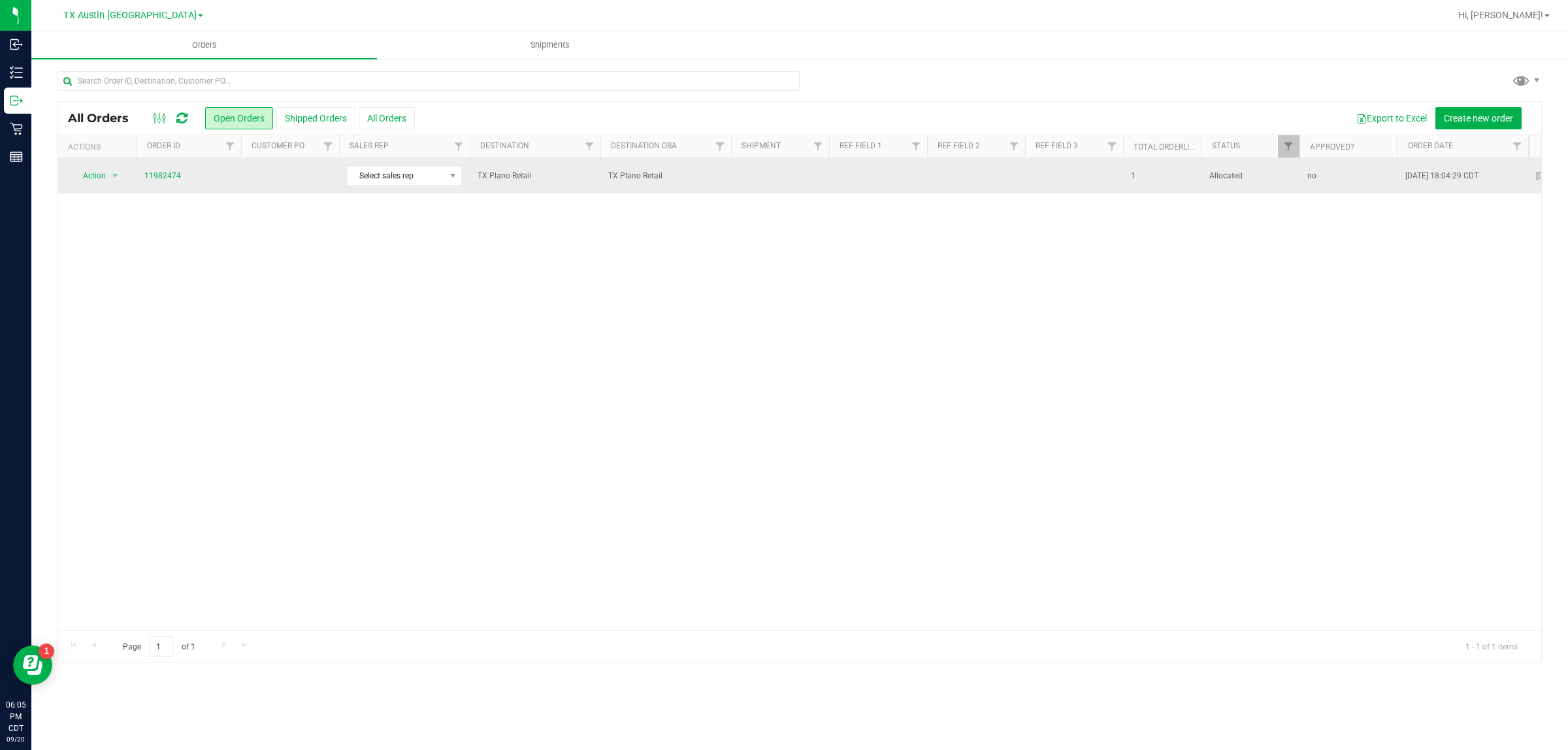
click at [296, 186] on td at bounding box center [290, 176] width 98 height 36
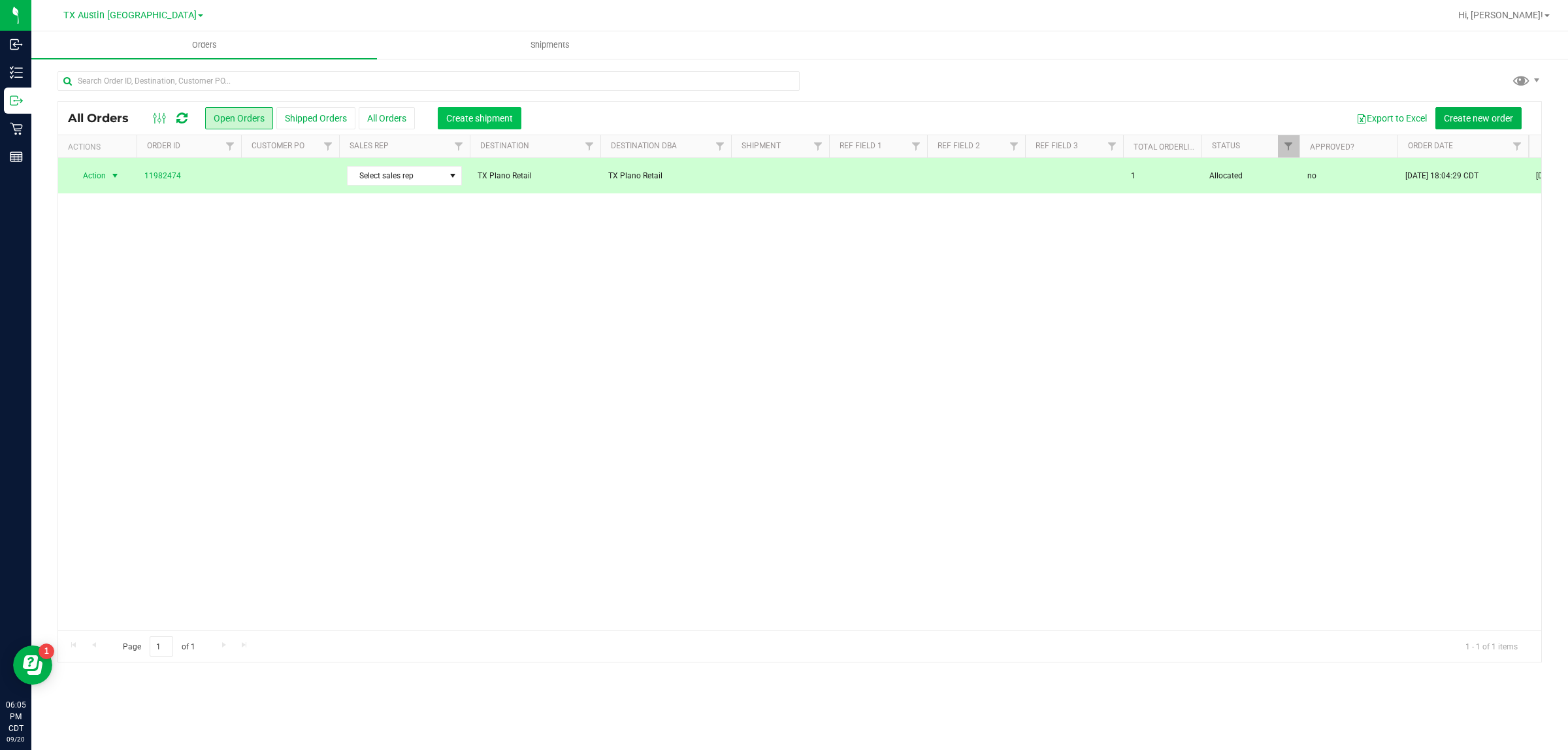
click at [467, 126] on button "Create shipment" at bounding box center [480, 118] width 84 height 22
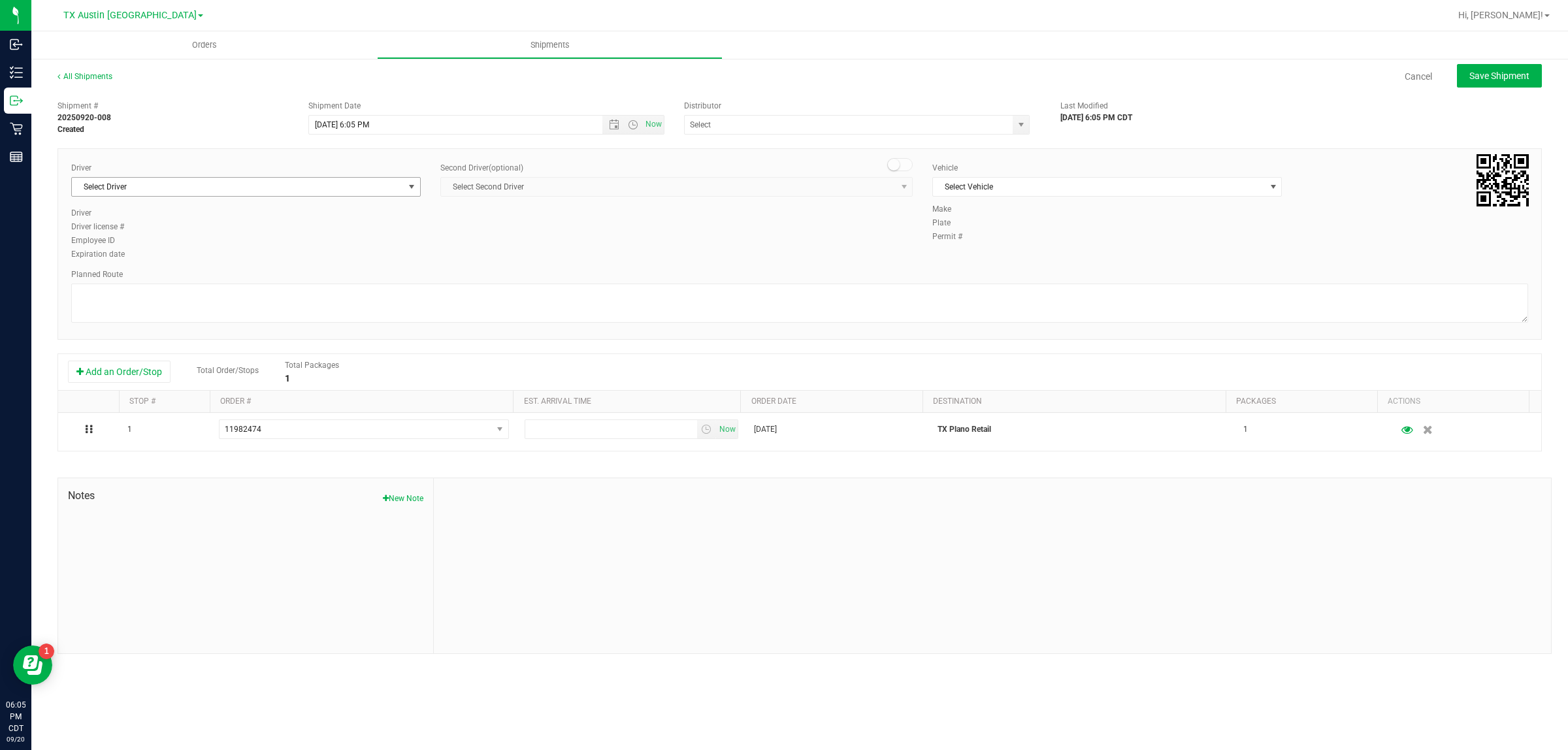
click at [298, 186] on span "Select Driver" at bounding box center [238, 186] width 332 height 19
click at [298, 239] on li "[PERSON_NAME]" at bounding box center [246, 241] width 348 height 19
type input "bat"
click at [764, 193] on span "Select Vehicle" at bounding box center [1098, 186] width 332 height 19
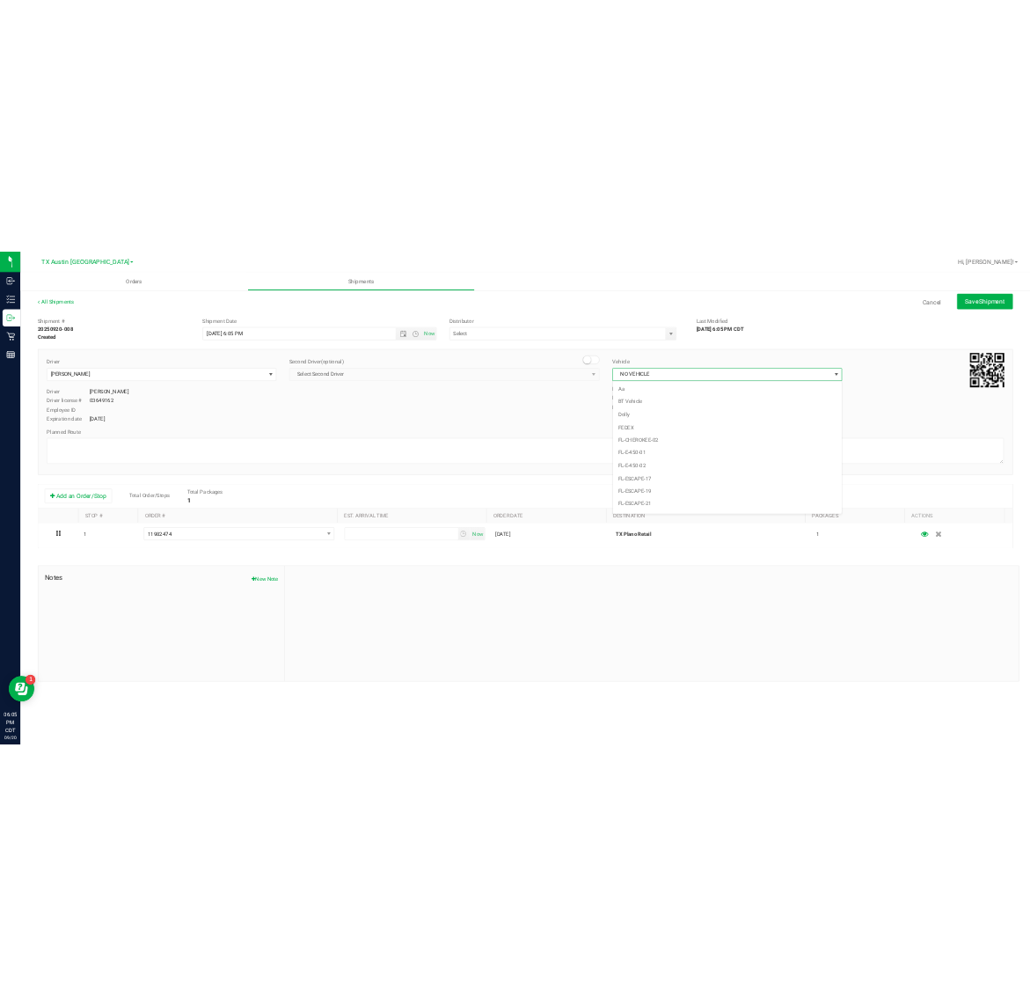
scroll to position [1171, 0]
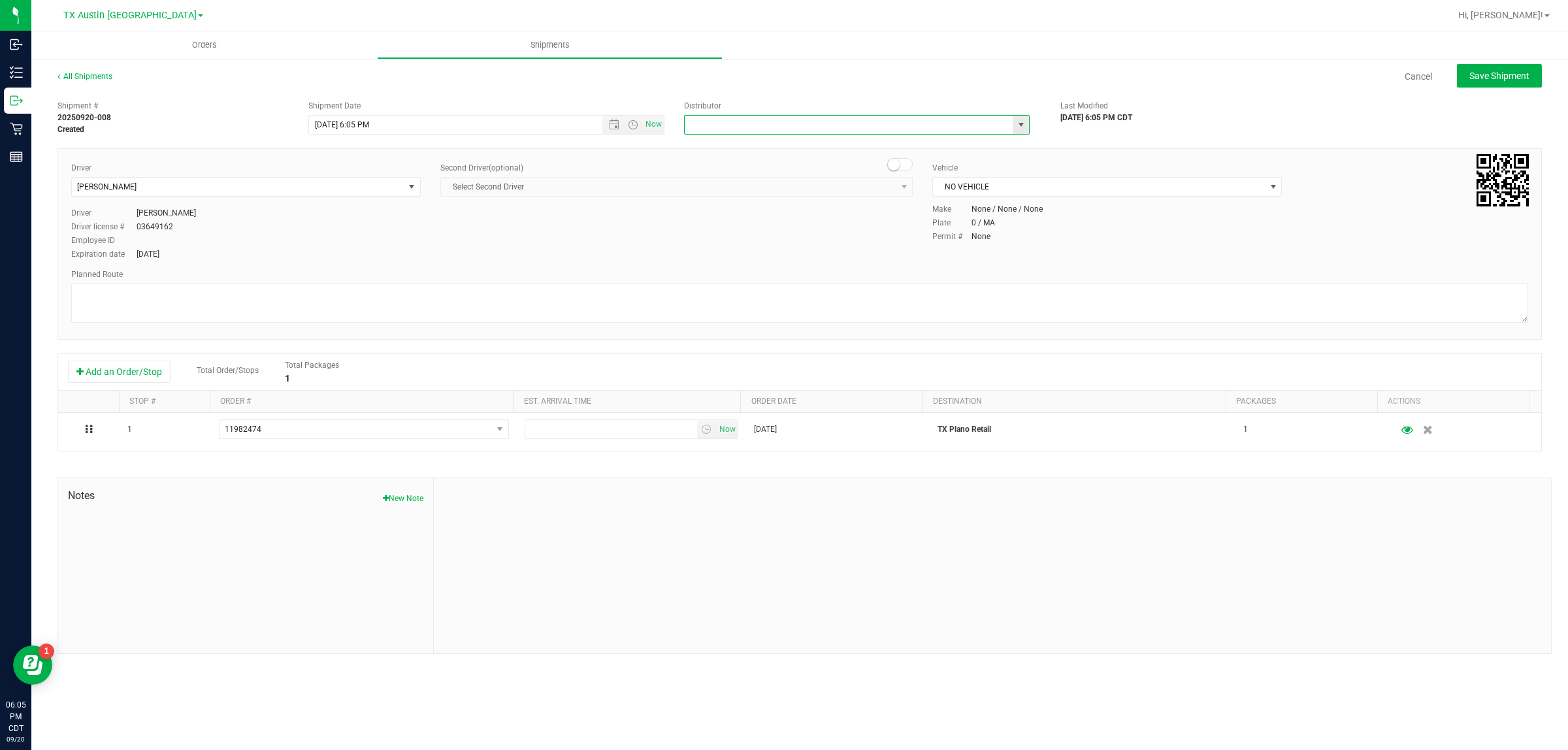
click at [764, 125] on input "text" at bounding box center [843, 125] width 318 height 19
click at [764, 146] on li "Austin DC" at bounding box center [857, 147] width 344 height 19
type input "Austin DC"
click at [650, 126] on span "Now" at bounding box center [654, 125] width 22 height 19
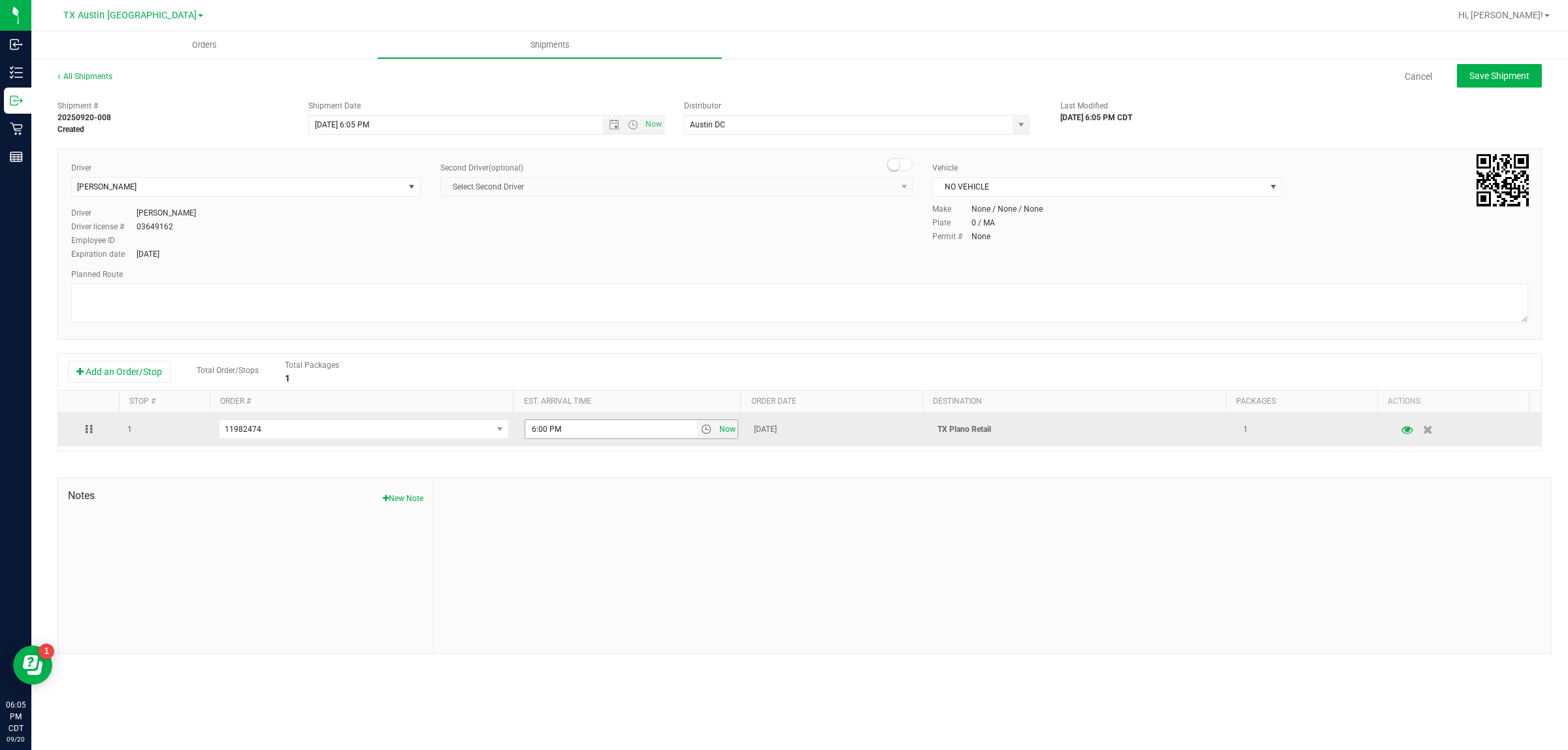
click at [716, 435] on span "Now" at bounding box center [728, 430] width 22 height 19
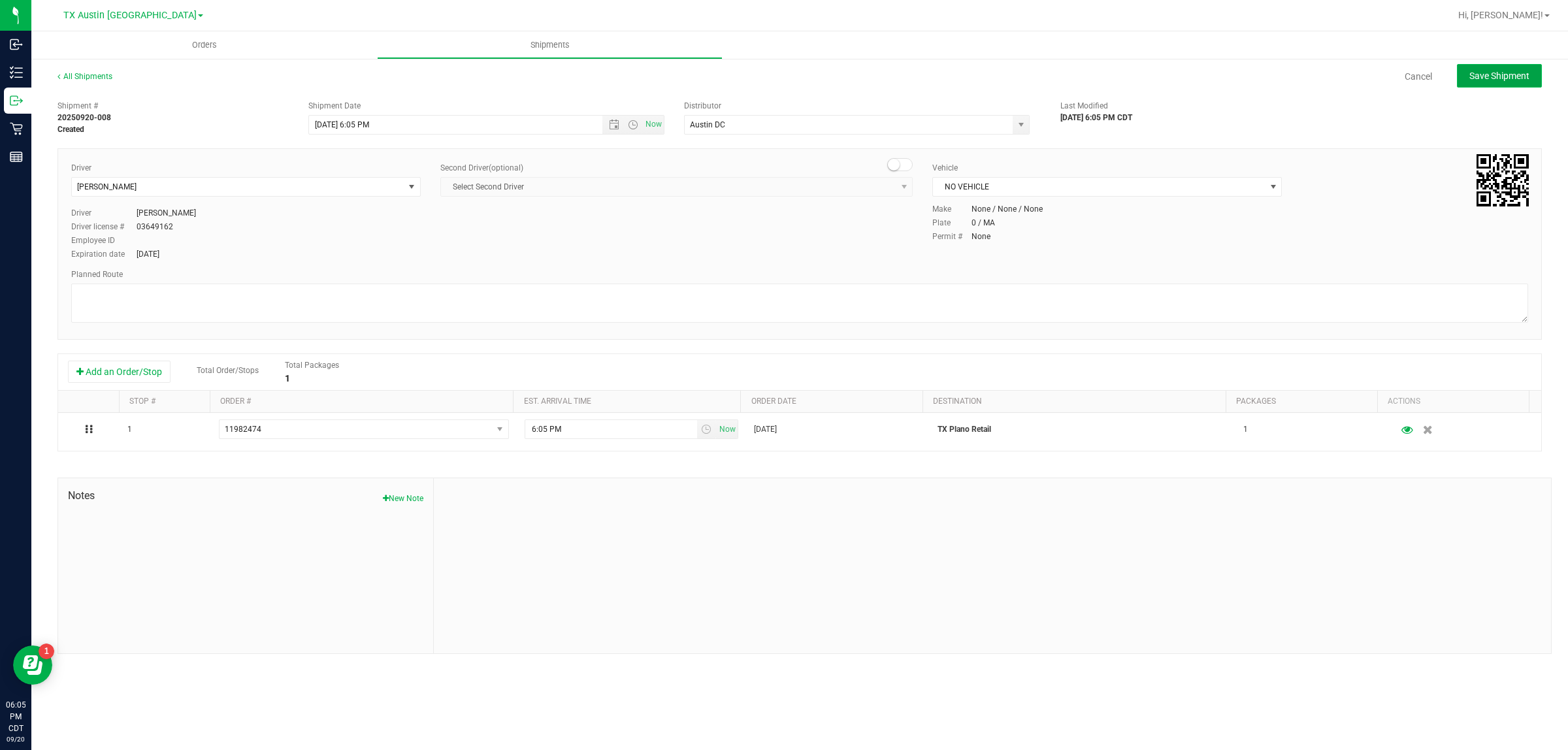
click at [764, 72] on span "Save Shipment" at bounding box center [1499, 76] width 60 height 10
type input "[DATE] 11:05 PM"
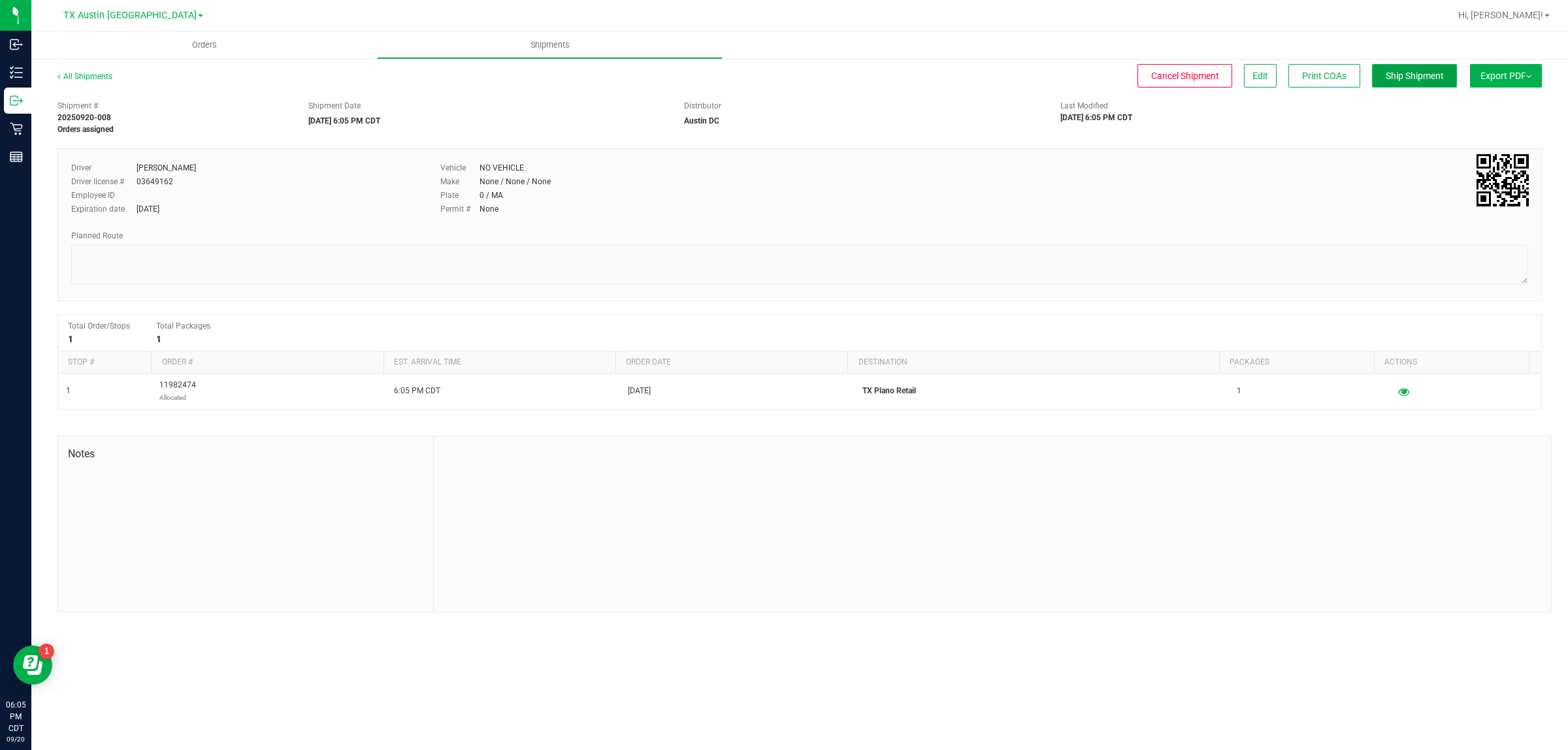
click at [764, 85] on button "Ship Shipment" at bounding box center [1414, 76] width 85 height 24
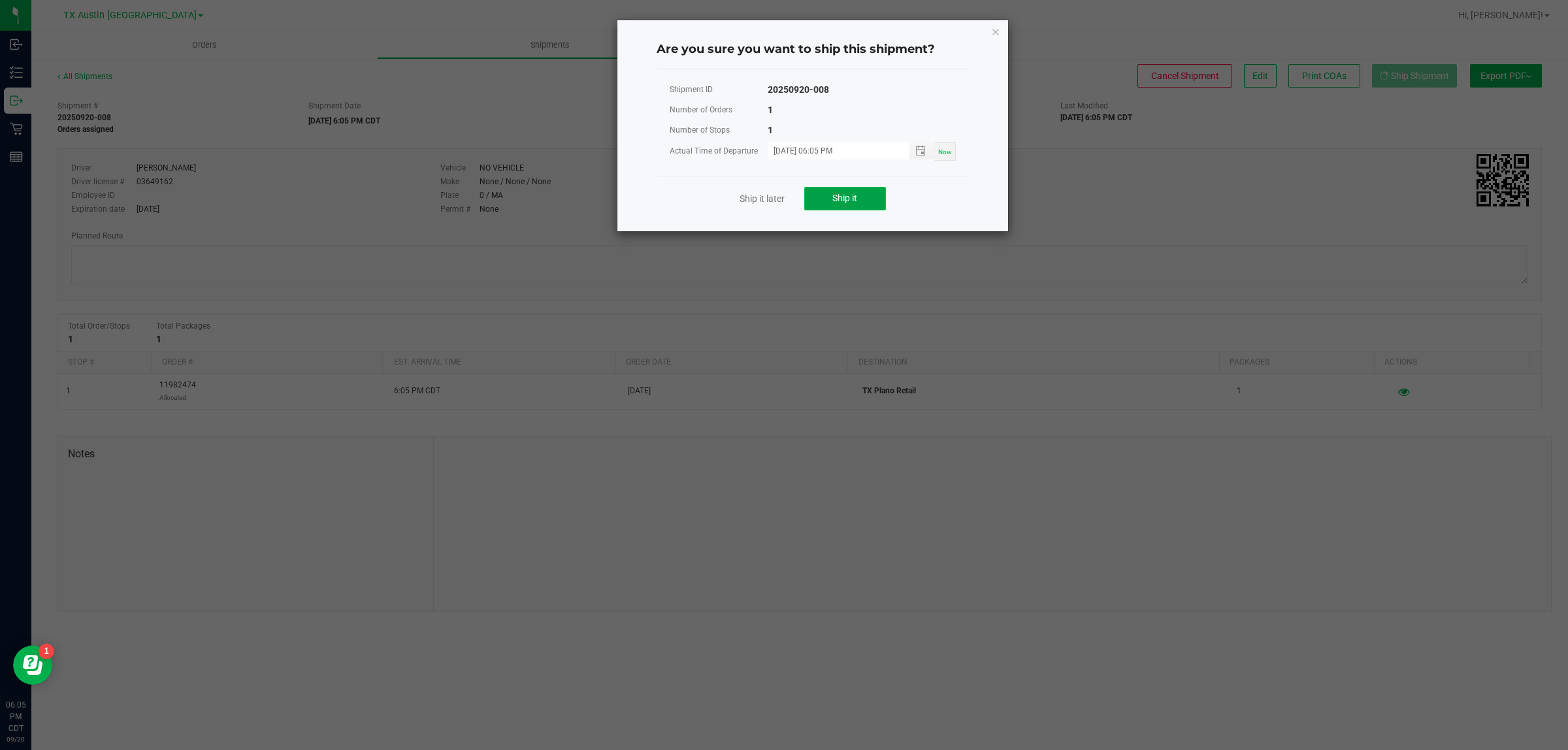
click at [764, 201] on span "Ship it" at bounding box center [844, 198] width 24 height 10
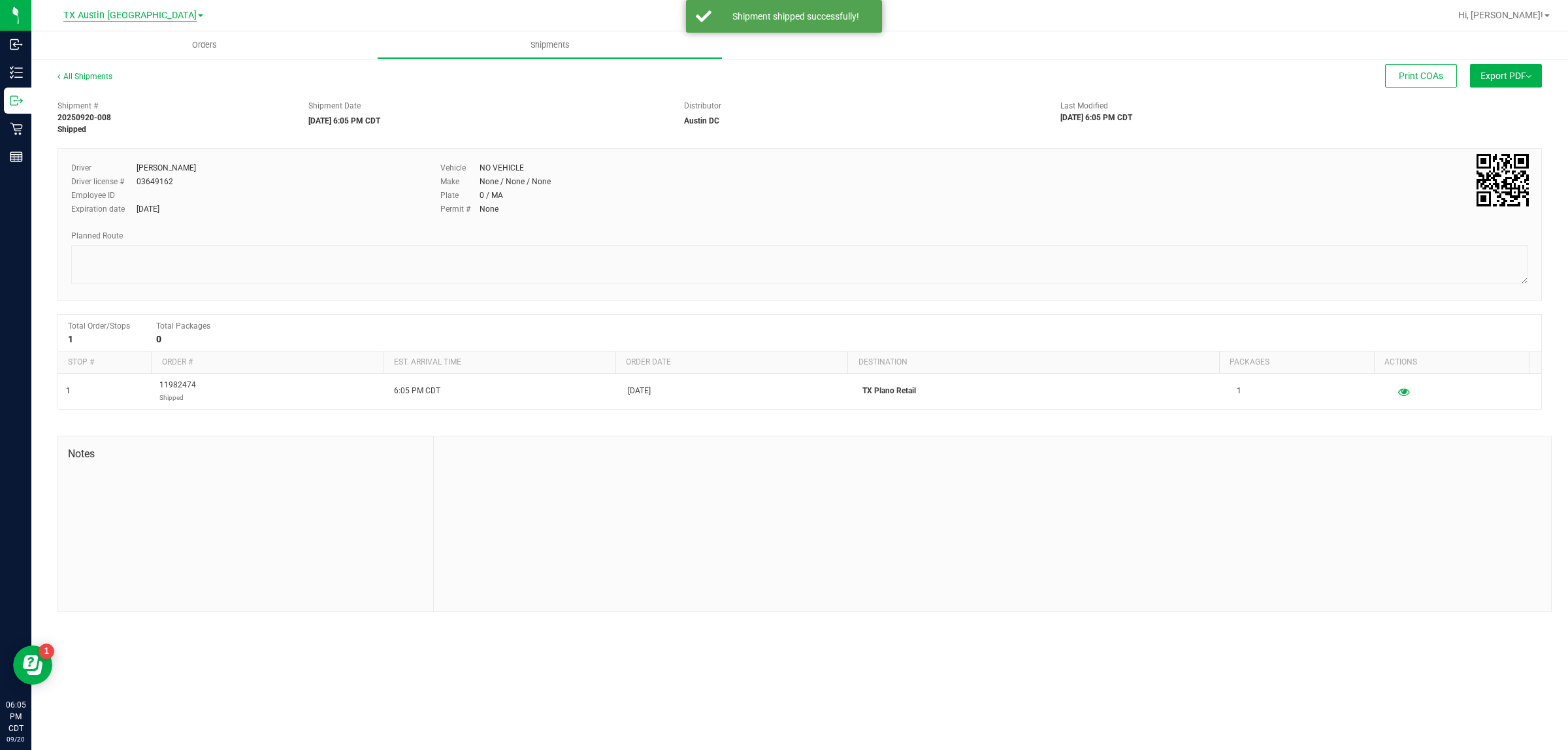
click at [137, 13] on span "TX Austin [GEOGRAPHIC_DATA]" at bounding box center [129, 16] width 133 height 12
click at [129, 65] on link "TX Plano Retail" at bounding box center [133, 64] width 191 height 18
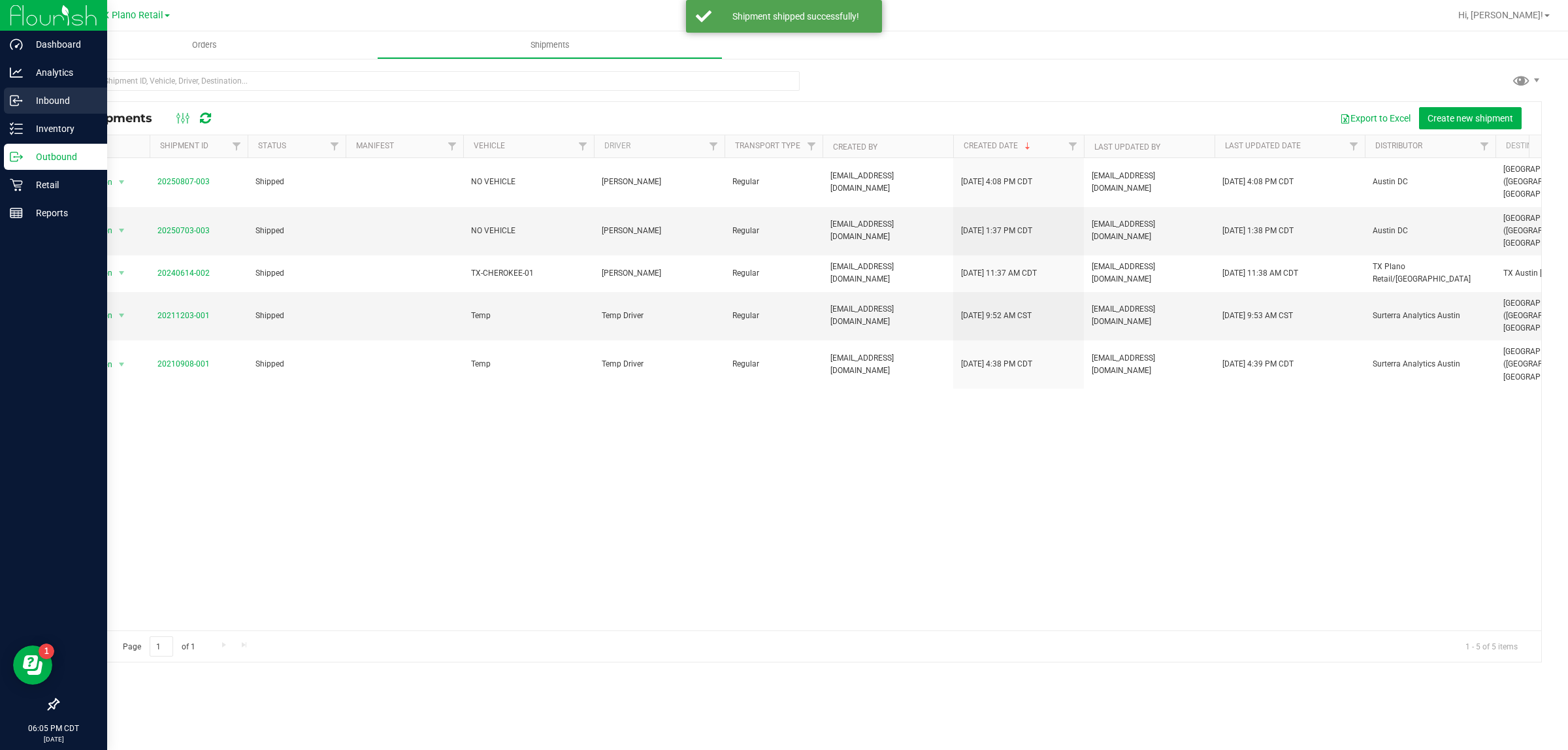
click at [49, 99] on p "Inbound" at bounding box center [62, 100] width 79 height 16
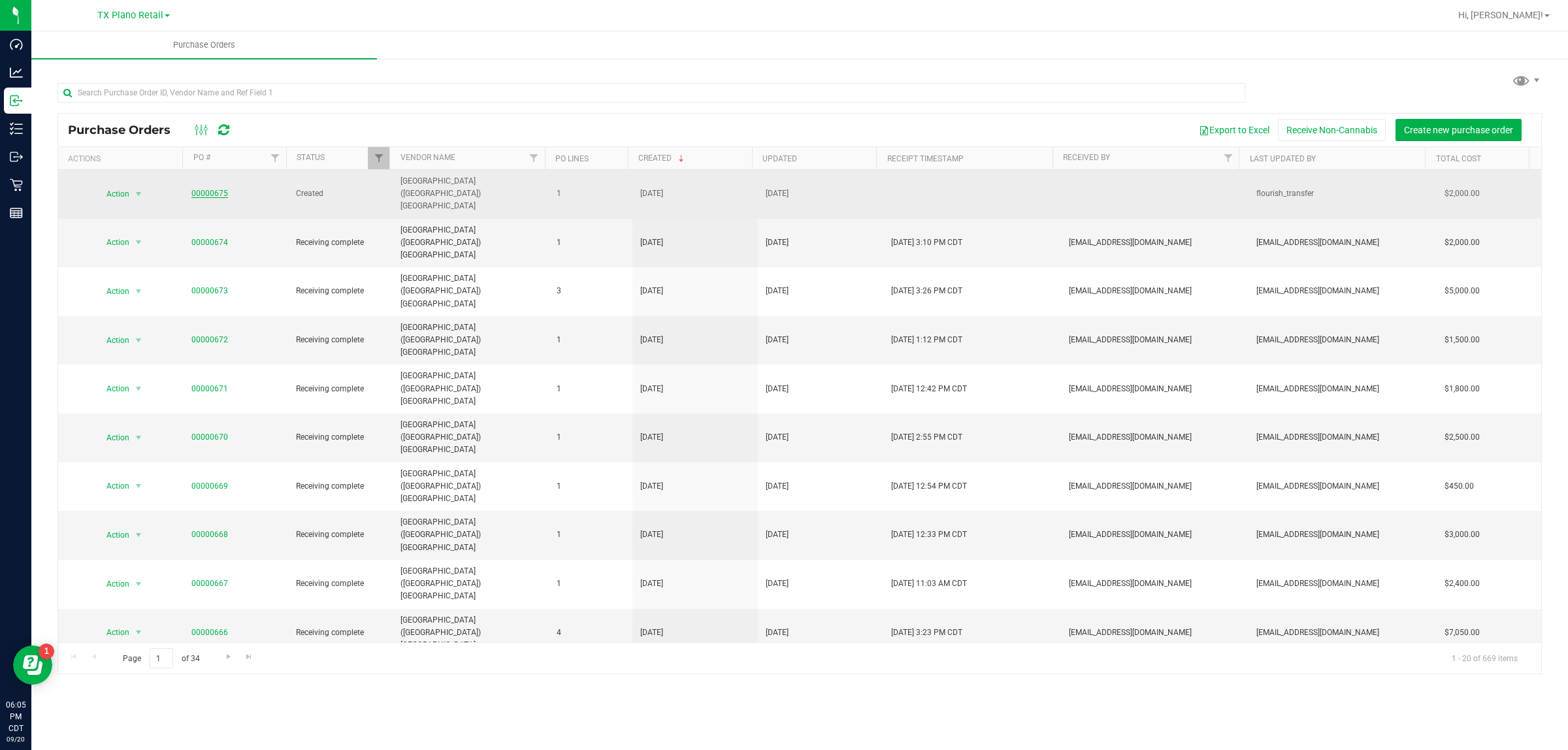
click at [208, 189] on link "00000675" at bounding box center [209, 193] width 36 height 9
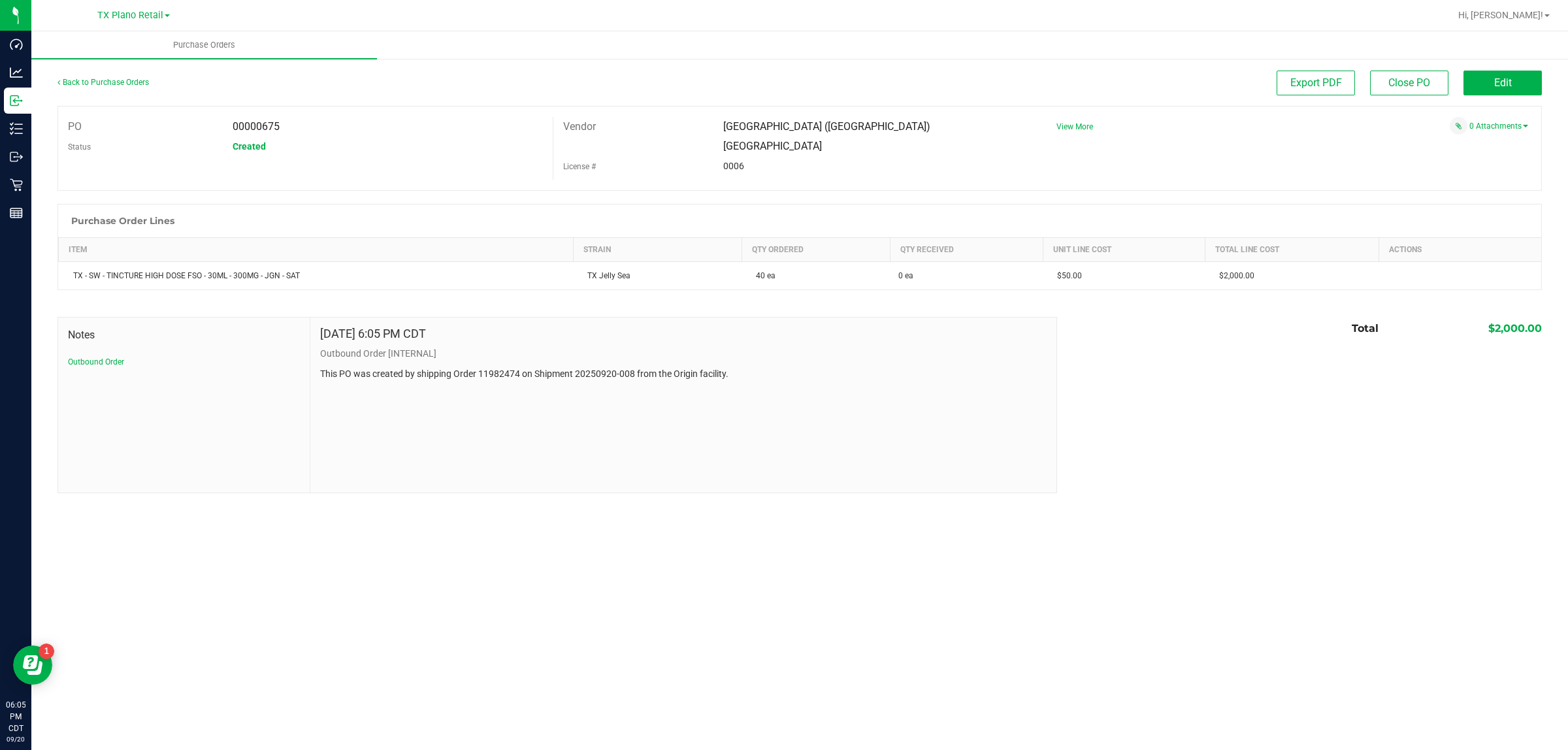
click at [764, 95] on div "Edit" at bounding box center [1503, 82] width 79 height 25
click at [764, 91] on button "Edit" at bounding box center [1503, 82] width 79 height 25
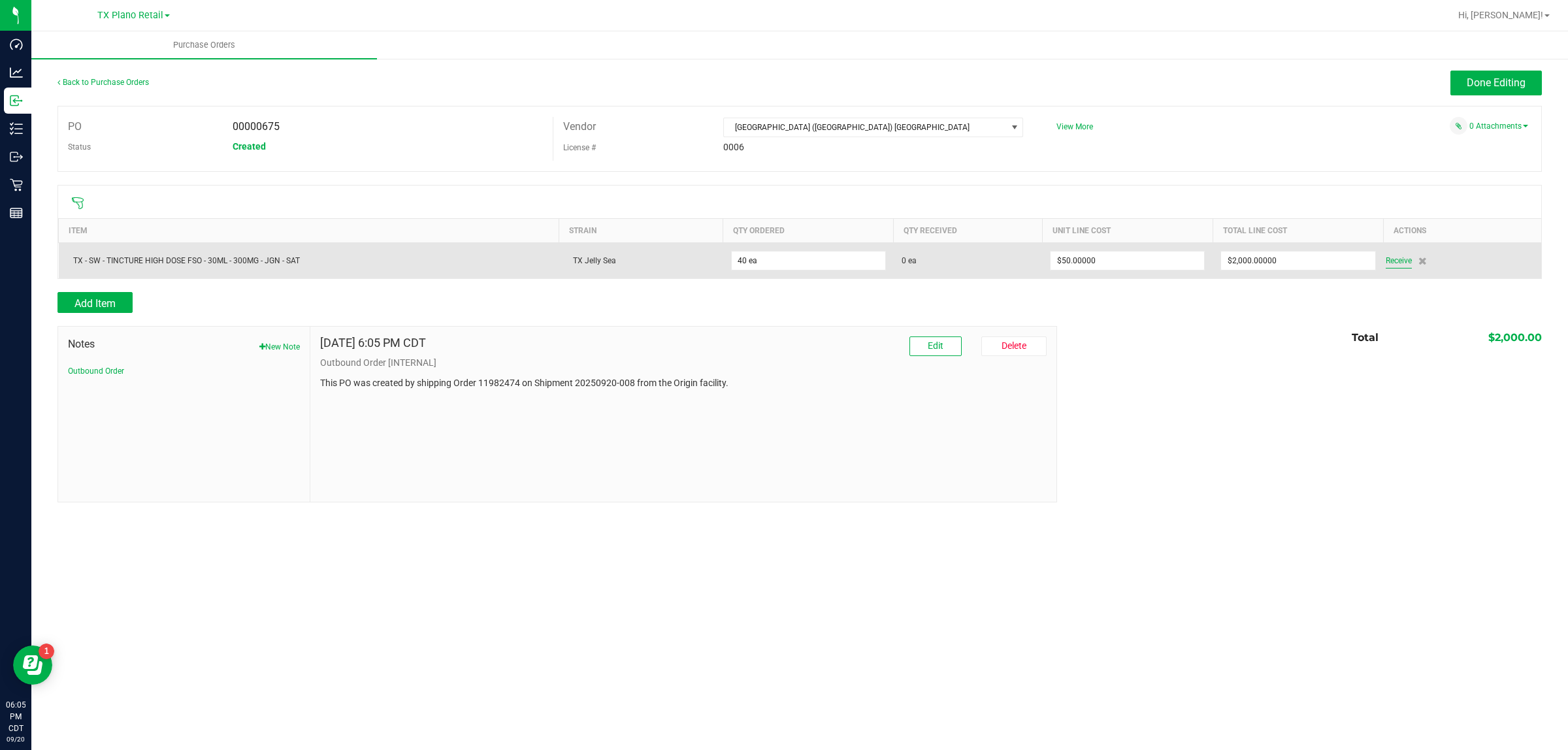
click at [764, 265] on span "Receive" at bounding box center [1398, 261] width 26 height 16
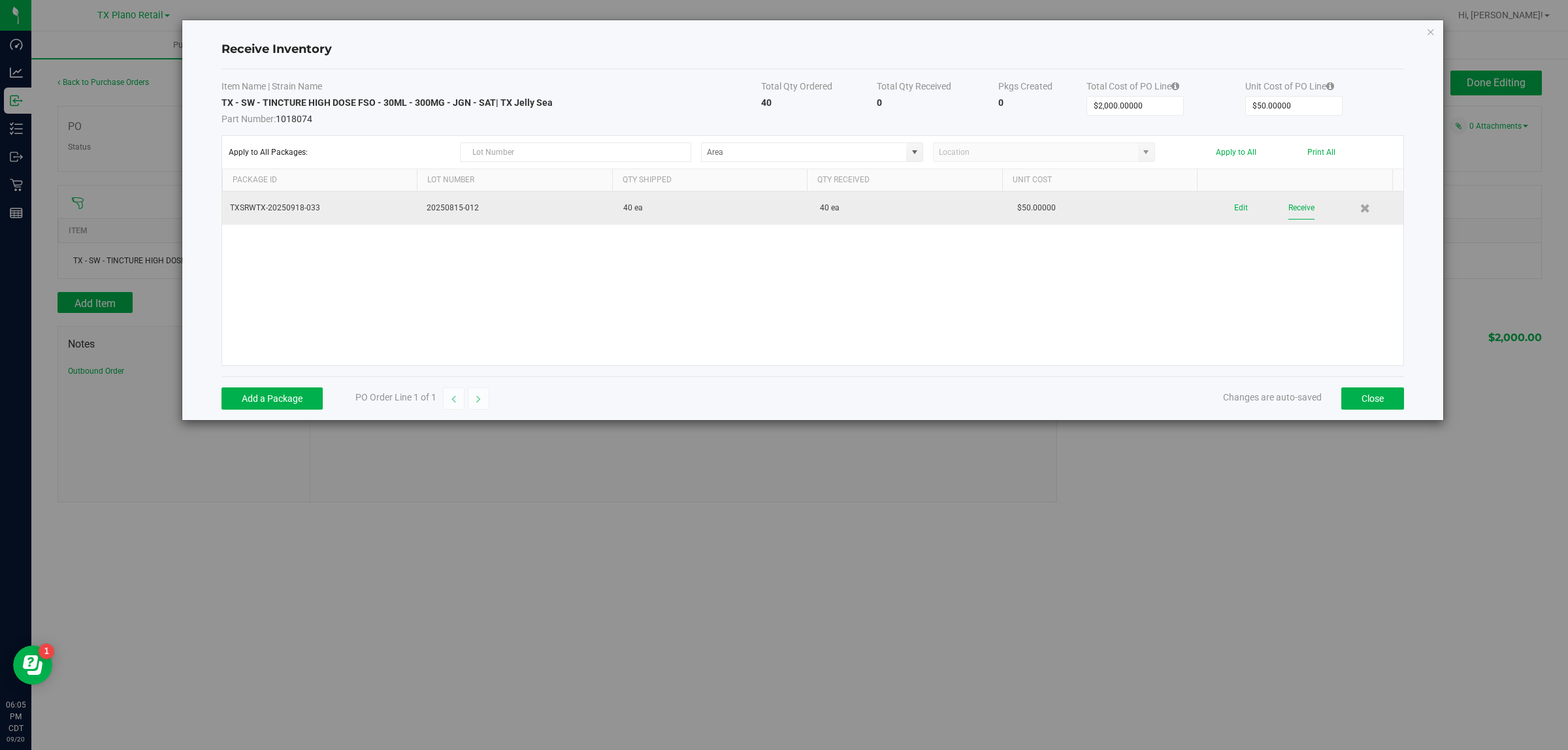
click at [764, 208] on button "Receive" at bounding box center [1301, 208] width 26 height 23
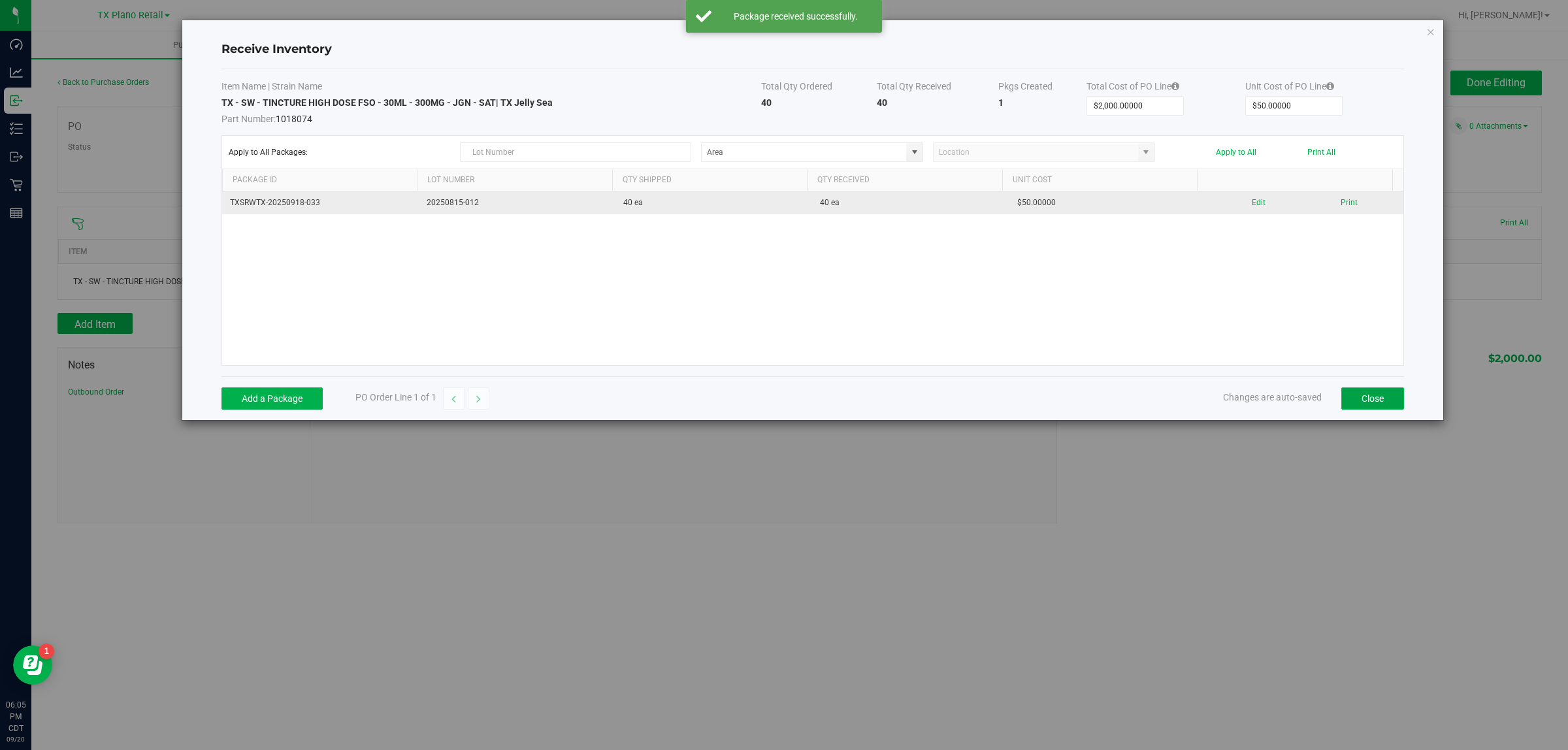
click at [764, 399] on button "Close" at bounding box center [1372, 399] width 62 height 22
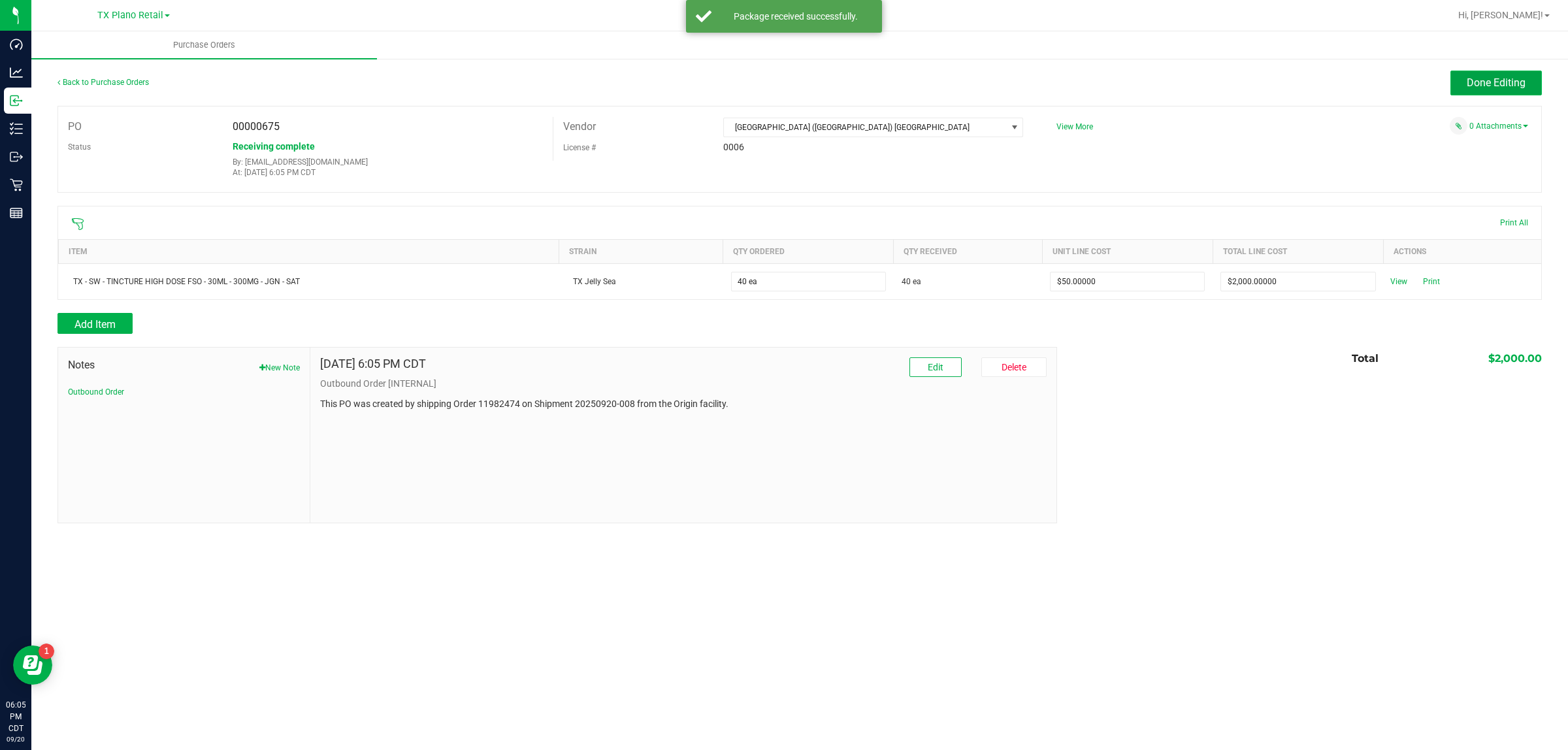
click at [764, 82] on span "Done Editing" at bounding box center [1495, 82] width 59 height 13
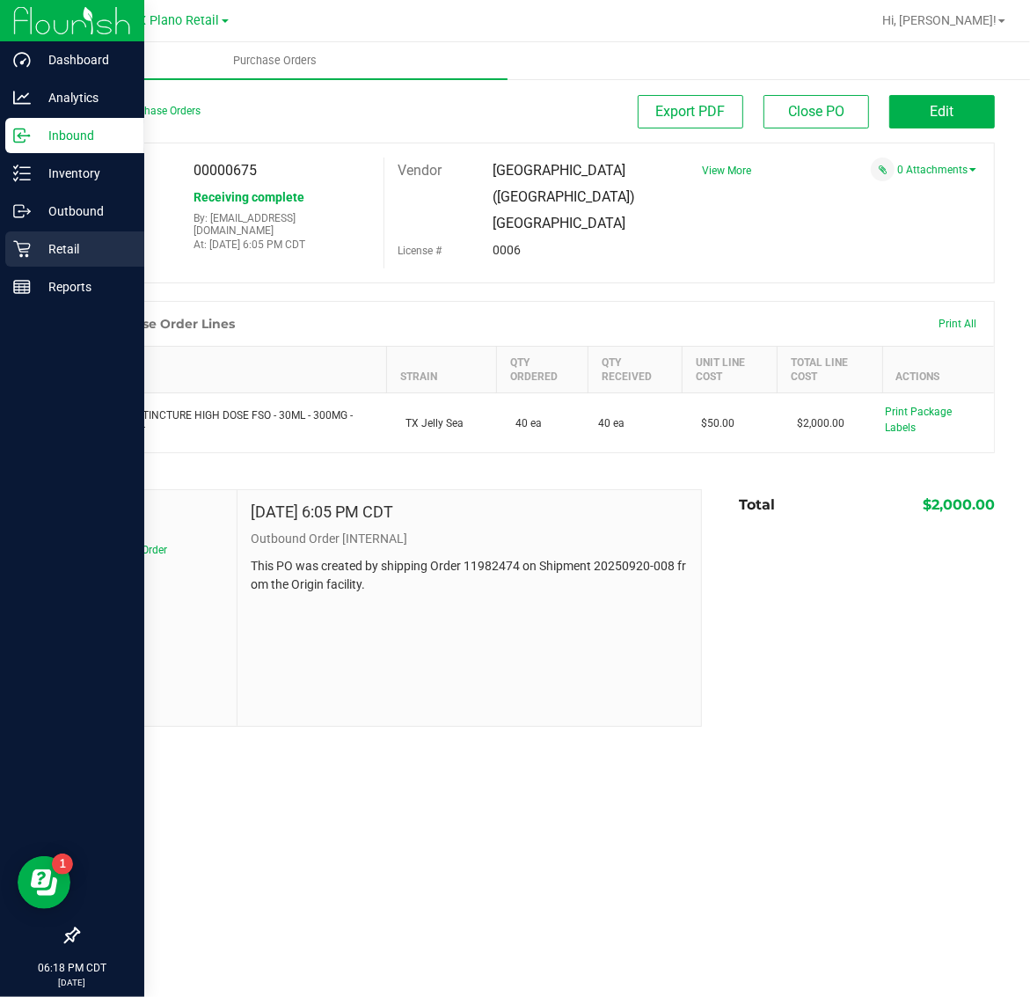
click at [38, 238] on p "Retail" at bounding box center [84, 248] width 106 height 21
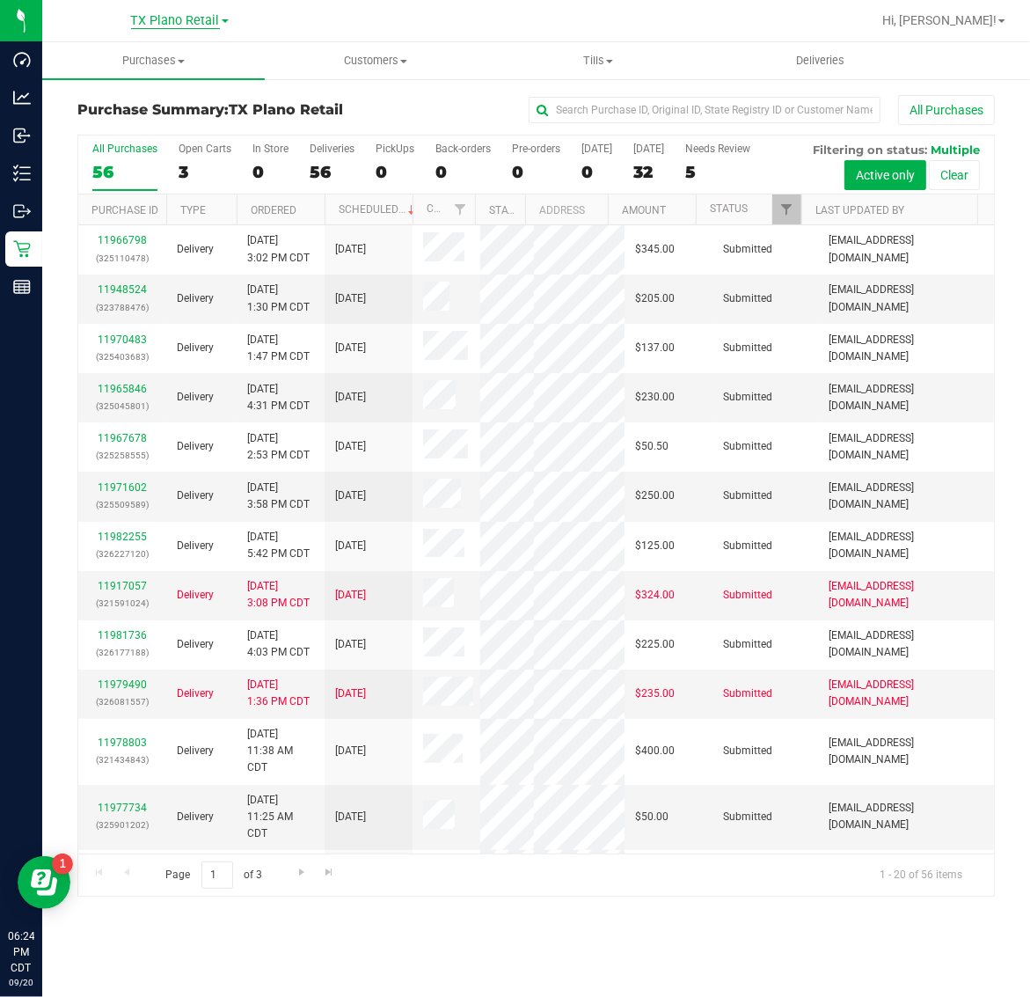
click at [185, 16] on span "TX Plano Retail" at bounding box center [175, 21] width 89 height 16
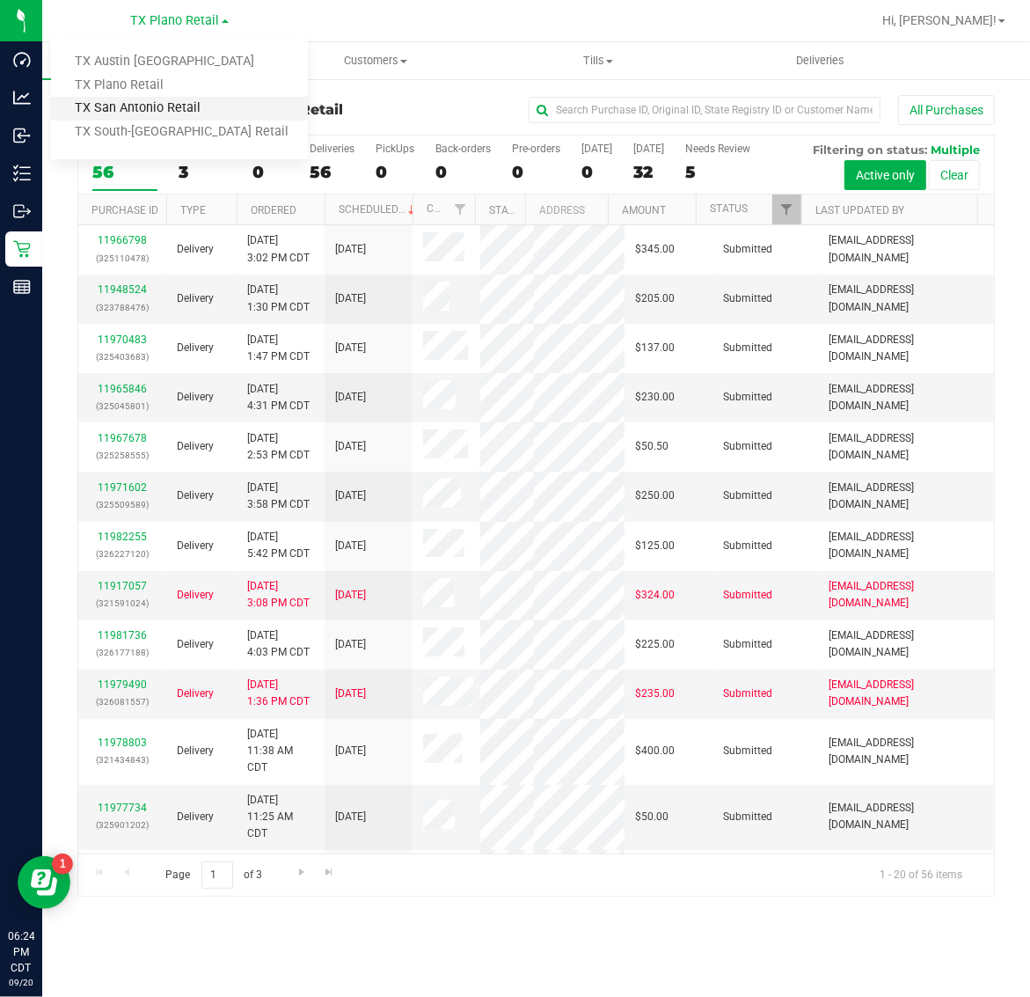
click at [173, 106] on link "TX San Antonio Retail" at bounding box center [179, 109] width 257 height 24
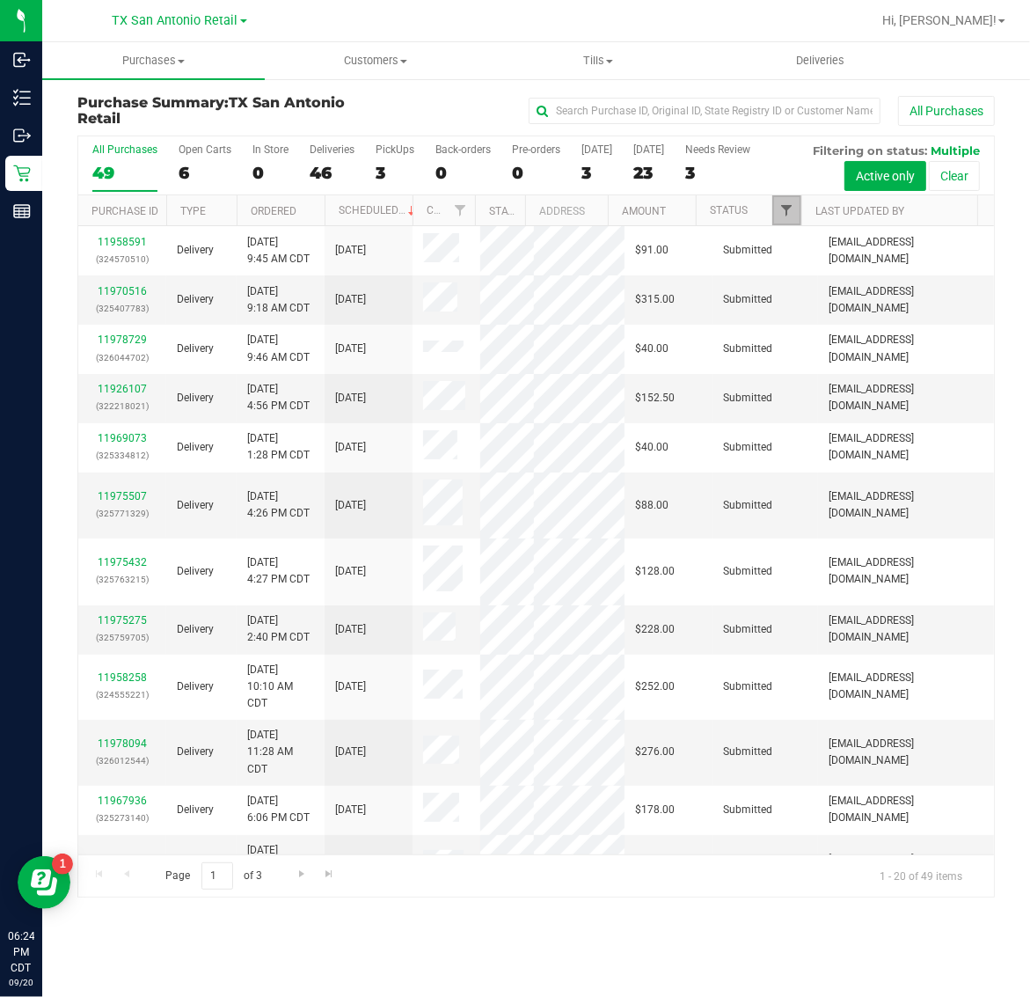
click at [785, 217] on span "Filter" at bounding box center [787, 210] width 14 height 14
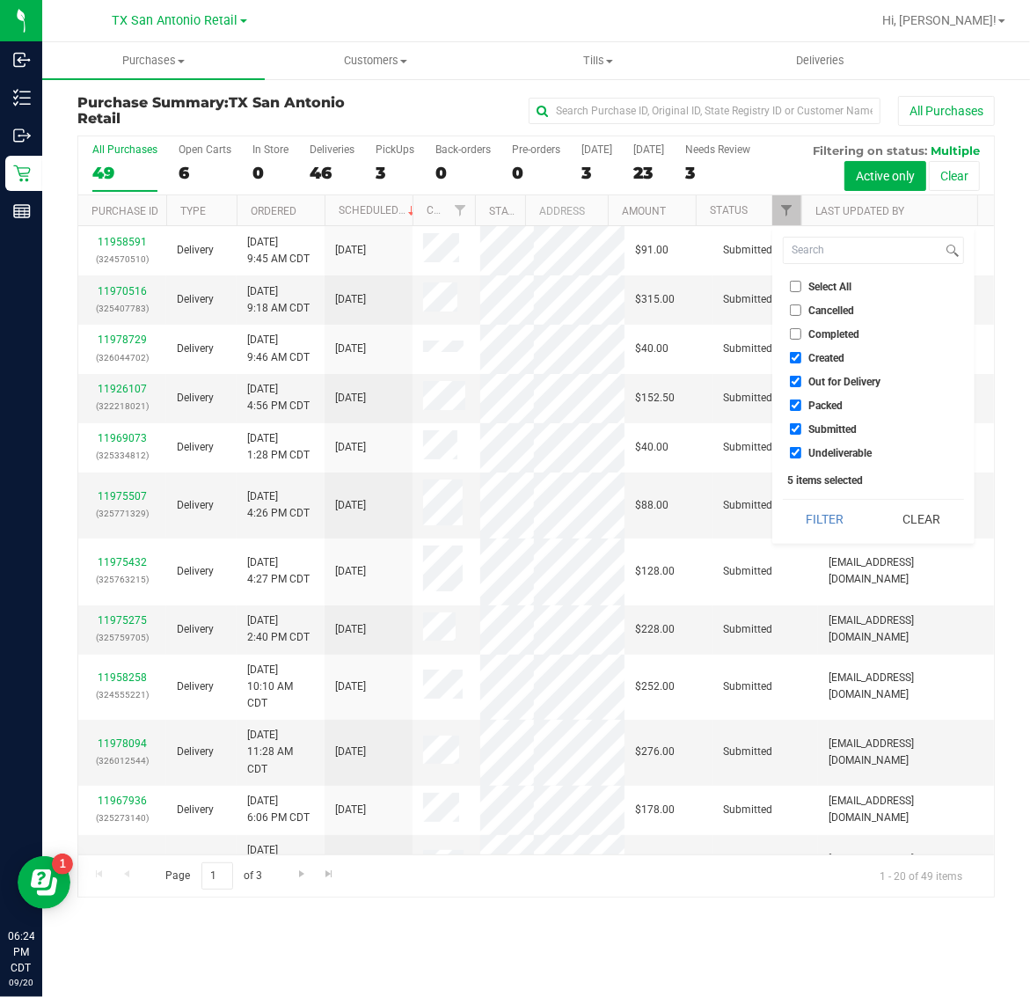
click at [830, 349] on li "Created" at bounding box center [873, 357] width 181 height 18
click at [821, 355] on span "Created" at bounding box center [828, 358] width 36 height 11
click at [802, 355] on input "Created" at bounding box center [795, 357] width 11 height 11
checkbox input "false"
click at [825, 401] on span "Packed" at bounding box center [827, 405] width 34 height 11
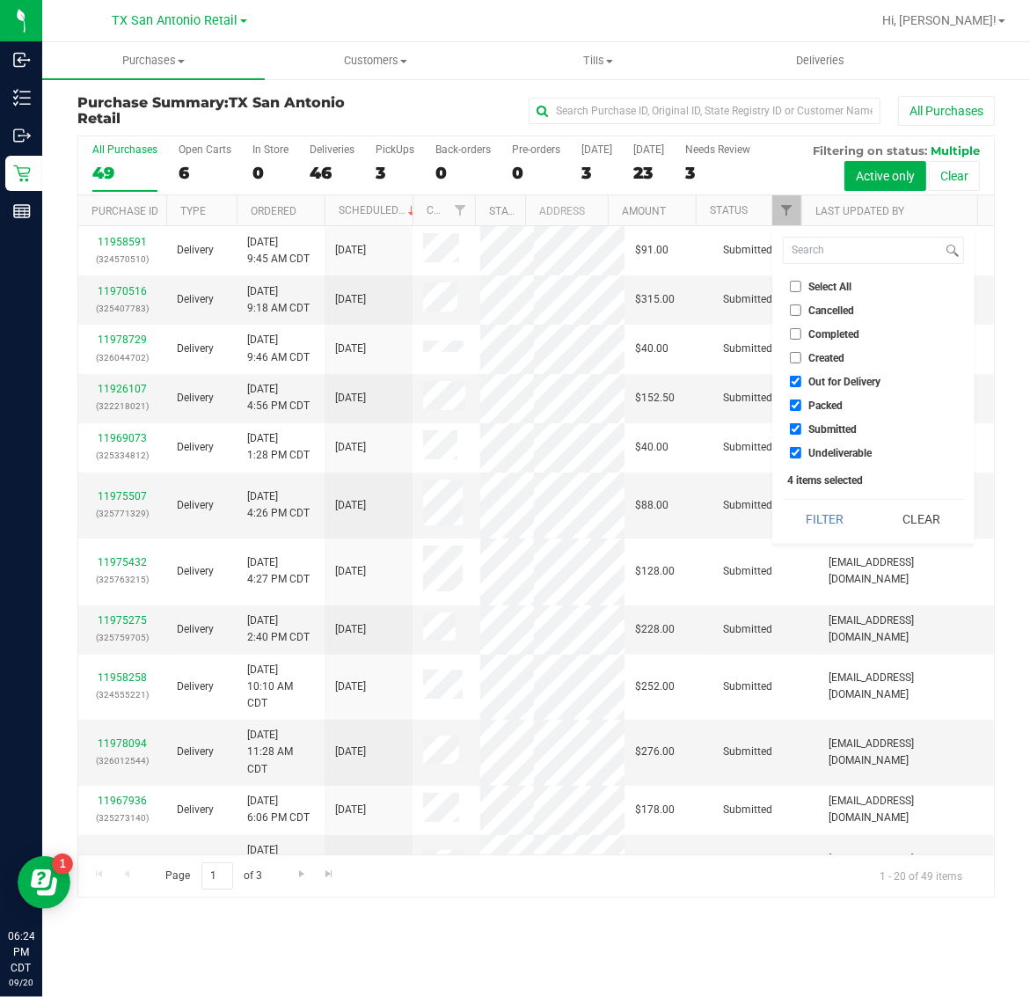
click at [802, 401] on input "Packed" at bounding box center [795, 404] width 11 height 11
checkbox input "false"
click at [825, 431] on span "Submitted" at bounding box center [834, 429] width 48 height 11
click at [802, 431] on input "Submitted" at bounding box center [795, 428] width 11 height 11
checkbox input "false"
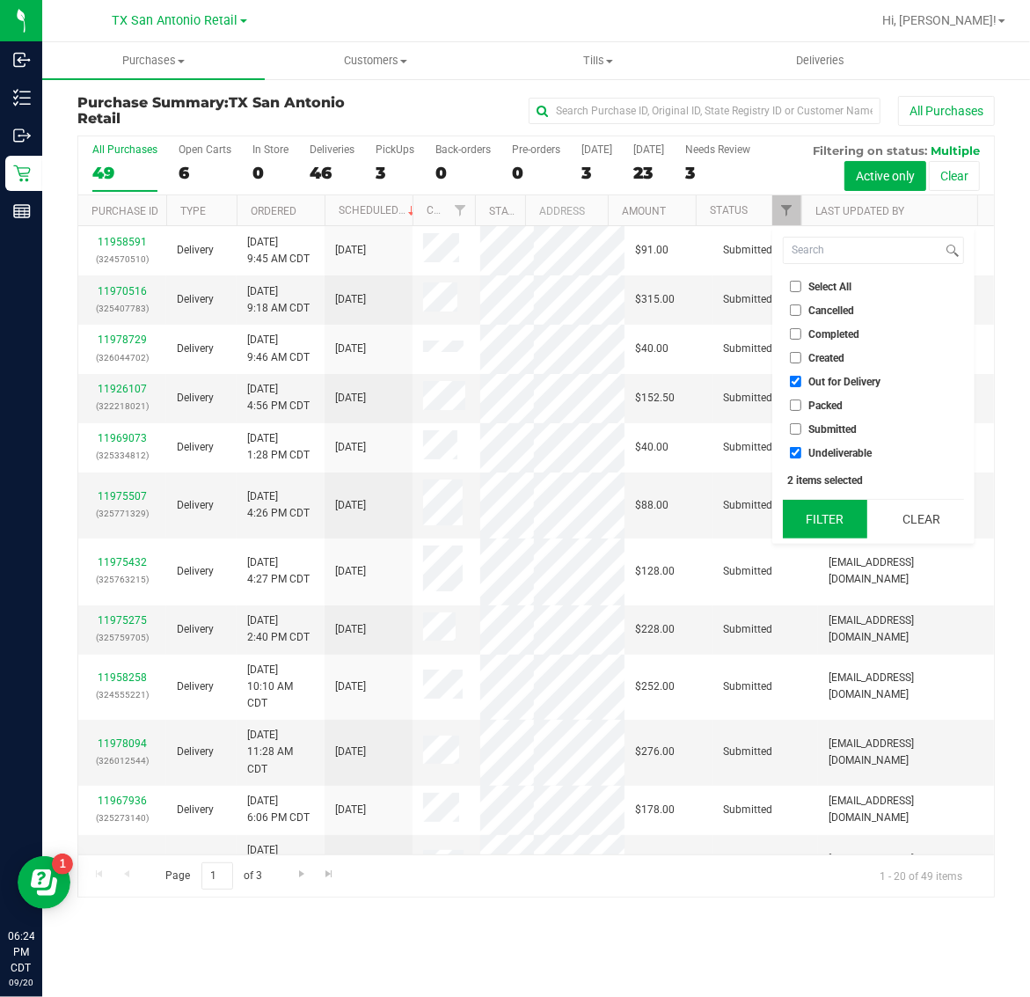
click at [815, 506] on button "Filter" at bounding box center [825, 519] width 84 height 39
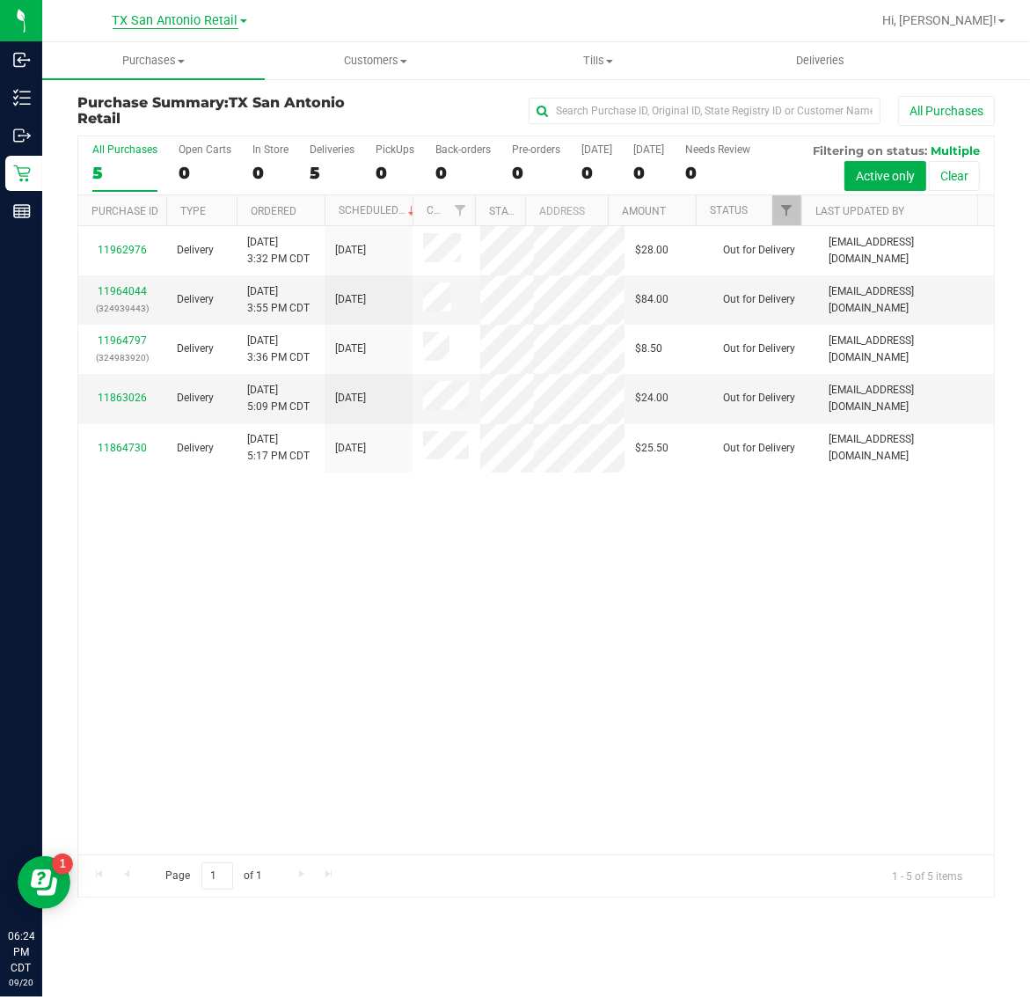
click at [191, 28] on span "TX San Antonio Retail" at bounding box center [176, 21] width 126 height 16
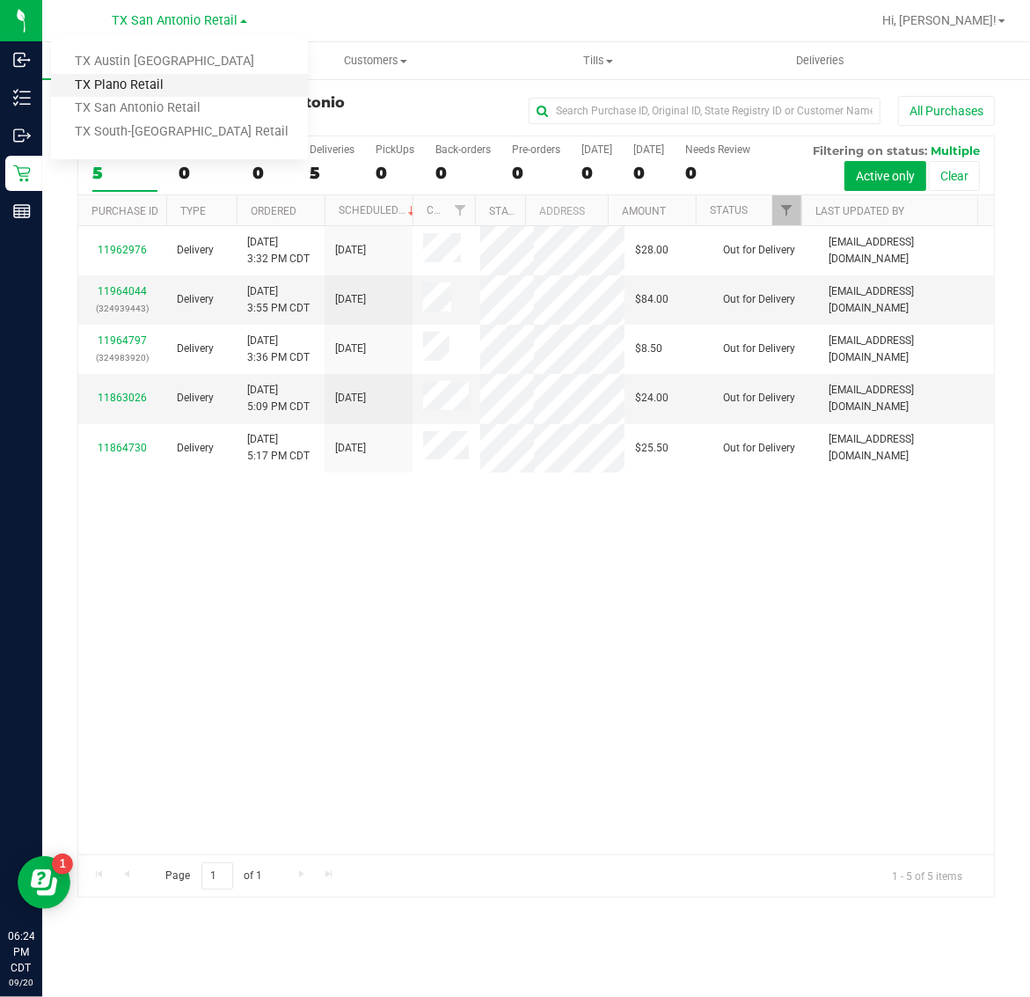
click at [167, 80] on link "TX Plano Retail" at bounding box center [179, 86] width 257 height 24
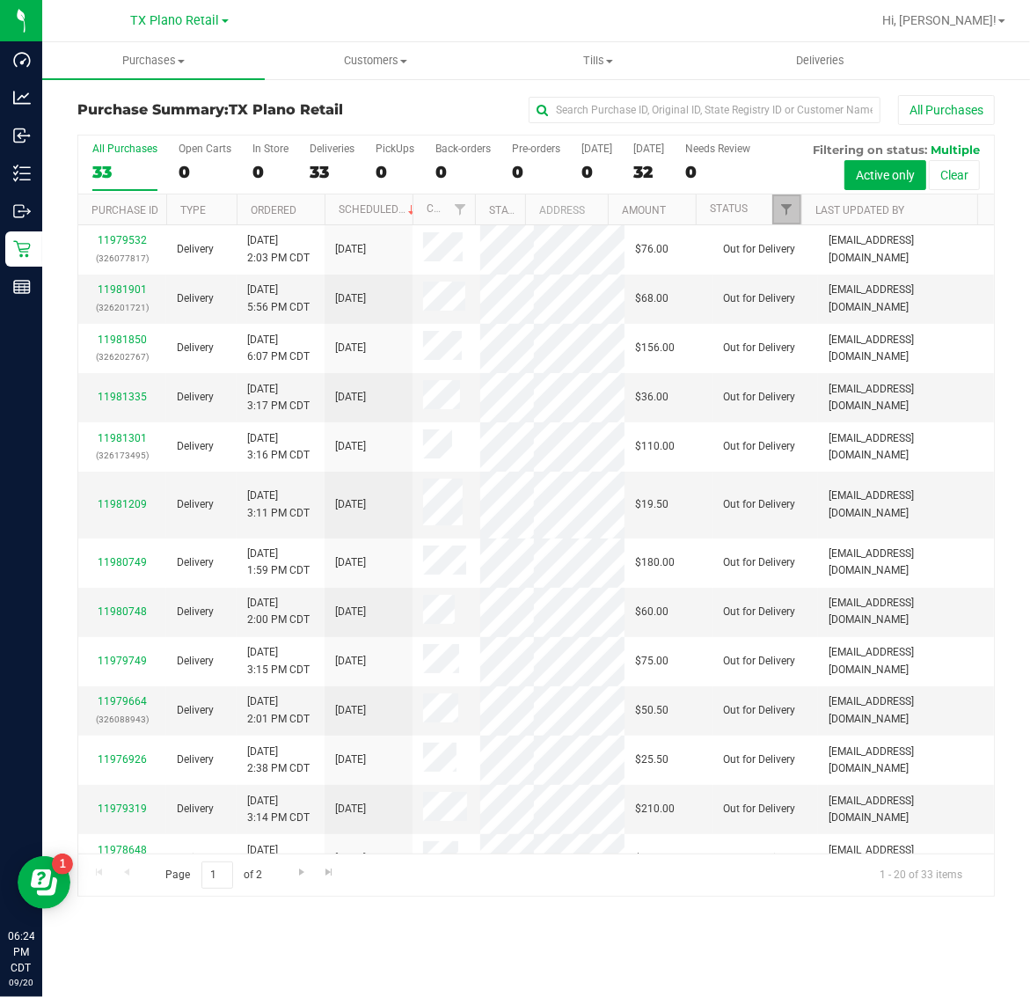
click at [776, 216] on link "Filter" at bounding box center [787, 209] width 29 height 30
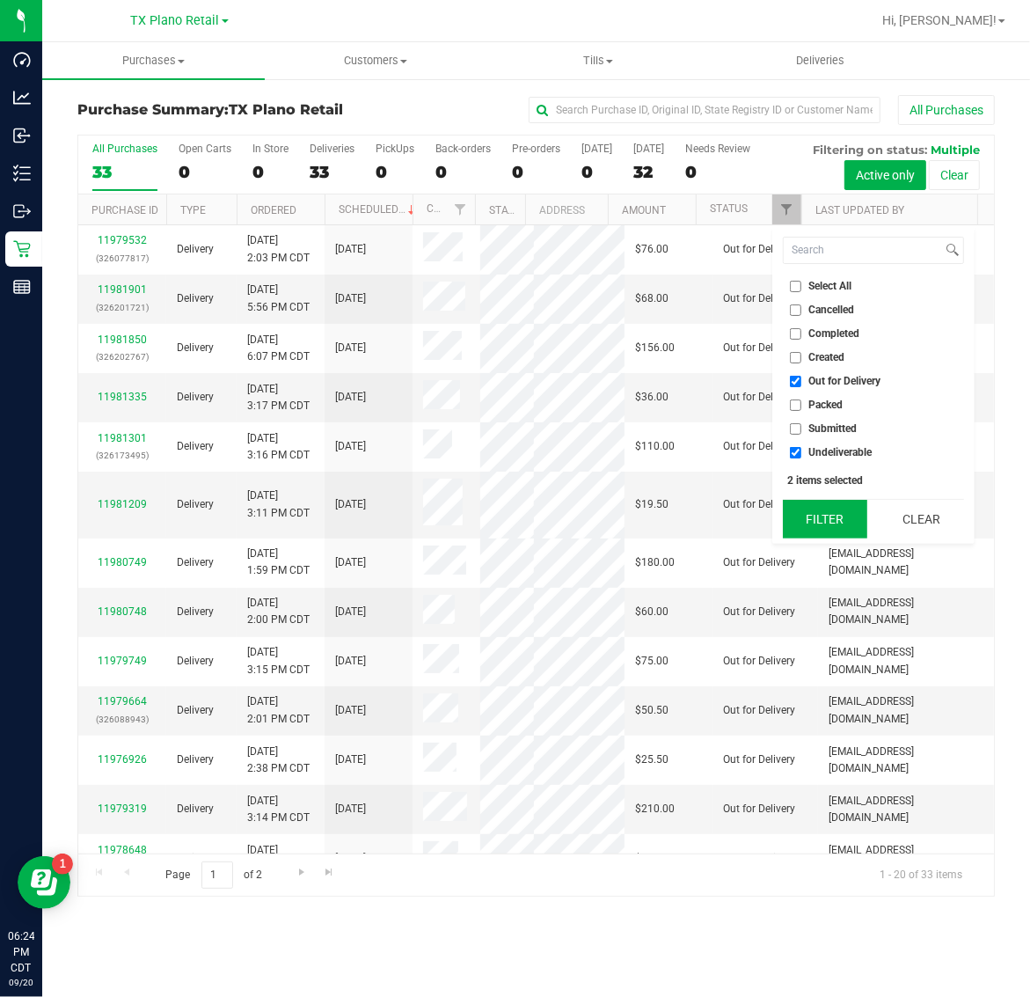
click at [815, 524] on button "Filter" at bounding box center [825, 519] width 84 height 39
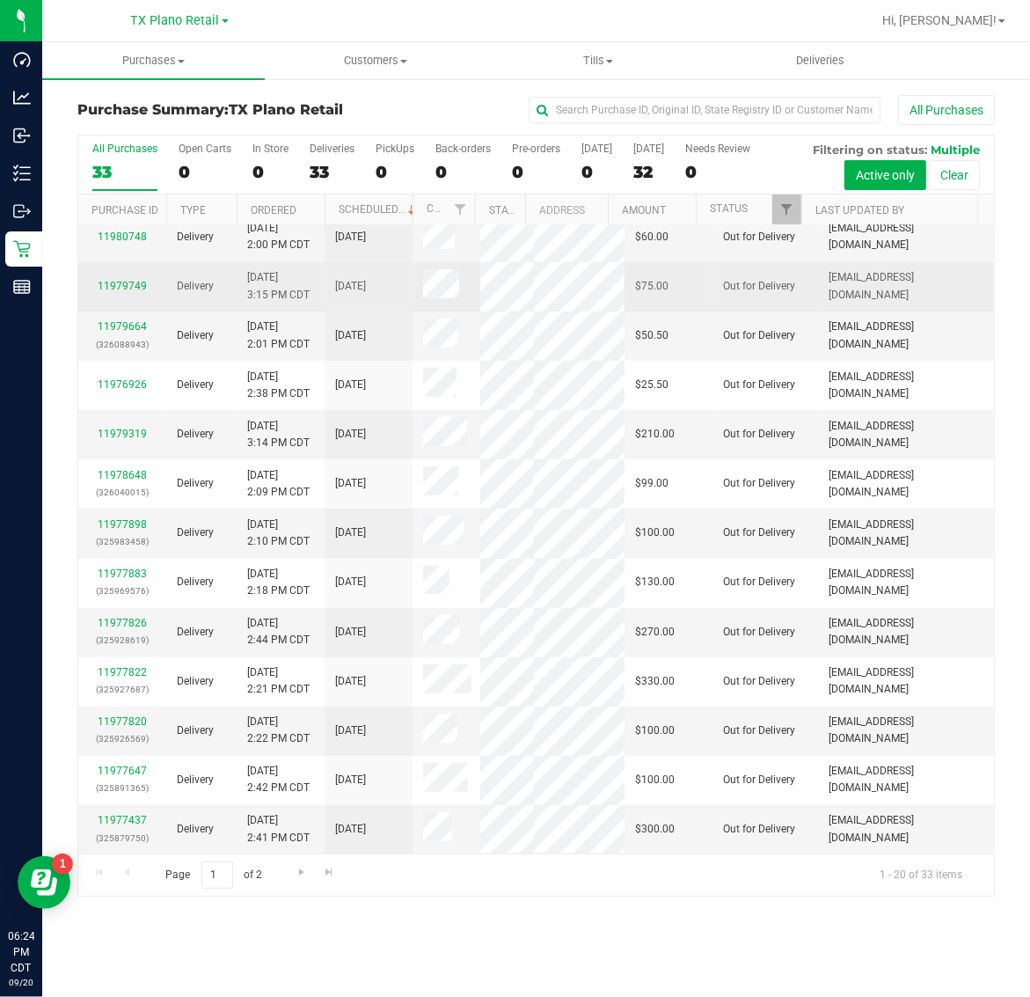
scroll to position [770, 0]
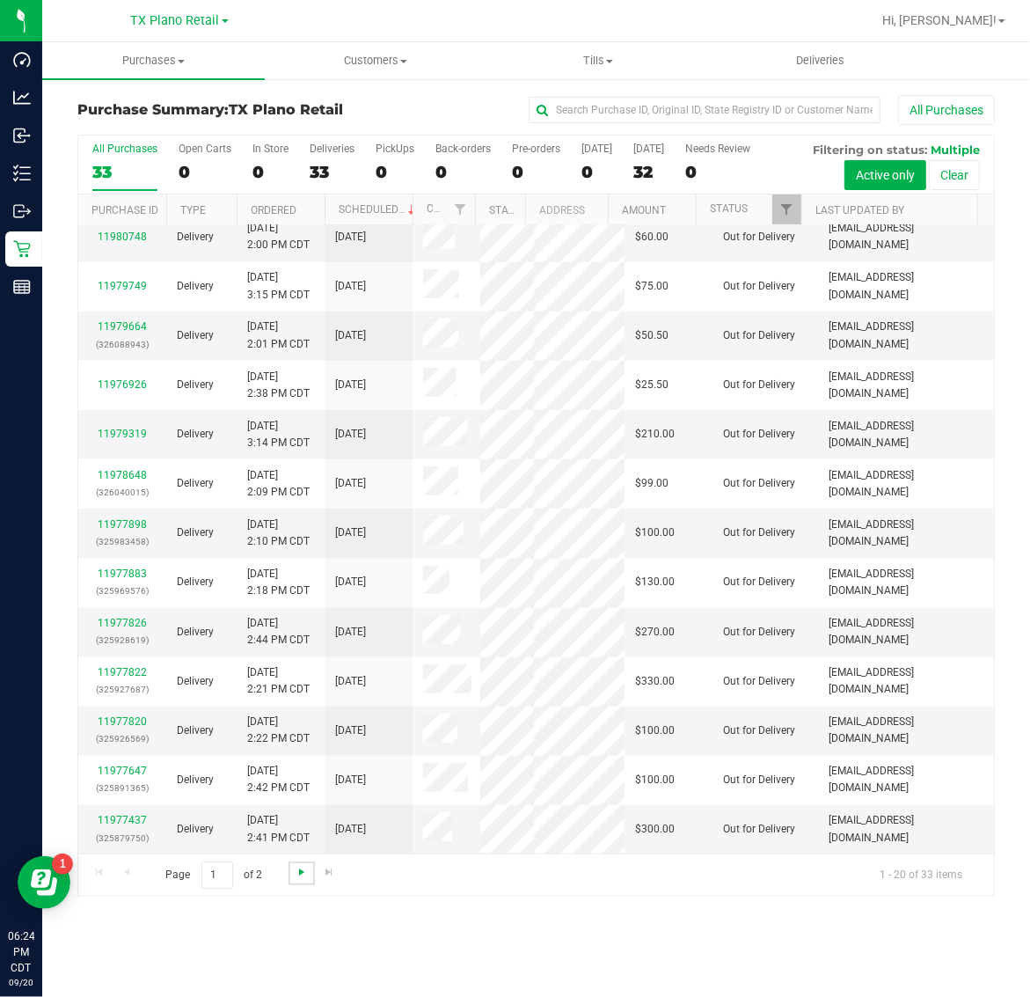
click at [297, 871] on span "Go to the next page" at bounding box center [302, 872] width 14 height 14
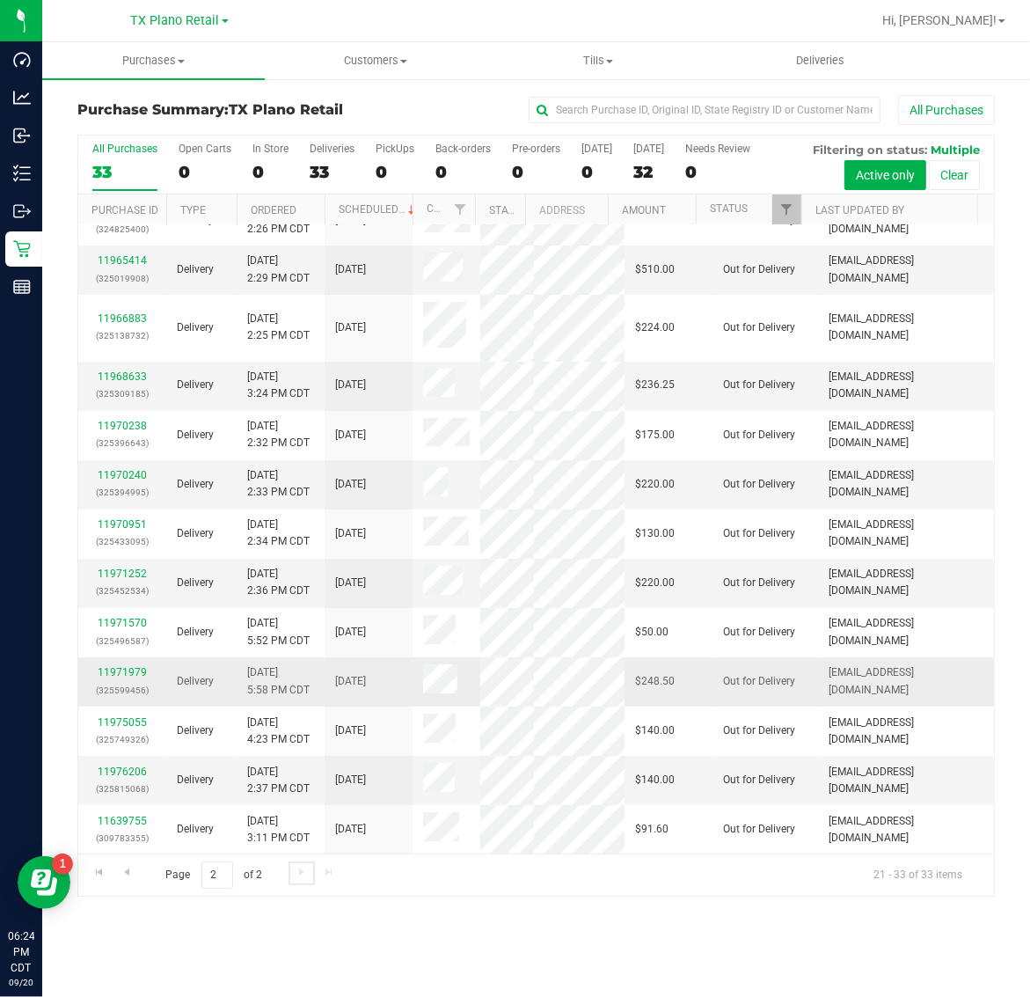
scroll to position [0, 0]
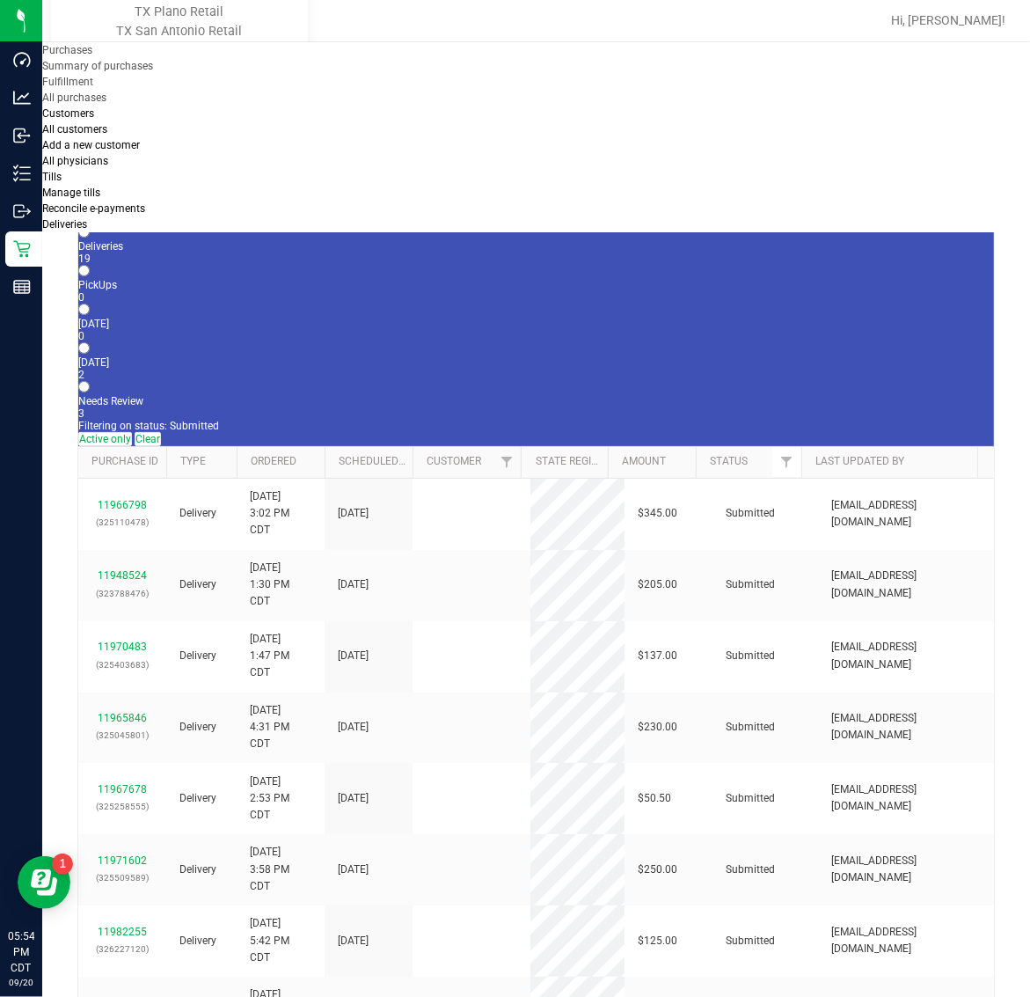
click at [155, 39] on link "TX San Antonio Retail" at bounding box center [179, 31] width 173 height 15
click at [424, 369] on div "1" at bounding box center [536, 375] width 916 height 12
click at [90, 342] on input "Tomorrow 1" at bounding box center [83, 347] width 11 height 11
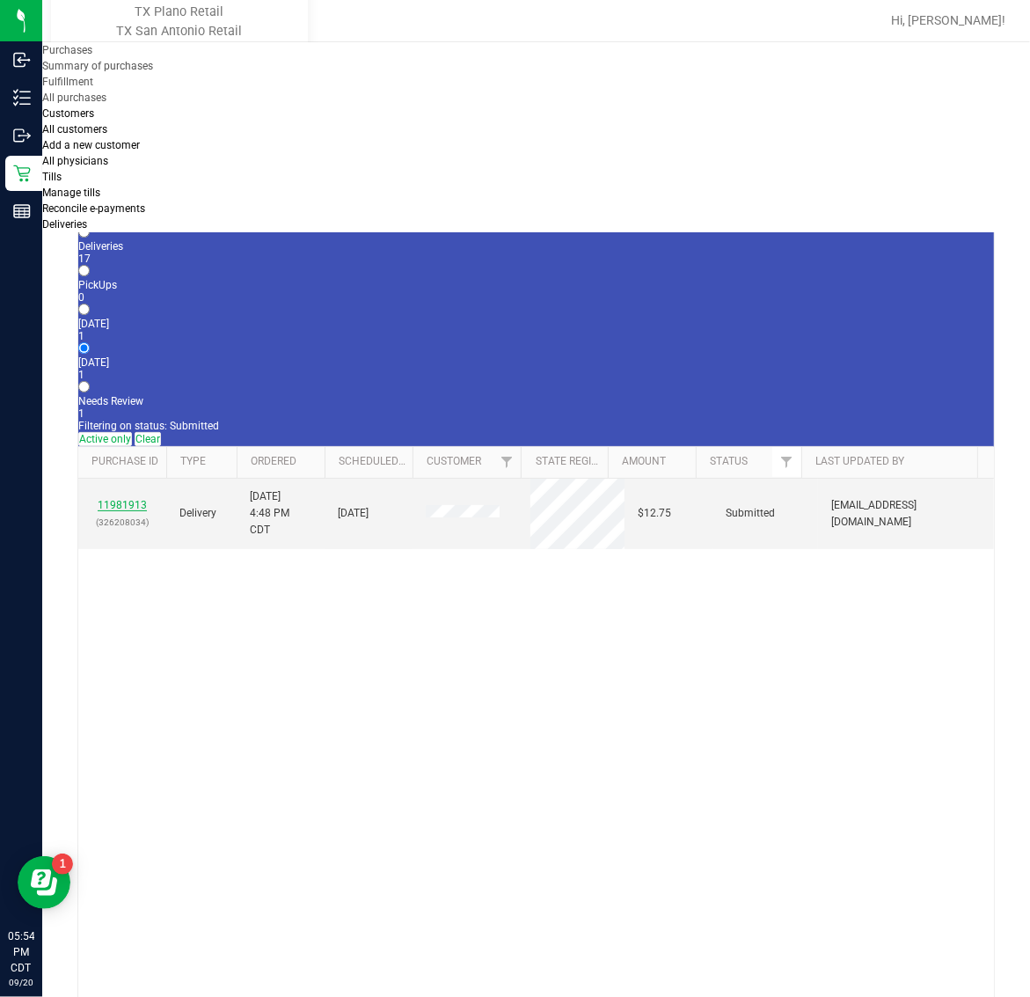
click at [120, 499] on link "11981913" at bounding box center [122, 505] width 49 height 12
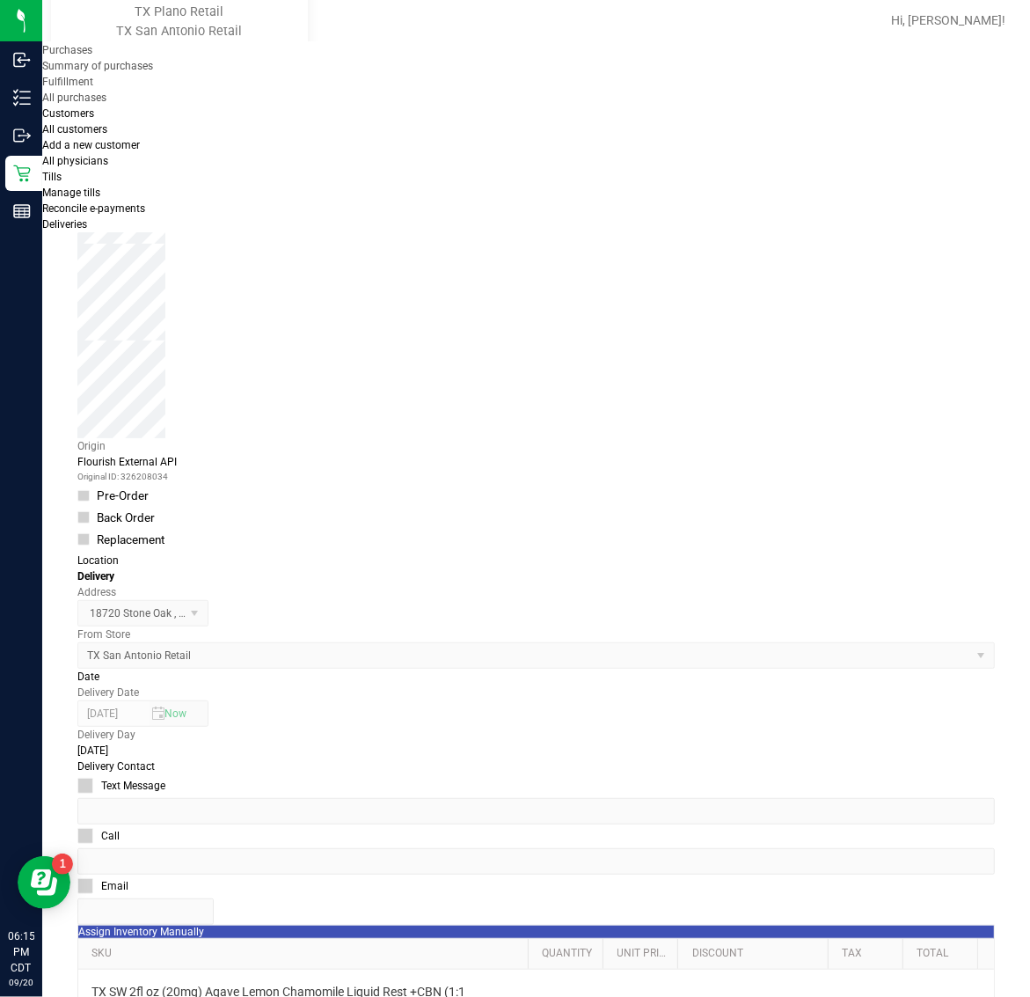
scroll to position [440, 0]
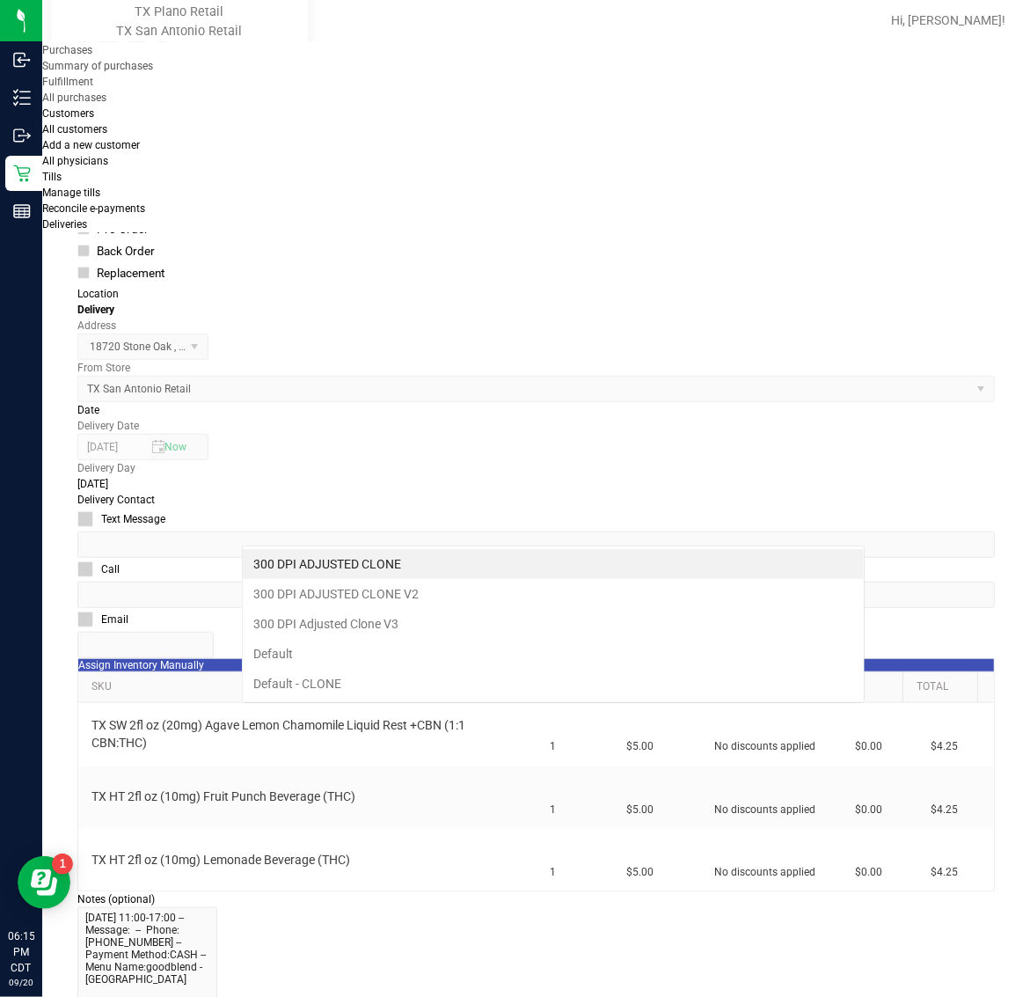
scroll to position [27, 623]
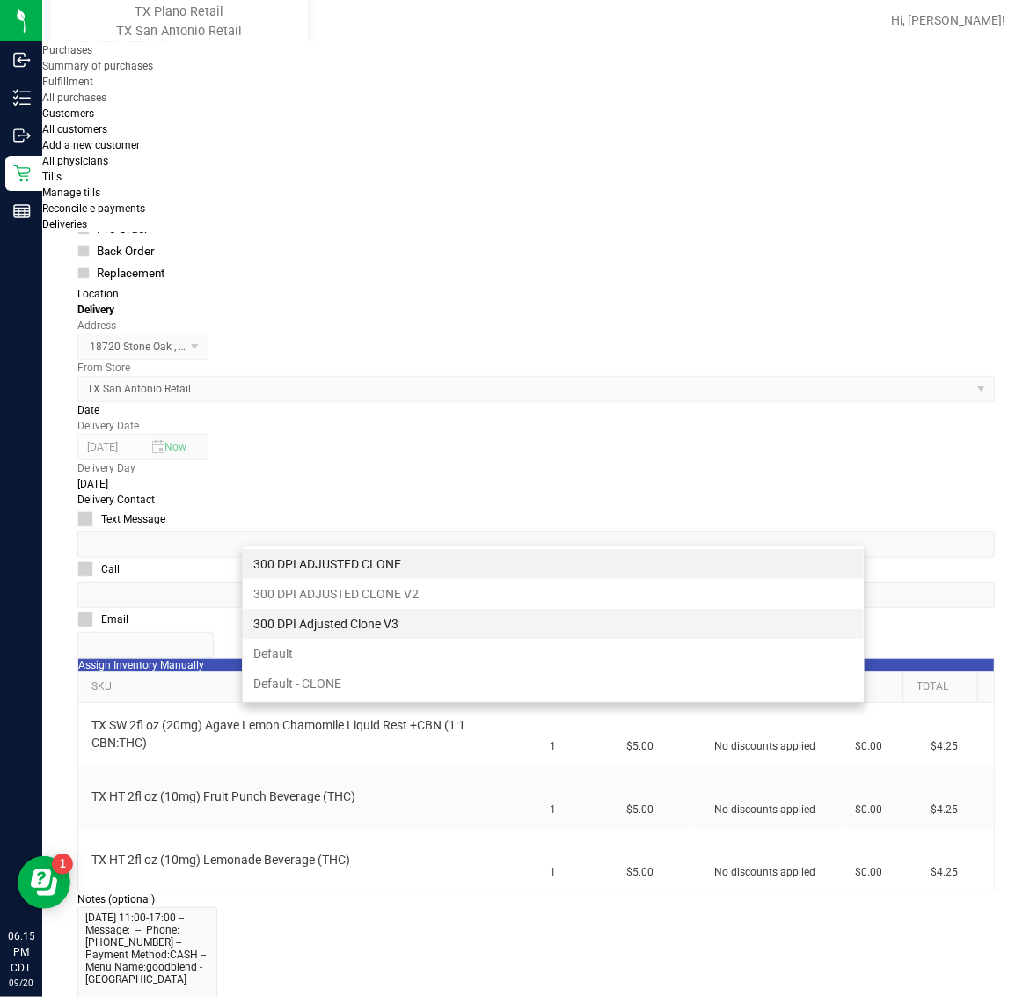
click at [446, 622] on li "300 DPI Adjusted Clone V3" at bounding box center [553, 624] width 621 height 30
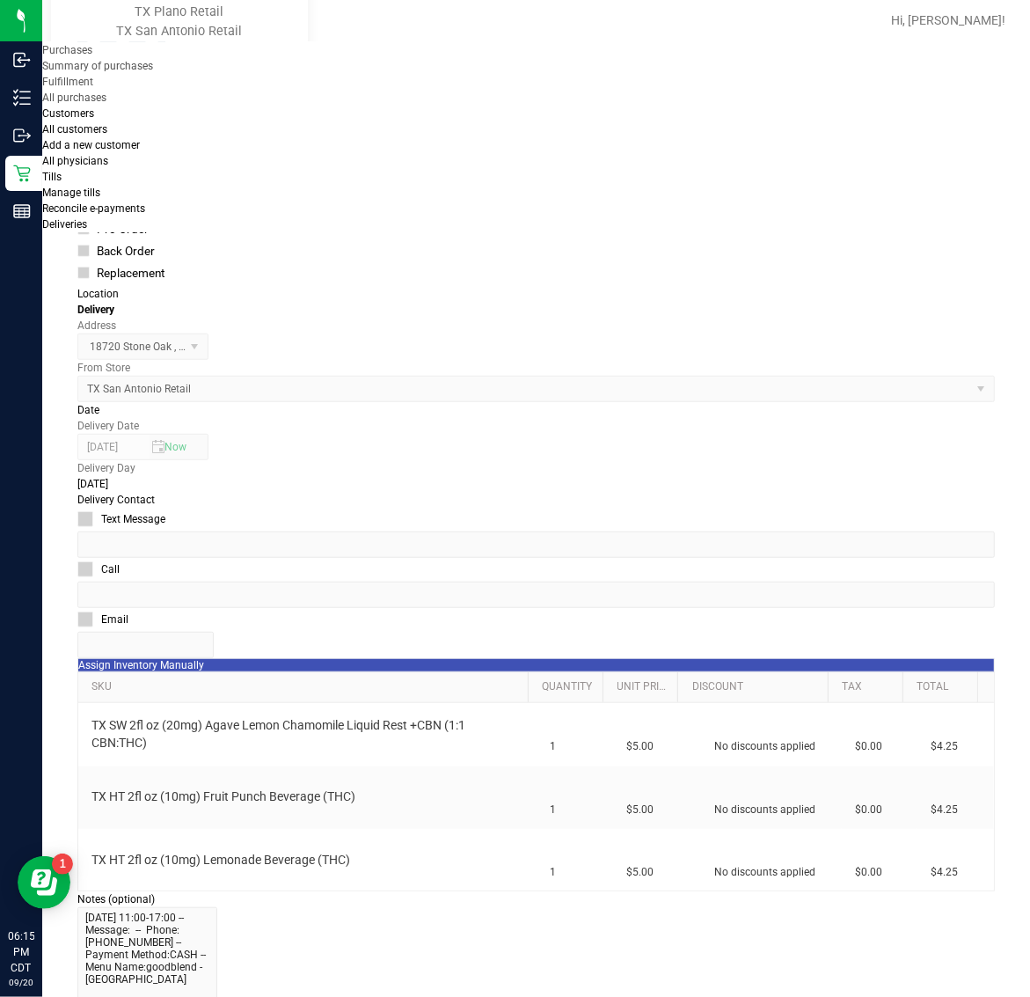
click at [8, 996] on icon "button" at bounding box center [4, 1007] width 8 height 17
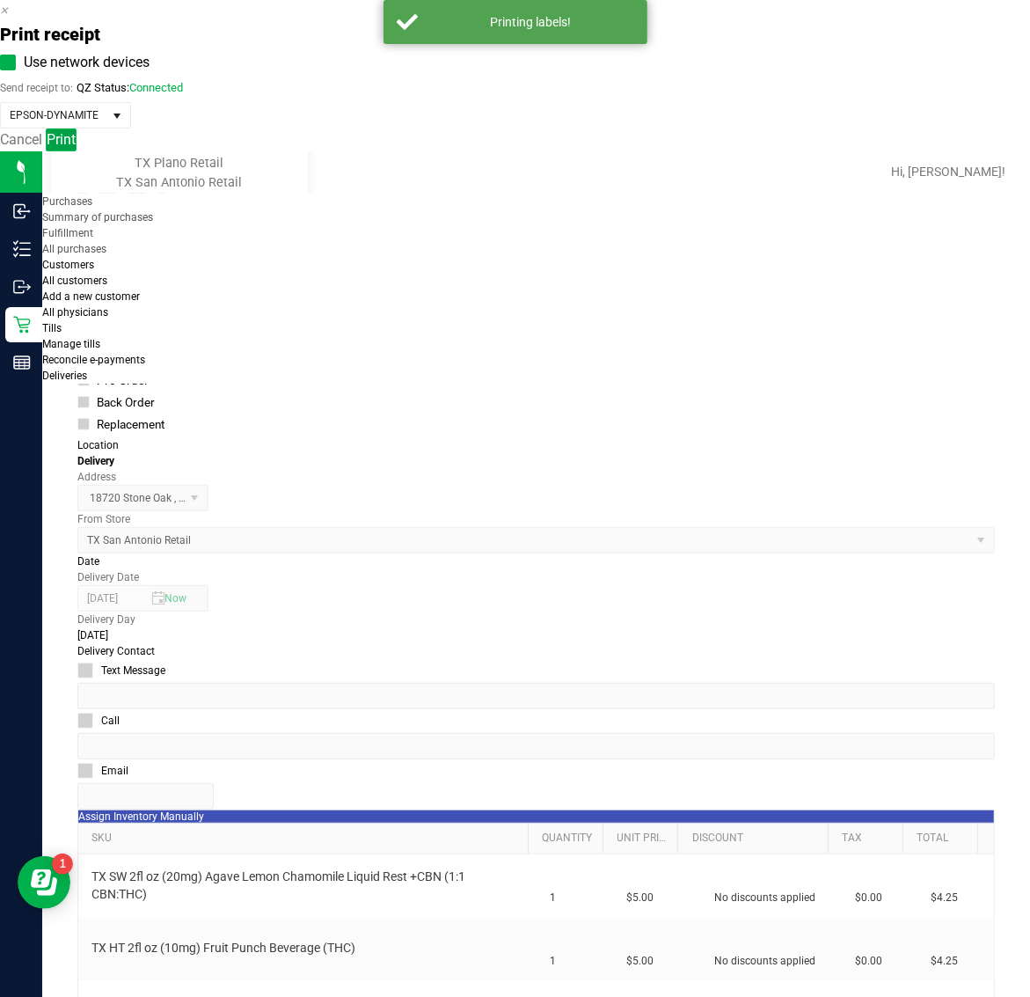
click at [76, 148] on span "Print" at bounding box center [61, 139] width 29 height 17
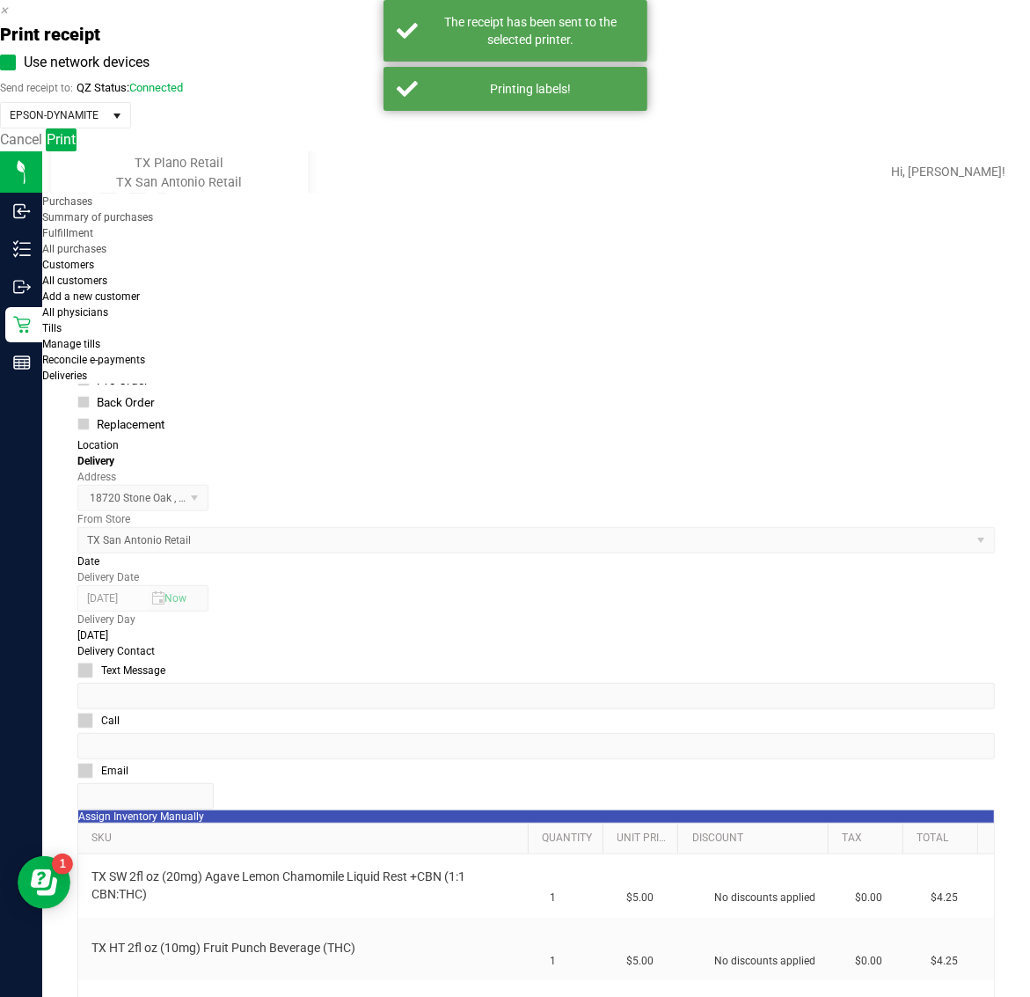
click at [8, 18] on icon "button" at bounding box center [4, 10] width 8 height 17
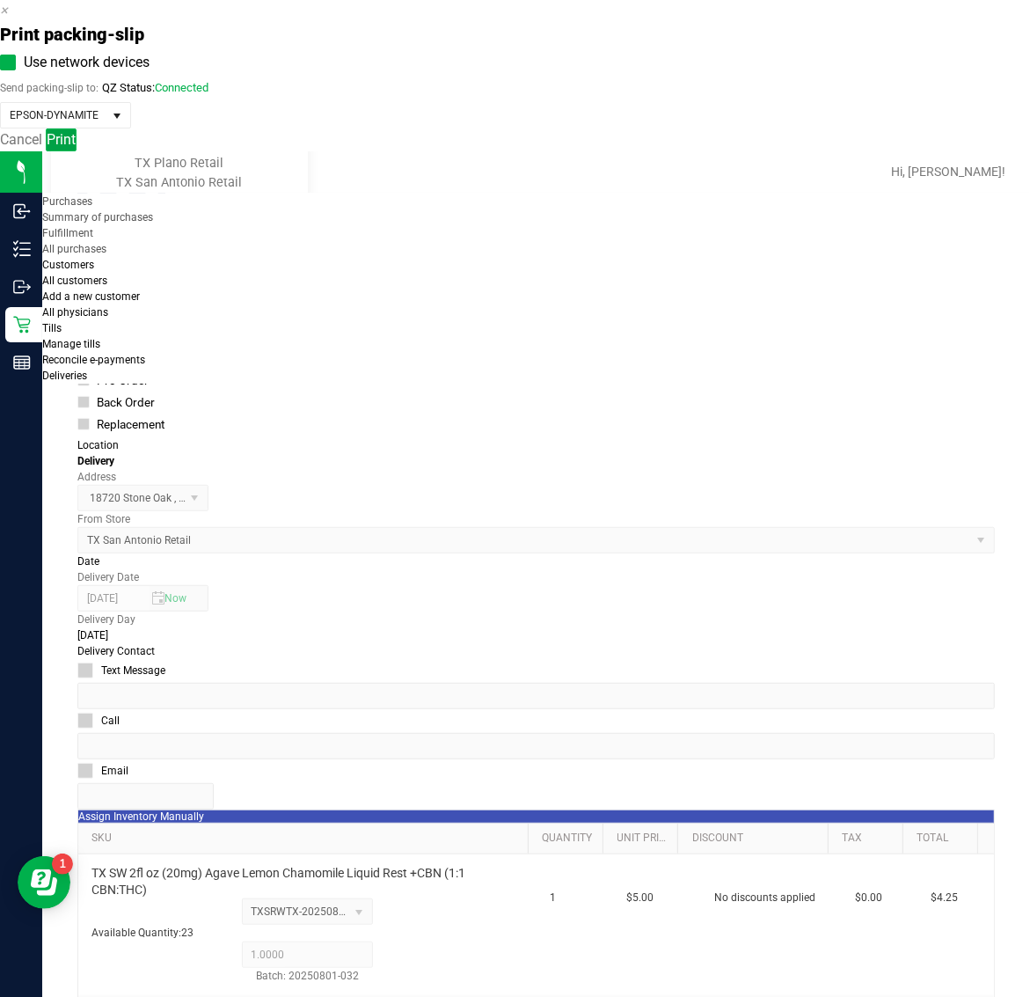
click at [76, 148] on span "Print" at bounding box center [61, 139] width 29 height 17
click at [8, 18] on icon "button" at bounding box center [4, 10] width 8 height 17
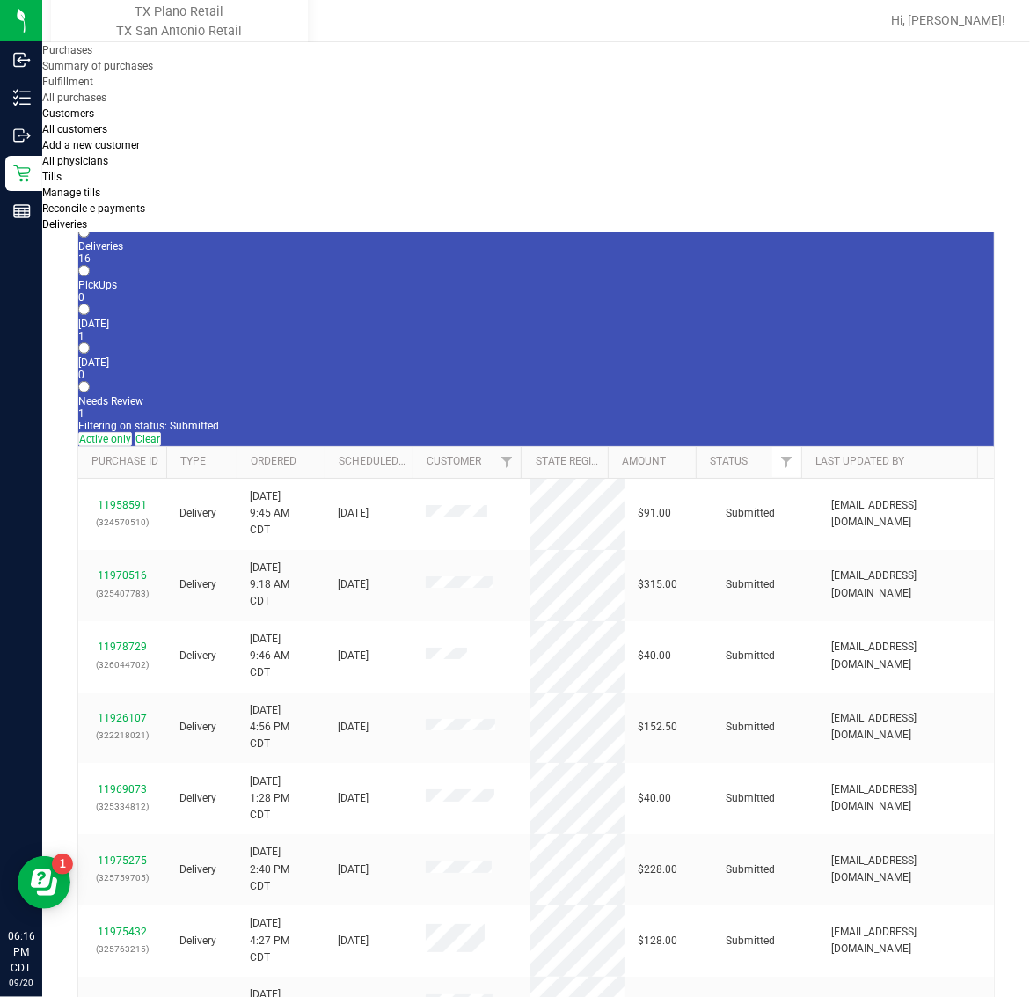
click at [370, 318] on label "Today 1" at bounding box center [536, 330] width 916 height 25
click at [90, 304] on input "Today 1" at bounding box center [83, 309] width 11 height 11
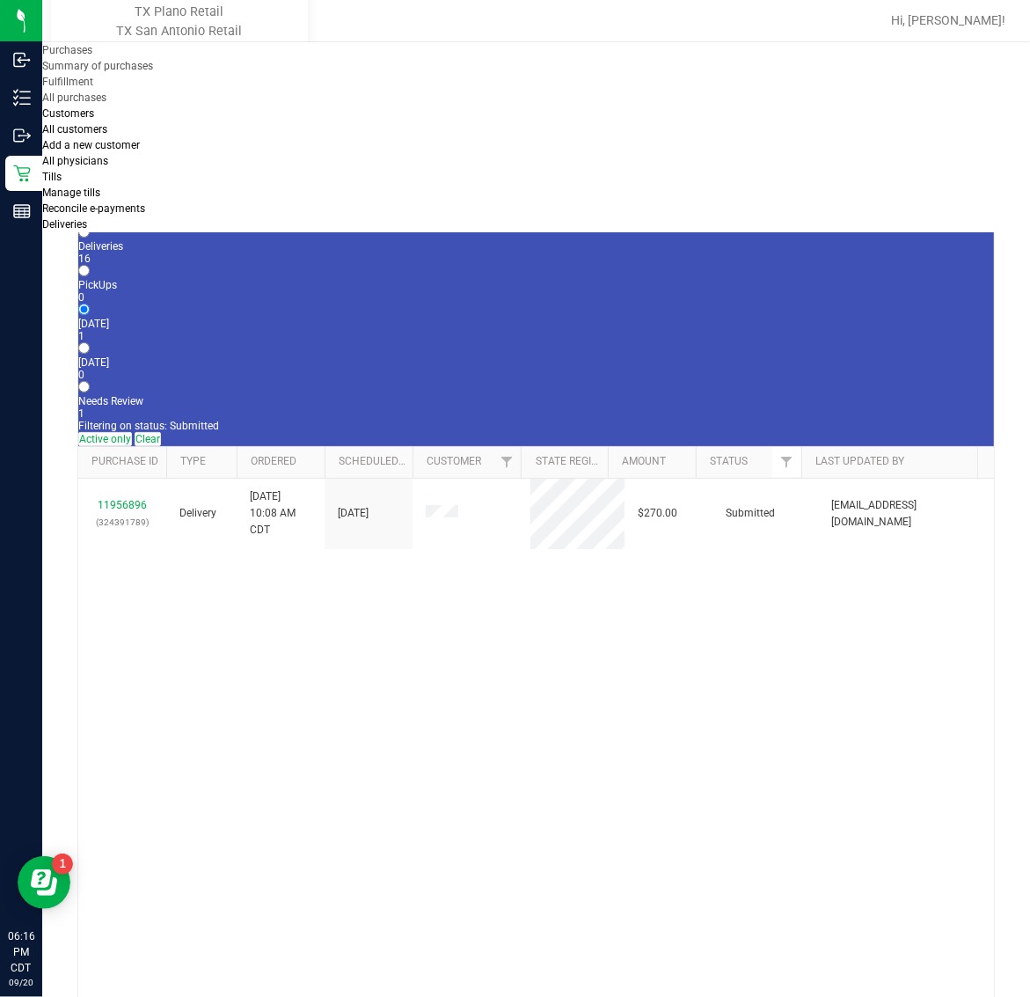
click at [445, 369] on div "0" at bounding box center [536, 375] width 916 height 12
click at [90, 342] on input "Tomorrow 0" at bounding box center [83, 347] width 11 height 11
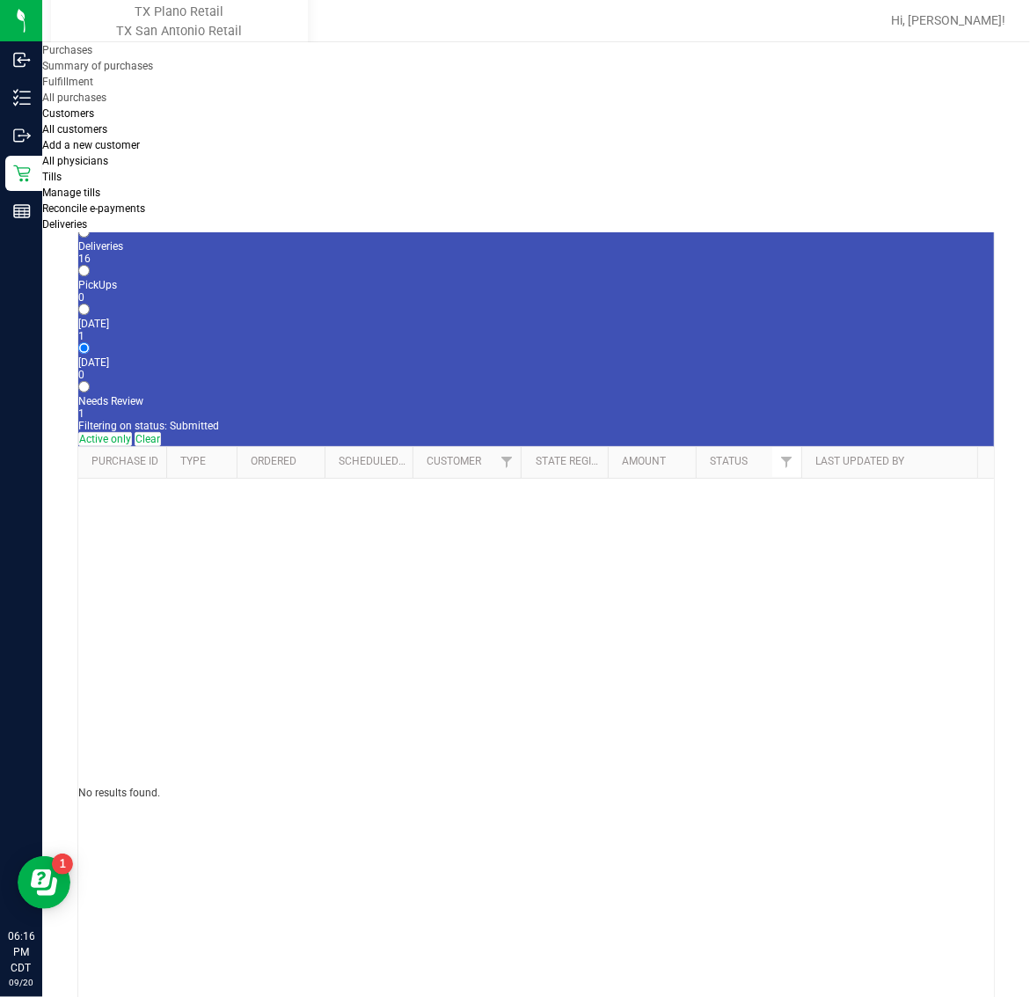
click at [87, 218] on span "Deliveries" at bounding box center [64, 224] width 45 height 12
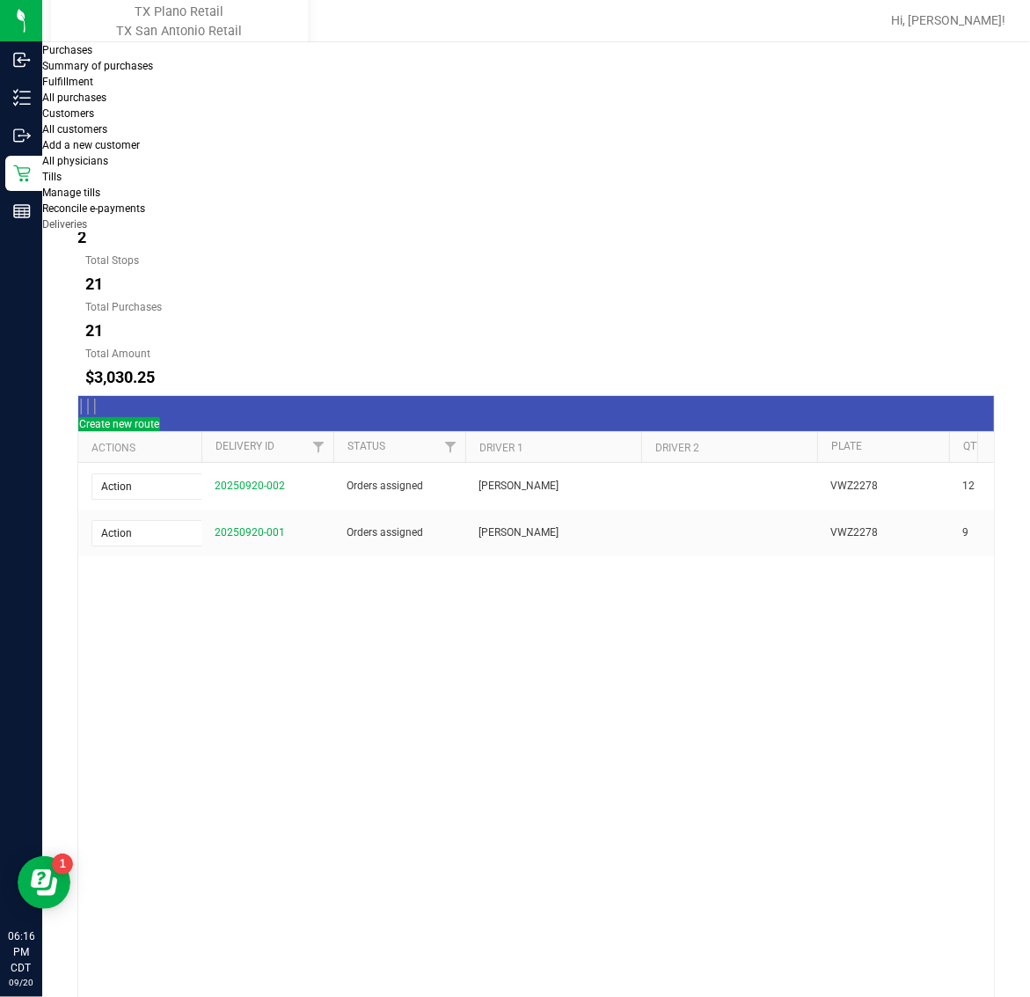
click at [238, 158] on button "[DATE]" at bounding box center [198, 175] width 79 height 35
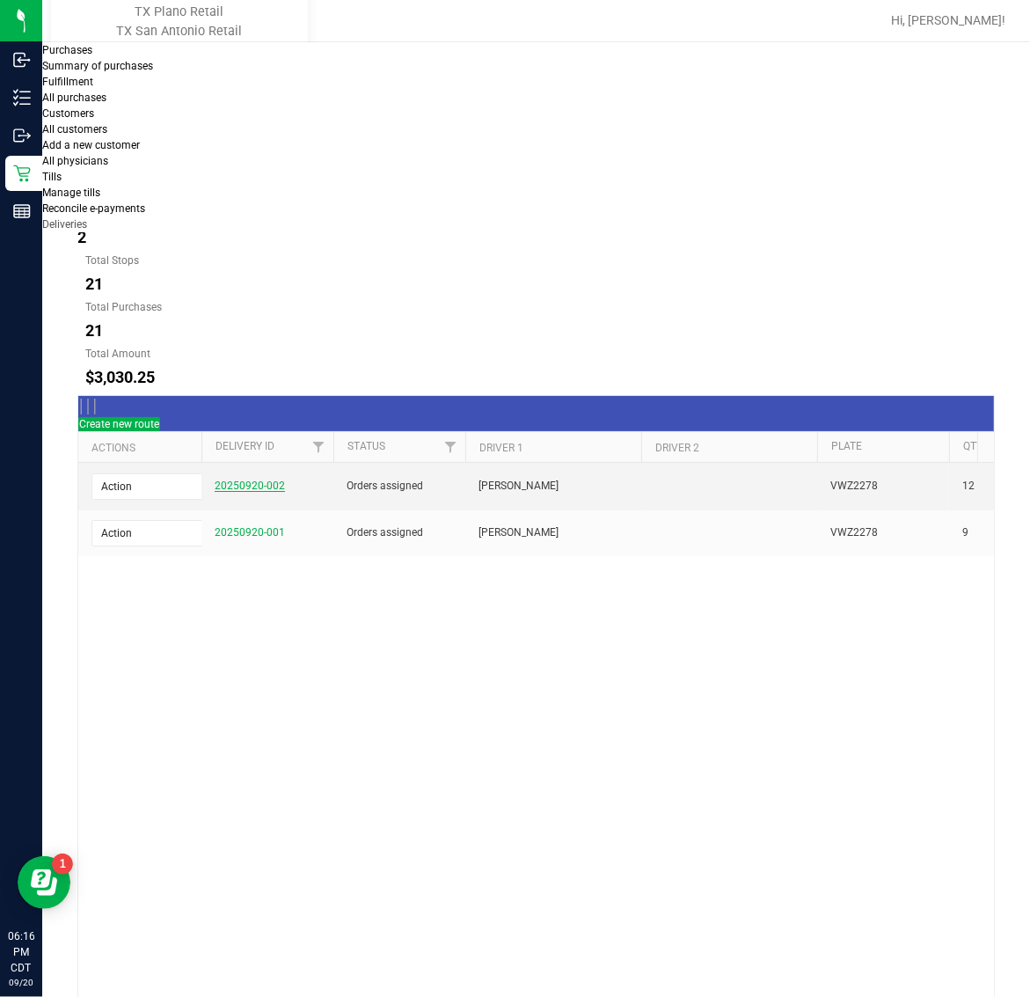
click at [231, 480] on link "20250920-002" at bounding box center [250, 486] width 70 height 12
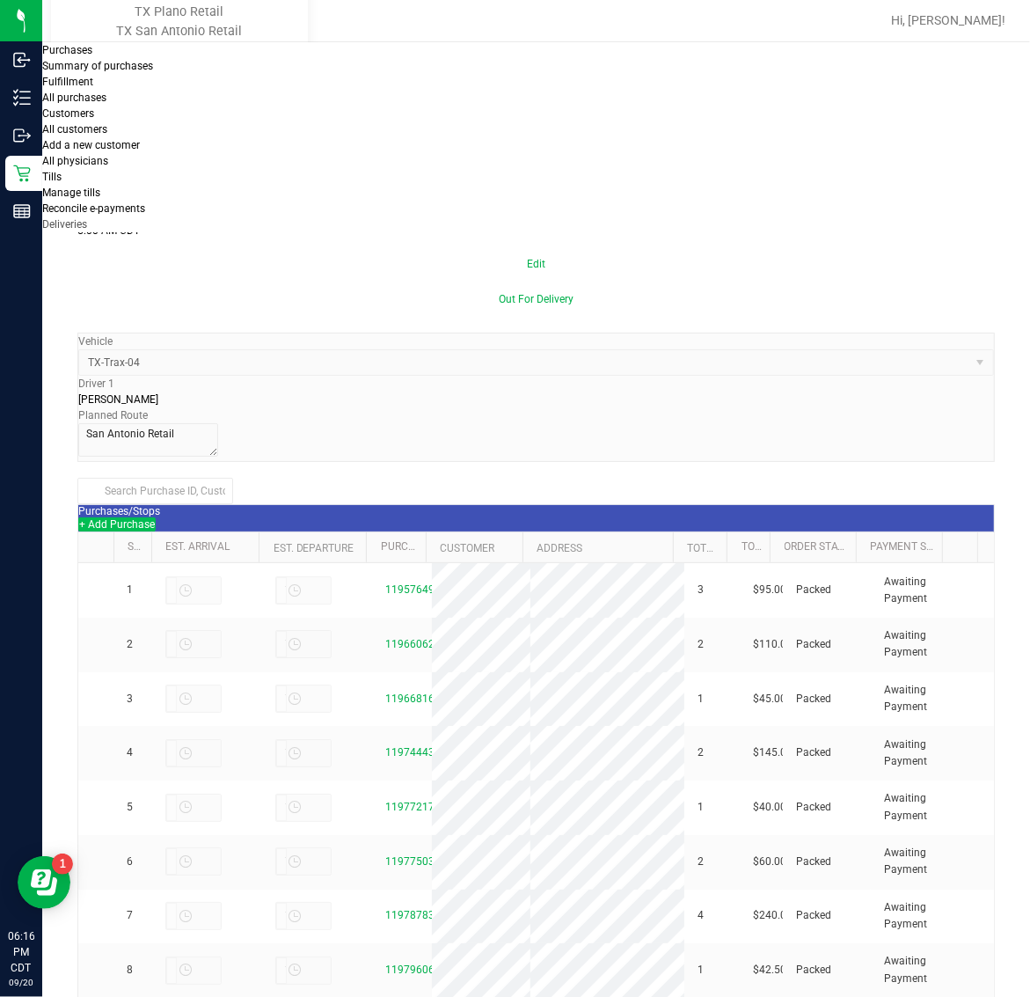
click at [156, 517] on button "+ Add Purchase" at bounding box center [116, 524] width 77 height 14
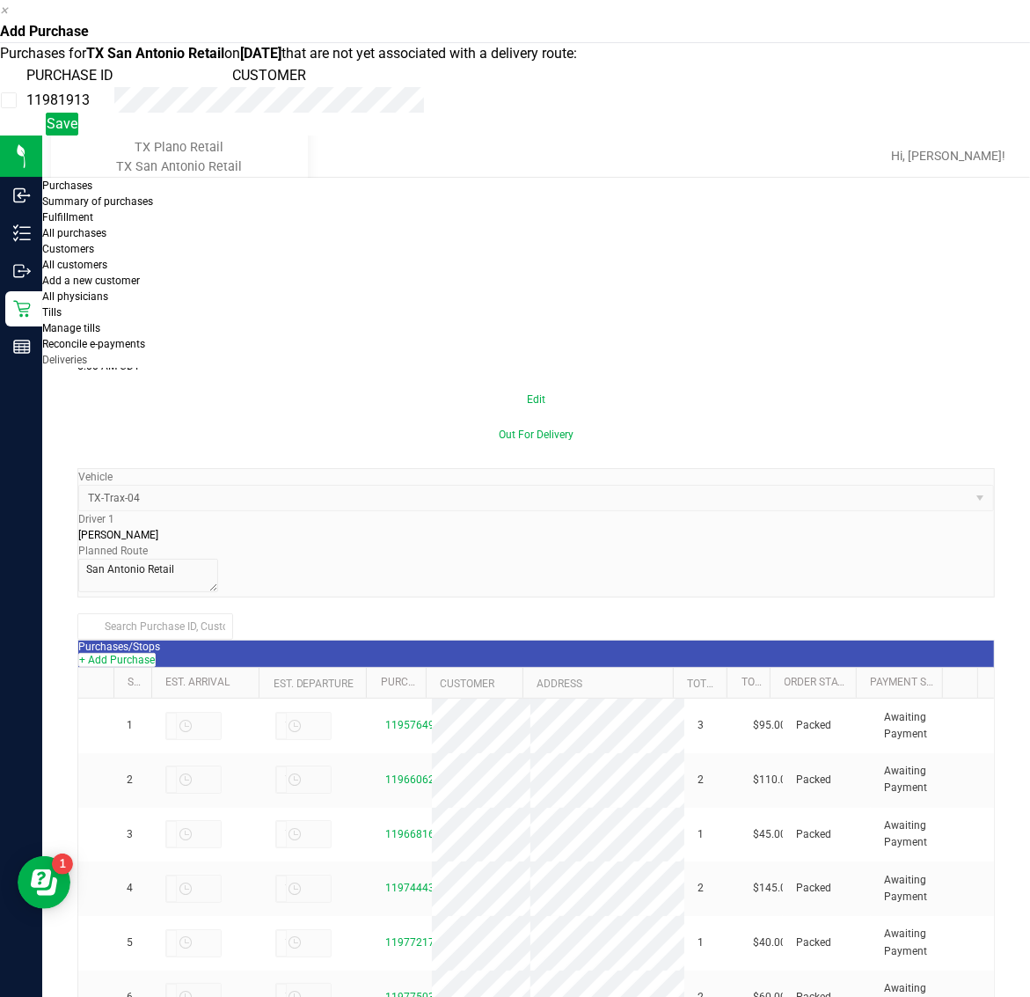
click at [114, 113] on td "11981913" at bounding box center [70, 100] width 89 height 26
click at [77, 132] on span "Save" at bounding box center [62, 123] width 31 height 17
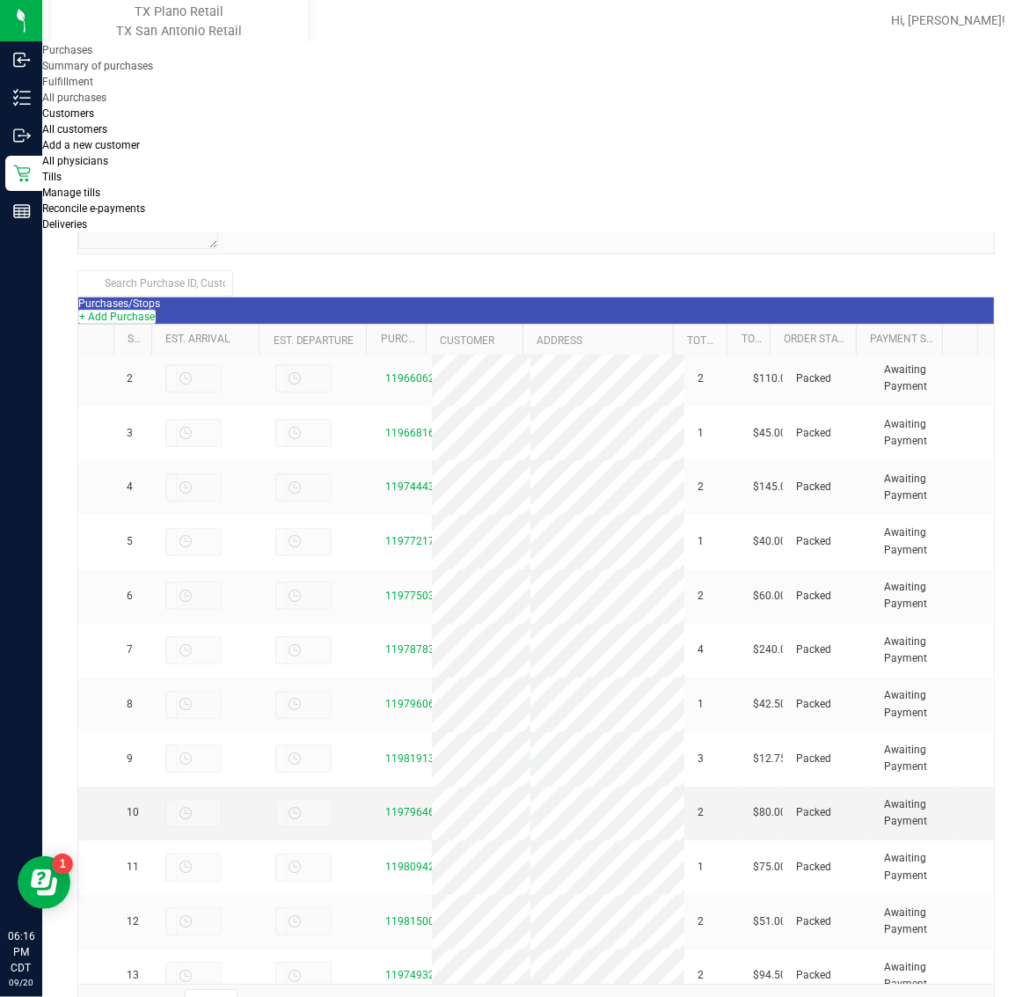
scroll to position [158, 0]
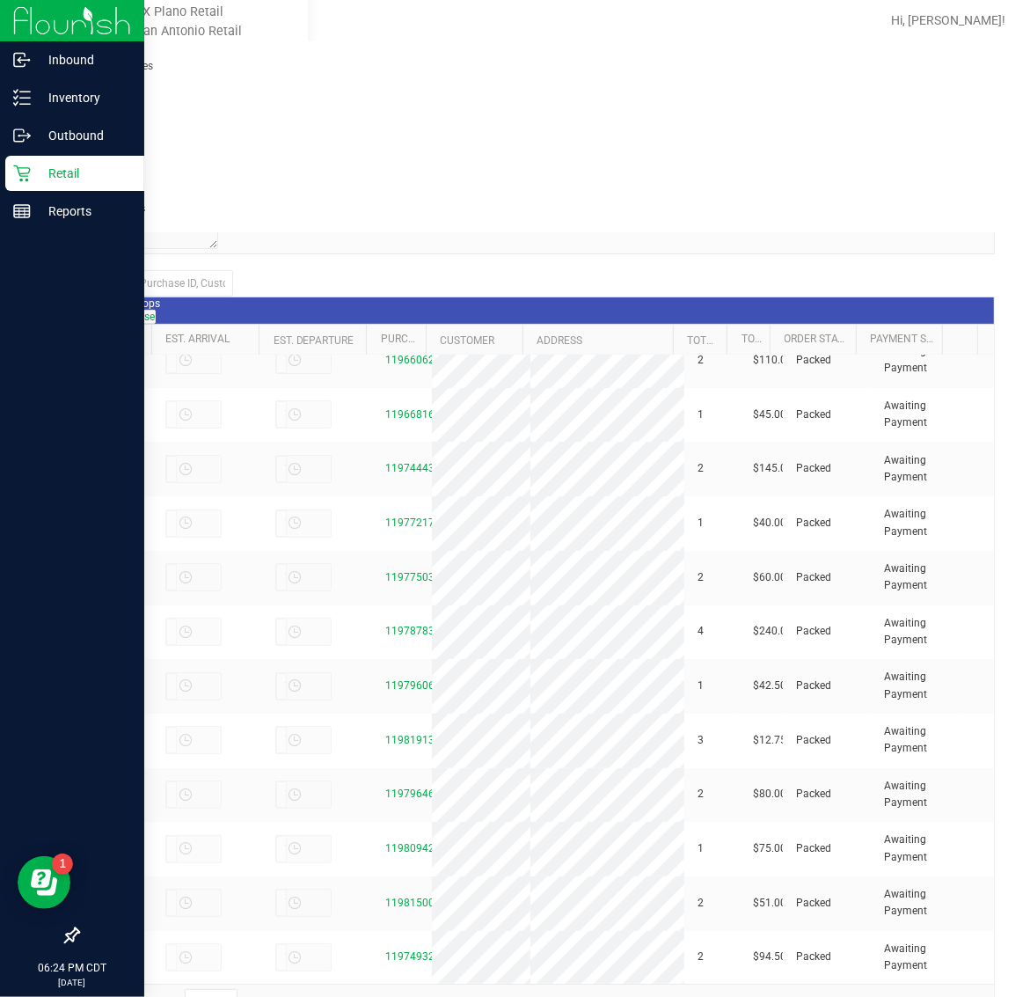
click at [31, 174] on p "Retail" at bounding box center [84, 173] width 106 height 21
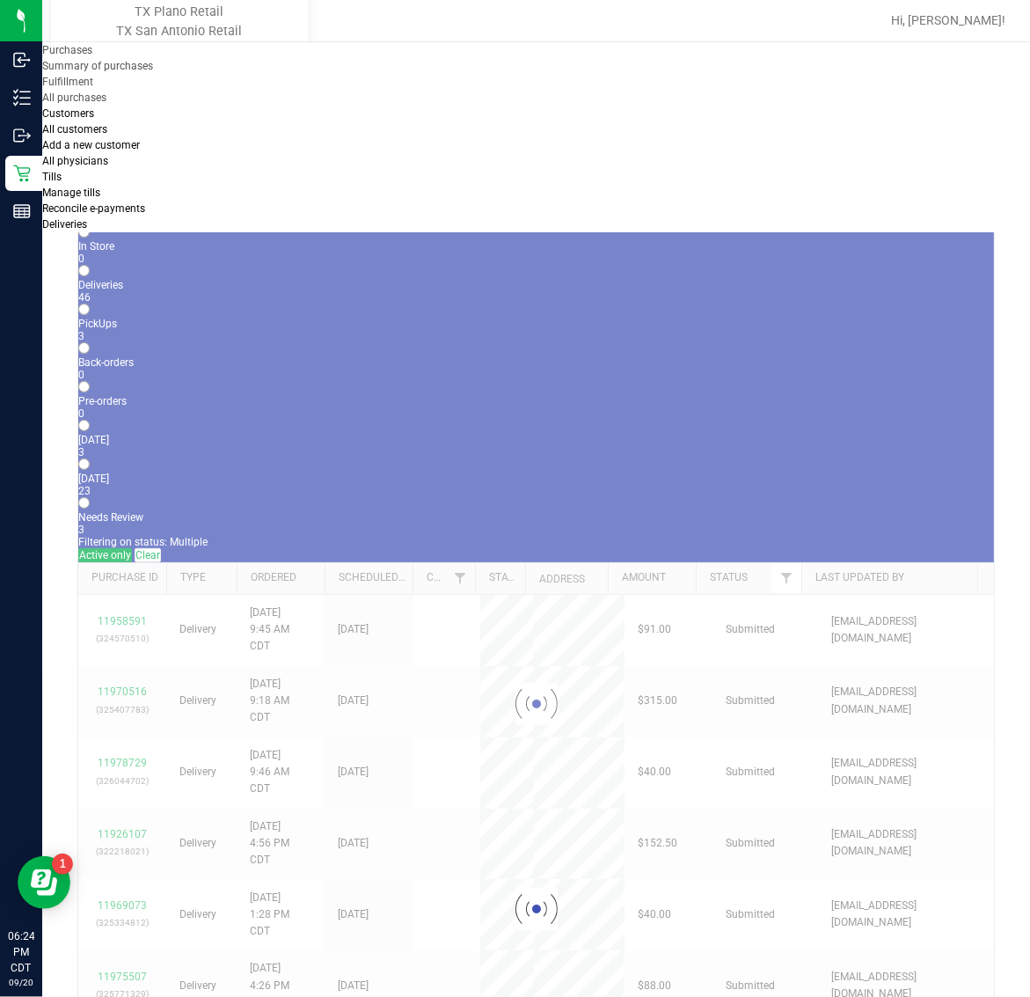
click at [92, 56] on span "Purchases" at bounding box center [67, 50] width 50 height 12
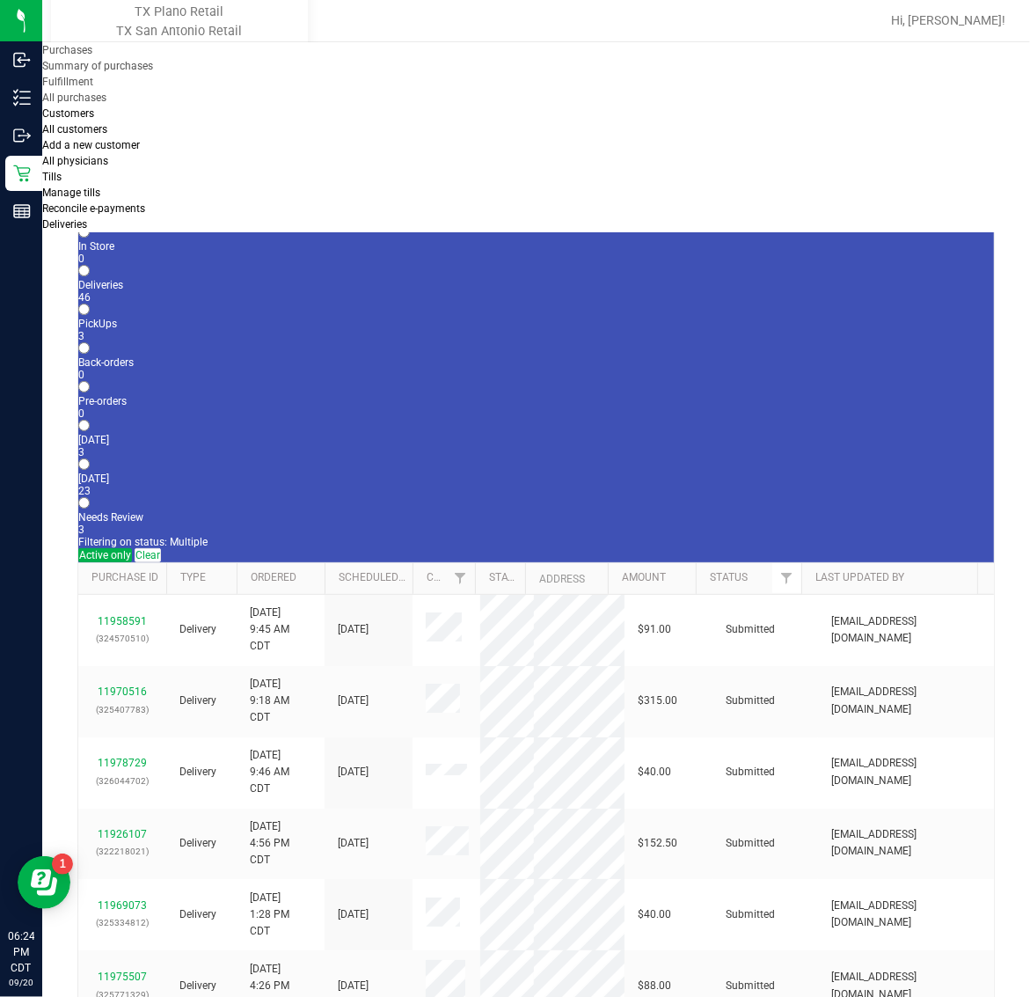
click at [177, 90] on li "Fulfillment" at bounding box center [153, 82] width 223 height 16
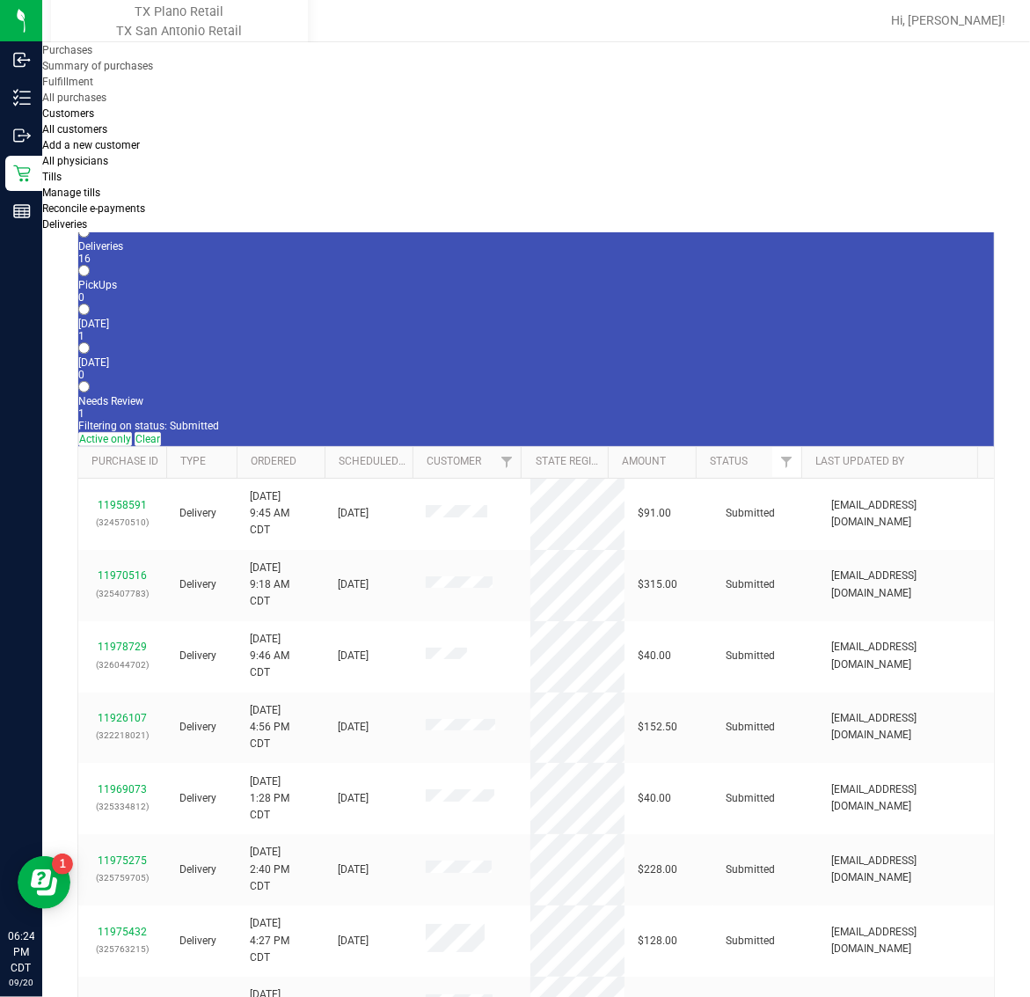
click at [442, 369] on div "0" at bounding box center [536, 375] width 916 height 12
click at [90, 342] on input "Tomorrow 0" at bounding box center [83, 347] width 11 height 11
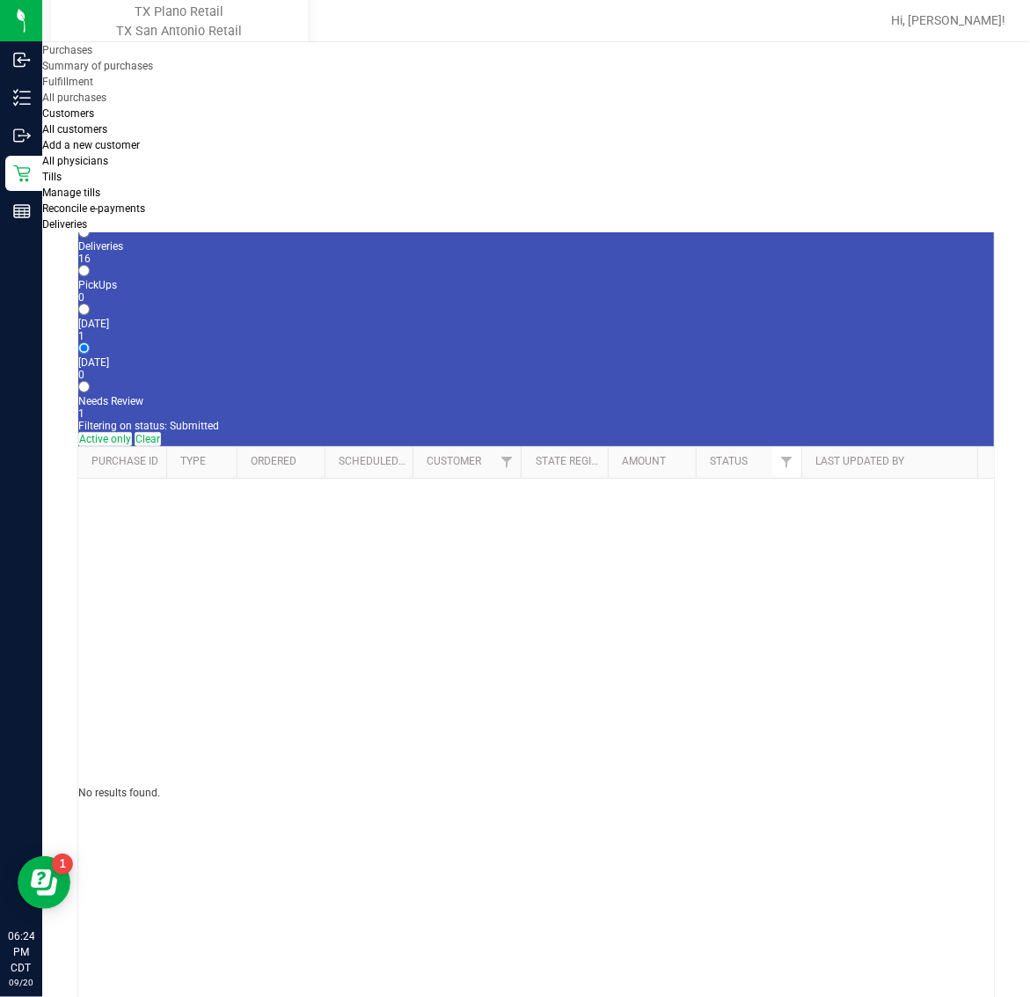
click at [87, 218] on span "Deliveries" at bounding box center [64, 224] width 45 height 12
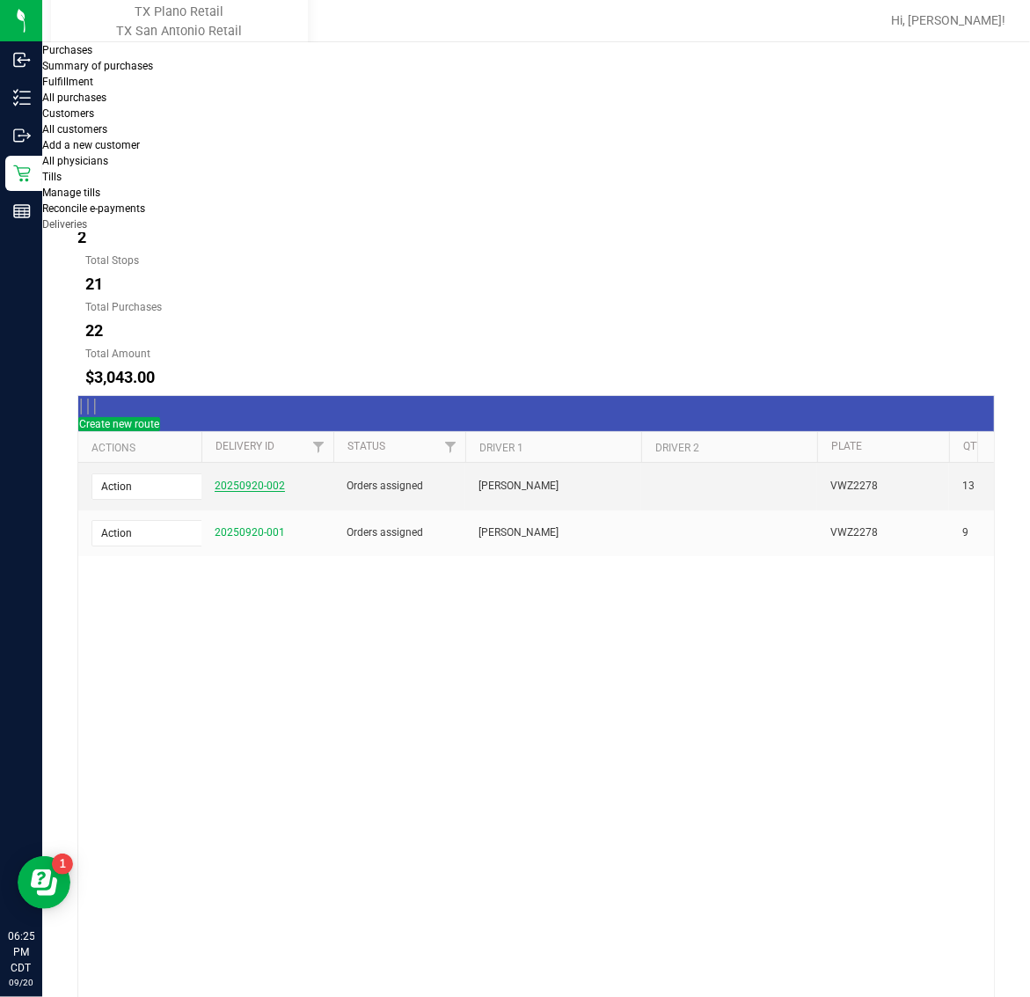
click at [265, 480] on link "20250920-002" at bounding box center [250, 486] width 70 height 12
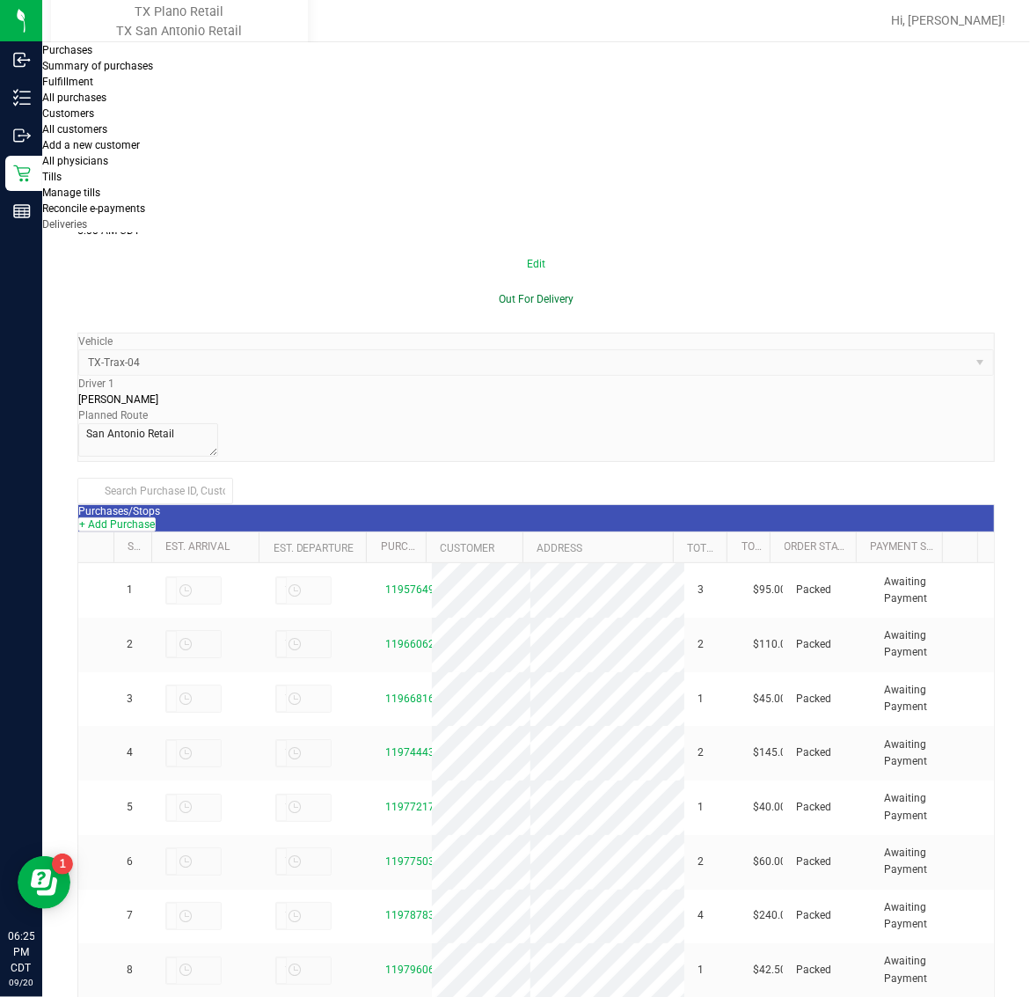
click at [818, 282] on button "Out For Delivery" at bounding box center [536, 299] width 918 height 35
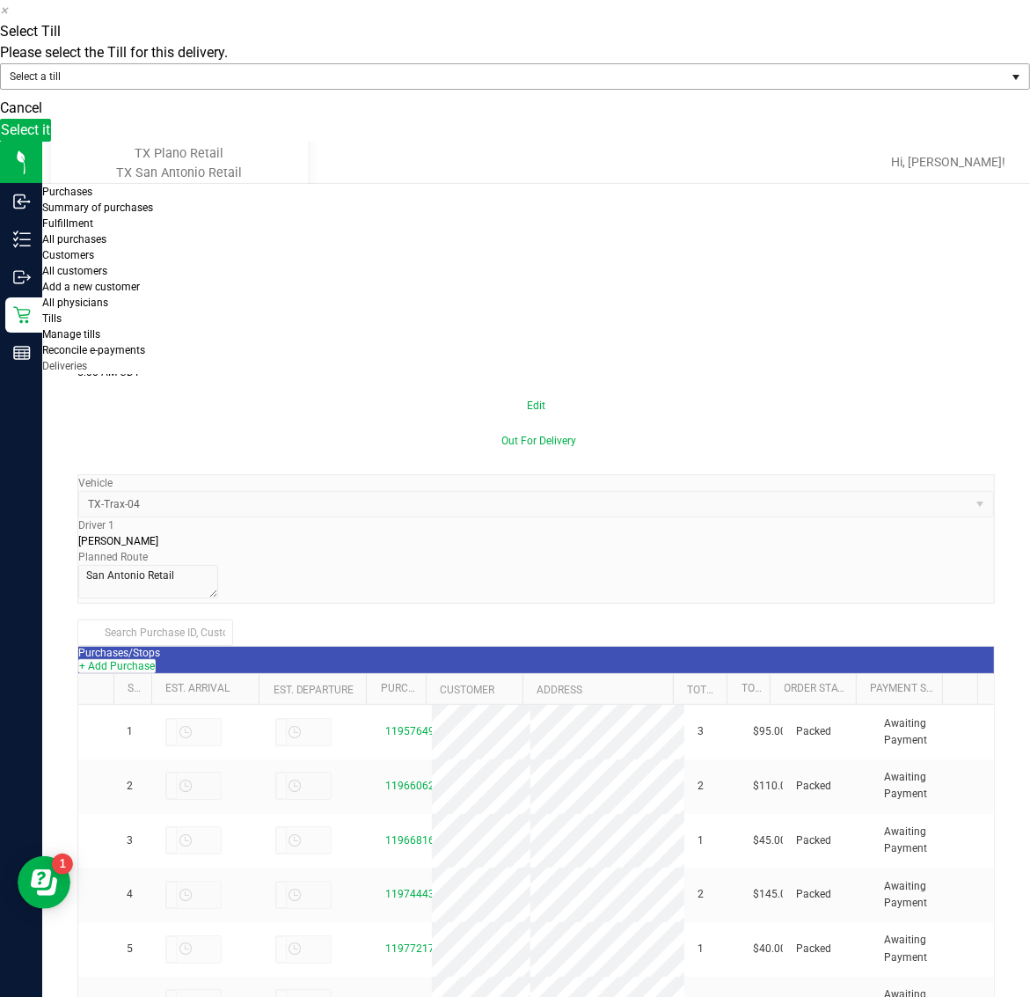
click at [652, 89] on span "Select a till" at bounding box center [504, 76] width 1007 height 25
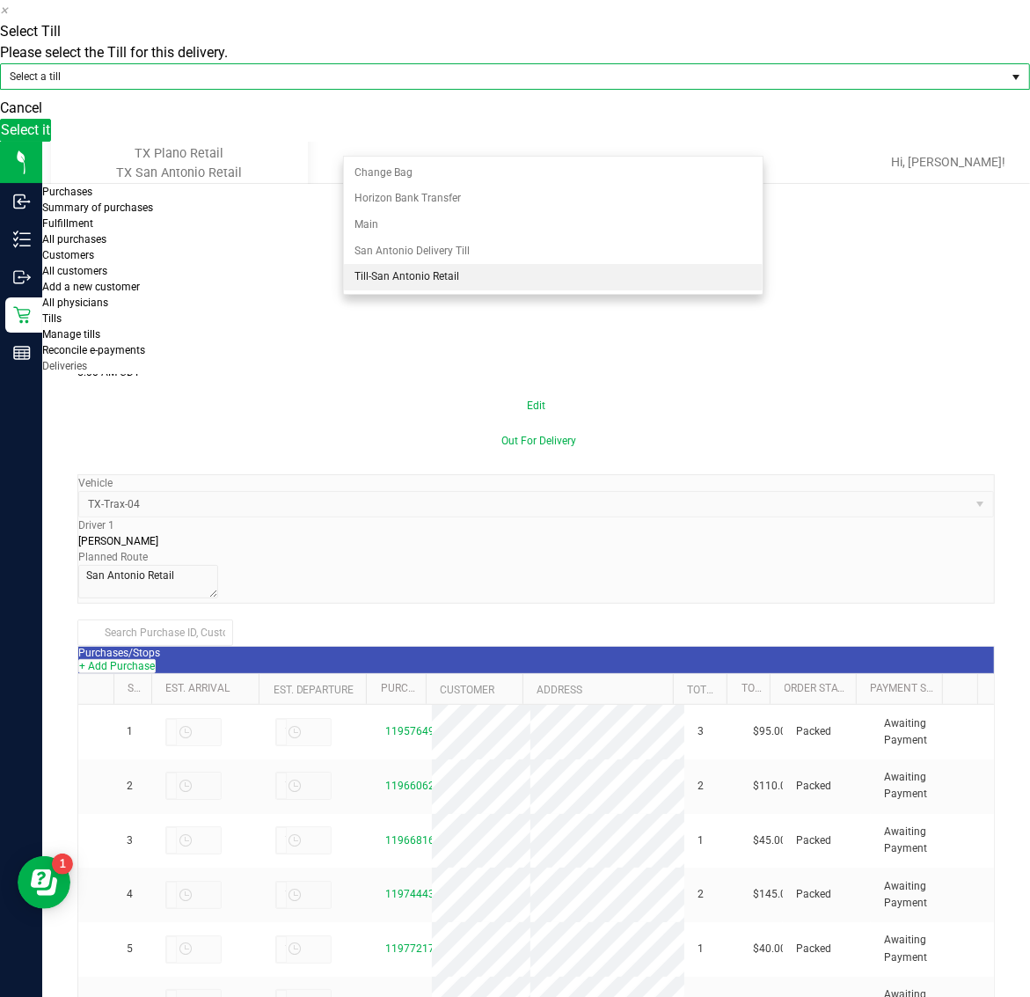
click at [487, 271] on li "Till-San Antonio Retail" at bounding box center [553, 277] width 419 height 26
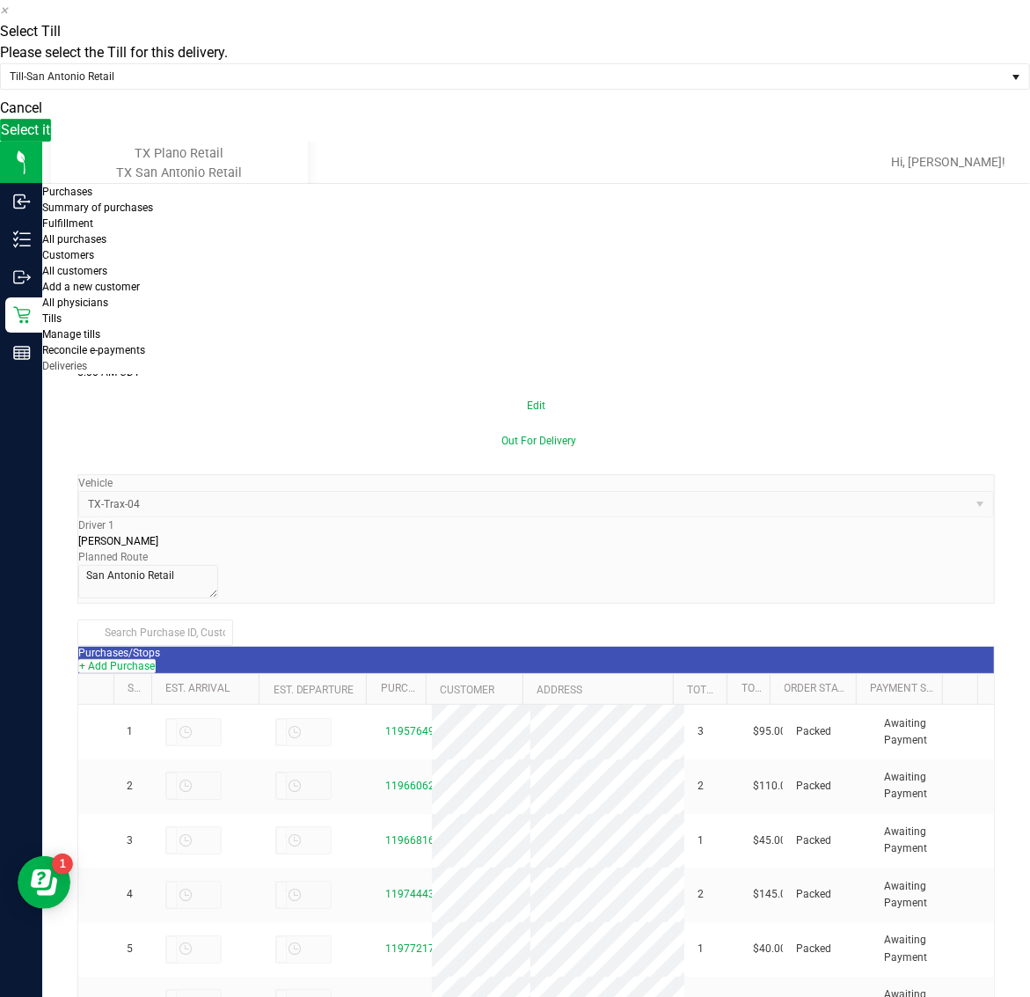
click at [51, 142] on button "Select it" at bounding box center [25, 130] width 51 height 23
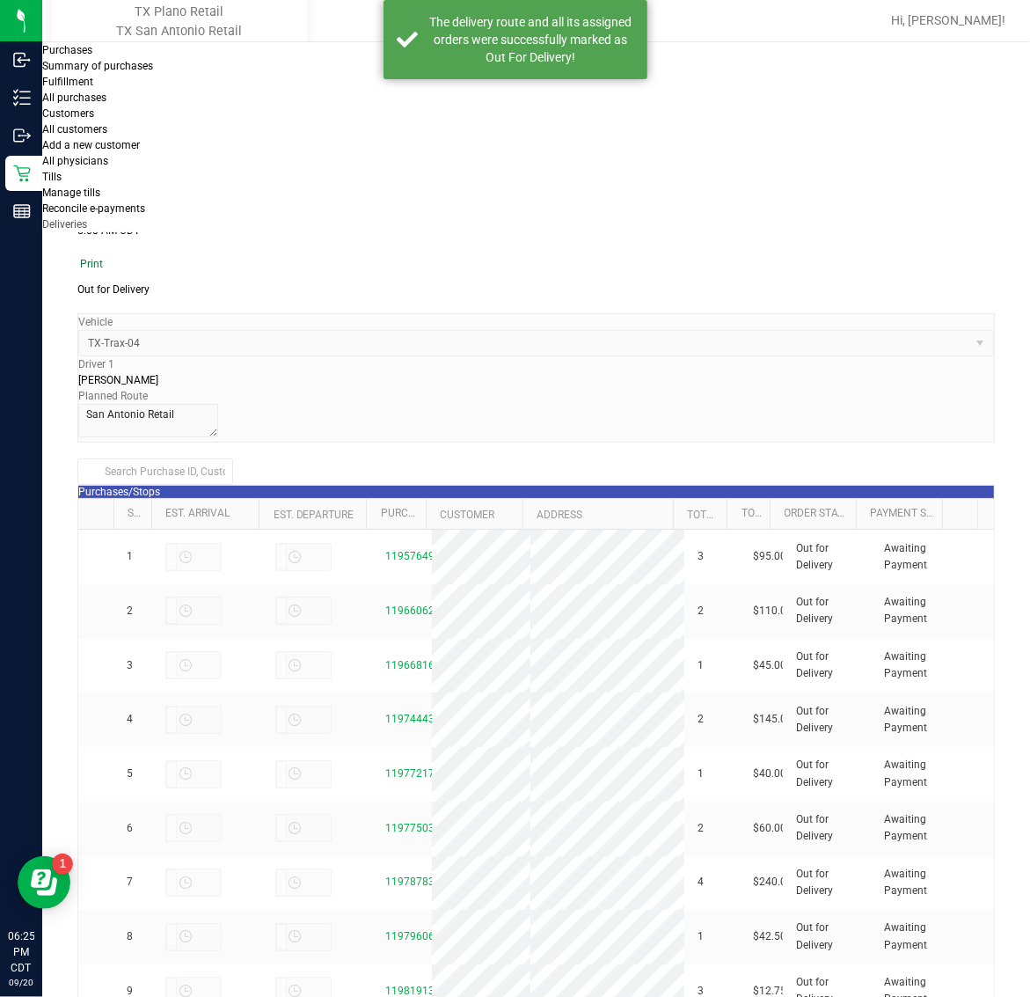
click at [106, 258] on link "Print" at bounding box center [91, 264] width 28 height 12
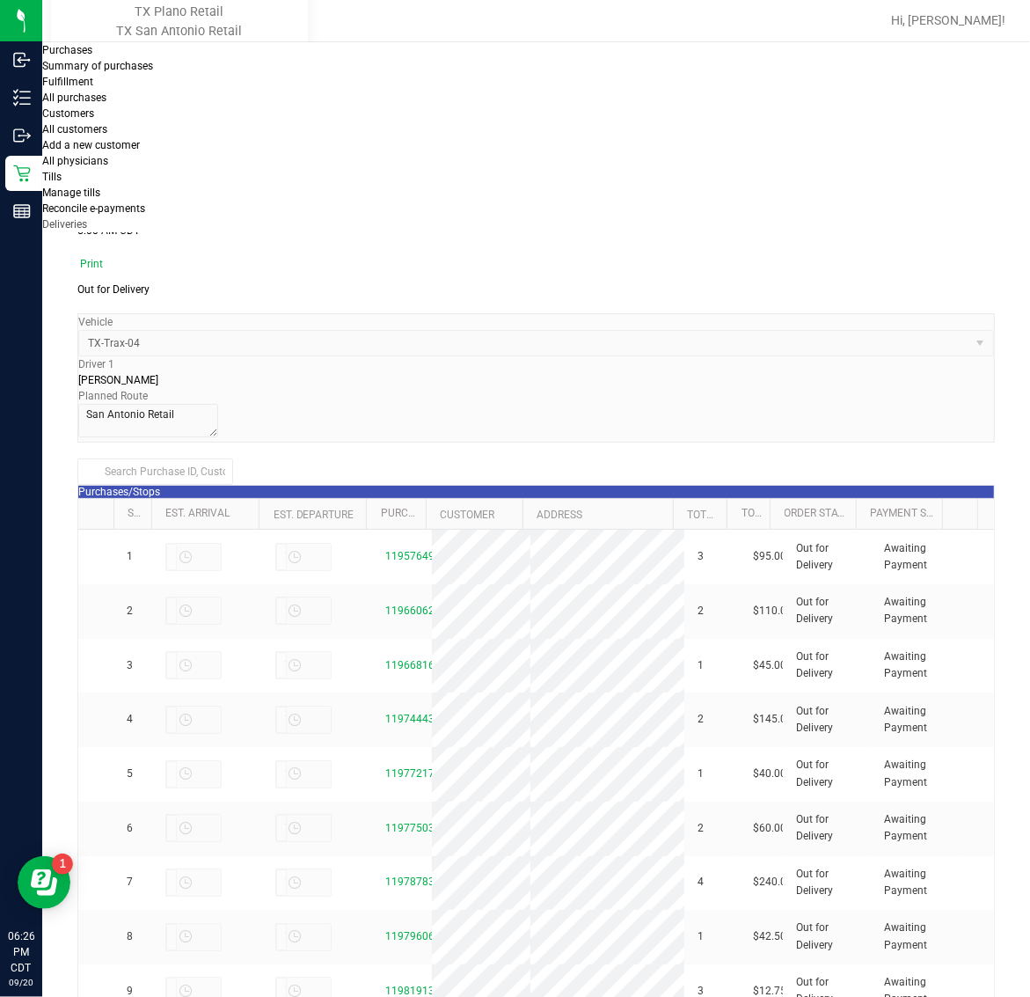
click at [87, 218] on span "Deliveries" at bounding box center [64, 224] width 45 height 12
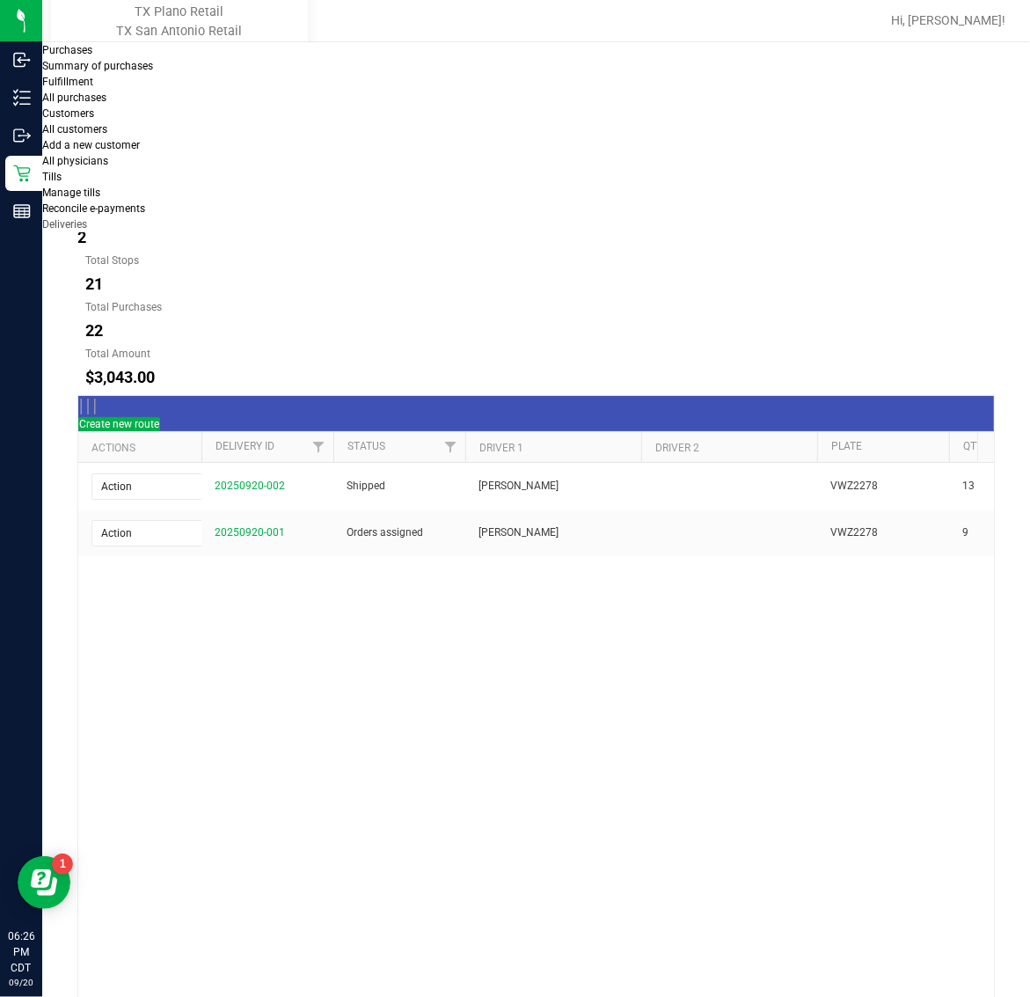
click at [238, 158] on button "[DATE]" at bounding box center [198, 175] width 79 height 35
click at [248, 526] on link "20250920-001" at bounding box center [250, 532] width 70 height 12
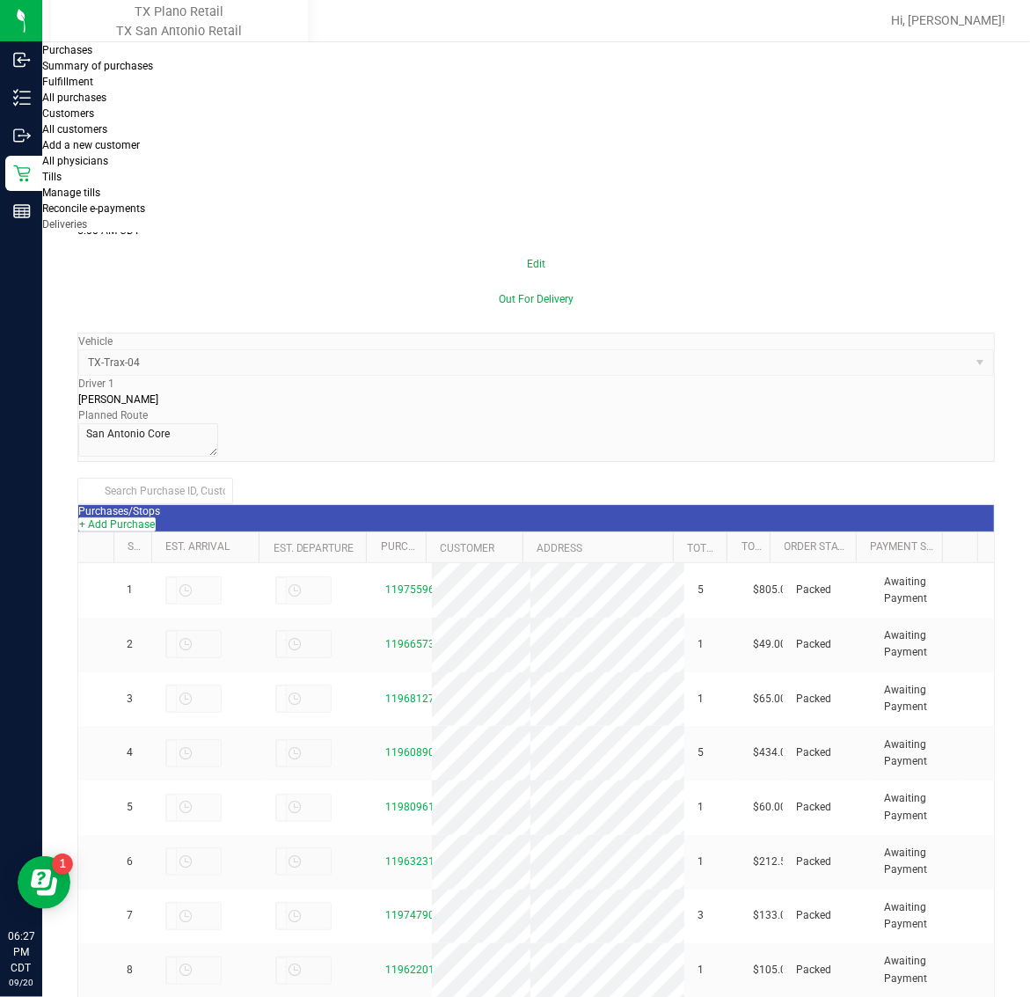
click at [87, 218] on span "Deliveries" at bounding box center [64, 224] width 45 height 12
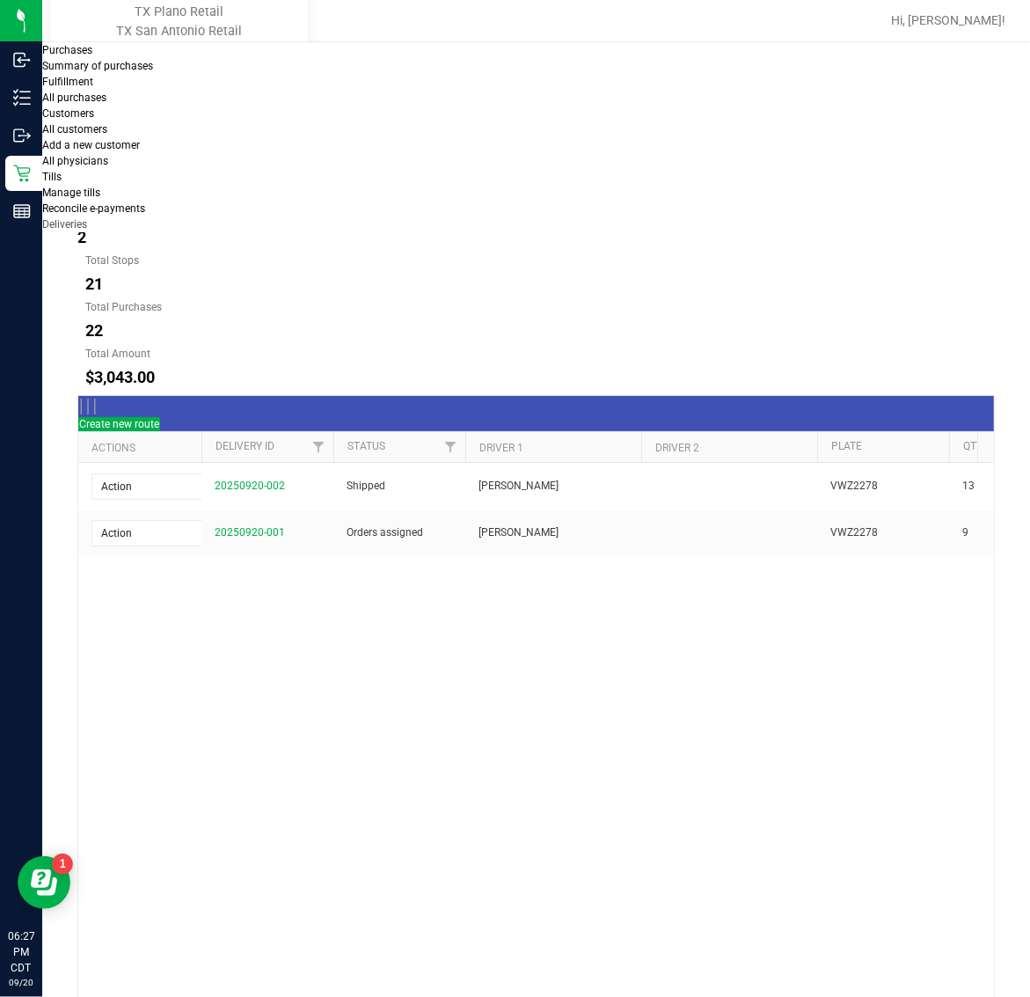
click at [157, 158] on button "[DATE]" at bounding box center [116, 175] width 79 height 35
type input "Sep 20, 2025 - Sep 20, 2025"
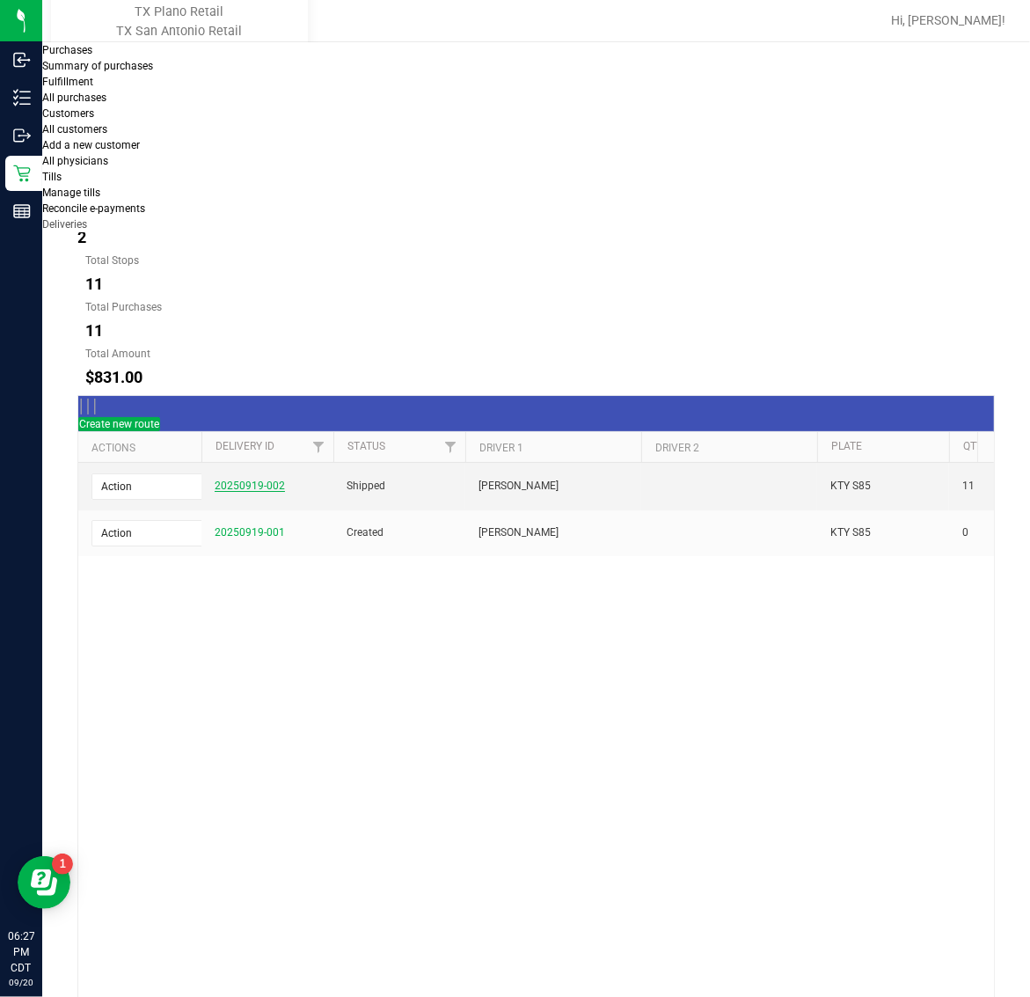
click at [249, 480] on link "20250919-002" at bounding box center [250, 486] width 70 height 12
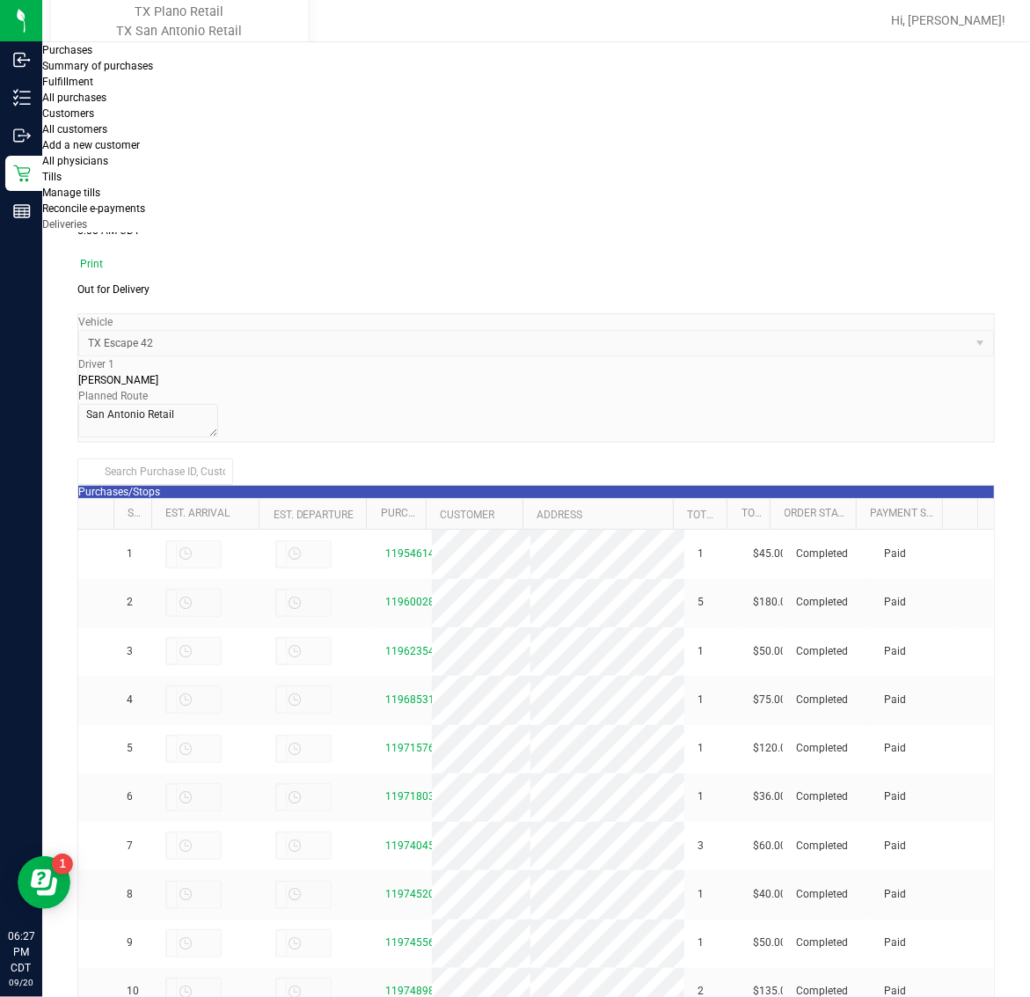
click at [87, 218] on span "Deliveries" at bounding box center [64, 224] width 45 height 12
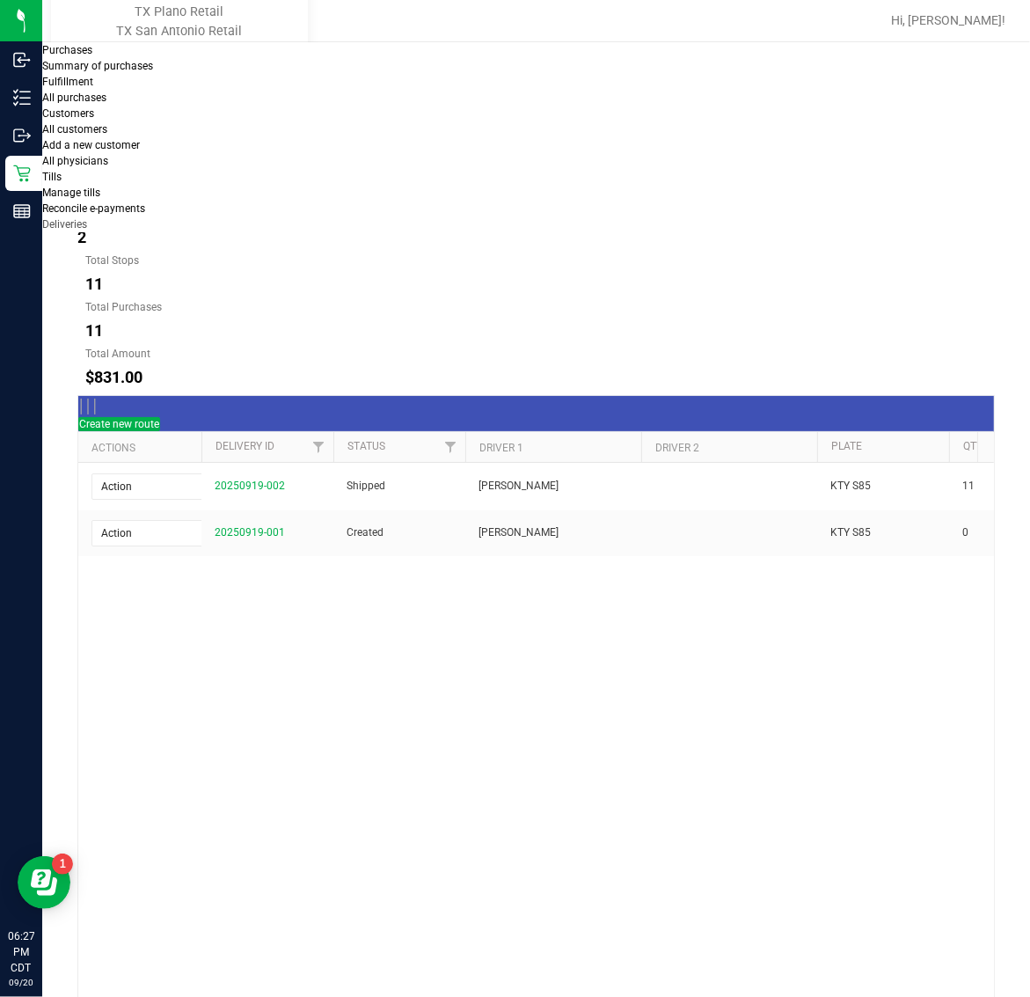
click at [238, 158] on button "[DATE]" at bounding box center [198, 175] width 79 height 35
type input "Sep 21, 2025 - Sep 21, 2025"
type input "2025-09-21"
click at [257, 526] on link "20250920-001" at bounding box center [250, 532] width 70 height 12
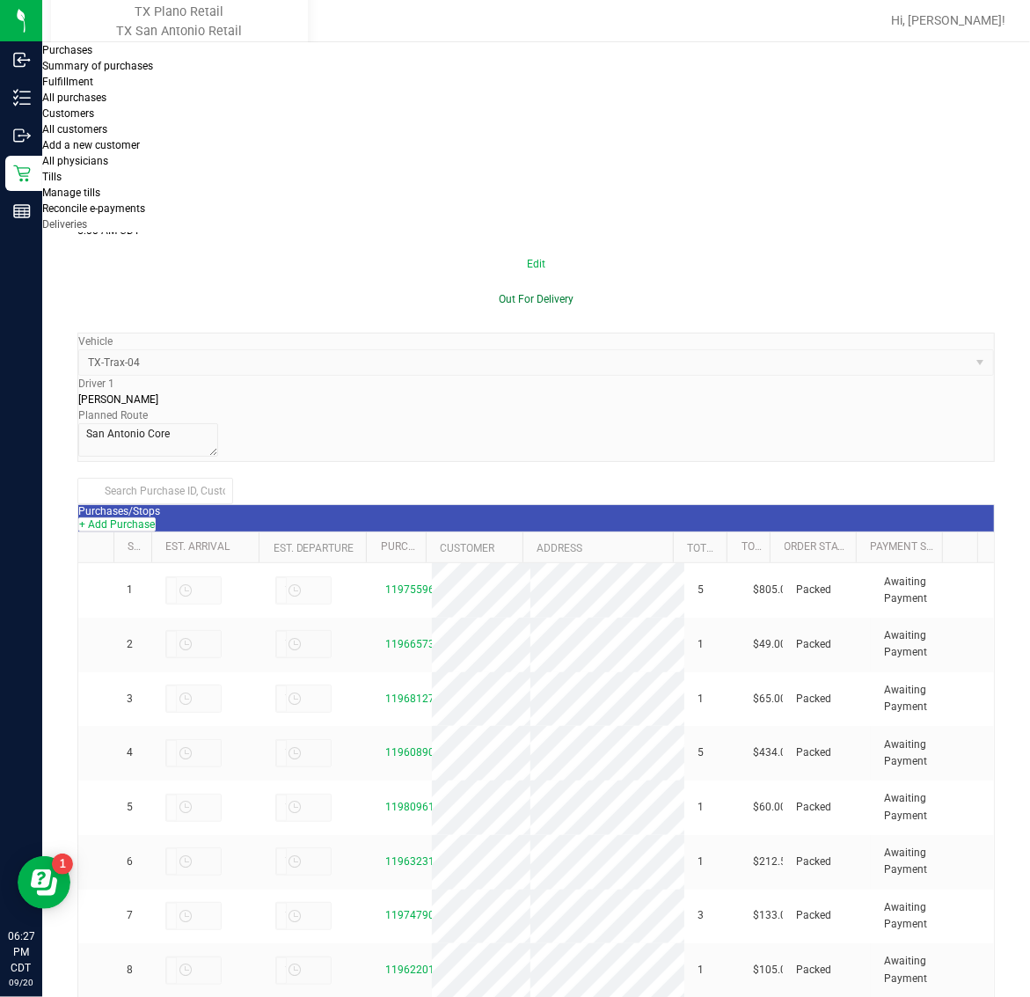
click at [842, 282] on button "Out For Delivery" at bounding box center [536, 299] width 918 height 35
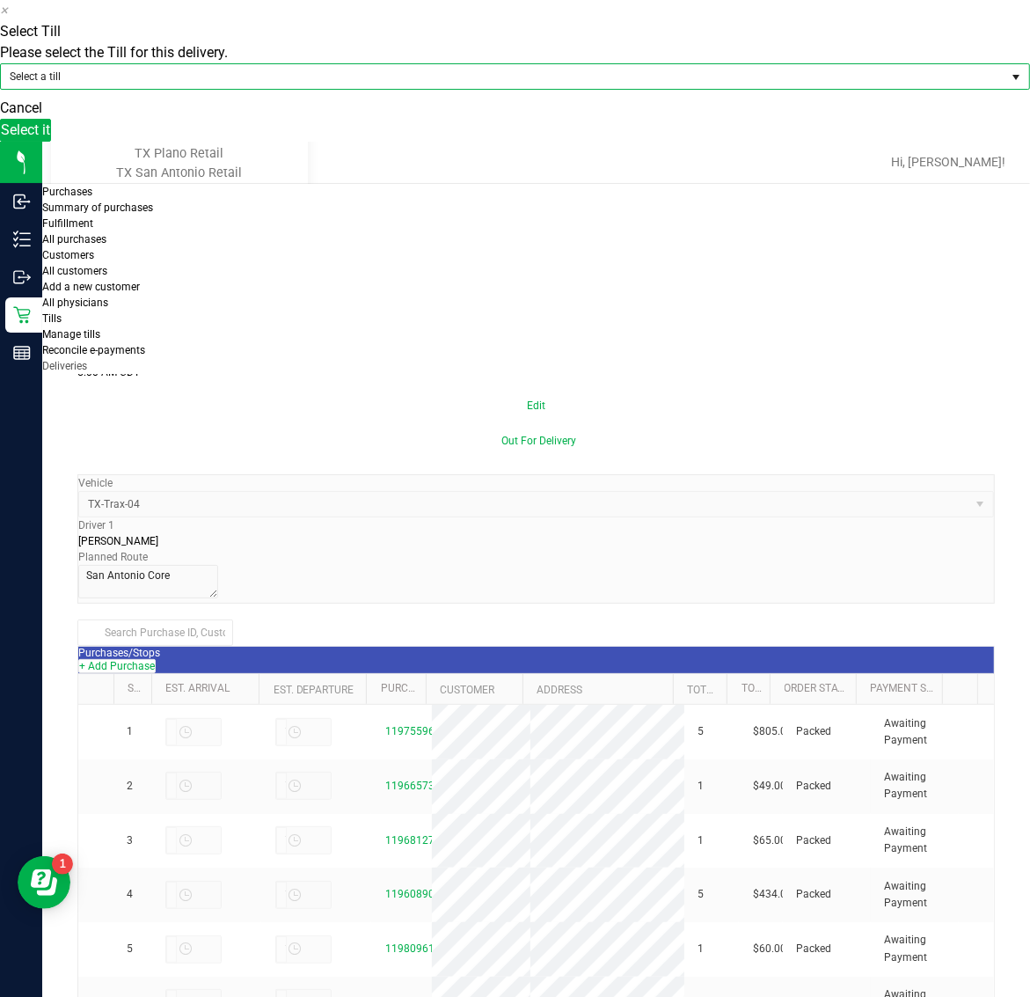
click at [648, 89] on span "Select a till" at bounding box center [504, 76] width 1007 height 25
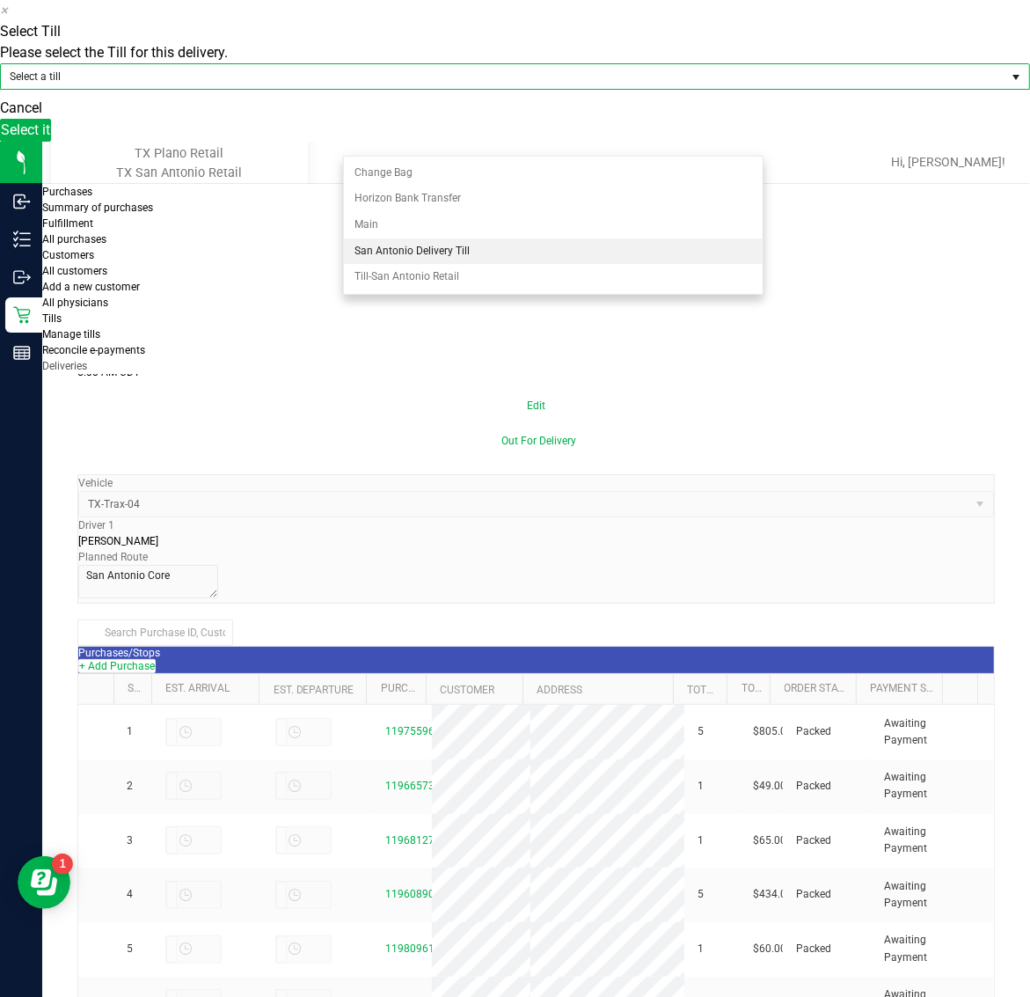
click at [499, 246] on li "San Antonio Delivery Till" at bounding box center [553, 251] width 419 height 26
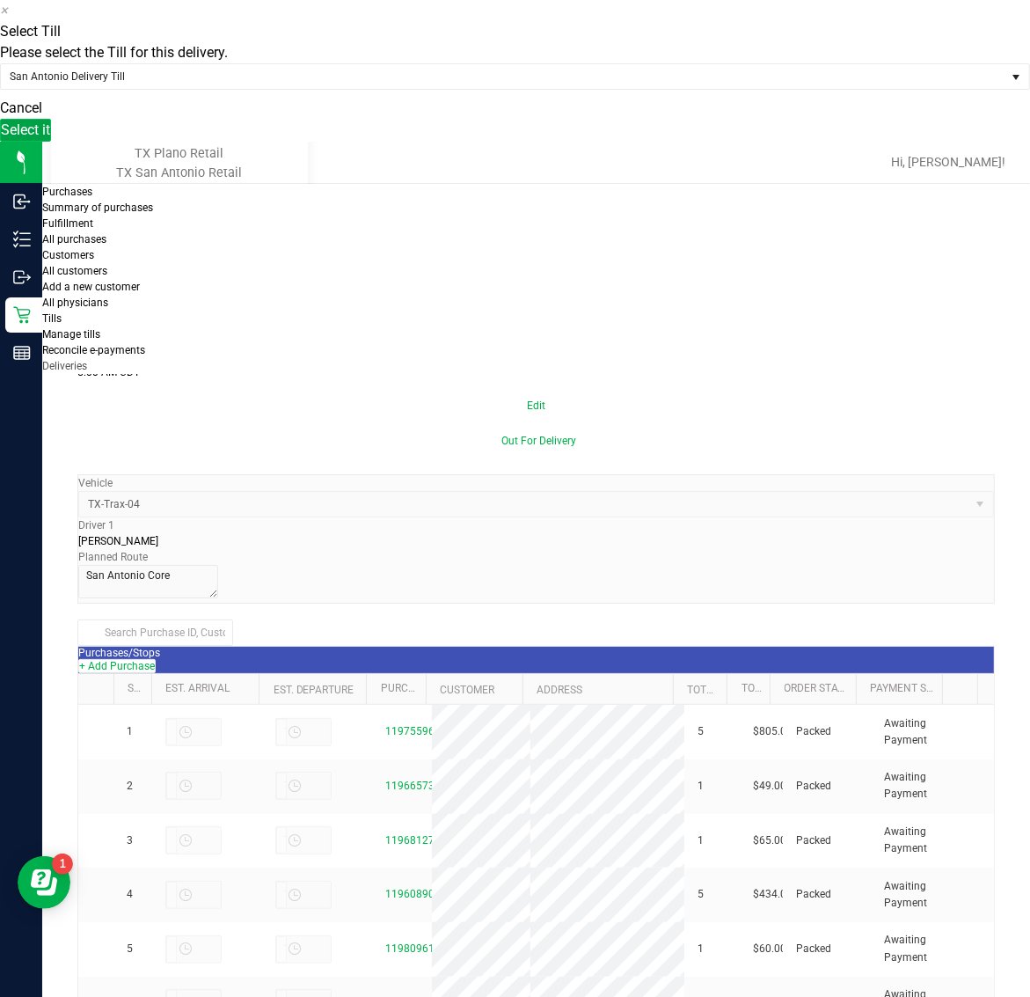
click at [50, 138] on span "Select it" at bounding box center [25, 129] width 49 height 17
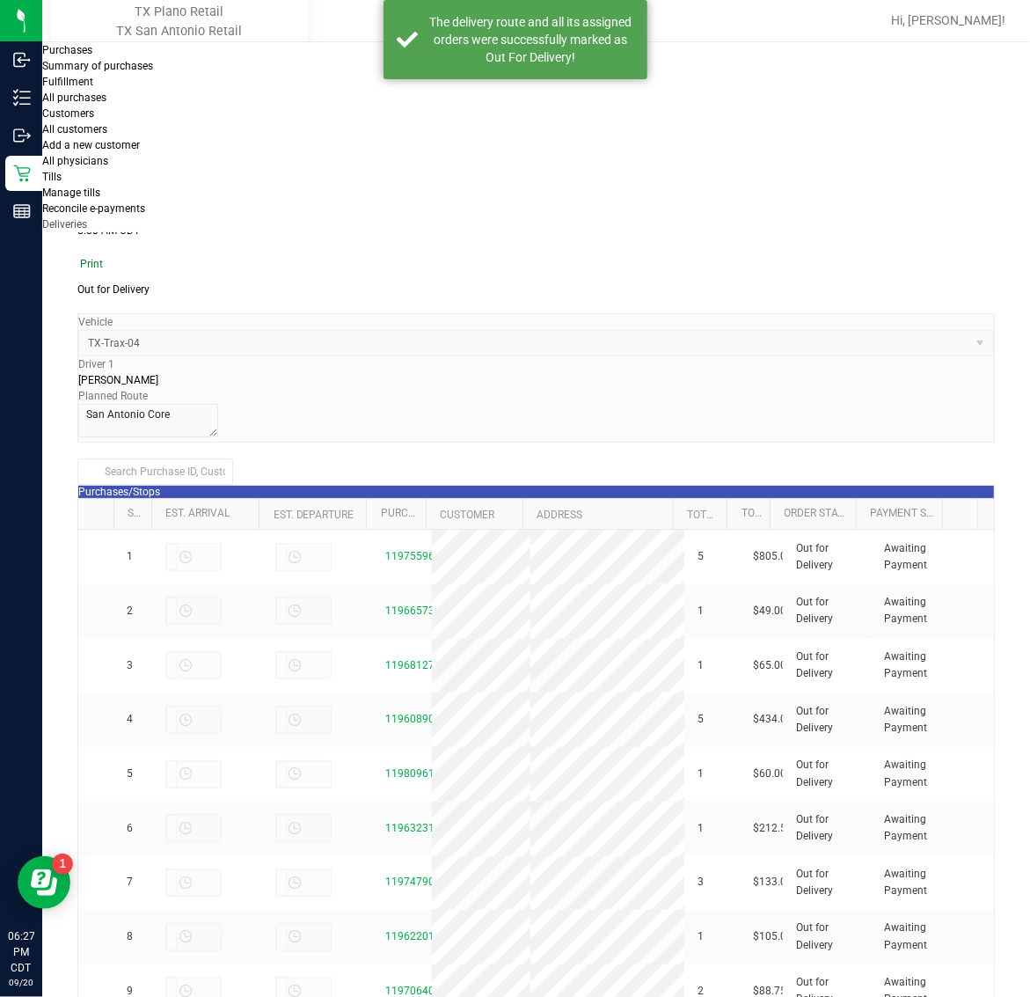
click at [106, 258] on link "Print" at bounding box center [91, 264] width 28 height 12
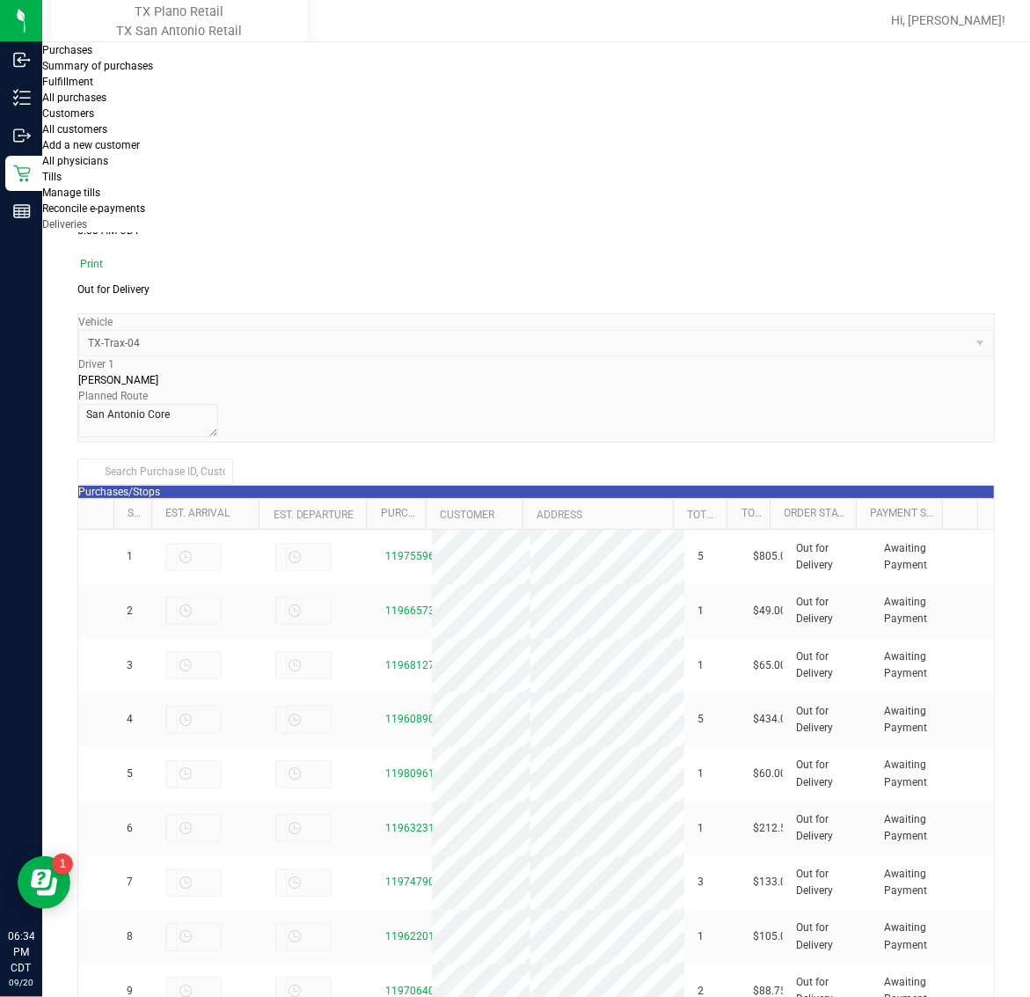
click at [92, 54] on span "Purchases" at bounding box center [67, 50] width 50 height 12
click at [152, 90] on li "Fulfillment" at bounding box center [153, 82] width 223 height 16
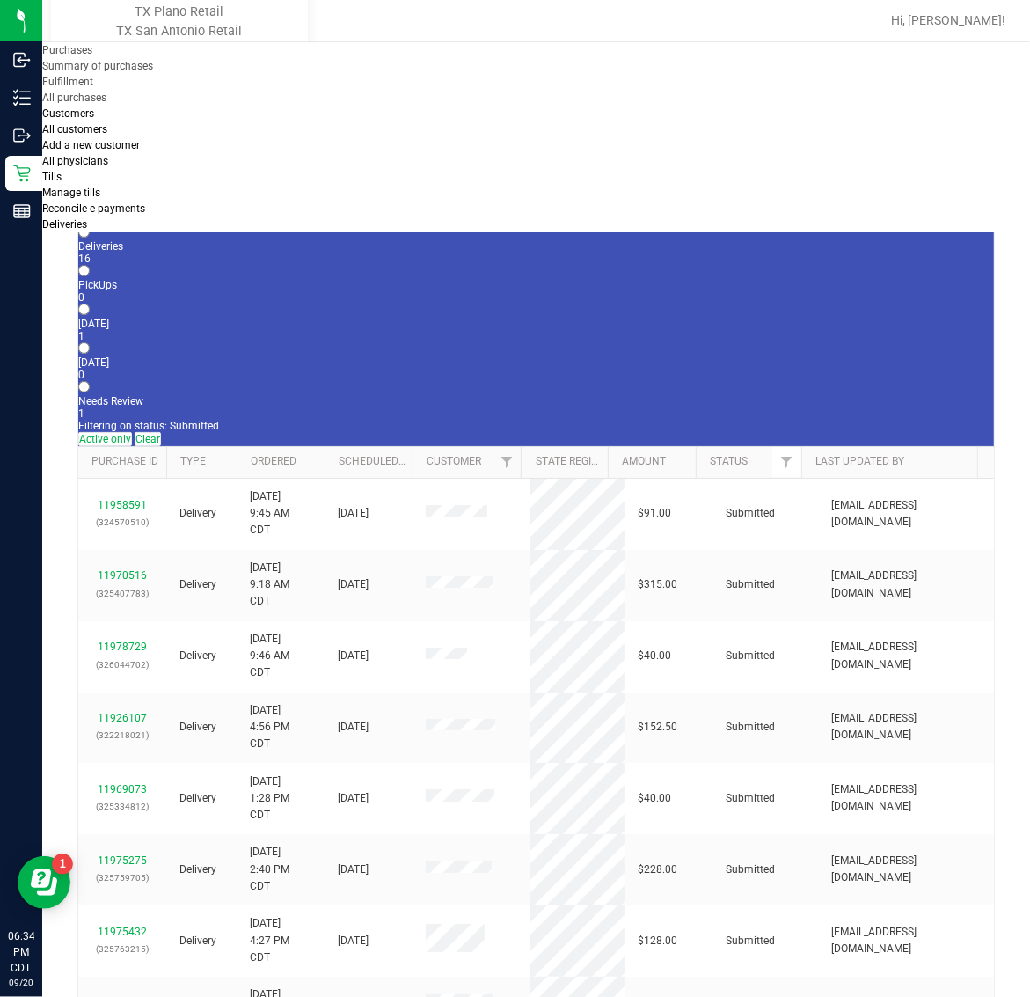
click at [87, 218] on uib-tab-heading "Deliveries" at bounding box center [64, 224] width 45 height 12
